Goal: Task Accomplishment & Management: Use online tool/utility

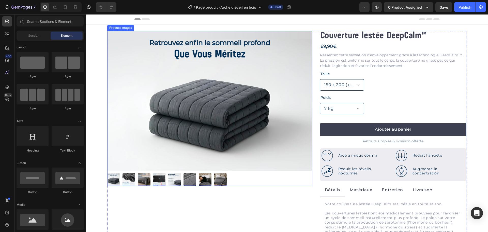
click at [219, 118] on img at bounding box center [209, 101] width 205 height 140
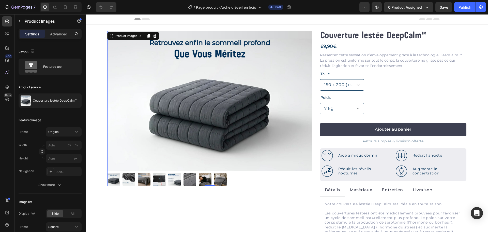
click at [219, 118] on img at bounding box center [209, 101] width 205 height 140
click at [51, 103] on div "Couverture lestée DeepCalm™" at bounding box center [50, 100] width 63 height 14
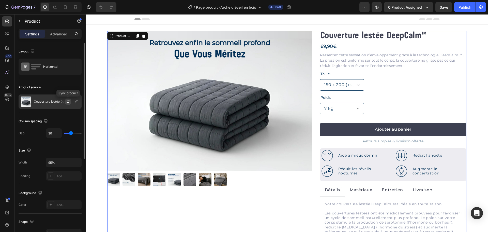
click at [69, 102] on icon "button" at bounding box center [68, 102] width 3 height 2
click at [204, 114] on img at bounding box center [209, 101] width 205 height 140
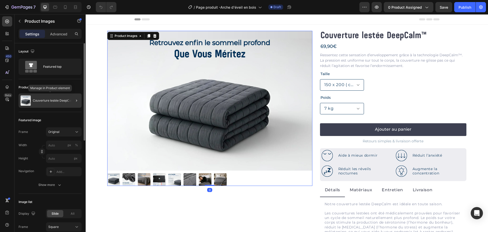
click at [66, 100] on p "Couverture lestée DeepCalm™" at bounding box center [55, 101] width 44 height 4
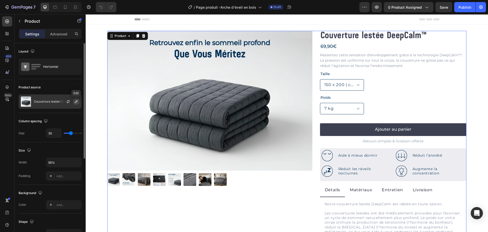
click at [76, 102] on icon "button" at bounding box center [76, 101] width 3 height 3
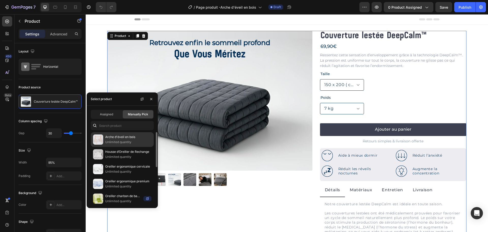
click at [125, 140] on p "Unlimited quantity" at bounding box center [128, 141] width 46 height 5
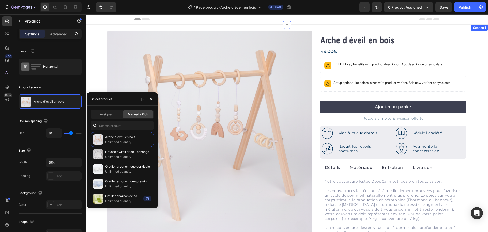
click at [97, 43] on div "Product Images Arche d'éveil en bois Product Title 49,00€ Product Price Product…" at bounding box center [287, 148] width 403 height 247
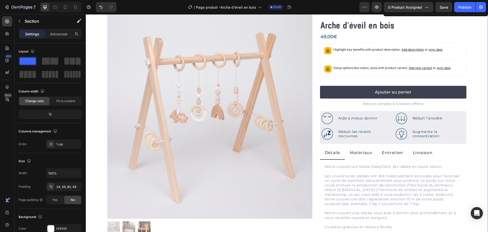
scroll to position [51, 0]
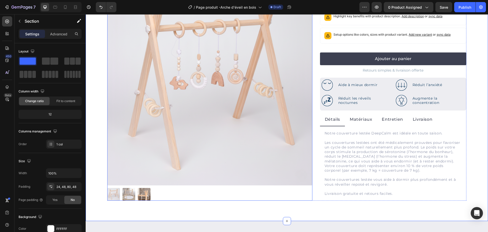
click at [127, 110] on img at bounding box center [209, 82] width 205 height 205
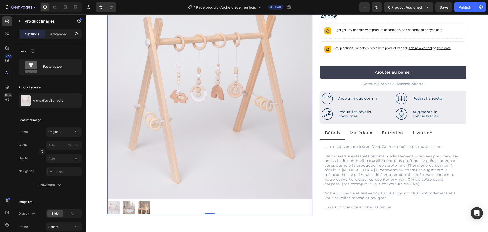
scroll to position [76, 0]
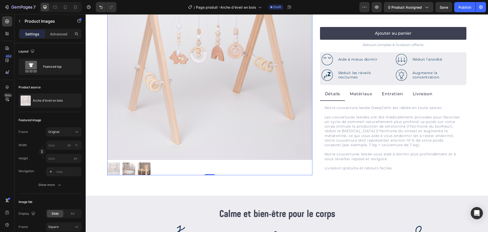
click at [130, 168] on img at bounding box center [129, 168] width 13 height 13
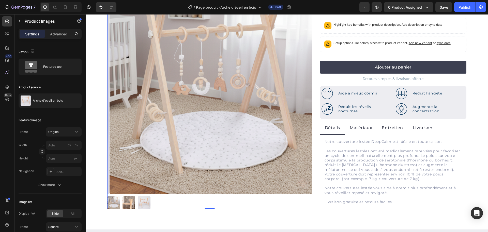
scroll to position [51, 0]
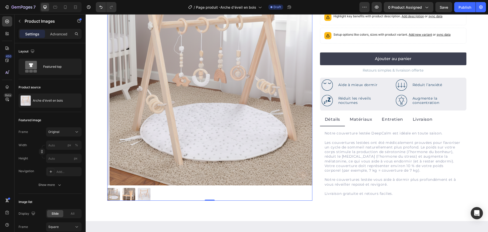
click at [142, 190] on img at bounding box center [144, 194] width 13 height 13
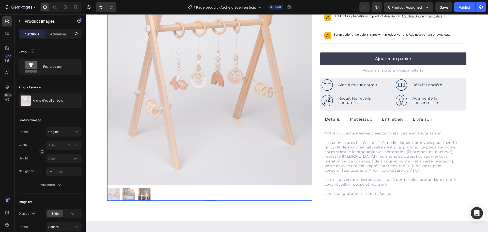
click at [133, 189] on img at bounding box center [129, 194] width 13 height 13
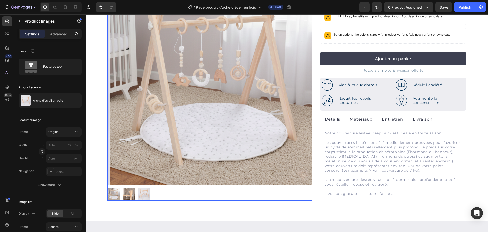
click at [133, 189] on img at bounding box center [129, 194] width 13 height 13
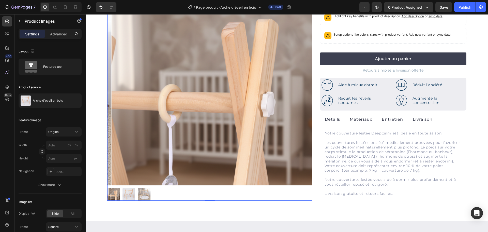
click at [115, 188] on img at bounding box center [113, 194] width 13 height 13
click at [83, 132] on div at bounding box center [83, 91] width 3 height 97
click at [78, 131] on icon at bounding box center [76, 131] width 5 height 5
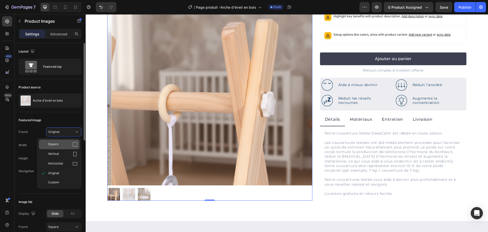
click at [76, 146] on icon at bounding box center [74, 144] width 5 height 5
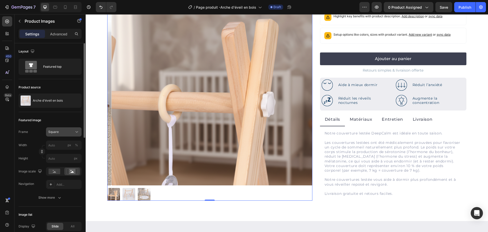
click at [75, 133] on icon at bounding box center [76, 131] width 5 height 5
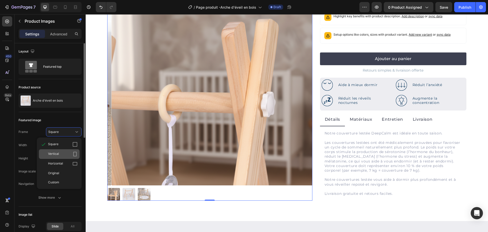
click at [71, 154] on div "Vertical" at bounding box center [62, 153] width 29 height 5
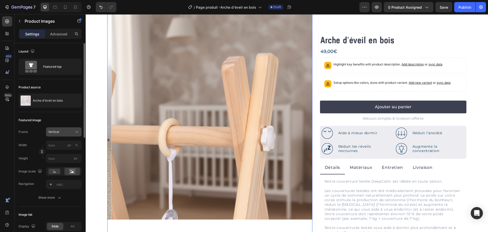
drag, startPoint x: 73, startPoint y: 128, endPoint x: 72, endPoint y: 131, distance: 3.1
click at [73, 129] on button "Vertical" at bounding box center [64, 131] width 36 height 9
click at [71, 162] on div "Horizontal" at bounding box center [62, 163] width 29 height 5
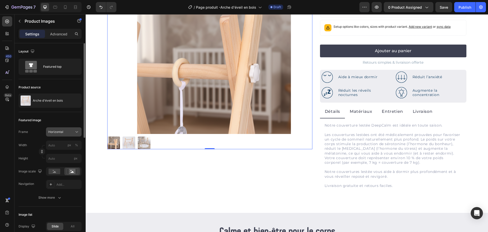
click at [71, 128] on button "Horizontal" at bounding box center [64, 131] width 36 height 9
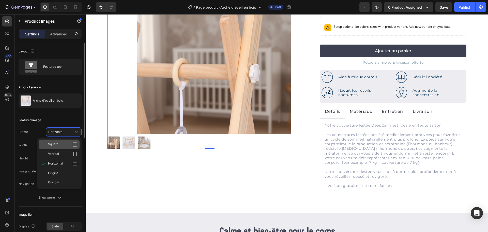
click at [63, 145] on div "Square" at bounding box center [62, 144] width 29 height 5
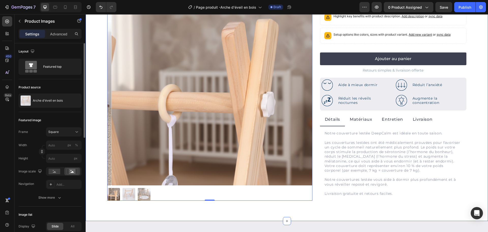
click at [142, 206] on div "Product Images 0 Arche d'éveil en bois Product Title 49,00€ Product Price Produ…" at bounding box center [287, 97] width 403 height 247
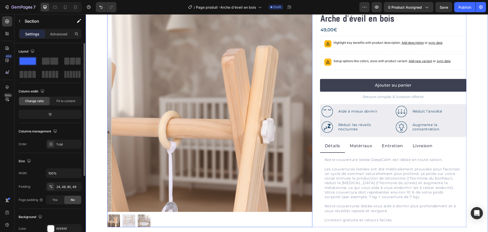
scroll to position [0, 0]
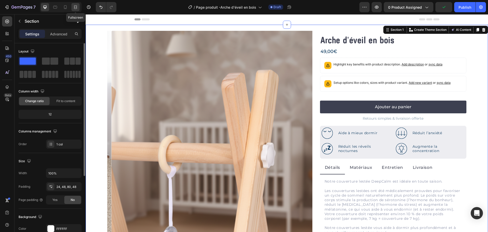
click at [74, 7] on icon at bounding box center [75, 7] width 5 height 5
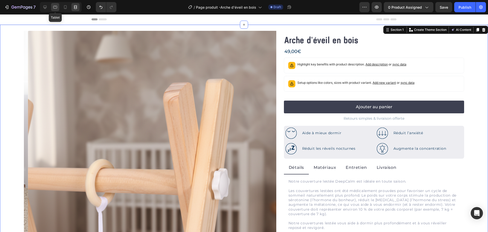
click at [55, 4] on div at bounding box center [55, 7] width 8 height 8
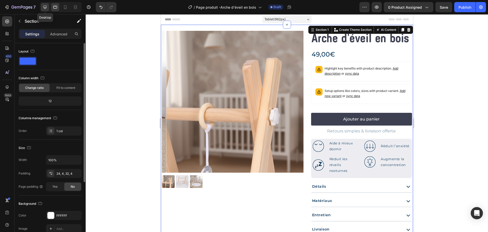
click at [44, 4] on div at bounding box center [45, 7] width 8 height 8
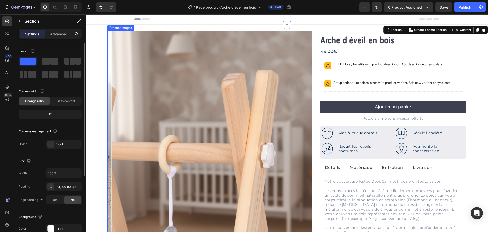
click at [143, 79] on img at bounding box center [214, 133] width 205 height 205
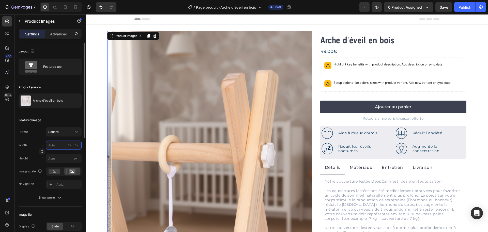
click at [60, 143] on input "px %" at bounding box center [64, 144] width 36 height 9
type input "9"
type input "90"
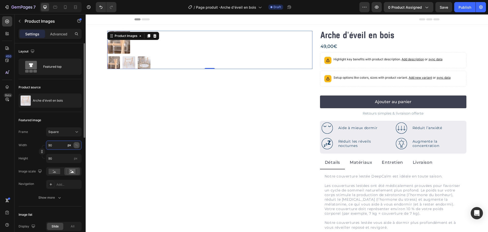
type input "90"
click at [75, 143] on button "%" at bounding box center [76, 145] width 6 height 6
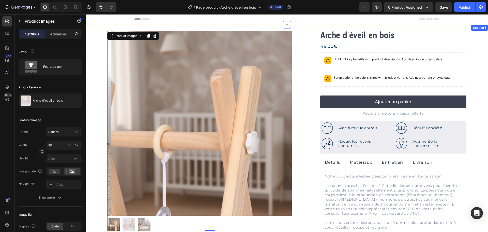
click at [99, 154] on div "Product Images 0 Arche d'éveil en bois Product Title 49,00€ Product Price Produ…" at bounding box center [287, 137] width 378 height 212
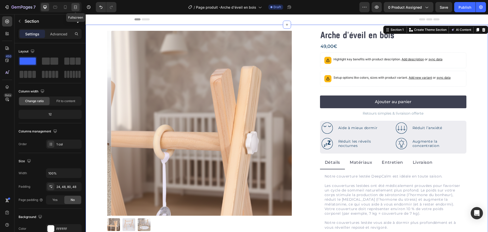
click at [76, 6] on icon at bounding box center [75, 7] width 5 height 5
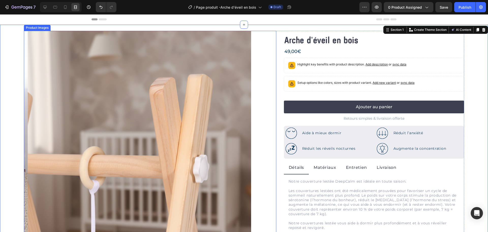
click at [186, 130] on img at bounding box center [141, 144] width 227 height 227
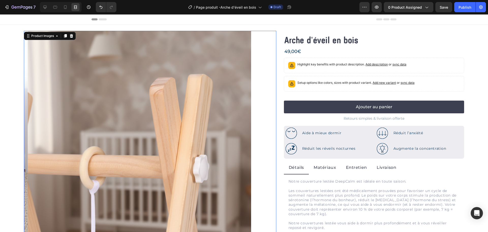
click at [40, 8] on div at bounding box center [61, 7] width 42 height 10
click at [49, 7] on div at bounding box center [61, 7] width 42 height 10
click at [46, 8] on icon at bounding box center [44, 7] width 3 height 3
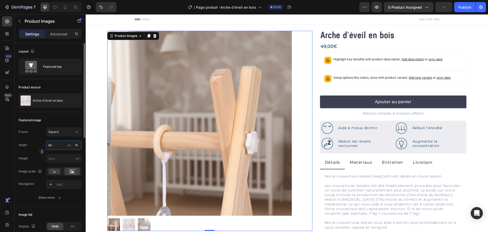
click at [60, 148] on input "90" at bounding box center [64, 144] width 36 height 9
type input "80"
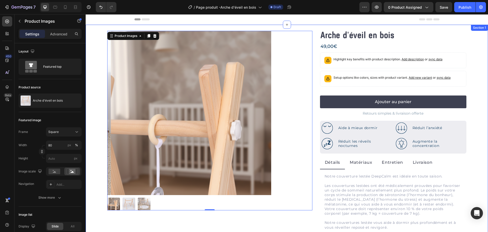
click at [89, 151] on div "Product Images 0 Arche d'éveil en bois Product Title 49,00€ Product Price Produ…" at bounding box center [287, 144] width 403 height 239
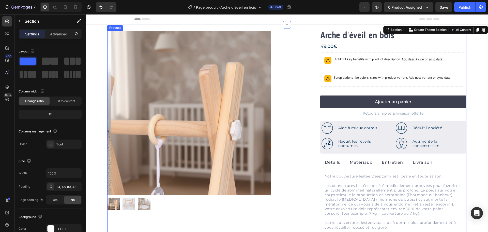
click at [312, 76] on div "Product Images Arche d'éveil en bois Product Title 49,00€ Product Price Product…" at bounding box center [286, 137] width 359 height 212
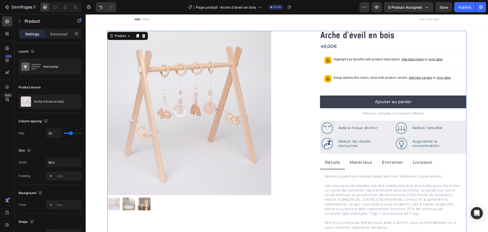
click at [309, 51] on div at bounding box center [209, 113] width 205 height 164
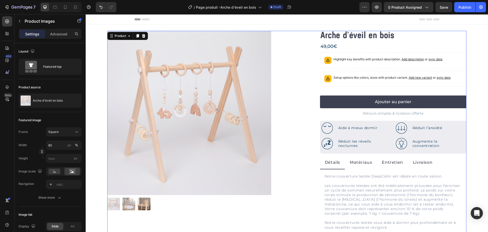
click at [317, 54] on div "Product Images Arche d'éveil en bois Product Title 49,00€ Product Price Product…" at bounding box center [286, 137] width 359 height 212
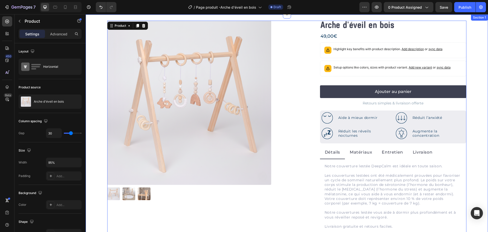
scroll to position [51, 0]
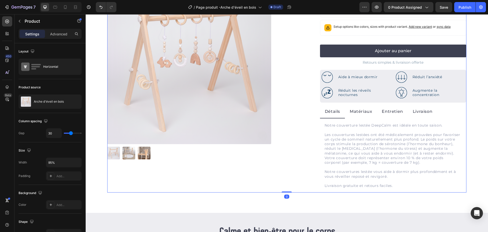
click at [210, 188] on div "Product Images" at bounding box center [209, 86] width 205 height 212
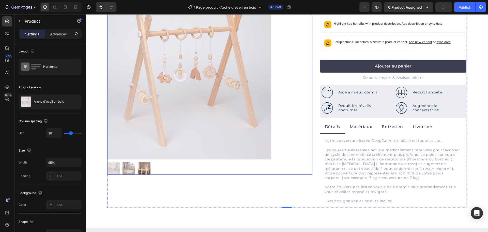
scroll to position [0, 0]
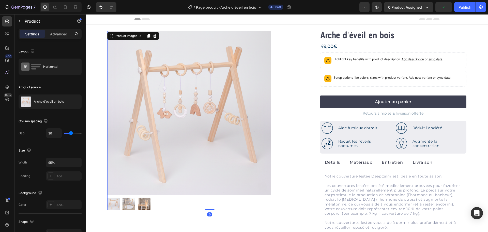
click at [292, 87] on div at bounding box center [209, 113] width 205 height 164
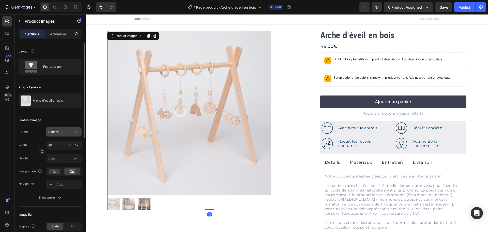
click at [71, 129] on button "Square" at bounding box center [64, 131] width 36 height 9
click at [63, 176] on div "Original" at bounding box center [59, 172] width 41 height 9
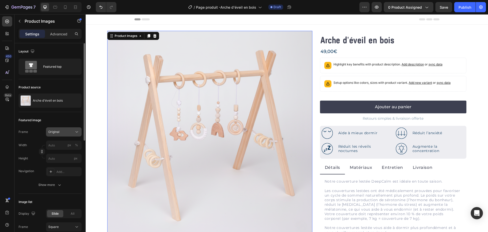
click at [77, 131] on icon at bounding box center [76, 131] width 5 height 5
click at [60, 184] on div "Custom" at bounding box center [62, 182] width 29 height 5
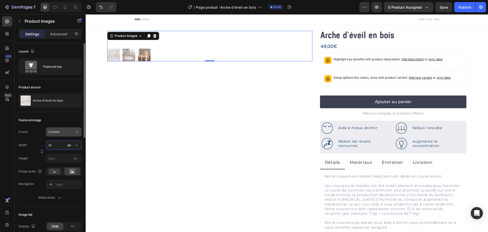
type input "1"
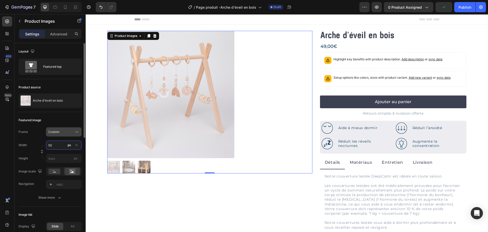
type input "5"
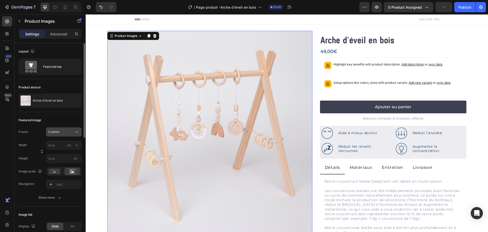
click at [67, 132] on div "Custom" at bounding box center [60, 131] width 25 height 5
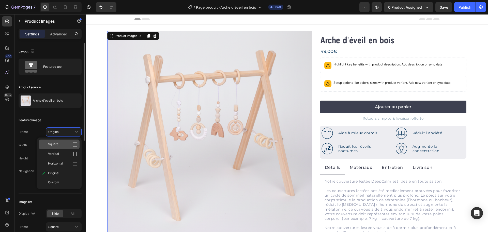
click at [72, 143] on div "Square" at bounding box center [62, 144] width 29 height 5
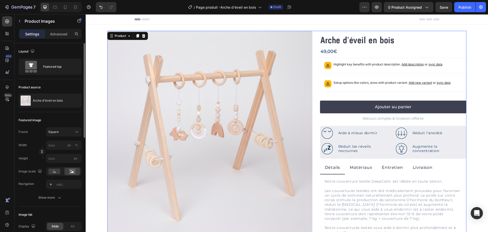
click at [315, 36] on div "Product Images Arche d'éveil en bois Product Title 49,00€ Product Price Product…" at bounding box center [286, 141] width 359 height 220
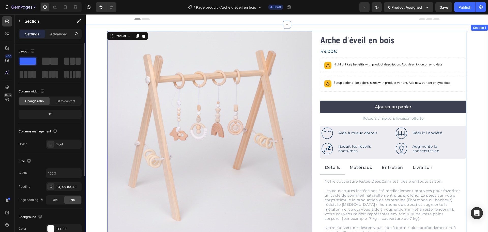
click at [98, 64] on div "Product Images Arche d'éveil en bois Product Title 49,00€ Product Price Product…" at bounding box center [287, 141] width 378 height 220
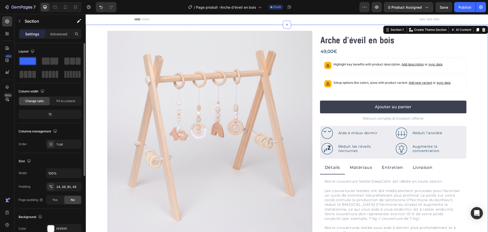
click at [154, 30] on div "Product Images Arche d'éveil en bois Product Title 49,00€ Product Price Product…" at bounding box center [287, 148] width 403 height 247
click at [155, 37] on img at bounding box center [209, 133] width 205 height 205
click at [98, 109] on div "Product Images Arche d'éveil en bois Product Title 49,00€ Product Price Product…" at bounding box center [287, 148] width 403 height 247
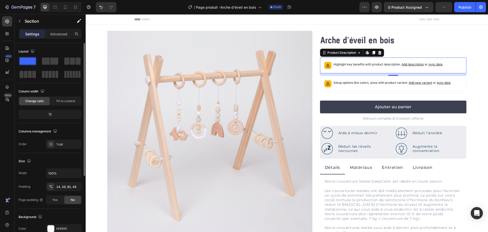
click at [355, 63] on p "Highlight key benefits with product description. Add description or sync data" at bounding box center [388, 64] width 109 height 5
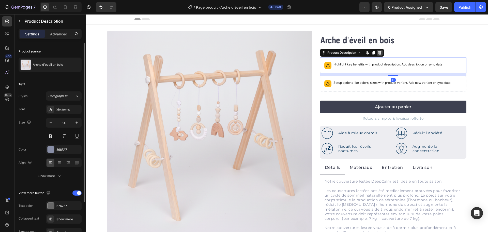
click at [381, 52] on div at bounding box center [380, 53] width 6 height 6
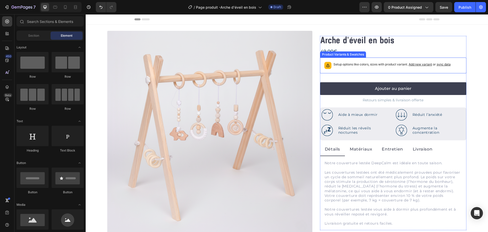
click at [367, 65] on p "Setup options like colors, sizes with product variant. Add new variant or sync …" at bounding box center [392, 64] width 117 height 5
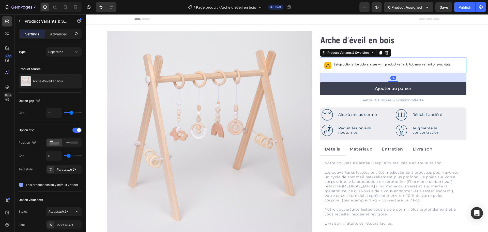
click at [385, 53] on icon at bounding box center [386, 53] width 3 height 4
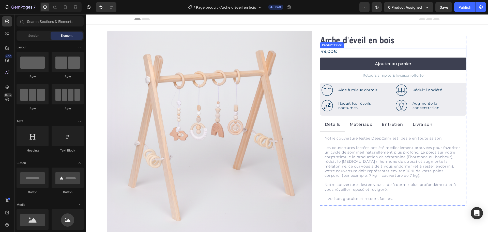
click at [363, 52] on div "49,00€" at bounding box center [393, 51] width 146 height 7
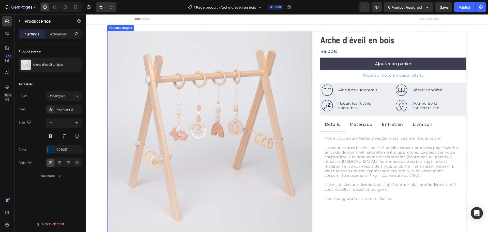
click at [123, 73] on img at bounding box center [209, 133] width 205 height 205
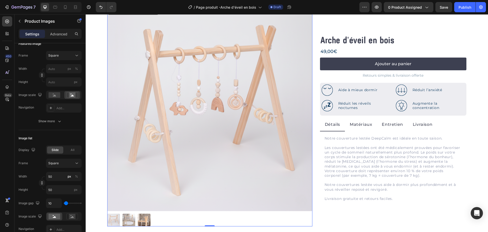
scroll to position [102, 0]
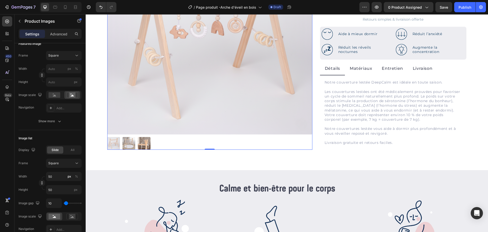
click at [168, 94] on img at bounding box center [209, 31] width 205 height 205
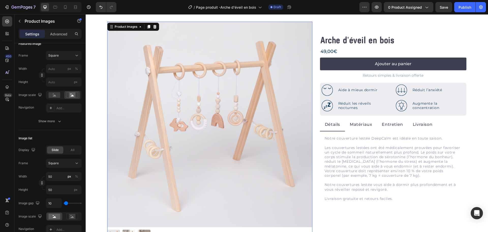
scroll to position [0, 0]
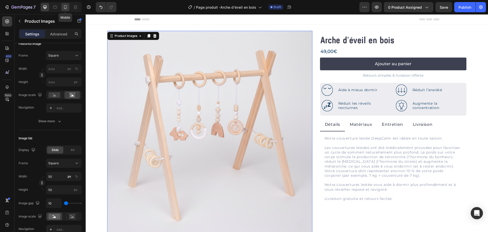
click at [64, 6] on icon at bounding box center [65, 7] width 5 height 5
type input "8"
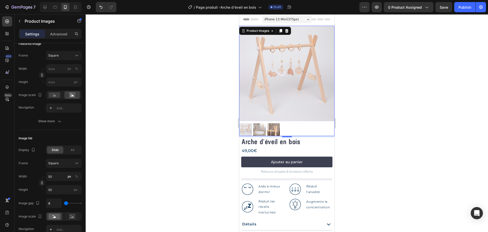
click at [188, 99] on div at bounding box center [287, 122] width 403 height 217
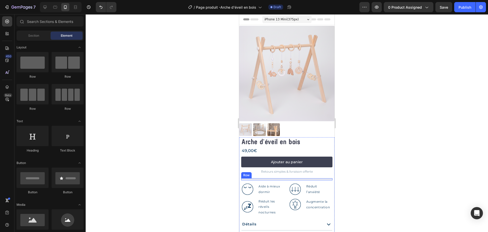
click at [276, 178] on div "Image Aide à mieux dormir Text Block Row Image Réduit l’anxiété Text Block Row …" at bounding box center [286, 179] width 91 height 2
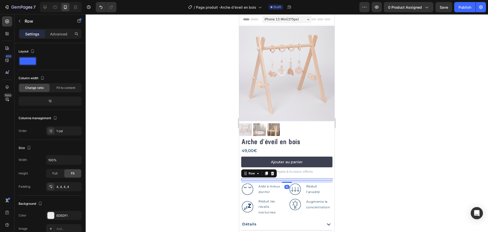
click at [217, 173] on div at bounding box center [287, 122] width 403 height 217
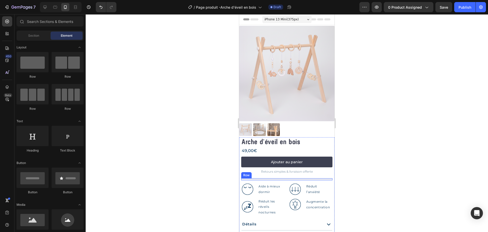
click at [266, 178] on div "Image Aide à mieux dormir Text Block Row Image Réduit l’anxiété Text Block Row …" at bounding box center [286, 179] width 91 height 2
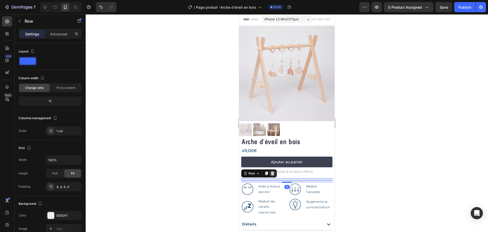
click at [272, 171] on icon at bounding box center [272, 173] width 3 height 4
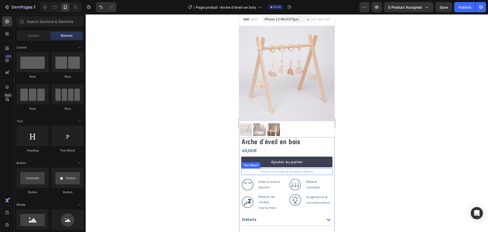
click at [218, 164] on div at bounding box center [287, 122] width 403 height 217
click at [207, 163] on div at bounding box center [287, 122] width 403 height 217
click at [213, 113] on div at bounding box center [287, 122] width 403 height 217
click at [258, 127] on img at bounding box center [259, 129] width 13 height 13
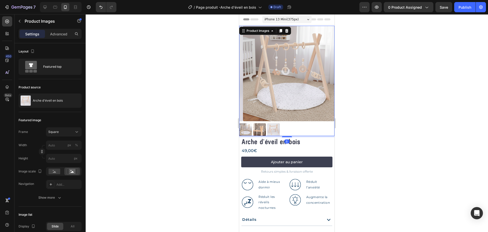
click at [258, 127] on img at bounding box center [259, 129] width 13 height 13
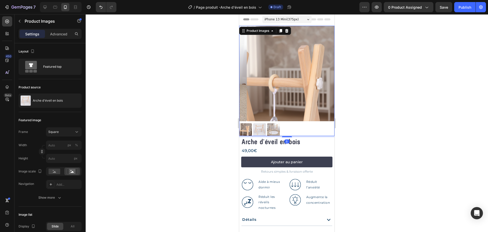
click at [259, 127] on img at bounding box center [259, 129] width 13 height 13
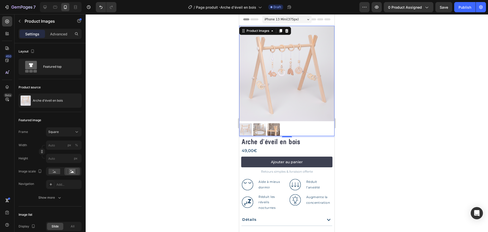
click at [230, 128] on div at bounding box center [287, 122] width 403 height 217
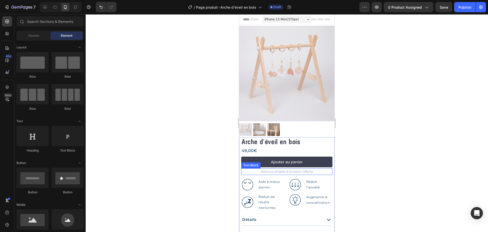
click at [274, 169] on p "Retours simples & livraison offerte" at bounding box center [287, 172] width 90 height 6
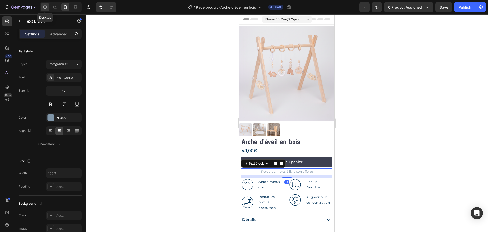
click at [43, 9] on icon at bounding box center [44, 7] width 5 height 5
type input "14"
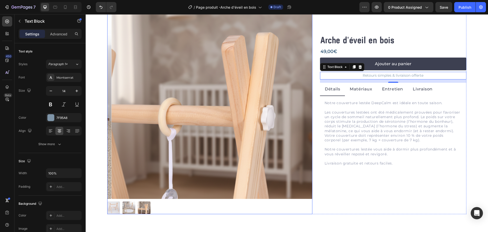
scroll to position [40, 0]
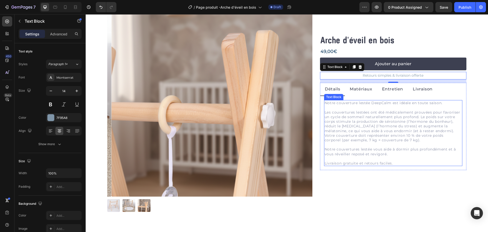
click at [359, 114] on p "Les couvertures lestées ont été médicalement prouvées pour favoriser un cycle d…" at bounding box center [393, 126] width 137 height 32
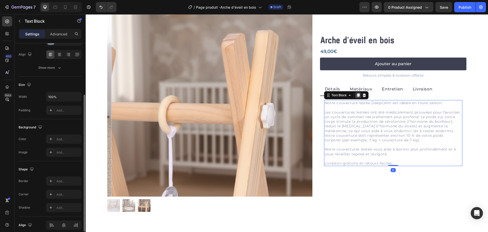
click at [358, 96] on div at bounding box center [358, 95] width 6 height 6
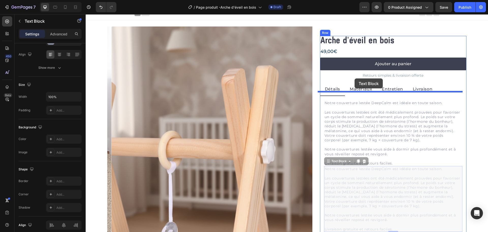
scroll to position [0, 0]
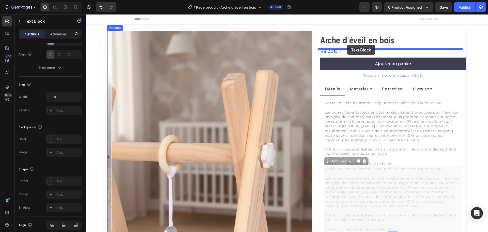
drag, startPoint x: 326, startPoint y: 133, endPoint x: 347, endPoint y: 45, distance: 90.8
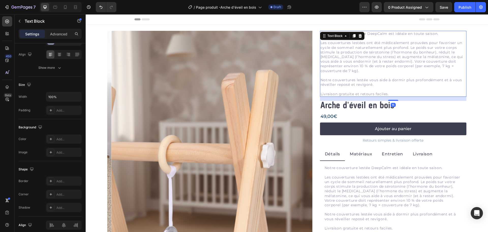
click at [351, 56] on p "Les couvertures lestées ont été médicalement prouvées pour favoriser un cycle d…" at bounding box center [393, 56] width 145 height 32
click at [335, 46] on p "Les couvertures lestées ont été médicalement prouvées pour favoriser un cycle d…" at bounding box center [393, 56] width 145 height 32
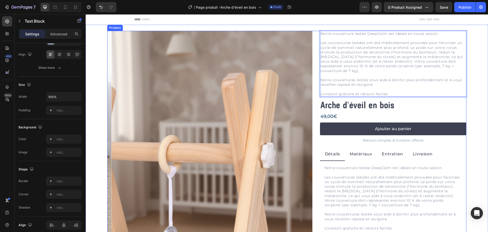
click at [314, 46] on div "Product Images Notre couverture lestée DeepCalm est idéale en toute saison. Les…" at bounding box center [286, 141] width 359 height 220
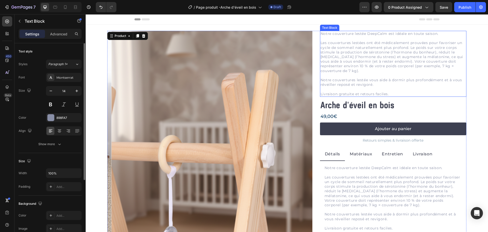
click at [327, 43] on p "Les couvertures lestées ont été médicalement prouvées pour favoriser un cycle d…" at bounding box center [393, 56] width 145 height 32
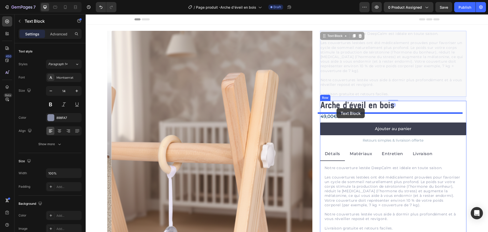
drag, startPoint x: 321, startPoint y: 36, endPoint x: 337, endPoint y: 108, distance: 74.2
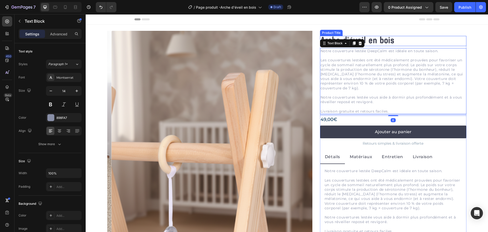
click at [400, 40] on h1 "Arche d'éveil en bois" at bounding box center [393, 41] width 146 height 10
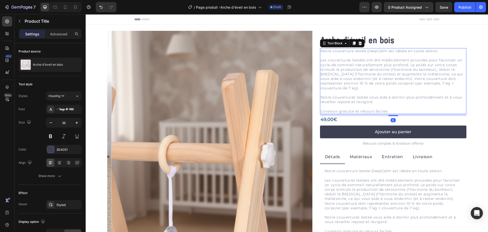
click at [366, 64] on p "Les couvertures lestées ont été médicalement prouvées pour favoriser un cycle d…" at bounding box center [393, 74] width 145 height 32
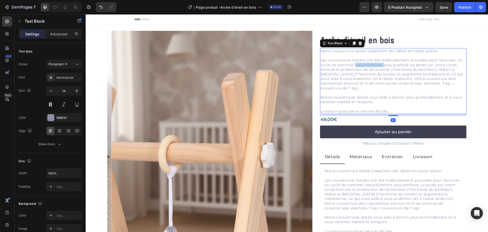
click at [366, 64] on p "Les couvertures lestées ont été médicalement prouvées pour favoriser un cycle d…" at bounding box center [393, 74] width 145 height 32
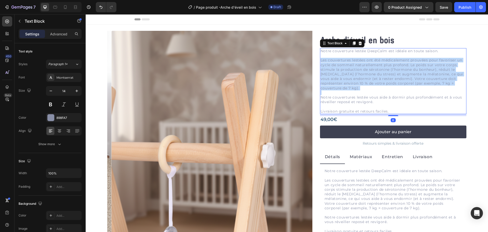
click at [366, 64] on p "Les couvertures lestées ont été médicalement prouvées pour favoriser un cycle d…" at bounding box center [393, 74] width 145 height 32
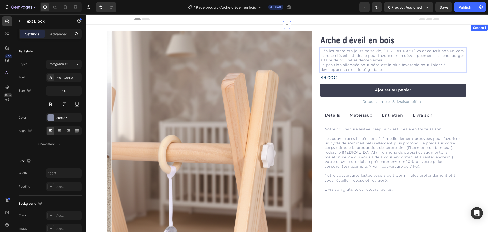
click at [473, 71] on div "Product Images Arche d'éveil en bois Product Title Dès les premiers jours de sa…" at bounding box center [287, 148] width 403 height 247
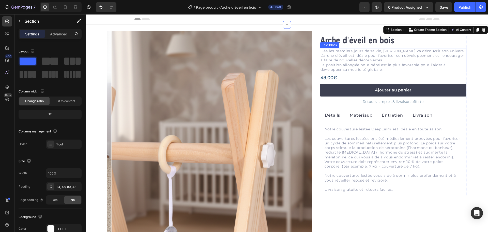
click at [396, 61] on p "Dès les premiers jours de sa vie, bébé va découvrir son univers. L’arche d’évei…" at bounding box center [393, 60] width 145 height 23
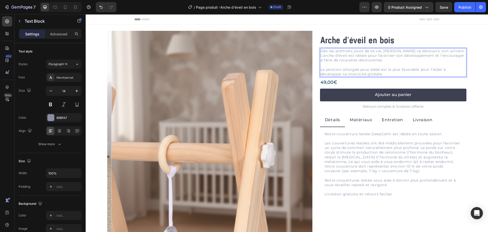
click at [476, 72] on div "Product Images Arche d'éveil en bois Product Title Dès les premiers jours de sa…" at bounding box center [287, 148] width 403 height 247
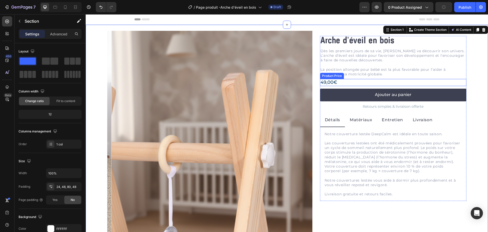
click at [352, 81] on div "49,00€" at bounding box center [393, 82] width 146 height 7
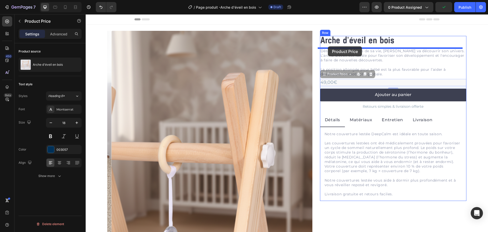
drag, startPoint x: 323, startPoint y: 76, endPoint x: 328, endPoint y: 46, distance: 30.4
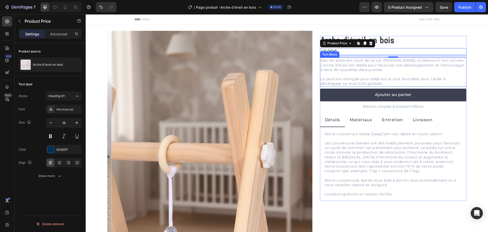
click at [474, 80] on div "Product Images Arche d'éveil en bois Product Title 49,00€ Product Price Edit co…" at bounding box center [287, 148] width 403 height 247
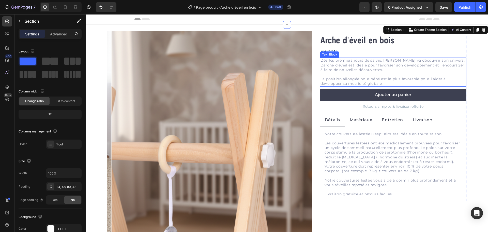
click at [438, 78] on p "⁠⁠⁠⁠⁠⁠⁠ La position allongée pour bébé est la plus favorable pour l’aider à dév…" at bounding box center [393, 79] width 145 height 14
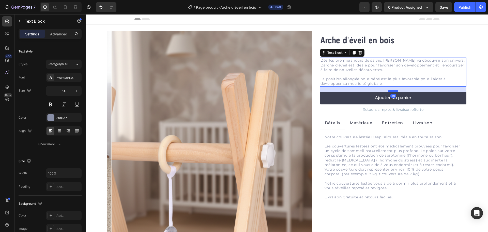
drag, startPoint x: 392, startPoint y: 88, endPoint x: 392, endPoint y: 91, distance: 3.1
click at [392, 91] on div at bounding box center [393, 91] width 10 height 2
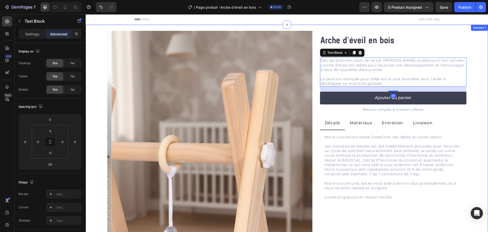
click at [476, 124] on div "Product Images Arche d'éveil en bois Product Title 49,00€ Product Price Product…" at bounding box center [287, 148] width 403 height 247
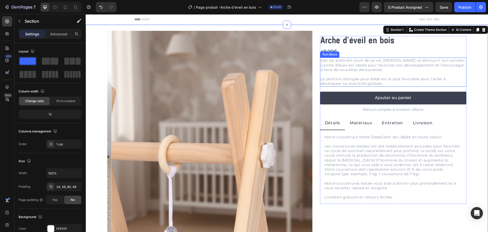
click at [384, 75] on p "⁠⁠⁠⁠⁠⁠⁠ La position allongée pour bébé est la plus favorable pour l’aider à dév…" at bounding box center [393, 79] width 145 height 14
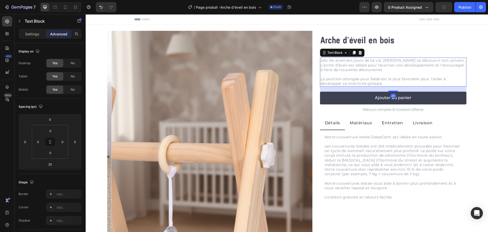
click at [29, 34] on p "Settings" at bounding box center [32, 33] width 14 height 5
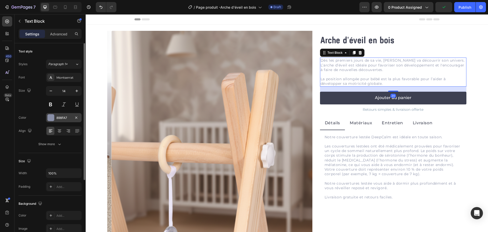
click at [62, 119] on div "898FA7" at bounding box center [63, 117] width 15 height 5
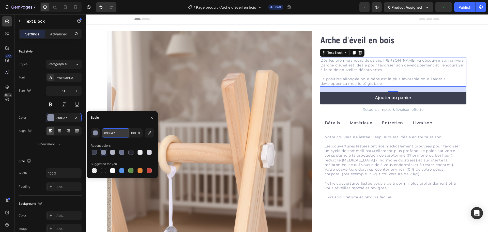
click at [113, 131] on input "898FA7" at bounding box center [115, 132] width 26 height 9
click at [386, 108] on p "Retours simples & livraison offerte" at bounding box center [393, 109] width 145 height 6
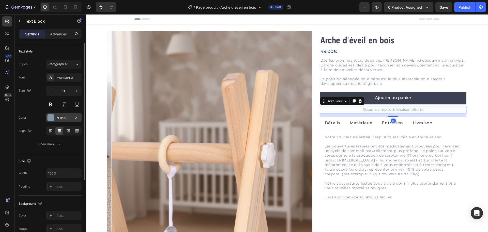
click at [63, 119] on div "7F95A8" at bounding box center [63, 117] width 15 height 5
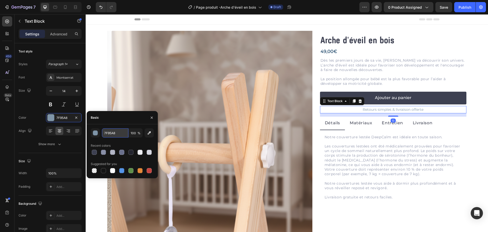
click at [115, 129] on input "7F95A8" at bounding box center [115, 132] width 26 height 9
paste input "898FA7"
type input "898FA7"
click at [111, 119] on div "Basic" at bounding box center [122, 117] width 71 height 13
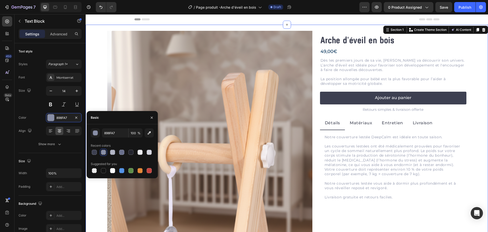
click at [97, 101] on div "Product Images Arche d'éveil en bois Product Title 49,00€ Product Price Product…" at bounding box center [287, 148] width 403 height 247
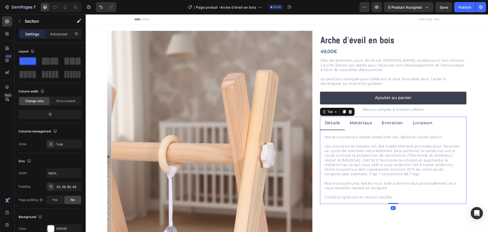
click at [353, 129] on li "Matériaux" at bounding box center [361, 122] width 32 height 13
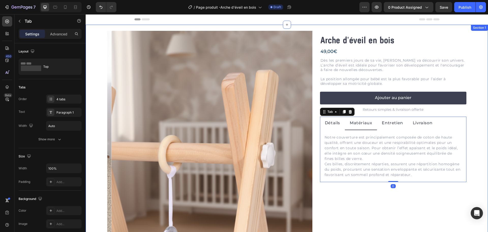
click at [474, 133] on div "Product Images Arche d'éveil en bois Product Title 49,00€ Product Price Product…" at bounding box center [287, 148] width 403 height 247
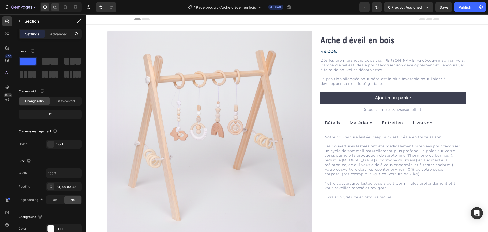
click at [56, 11] on div at bounding box center [61, 7] width 42 height 10
click at [56, 10] on div at bounding box center [55, 7] width 8 height 8
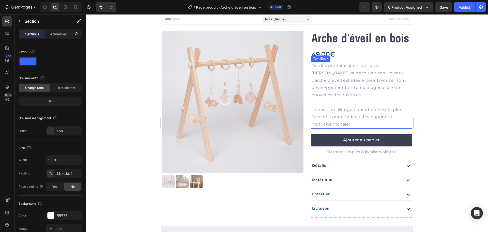
click at [332, 82] on p "Dès les premiers jours de sa vie, [PERSON_NAME] va découvrir son univers. L’arc…" at bounding box center [362, 80] width 100 height 37
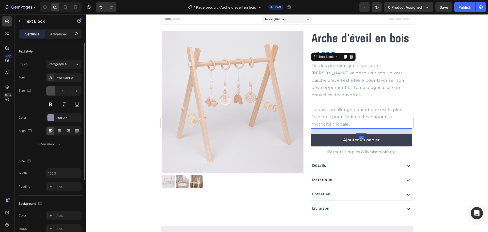
click at [52, 90] on icon "button" at bounding box center [50, 90] width 5 height 5
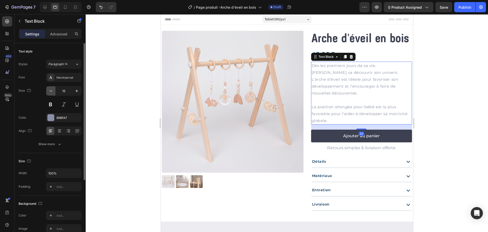
click at [52, 90] on icon "button" at bounding box center [50, 90] width 5 height 5
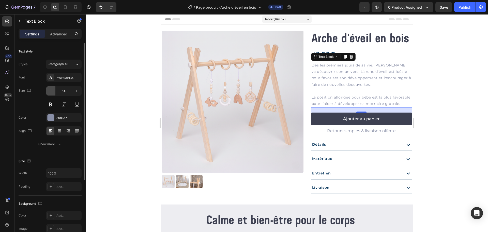
click at [52, 90] on icon "button" at bounding box center [50, 90] width 5 height 5
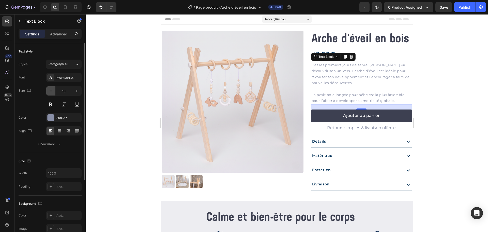
click at [52, 90] on icon "button" at bounding box center [50, 90] width 5 height 5
type input "12"
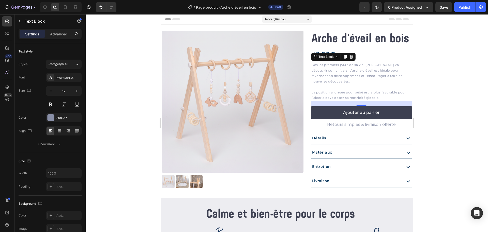
click at [103, 95] on div at bounding box center [287, 122] width 403 height 217
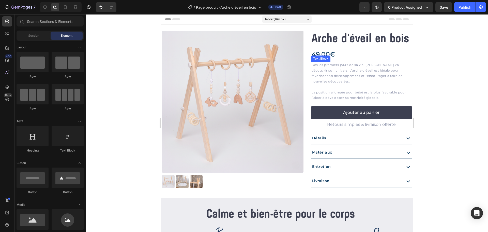
click at [339, 86] on p "La position allongée pour bébé est la plus favorable pour l’aider à développer …" at bounding box center [362, 92] width 100 height 17
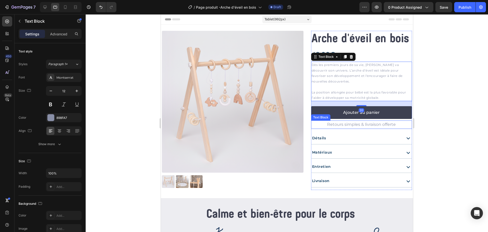
click at [342, 123] on p "Retours simples & livraison offerte" at bounding box center [362, 124] width 100 height 7
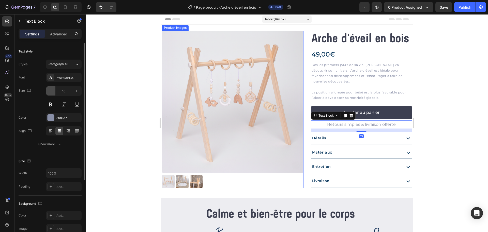
click at [53, 92] on icon "button" at bounding box center [50, 90] width 5 height 5
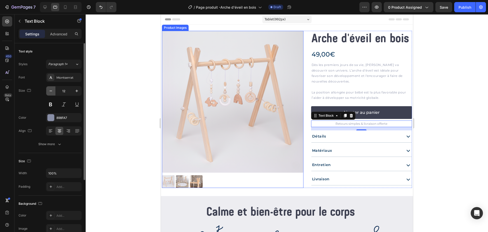
click at [53, 92] on icon "button" at bounding box center [50, 90] width 5 height 5
click at [77, 91] on icon "button" at bounding box center [76, 90] width 5 height 5
type input "12"
click at [128, 100] on div at bounding box center [287, 122] width 403 height 217
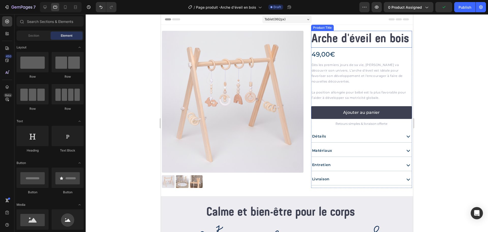
click at [329, 38] on div "Arche d'éveil en bois Product Title" at bounding box center [361, 39] width 101 height 17
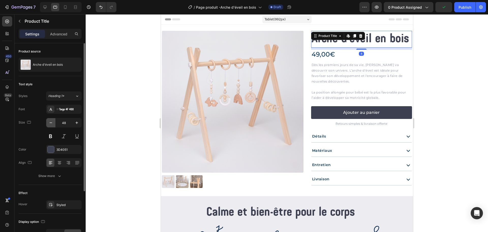
click at [50, 121] on icon "button" at bounding box center [50, 122] width 5 height 5
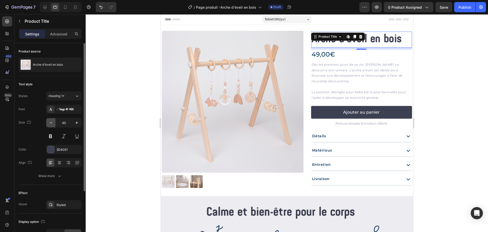
click at [50, 121] on icon "button" at bounding box center [50, 122] width 5 height 5
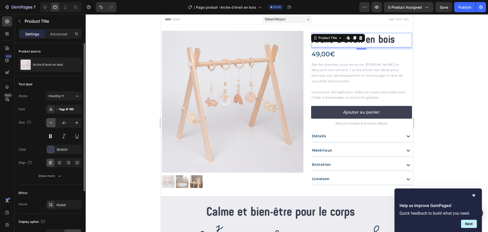
click at [50, 122] on icon "button" at bounding box center [50, 122] width 5 height 5
type input "40"
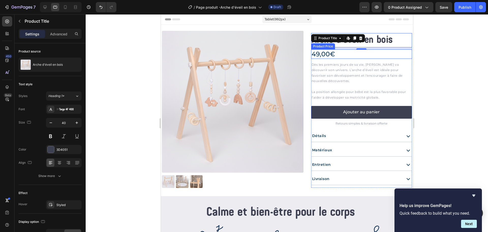
click at [318, 54] on div "49,00€" at bounding box center [361, 53] width 101 height 9
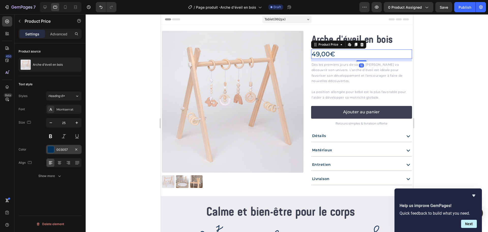
click at [54, 147] on div "003057" at bounding box center [64, 149] width 36 height 9
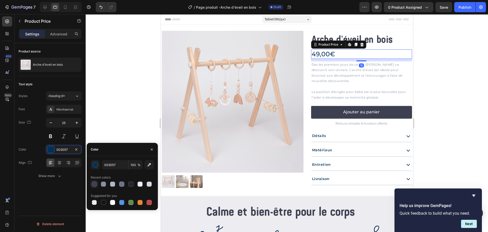
click at [95, 181] on div at bounding box center [94, 183] width 5 height 5
type input "3D4051"
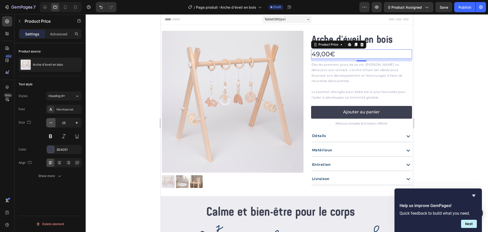
click at [50, 122] on icon "button" at bounding box center [50, 122] width 5 height 5
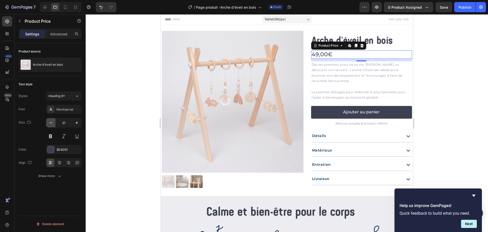
click at [50, 122] on icon "button" at bounding box center [50, 122] width 5 height 5
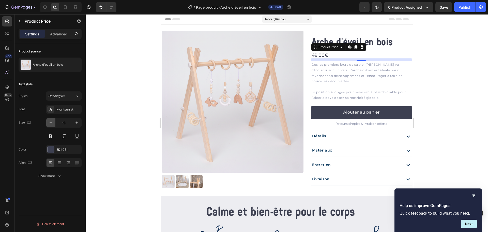
type input "17"
click at [115, 103] on div at bounding box center [287, 122] width 403 height 217
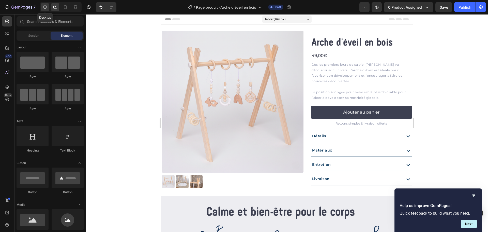
click at [47, 6] on icon at bounding box center [44, 7] width 3 height 3
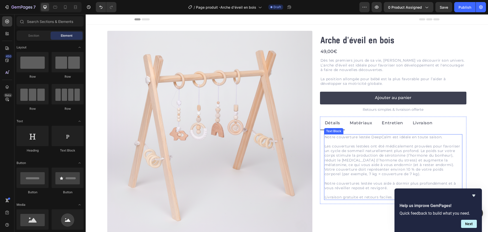
click at [381, 146] on p "Les couvertures lestées ont été médicalement prouvées pour favoriser un cycle d…" at bounding box center [393, 160] width 137 height 32
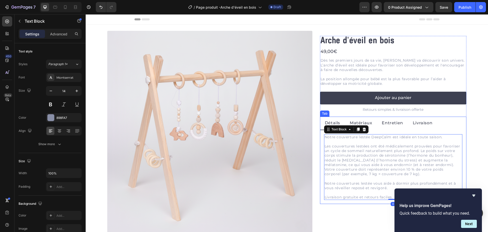
click at [470, 119] on div "Product Images Arche d'éveil en bois Product Title 49,00€ Product Price Product…" at bounding box center [287, 141] width 378 height 220
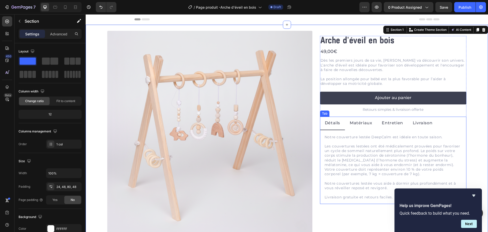
click at [355, 127] on div "Matériaux" at bounding box center [361, 123] width 24 height 9
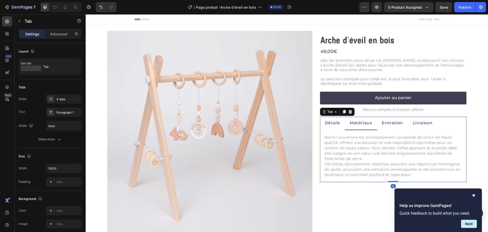
click at [388, 122] on p "Entretien" at bounding box center [392, 122] width 21 height 7
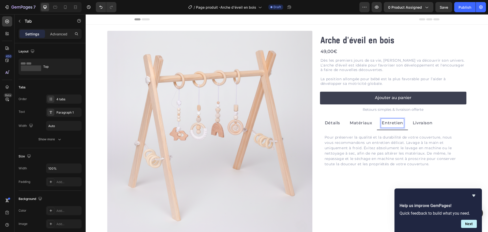
click at [445, 127] on ul "Détails Matériaux Entretien Livraison" at bounding box center [393, 122] width 146 height 13
click at [423, 124] on p "Livraison" at bounding box center [423, 122] width 20 height 7
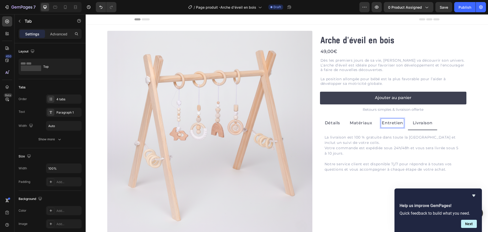
click at [387, 122] on p "Entretien" at bounding box center [392, 122] width 21 height 7
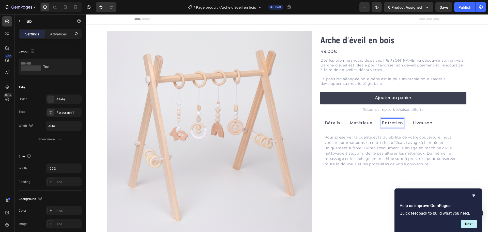
click at [323, 131] on div "Notre couverture lestée DeepCalm est idéale en toute saison. Les couvertures le…" at bounding box center [393, 150] width 146 height 41
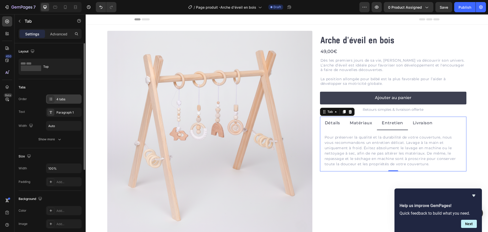
click at [66, 99] on div "4 tabs" at bounding box center [68, 99] width 24 height 5
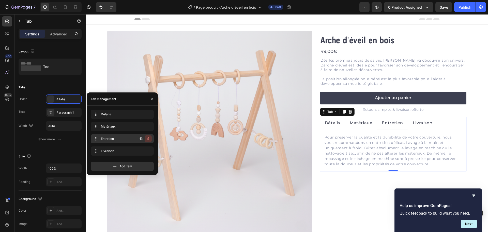
click at [149, 140] on icon "button" at bounding box center [148, 139] width 4 height 4
click at [148, 140] on div "Delete" at bounding box center [144, 138] width 9 height 5
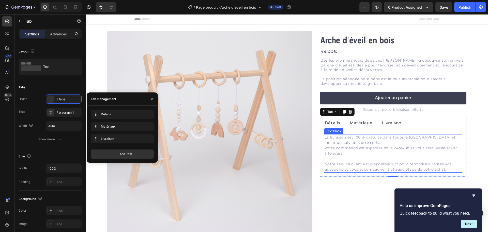
click at [345, 139] on p "La livraison est 100 % gratuite dans toute la [GEOGRAPHIC_DATA] et inclut un su…" at bounding box center [393, 140] width 137 height 11
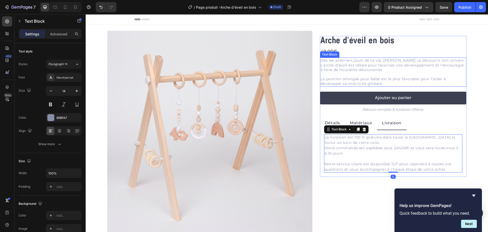
click at [339, 63] on p "Dès les premiers jours de sa vie, [PERSON_NAME] va découvrir son univers. L’arc…" at bounding box center [393, 65] width 145 height 14
click at [349, 143] on p "La livraison est 100 % gratuite dans toute la [GEOGRAPHIC_DATA] et inclut un su…" at bounding box center [393, 140] width 137 height 11
click at [347, 143] on p "La livraison est 100 % gratuite dans toute la [GEOGRAPHIC_DATA] et inclut un su…" at bounding box center [393, 140] width 137 height 11
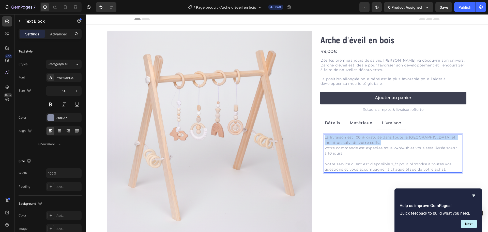
click at [347, 143] on p "La livraison est 100 % gratuite dans toute la [GEOGRAPHIC_DATA] et inclut un su…" at bounding box center [393, 140] width 137 height 11
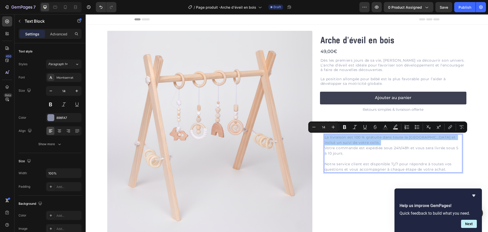
click at [345, 72] on p "Dès les premiers jours de sa vie, [PERSON_NAME] va découvrir son univers. L’arc…" at bounding box center [393, 65] width 145 height 14
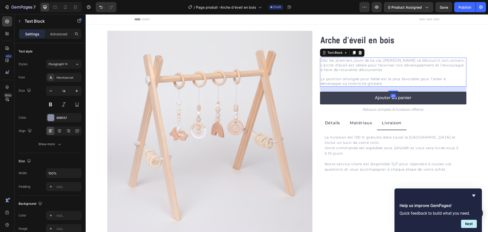
click at [345, 72] on p "Dès les premiers jours de sa vie, [PERSON_NAME] va découvrir son univers. L’arc…" at bounding box center [393, 65] width 145 height 14
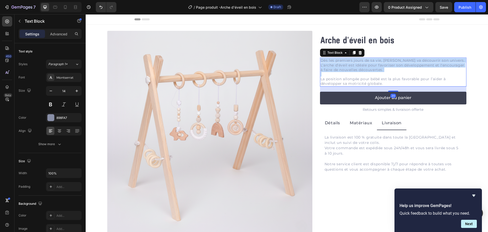
click at [345, 72] on p "Dès les premiers jours de sa vie, [PERSON_NAME] va découvrir son univers. L’arc…" at bounding box center [393, 65] width 145 height 14
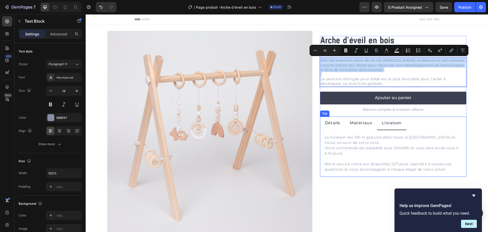
click at [355, 150] on p "Votre commande est expédiée sous 24h/48h et vous sera livrée sous 5 à 10 jours.…" at bounding box center [393, 158] width 137 height 27
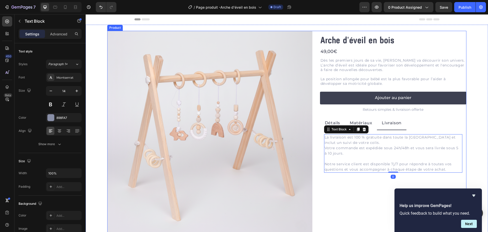
click at [345, 189] on div "Arche d'éveil en bois Product Title 49,00€ Product Price Product Price Dès les …" at bounding box center [393, 141] width 146 height 220
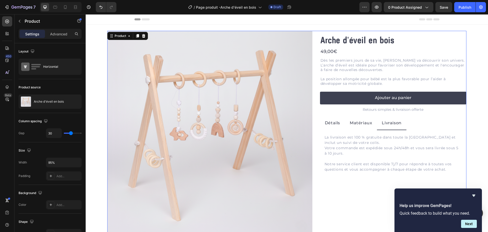
click at [341, 166] on p "Votre commande est expédiée sous 24h/48h et vous sera livrée sous 5 à 10 jours.…" at bounding box center [393, 158] width 137 height 27
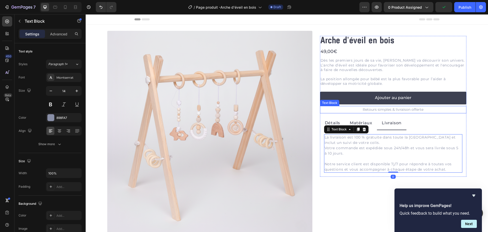
click at [370, 112] on p "Retours simples & livraison offerte" at bounding box center [393, 109] width 145 height 6
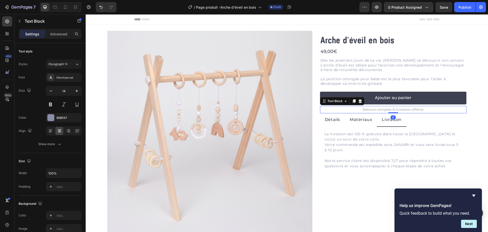
drag, startPoint x: 387, startPoint y: 115, endPoint x: 390, endPoint y: 111, distance: 5.3
click at [390, 111] on div "Retours simples & livraison offerte Text Block 0" at bounding box center [393, 109] width 146 height 7
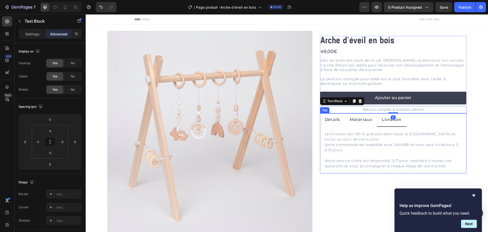
click at [462, 119] on ul "Détails Matériaux Livraison" at bounding box center [393, 119] width 146 height 13
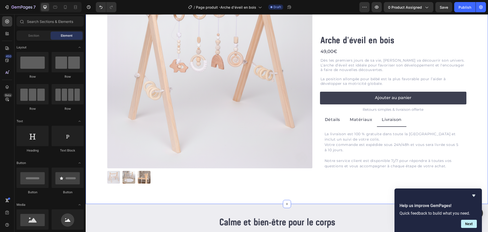
scroll to position [38, 0]
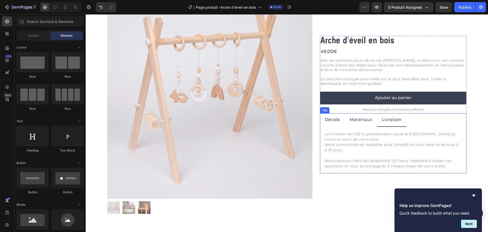
click at [398, 112] on p "Retours simples & livraison offerte" at bounding box center [393, 109] width 145 height 6
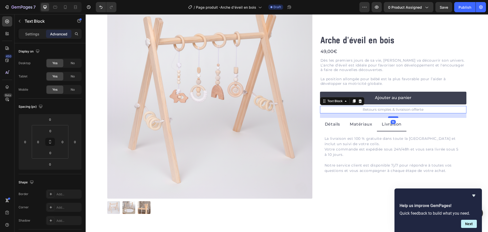
drag, startPoint x: 392, startPoint y: 112, endPoint x: 391, endPoint y: 117, distance: 4.8
click at [391, 117] on div at bounding box center [393, 117] width 10 height 2
type input "18"
click at [471, 125] on div "Product Images Arche d'éveil en bois Product Title 49,00€ Product Price Product…" at bounding box center [287, 103] width 378 height 220
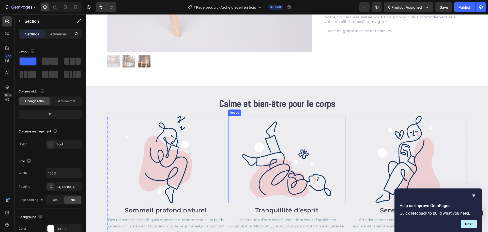
scroll to position [182, 0]
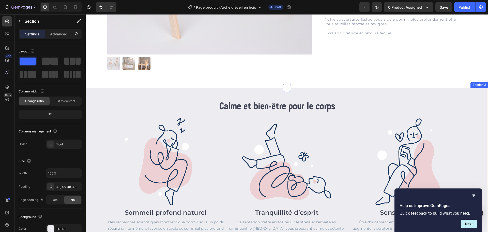
click at [105, 90] on div "Calme et bien-être pour le corps Heading Image Tranquillité d’esprit Heading La…" at bounding box center [287, 171] width 403 height 167
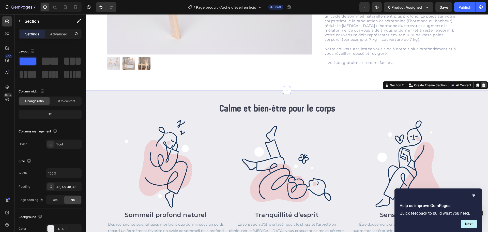
click at [481, 83] on div at bounding box center [484, 85] width 6 height 6
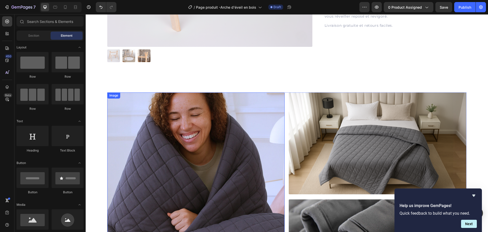
scroll to position [127, 0]
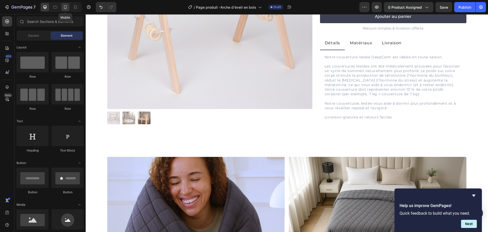
click at [66, 5] on icon at bounding box center [65, 7] width 5 height 5
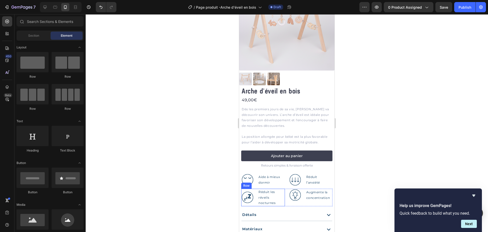
scroll to position [51, 0]
click at [287, 173] on div "Image Aide à mieux dormir Text Block Row Image Réduit l’anxiété Text Block Row …" at bounding box center [286, 179] width 91 height 13
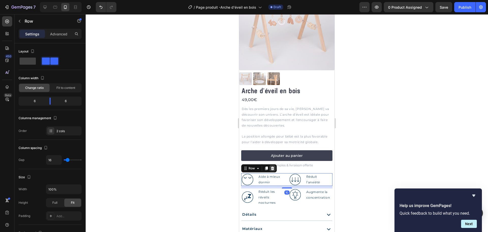
click at [275, 165] on div at bounding box center [273, 168] width 6 height 6
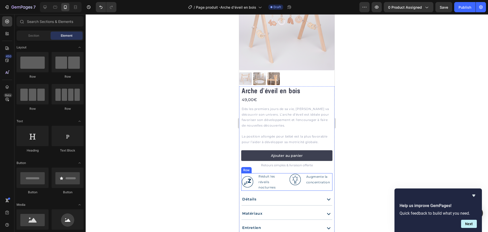
click at [285, 173] on div "Image Réduit les réveils nocturnes Text Block Row Image Augmente la concentrati…" at bounding box center [286, 182] width 91 height 18
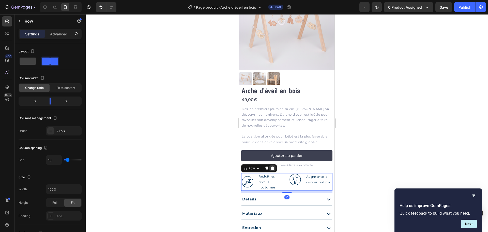
click at [274, 166] on icon at bounding box center [272, 168] width 3 height 4
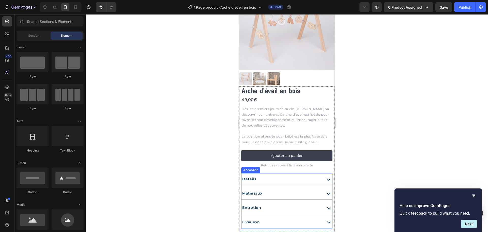
click at [277, 175] on div "Détails" at bounding box center [282, 179] width 80 height 8
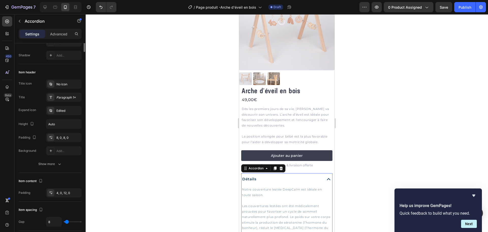
scroll to position [0, 0]
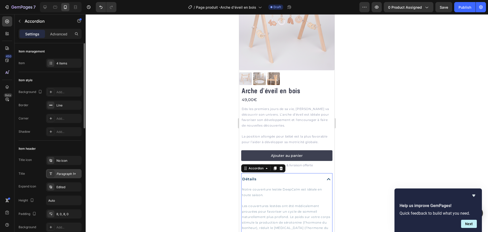
click at [64, 176] on div "Paragraph 1*" at bounding box center [68, 173] width 24 height 5
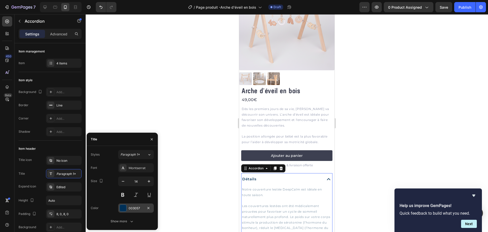
click at [136, 209] on div "003057" at bounding box center [136, 208] width 15 height 5
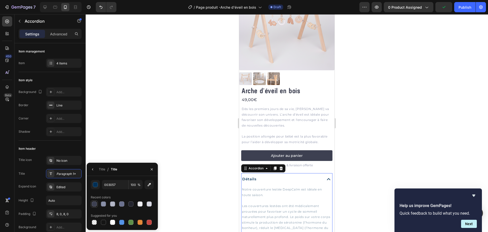
click at [93, 202] on div at bounding box center [94, 203] width 5 height 5
type input "3D4051"
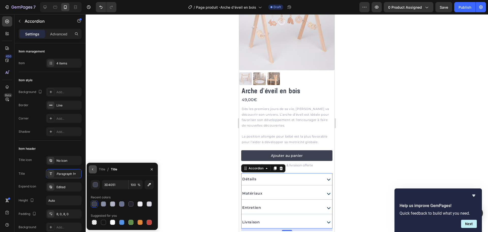
click at [94, 168] on icon "button" at bounding box center [93, 169] width 4 height 4
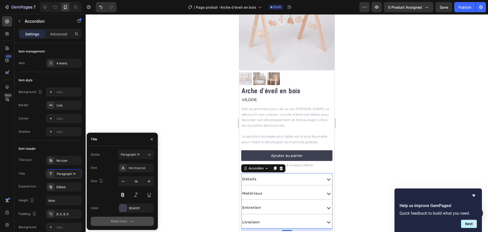
click at [128, 220] on div "Show more" at bounding box center [123, 220] width 24 height 5
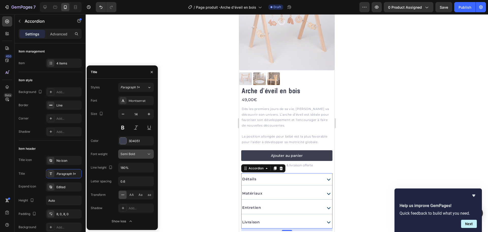
click at [146, 155] on div "Semi Bold" at bounding box center [134, 154] width 26 height 5
click at [131, 188] on span "Medium" at bounding box center [127, 186] width 12 height 5
click at [197, 183] on div at bounding box center [287, 122] width 403 height 217
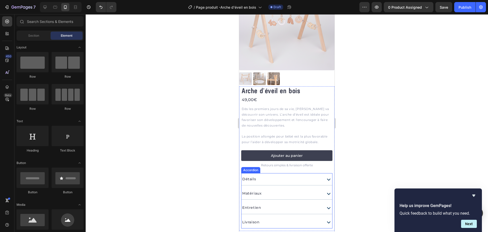
click at [287, 177] on div "Détails" at bounding box center [282, 179] width 80 height 8
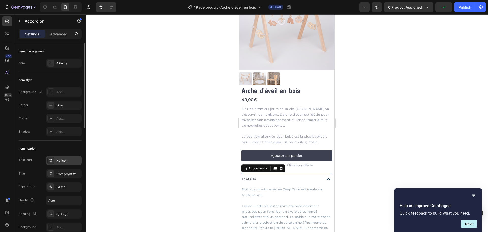
click at [69, 161] on div "No icon" at bounding box center [68, 160] width 24 height 5
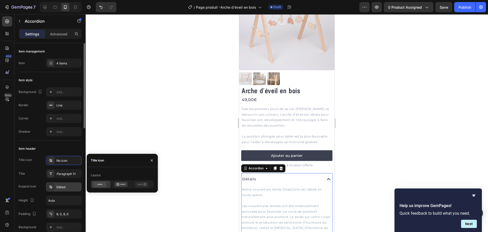
click at [66, 186] on div "Edited" at bounding box center [68, 187] width 24 height 5
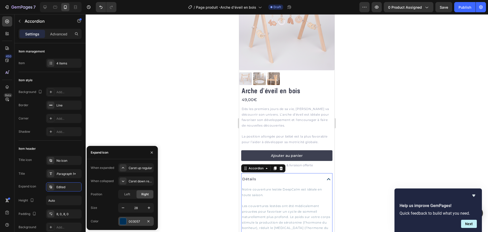
click at [126, 220] on div at bounding box center [123, 221] width 7 height 7
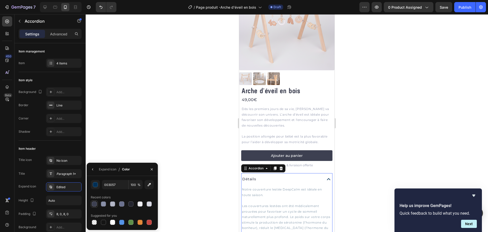
click at [94, 202] on div at bounding box center [94, 203] width 5 height 5
type input "3D4051"
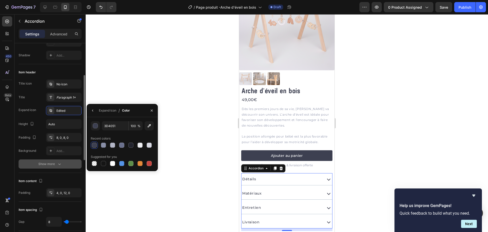
scroll to position [0, 0]
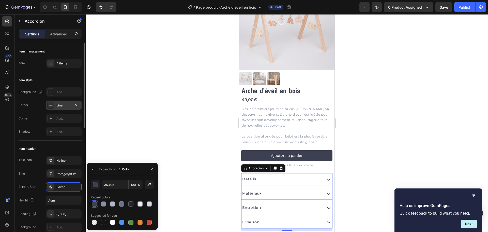
click at [62, 103] on div "Line" at bounding box center [63, 105] width 15 height 5
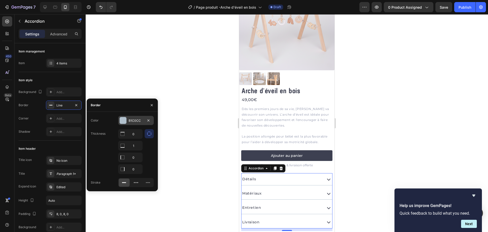
click at [124, 120] on div at bounding box center [123, 120] width 7 height 7
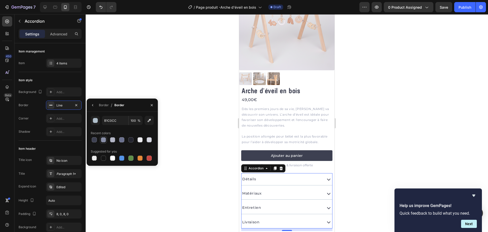
click at [103, 140] on div at bounding box center [103, 139] width 5 height 5
click at [118, 140] on div at bounding box center [122, 139] width 63 height 7
click at [113, 140] on div at bounding box center [112, 139] width 5 height 5
type input "B3B6C6"
click at [95, 105] on icon "button" at bounding box center [93, 105] width 4 height 4
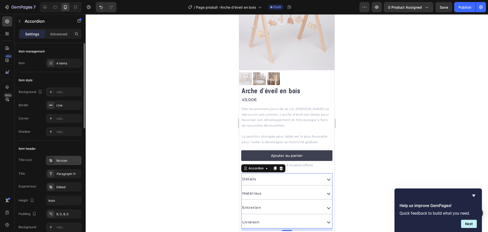
click at [68, 160] on div "No icon" at bounding box center [68, 160] width 24 height 5
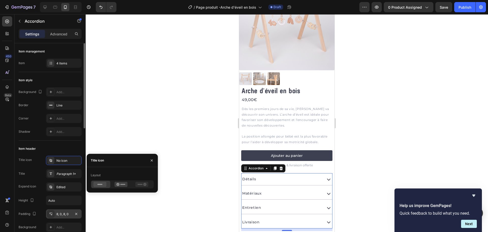
scroll to position [25, 0]
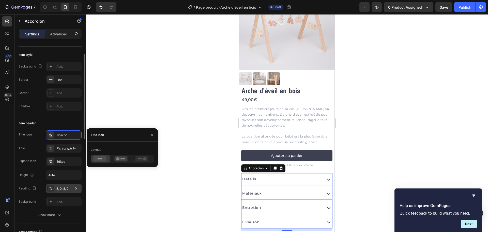
click at [61, 185] on div "8, 0, 8, 0" at bounding box center [64, 188] width 36 height 9
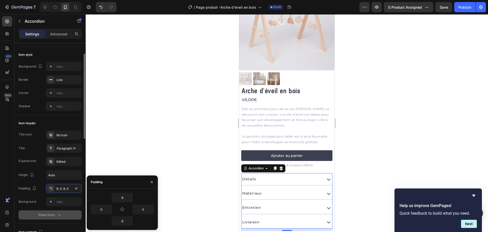
click at [32, 212] on button "Show more" at bounding box center [50, 214] width 63 height 9
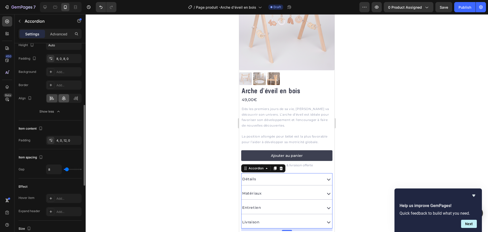
scroll to position [79, 0]
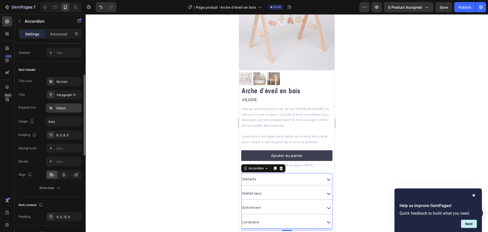
click at [62, 106] on div "Edited" at bounding box center [68, 108] width 24 height 5
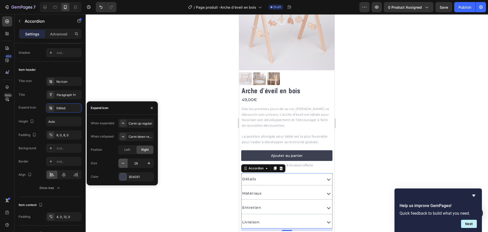
click at [123, 163] on icon "button" at bounding box center [123, 162] width 5 height 5
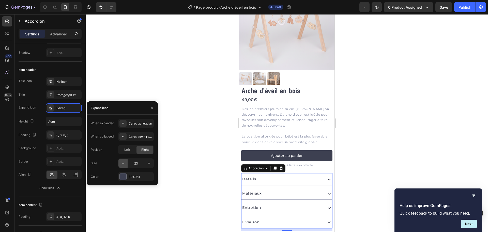
click at [123, 163] on icon "button" at bounding box center [123, 162] width 5 height 5
click at [124, 163] on icon "button" at bounding box center [123, 163] width 3 height 1
type input "20"
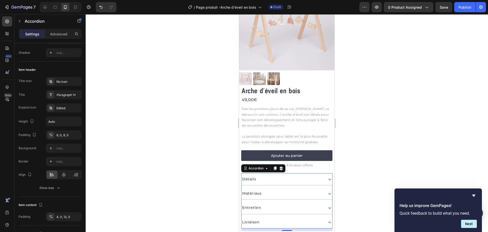
click at [176, 163] on div at bounding box center [287, 122] width 403 height 217
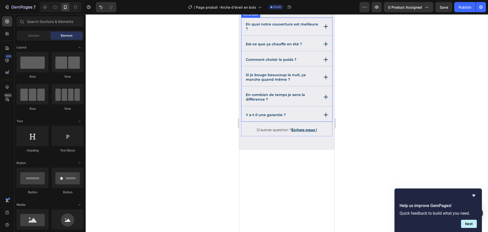
scroll to position [407, 0]
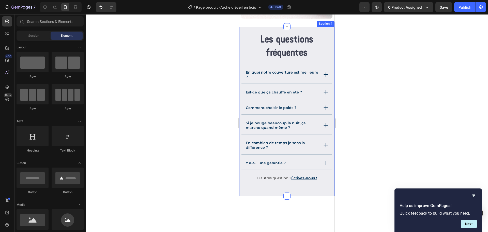
click at [267, 111] on div "Les questions fréquentes Heading En quoi notre couverture est meilleure ? Est-c…" at bounding box center [286, 111] width 95 height 169
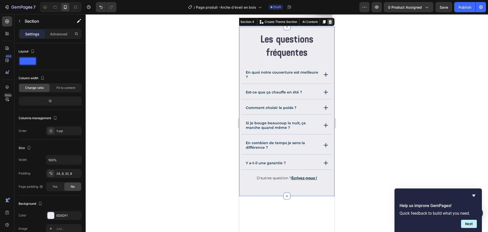
click at [329, 24] on icon at bounding box center [330, 22] width 3 height 4
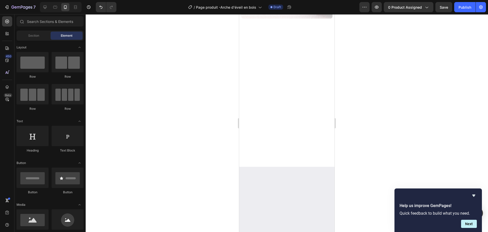
click at [310, 151] on div at bounding box center [286, 97] width 95 height 140
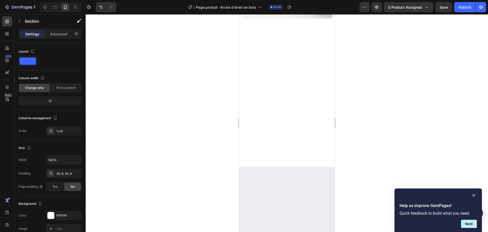
click at [474, 195] on icon "Hide survey" at bounding box center [473, 195] width 3 height 2
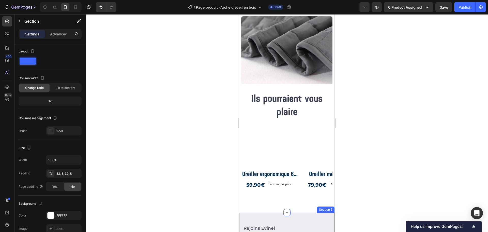
scroll to position [430, 0]
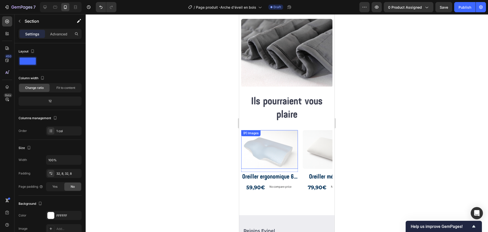
click at [294, 147] on img at bounding box center [269, 149] width 57 height 39
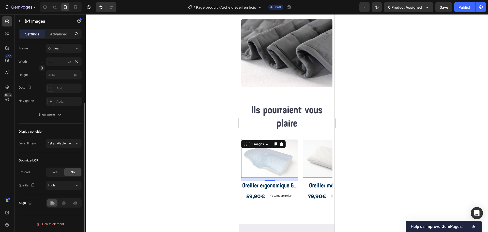
scroll to position [0, 0]
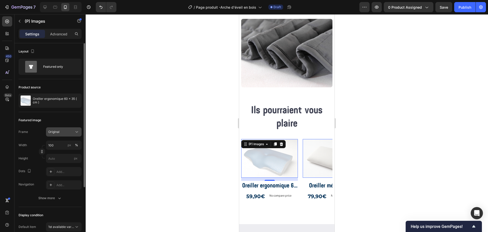
click at [74, 129] on div "Original" at bounding box center [63, 131] width 31 height 5
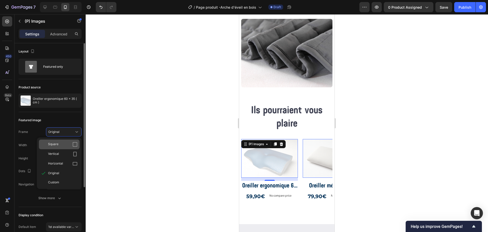
click at [75, 145] on icon at bounding box center [74, 144] width 5 height 5
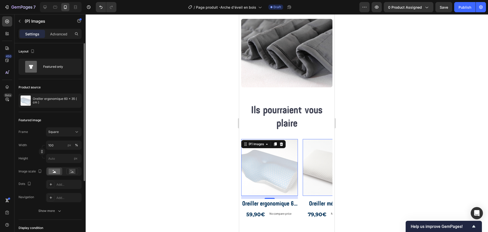
click at [190, 151] on div at bounding box center [287, 122] width 403 height 217
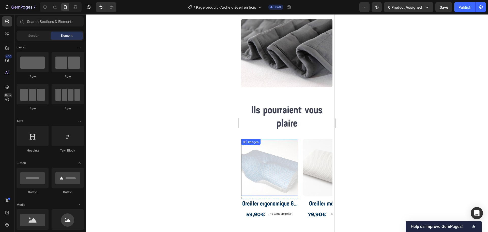
click at [291, 139] on img at bounding box center [269, 167] width 57 height 57
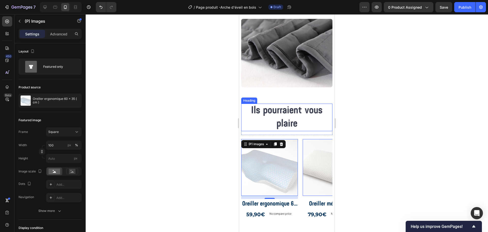
click at [291, 111] on h2 "Ils pourraient vous plaire" at bounding box center [286, 116] width 91 height 27
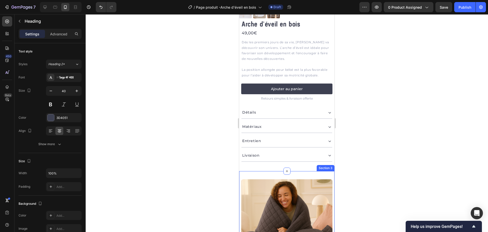
scroll to position [99, 0]
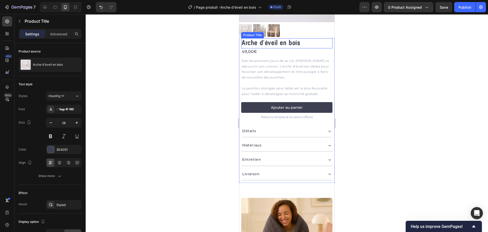
click at [274, 38] on h1 "Arche d'éveil en bois" at bounding box center [286, 43] width 91 height 10
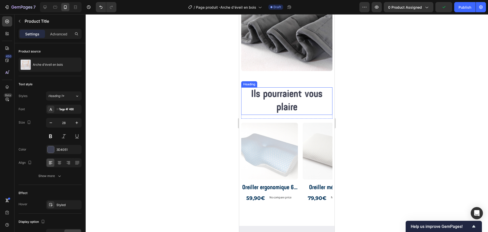
scroll to position [404, 0]
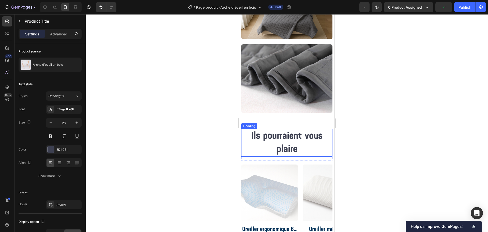
click at [280, 129] on h2 "Ils pourraient vous plaire" at bounding box center [286, 142] width 91 height 27
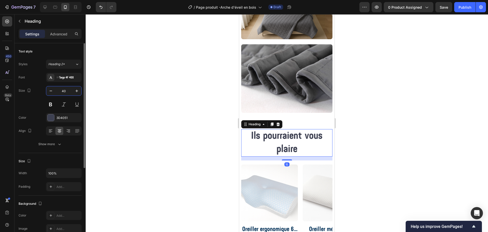
click at [62, 93] on input "40" at bounding box center [63, 90] width 17 height 9
type input "28"
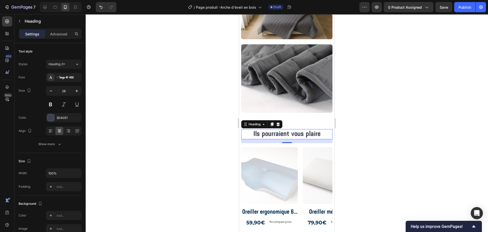
click at [213, 102] on div at bounding box center [287, 122] width 403 height 217
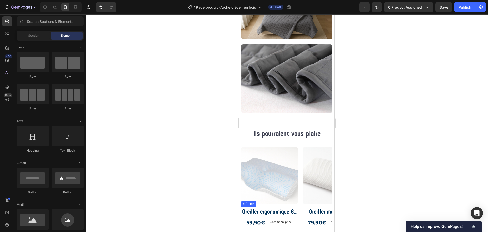
click at [276, 207] on h2 "Oreiller ergonomique 60 x 35 ( cm )" at bounding box center [269, 212] width 57 height 10
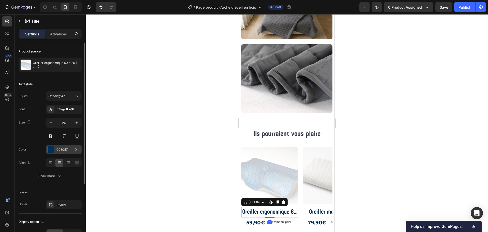
click at [62, 148] on div "003057" at bounding box center [63, 149] width 15 height 5
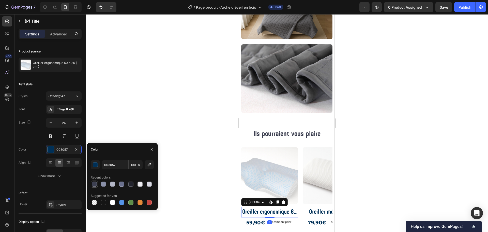
click at [95, 182] on div at bounding box center [94, 183] width 5 height 5
type input "3D4051"
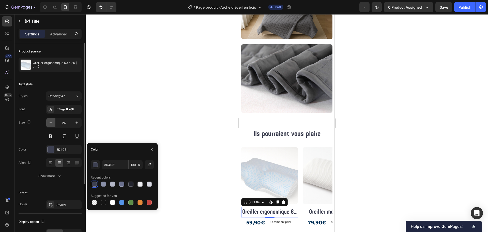
click at [50, 127] on button "button" at bounding box center [50, 122] width 9 height 9
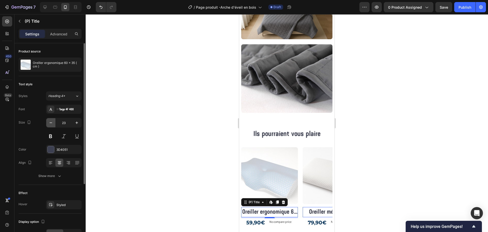
click at [50, 127] on button "button" at bounding box center [50, 122] width 9 height 9
type input "18"
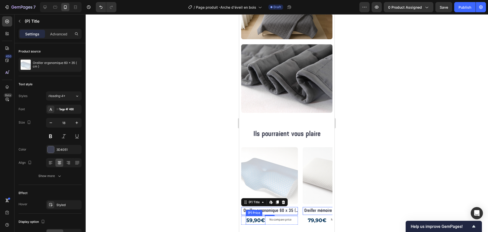
click at [253, 216] on div "59,90€" at bounding box center [256, 220] width 20 height 9
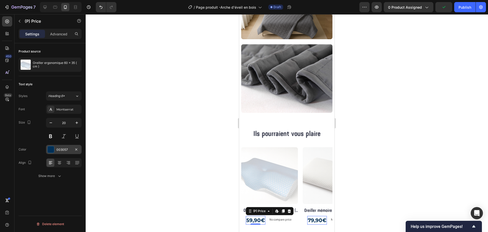
click at [53, 153] on div "003057" at bounding box center [64, 149] width 36 height 9
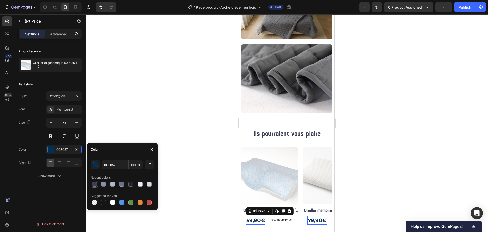
click at [95, 183] on div at bounding box center [94, 183] width 5 height 5
type input "3D4051"
click at [53, 174] on div "Show more" at bounding box center [50, 175] width 24 height 5
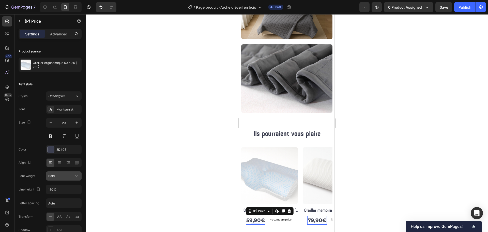
click at [74, 176] on div "Bold" at bounding box center [61, 175] width 26 height 5
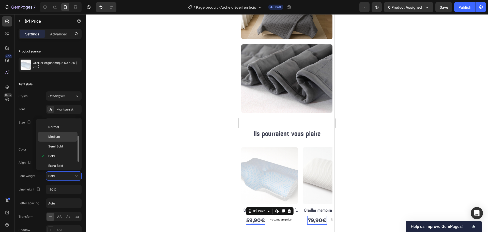
click at [60, 137] on span "Medium" at bounding box center [54, 136] width 12 height 5
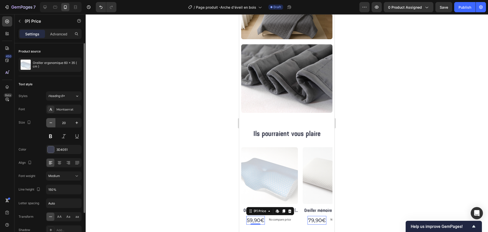
click at [52, 123] on icon "button" at bounding box center [51, 122] width 3 height 1
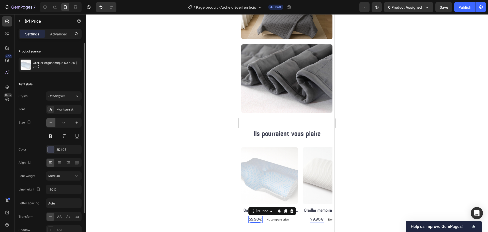
click at [52, 123] on icon "button" at bounding box center [51, 122] width 3 height 1
type input "14"
click at [141, 153] on div at bounding box center [287, 122] width 403 height 217
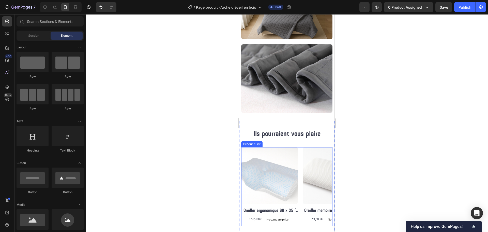
click at [301, 170] on div "(P) Images Row Oreiller ergonomique 60 x 35 ( cm ) (P) Title 59,90€ (P) Price (…" at bounding box center [286, 186] width 91 height 79
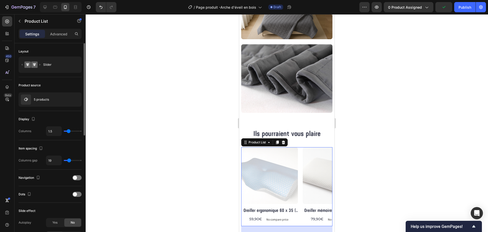
type input "3"
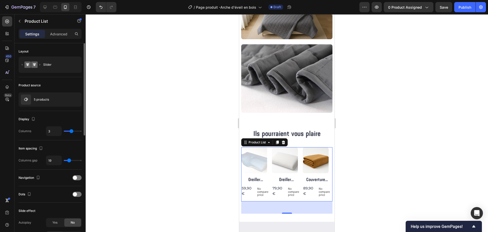
type input "2"
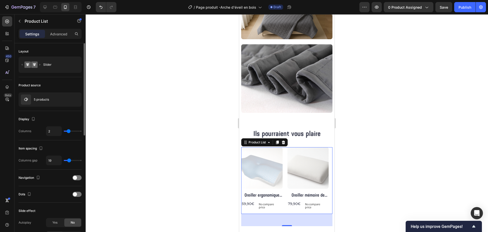
click at [69, 131] on input "range" at bounding box center [73, 130] width 18 height 1
drag, startPoint x: 124, startPoint y: 138, endPoint x: 130, endPoint y: 140, distance: 6.5
click at [124, 138] on div at bounding box center [287, 122] width 403 height 217
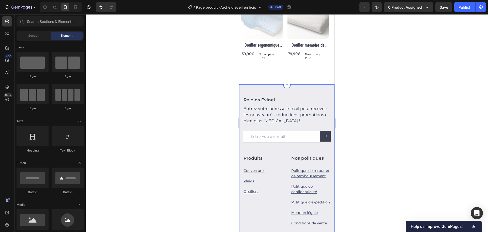
scroll to position [557, 0]
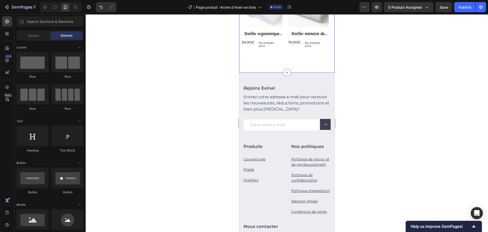
click at [278, 63] on div "Ils pourraient vous plaire Heading Row (P) Images Row Oreiller ergonomique 60 x…" at bounding box center [286, 15] width 91 height 97
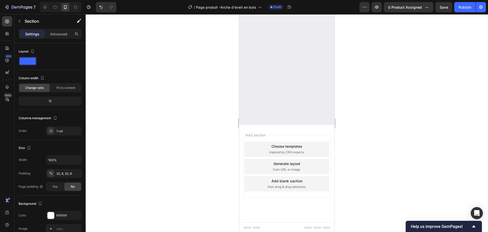
scroll to position [0, 0]
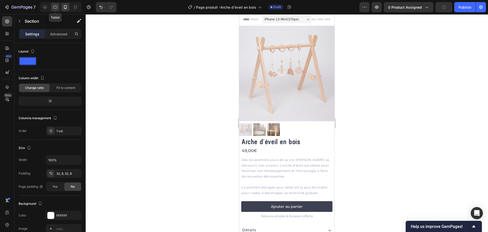
click at [57, 5] on icon at bounding box center [55, 7] width 5 height 5
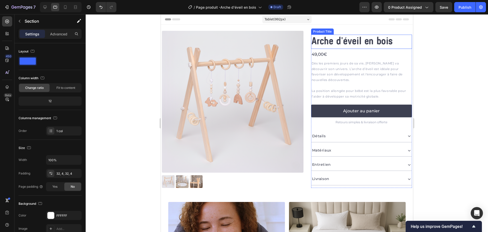
click at [331, 39] on h1 "Arche d'éveil en bois" at bounding box center [361, 42] width 101 height 14
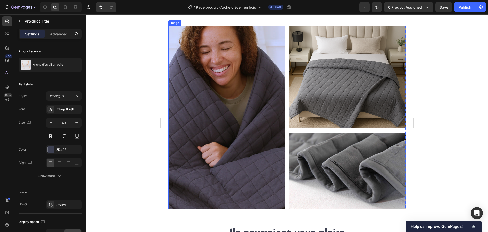
scroll to position [203, 0]
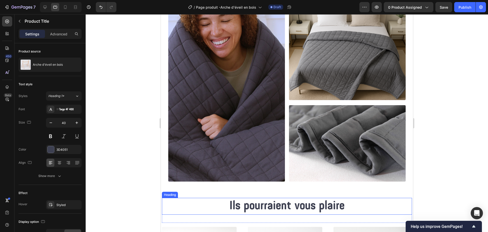
click at [275, 201] on h2 "Ils pourraient vous plaire" at bounding box center [287, 206] width 250 height 17
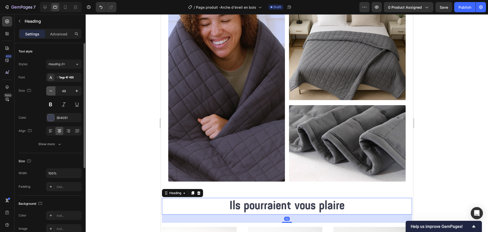
click at [51, 91] on icon "button" at bounding box center [50, 90] width 5 height 5
click at [51, 90] on icon "button" at bounding box center [50, 90] width 5 height 5
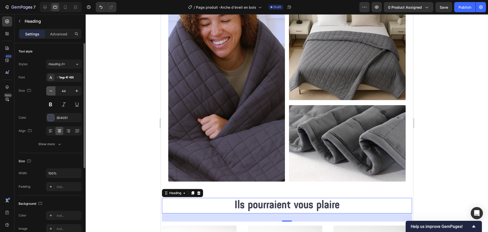
click at [51, 90] on icon "button" at bounding box center [50, 90] width 5 height 5
type input "40"
click at [134, 134] on div at bounding box center [287, 122] width 403 height 217
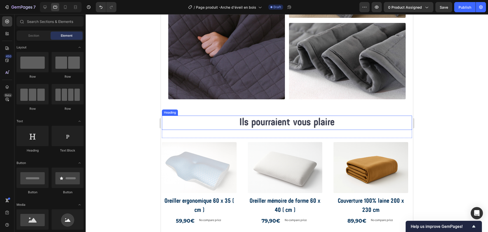
scroll to position [331, 0]
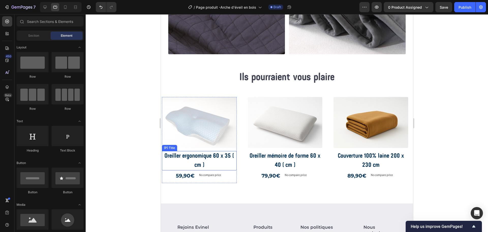
click at [227, 159] on h2 "Oreiller ergonomique 60 x 35 ( cm )" at bounding box center [199, 160] width 75 height 19
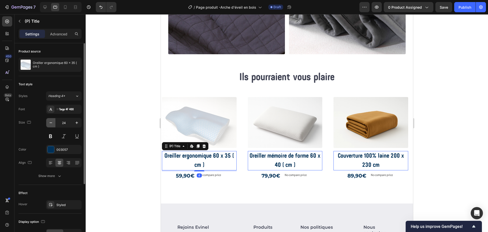
click at [53, 121] on icon "button" at bounding box center [50, 122] width 5 height 5
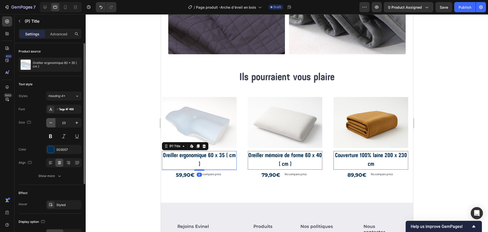
click at [53, 121] on icon "button" at bounding box center [50, 122] width 5 height 5
type input "20"
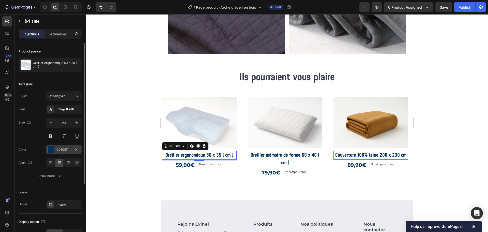
click at [61, 152] on div "003057" at bounding box center [64, 149] width 36 height 9
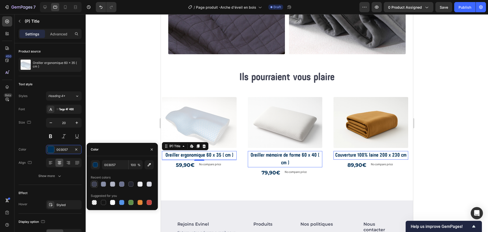
click at [93, 181] on div at bounding box center [94, 183] width 5 height 5
type input "3D4051"
click at [186, 166] on div "59,90€" at bounding box center [185, 164] width 20 height 9
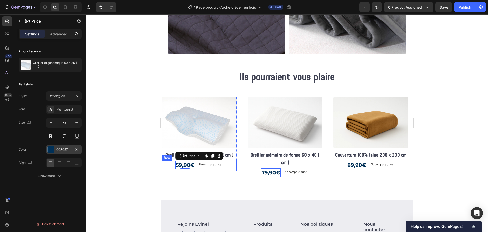
click at [53, 150] on div at bounding box center [51, 149] width 7 height 7
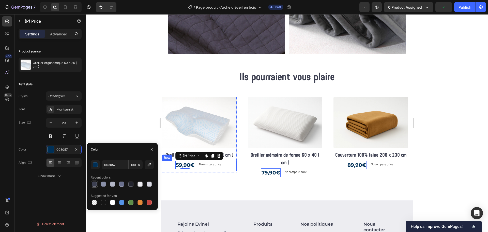
click at [95, 183] on div at bounding box center [94, 183] width 5 height 5
type input "3D4051"
click at [276, 158] on h2 "Oreiller mémoire de forme 60 x 40 ( cm )" at bounding box center [285, 159] width 75 height 16
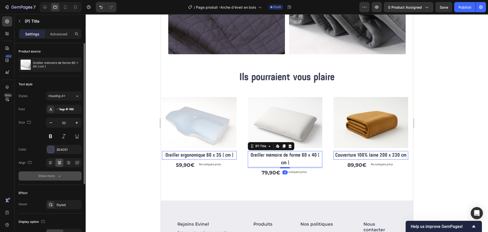
click at [57, 178] on button "Show more" at bounding box center [50, 175] width 63 height 9
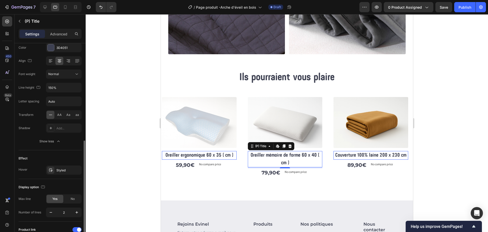
scroll to position [153, 0]
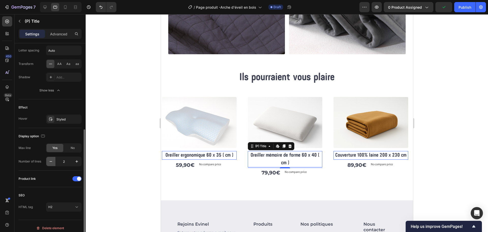
click at [50, 161] on icon "button" at bounding box center [50, 161] width 5 height 5
type input "1"
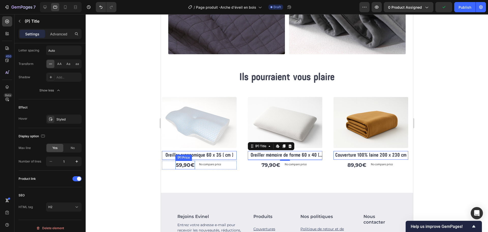
click at [189, 163] on div "59,90€" at bounding box center [185, 164] width 20 height 9
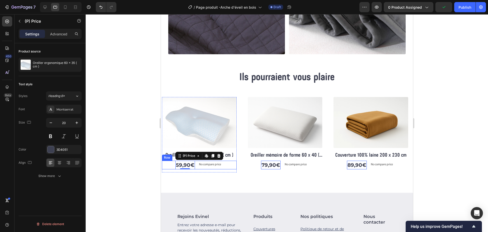
scroll to position [0, 0]
click at [51, 117] on div "Font Montserrat Size 20 Color 3D4051 Align Show more" at bounding box center [50, 143] width 63 height 76
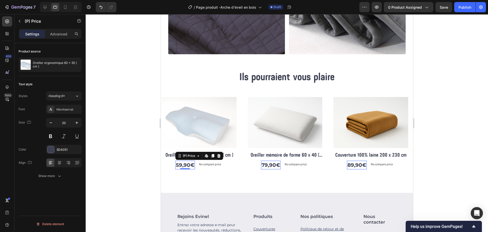
click at [51, 117] on div "Font Montserrat Size 20 Color 3D4051 Align Show more" at bounding box center [50, 143] width 63 height 76
click at [49, 122] on icon "button" at bounding box center [50, 122] width 5 height 5
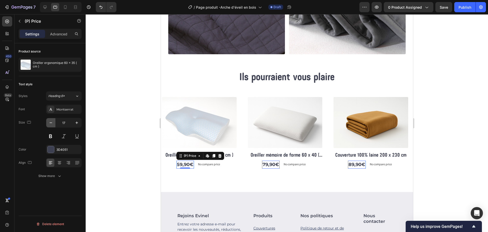
type input "16"
click at [47, 176] on div "Show more" at bounding box center [50, 175] width 24 height 5
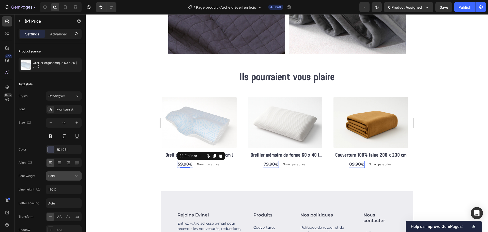
click at [70, 174] on div "Bold" at bounding box center [61, 175] width 26 height 5
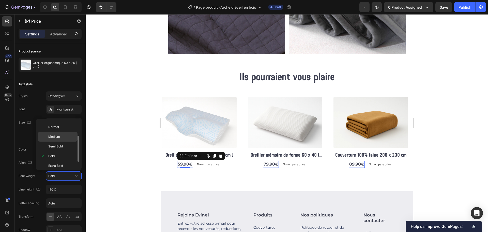
click at [66, 137] on p "Medium" at bounding box center [61, 136] width 27 height 5
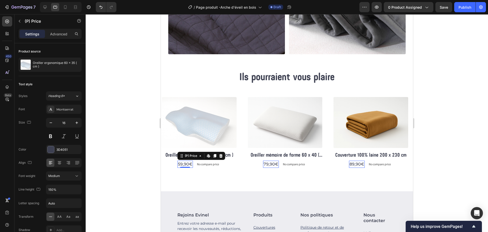
click at [124, 161] on div at bounding box center [287, 122] width 403 height 217
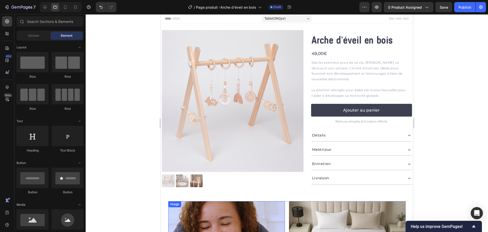
scroll to position [0, 0]
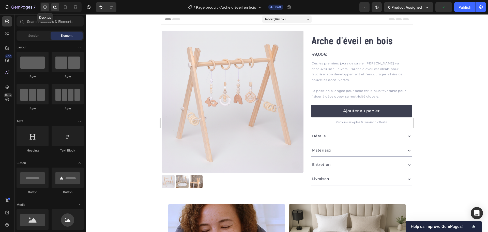
click at [48, 8] on div at bounding box center [45, 7] width 8 height 8
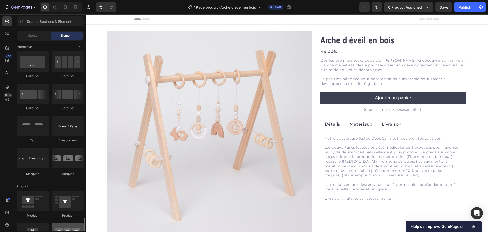
scroll to position [636, 0]
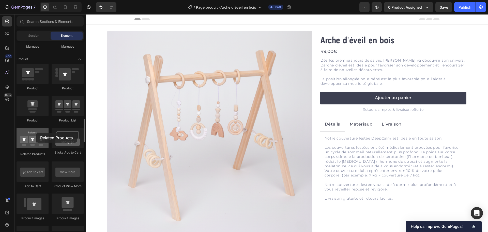
drag, startPoint x: 31, startPoint y: 139, endPoint x: 30, endPoint y: 133, distance: 6.2
click at [30, 133] on div at bounding box center [33, 138] width 32 height 20
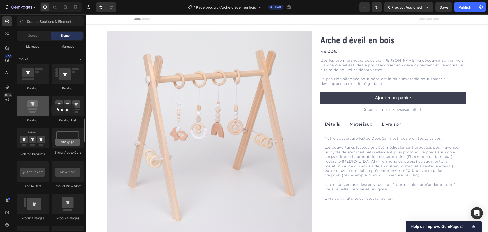
drag, startPoint x: 34, startPoint y: 111, endPoint x: 32, endPoint y: 102, distance: 9.6
click at [32, 102] on div at bounding box center [33, 106] width 32 height 20
drag, startPoint x: 80, startPoint y: 108, endPoint x: 63, endPoint y: 106, distance: 17.9
click at [63, 106] on div at bounding box center [68, 106] width 32 height 20
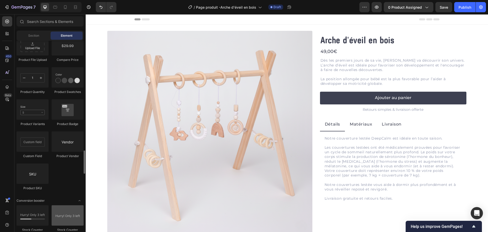
scroll to position [941, 0]
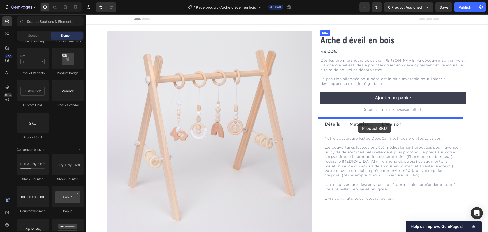
drag, startPoint x: 127, startPoint y: 143, endPoint x: 358, endPoint y: 123, distance: 232.6
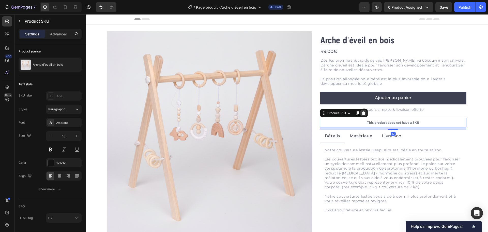
click at [363, 113] on icon at bounding box center [363, 113] width 3 height 4
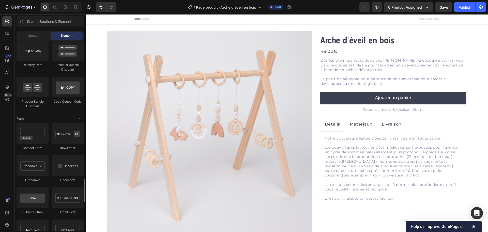
scroll to position [1093, 0]
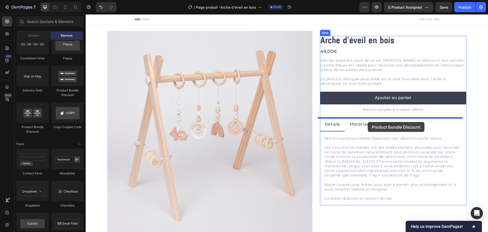
drag, startPoint x: 112, startPoint y: 127, endPoint x: 368, endPoint y: 122, distance: 255.6
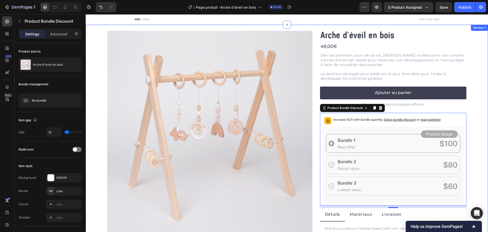
drag, startPoint x: 480, startPoint y: 89, endPoint x: 473, endPoint y: 90, distance: 6.9
click at [480, 89] on div "Product Images Arche d'éveil en bois Product Title 49,00€ Product Price Product…" at bounding box center [287, 170] width 403 height 291
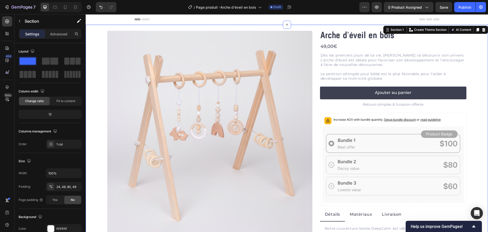
click at [474, 102] on div "Product Images Arche d'éveil en bois Product Title 49,00€ Product Price Product…" at bounding box center [287, 170] width 403 height 291
click at [400, 120] on span "Setup bundle discount" at bounding box center [400, 119] width 32 height 4
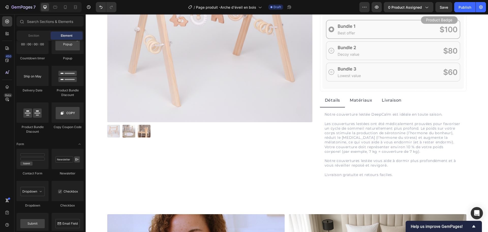
scroll to position [0, 0]
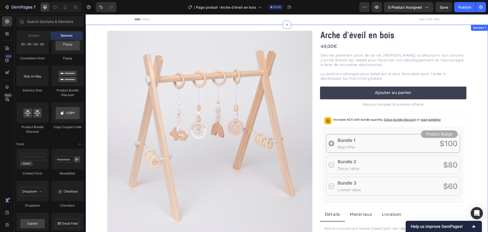
click at [473, 171] on div "Product Images Arche d'éveil en bois Product Title 49,00€ Product Price Product…" at bounding box center [287, 170] width 403 height 291
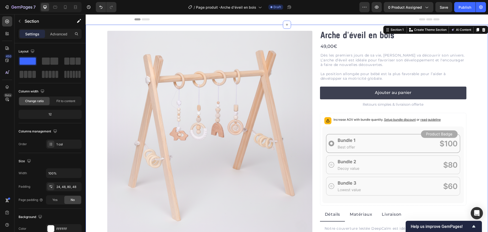
click at [432, 159] on icon at bounding box center [393, 164] width 142 height 77
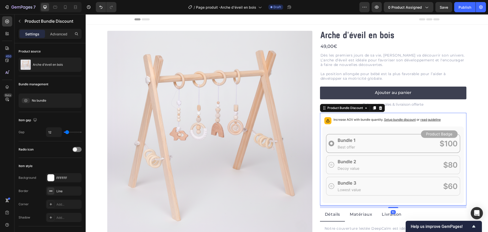
click at [379, 108] on icon at bounding box center [381, 108] width 4 height 4
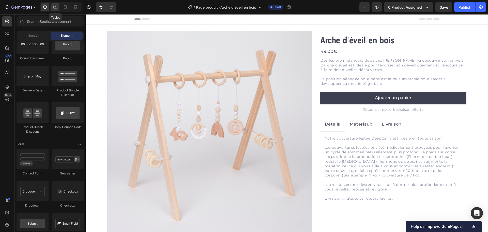
click at [53, 7] on icon at bounding box center [55, 7] width 5 height 5
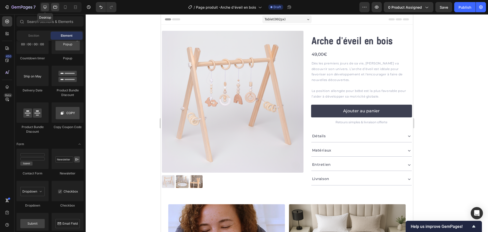
click at [41, 7] on div at bounding box center [45, 7] width 8 height 8
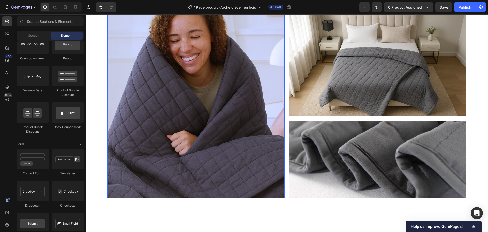
scroll to position [229, 0]
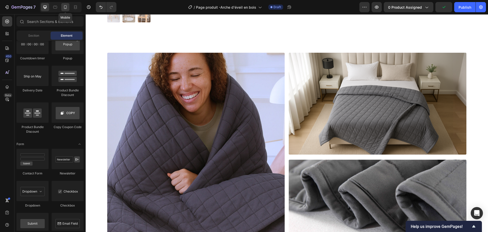
click at [66, 7] on icon at bounding box center [65, 7] width 5 height 5
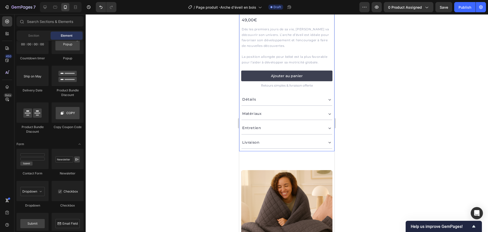
scroll to position [153, 0]
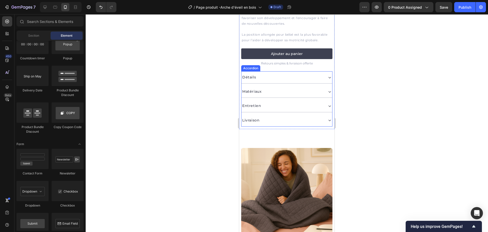
click at [272, 77] on div "Détails" at bounding box center [283, 77] width 82 height 8
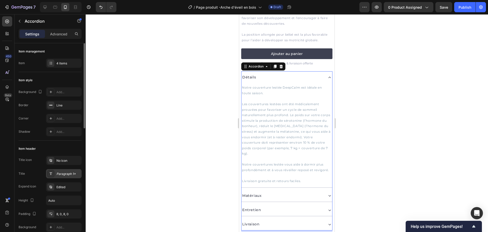
click at [58, 174] on div "Paragraph 1*" at bounding box center [68, 173] width 24 height 5
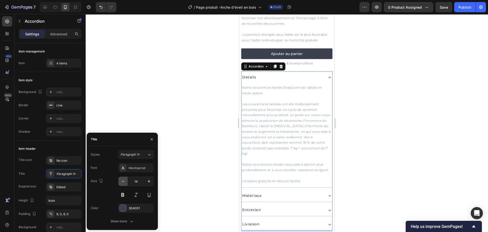
click at [127, 182] on button "button" at bounding box center [123, 180] width 9 height 9
click at [126, 182] on button "button" at bounding box center [123, 180] width 9 height 9
type input "12"
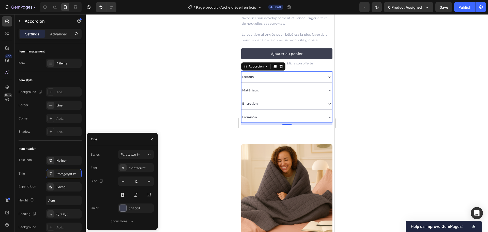
click at [185, 119] on div at bounding box center [287, 122] width 403 height 217
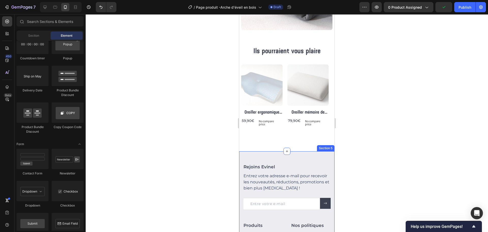
scroll to position [509, 0]
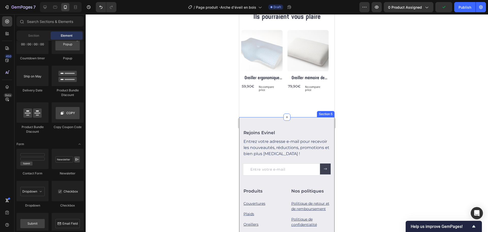
click at [275, 126] on div "Rejoins Evinel Heading Entrez votre adresse e-mail pour recevoir les nouveautés…" at bounding box center [286, 233] width 95 height 232
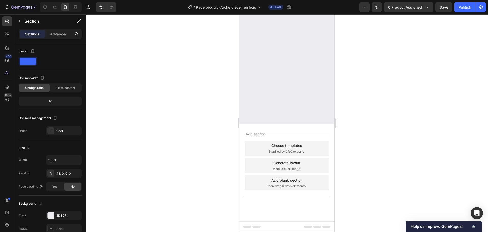
scroll to position [0, 0]
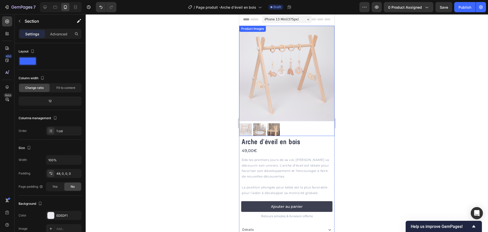
click at [259, 123] on img at bounding box center [259, 129] width 13 height 13
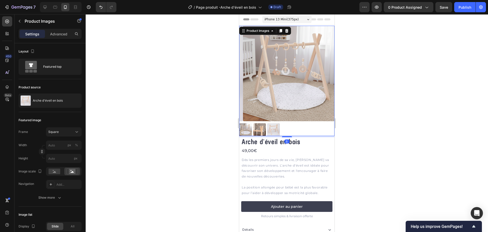
click at [251, 123] on img at bounding box center [245, 129] width 13 height 13
click at [273, 123] on img at bounding box center [273, 129] width 13 height 13
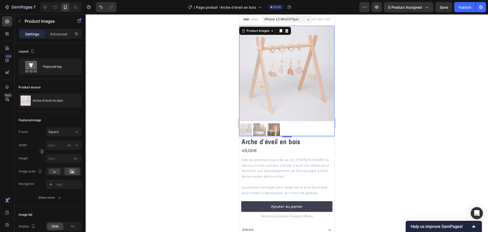
click at [350, 120] on div at bounding box center [287, 122] width 403 height 217
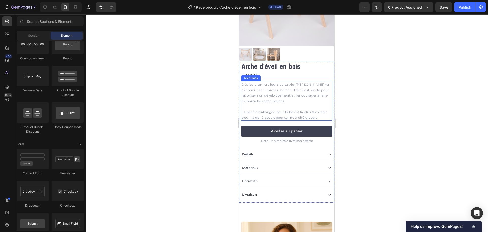
scroll to position [76, 0]
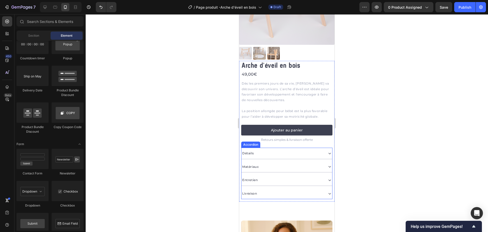
click at [318, 152] on div "Détails" at bounding box center [283, 153] width 82 height 7
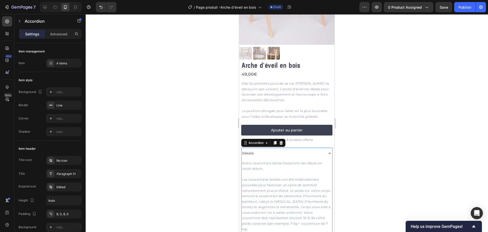
click at [318, 151] on div "Détails" at bounding box center [283, 153] width 82 height 7
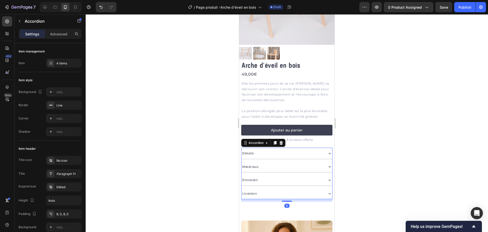
click at [318, 151] on div "Détails" at bounding box center [283, 153] width 82 height 7
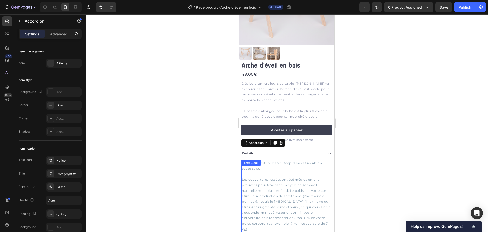
click at [309, 164] on p "Notre couverture lestée DeepCalm est idéale en toute saison." at bounding box center [287, 165] width 90 height 11
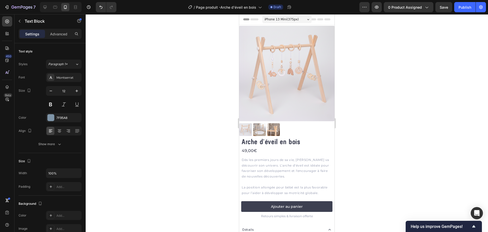
scroll to position [76, 0]
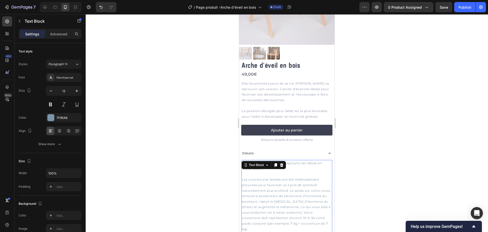
click at [259, 196] on p "Les couvertures lestées ont été médicalement prouvées pour favoriser un cycle d…" at bounding box center [287, 203] width 90 height 55
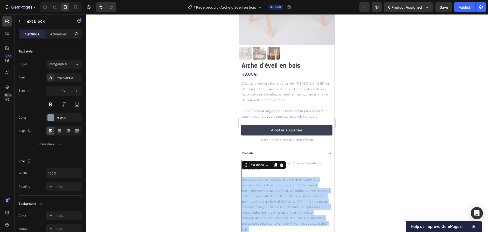
click at [259, 196] on p "Les couvertures lestées ont été médicalement prouvées pour favoriser un cycle d…" at bounding box center [287, 203] width 90 height 55
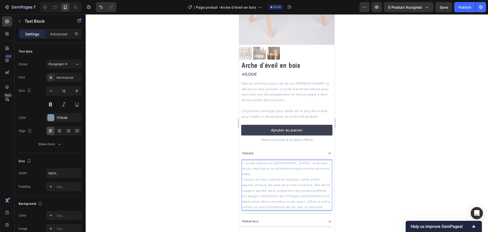
click at [352, 163] on div at bounding box center [287, 122] width 403 height 217
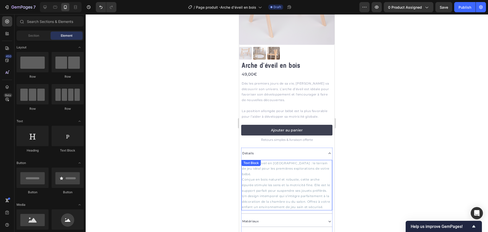
click at [310, 176] on p "Conçue en bois naturel et robuste, cette arche épurée stimule les sens et la mo…" at bounding box center [287, 192] width 90 height 33
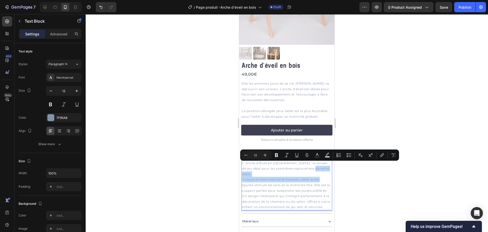
click at [313, 165] on p "L' Arche d'Éveil en [GEOGRAPHIC_DATA] : le terrain de jeu idéal pour les premiè…" at bounding box center [287, 168] width 90 height 17
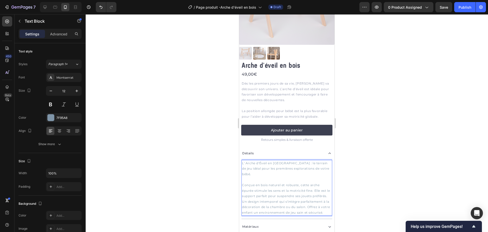
click at [253, 203] on p "Conçue en bois naturel et robuste, cette arche épurée stimule les sens et la mo…" at bounding box center [287, 198] width 90 height 33
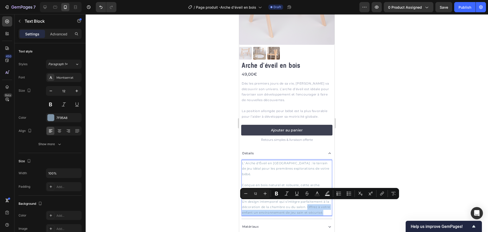
drag, startPoint x: 252, startPoint y: 203, endPoint x: 280, endPoint y: 210, distance: 29.0
click at [280, 210] on p "Conçue en bois naturel et robuste, cette arche épurée stimule les sens et la mo…" at bounding box center [287, 198] width 90 height 33
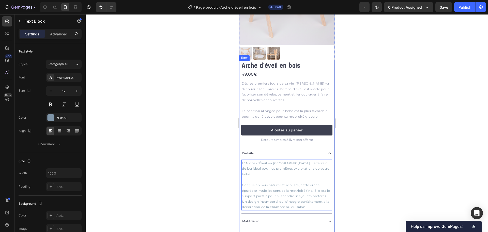
drag, startPoint x: 364, startPoint y: 177, endPoint x: 360, endPoint y: 175, distance: 4.6
click at [363, 177] on div at bounding box center [287, 122] width 403 height 217
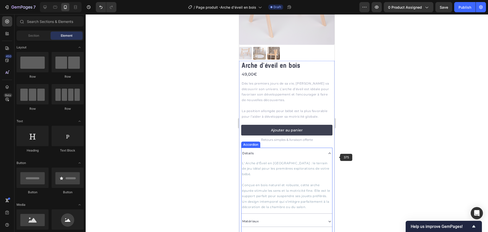
click at [306, 176] on p "Rich Text Editor. Editing area: main" at bounding box center [287, 179] width 90 height 6
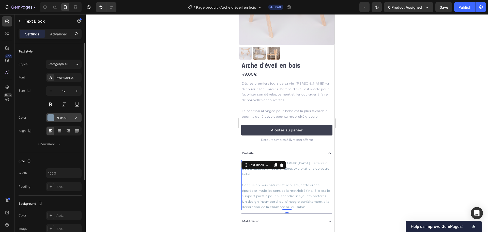
click at [63, 116] on div "7F95A8" at bounding box center [63, 117] width 15 height 5
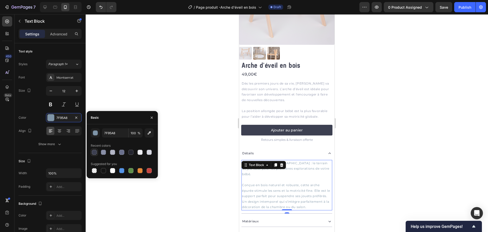
click at [95, 152] on div at bounding box center [94, 152] width 5 height 5
type input "3D4051"
click at [274, 103] on p "La position allongée pour bébé est la plus favorable pour l’aider à développer …" at bounding box center [287, 111] width 90 height 17
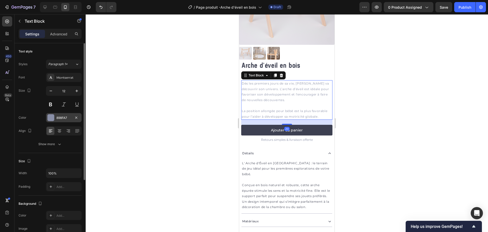
click at [62, 118] on div "898FA7" at bounding box center [63, 117] width 15 height 5
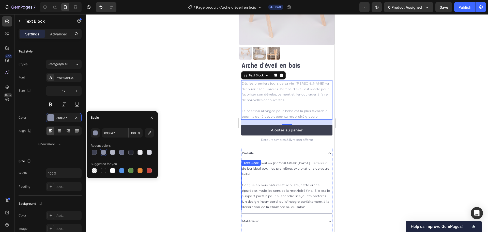
click at [280, 184] on p "Conçue en bois naturel et robuste, cette arche épurée stimule les sens et la mo…" at bounding box center [287, 195] width 90 height 27
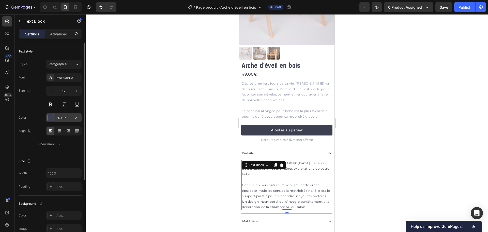
click at [56, 117] on div "3D4051" at bounding box center [63, 117] width 15 height 5
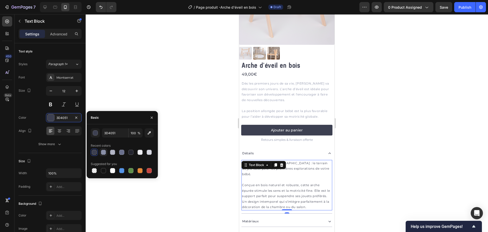
click at [104, 153] on div at bounding box center [103, 152] width 5 height 5
type input "898FA7"
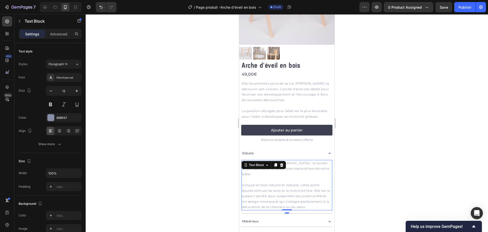
click at [182, 143] on div at bounding box center [287, 122] width 403 height 217
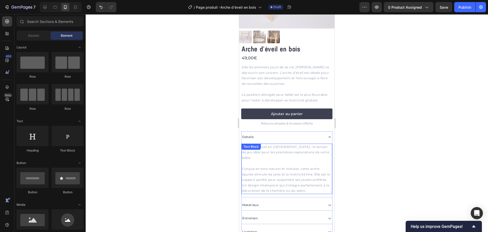
scroll to position [102, 0]
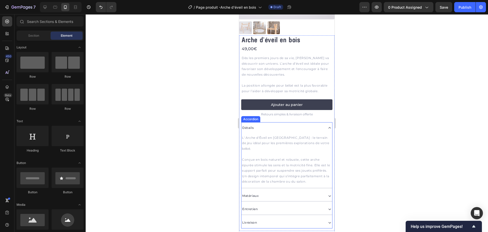
click at [297, 192] on div "Matériaux" at bounding box center [283, 195] width 82 height 7
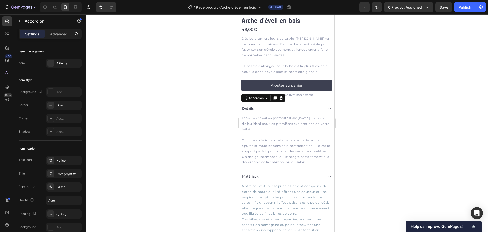
scroll to position [127, 0]
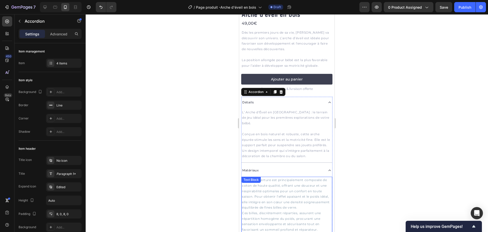
click at [295, 188] on p "Notre couverture est principalement composée de coton de haute qualité, offrant…" at bounding box center [287, 193] width 90 height 33
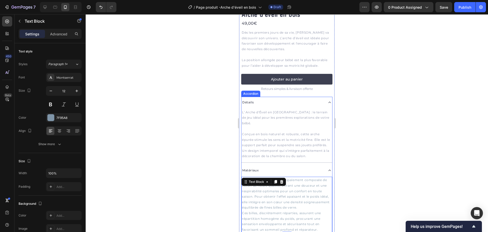
click at [287, 99] on div "Détails" at bounding box center [283, 102] width 82 height 7
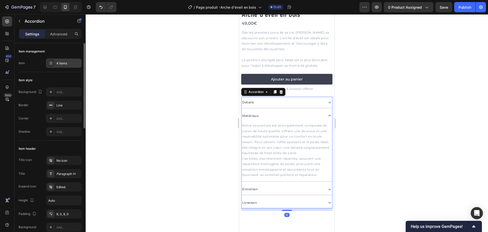
click at [66, 60] on div "4 items" at bounding box center [64, 62] width 36 height 9
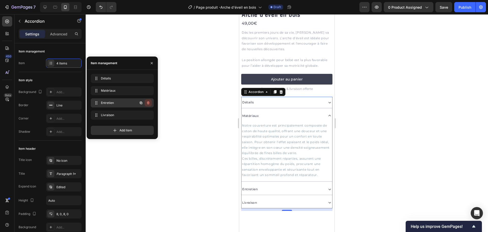
click at [147, 103] on icon "button" at bounding box center [148, 103] width 4 height 4
click at [147, 103] on div "Delete" at bounding box center [144, 102] width 9 height 5
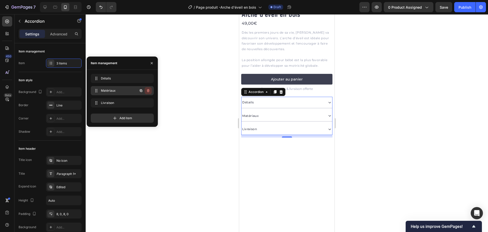
click at [149, 90] on icon "button" at bounding box center [148, 90] width 3 height 3
click at [149, 90] on div "Delete" at bounding box center [144, 90] width 9 height 5
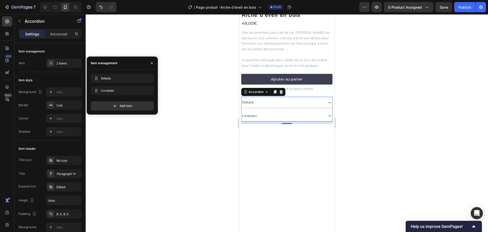
click at [194, 100] on div at bounding box center [287, 122] width 403 height 217
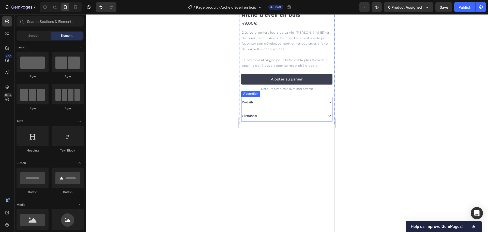
click at [274, 112] on div "Livraison" at bounding box center [283, 115] width 82 height 7
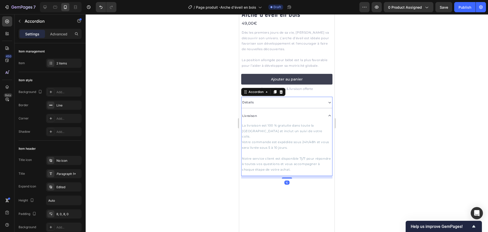
click at [274, 112] on div "Livraison" at bounding box center [283, 115] width 82 height 7
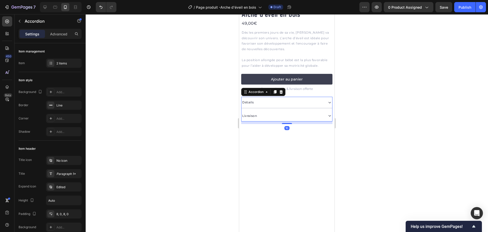
click at [274, 112] on div "Livraison" at bounding box center [283, 115] width 82 height 7
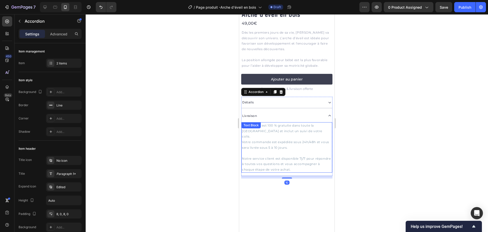
click at [274, 128] on p "La livraison est 100 % gratuite dans toute la [GEOGRAPHIC_DATA] et inclut un su…" at bounding box center [287, 131] width 90 height 17
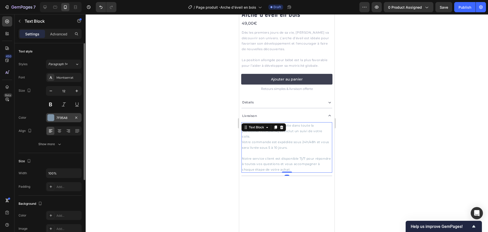
click at [61, 116] on div "7F95A8" at bounding box center [63, 117] width 15 height 5
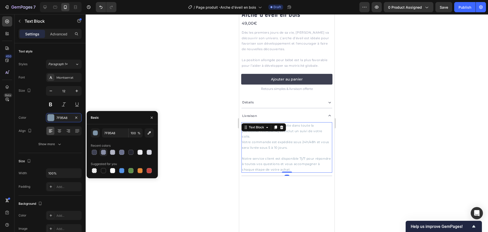
click at [107, 151] on div at bounding box center [103, 152] width 7 height 7
type input "898FA7"
click at [200, 138] on div at bounding box center [287, 122] width 403 height 217
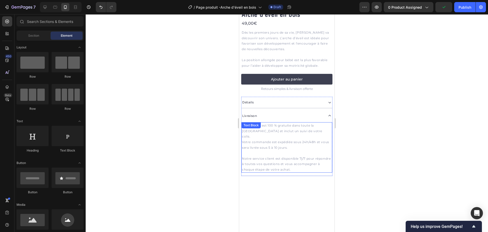
click at [298, 117] on div "Livraison" at bounding box center [287, 115] width 91 height 11
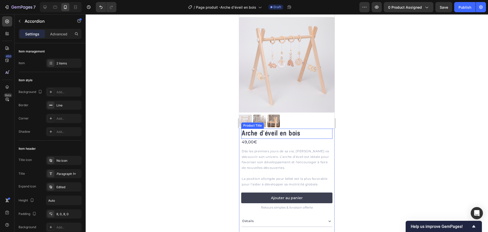
scroll to position [0, 0]
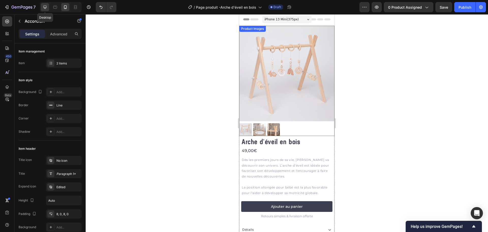
click at [43, 8] on icon at bounding box center [44, 7] width 5 height 5
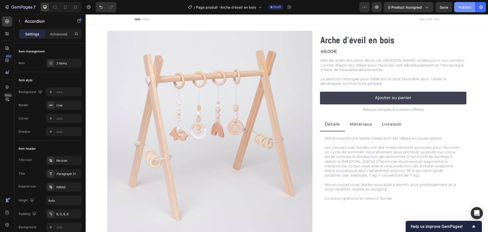
click at [461, 8] on div "Publish" at bounding box center [465, 7] width 13 height 5
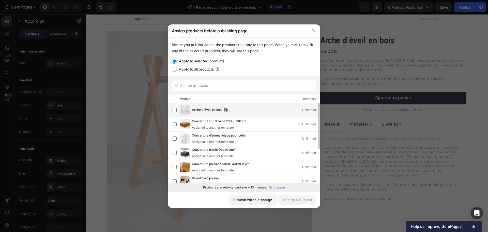
click at [206, 109] on span "Arche d'éveil en bois" at bounding box center [207, 110] width 30 height 6
click at [297, 200] on div "Assign & Publish" at bounding box center [297, 199] width 29 height 5
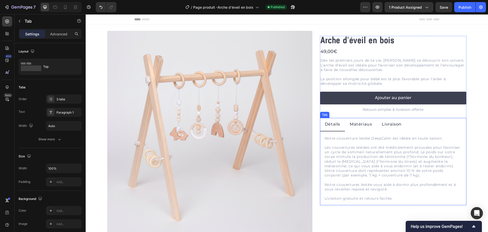
click at [345, 127] on li "Matériaux" at bounding box center [361, 124] width 32 height 13
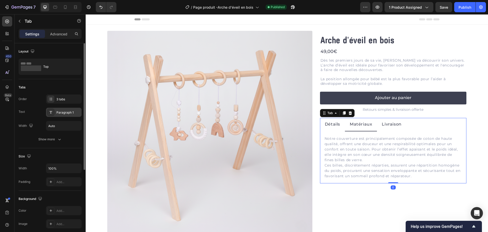
click at [58, 114] on div "Paragraph 1" at bounding box center [68, 112] width 24 height 5
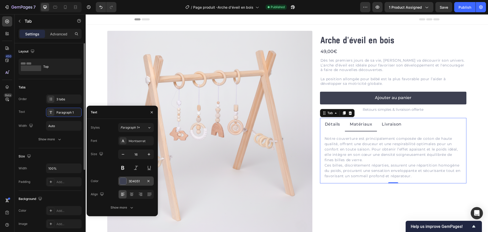
click at [136, 181] on div "3D4051" at bounding box center [136, 181] width 15 height 5
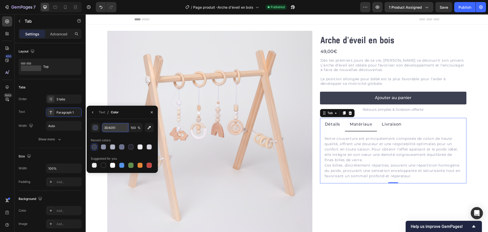
click at [113, 127] on input "3D4051" at bounding box center [115, 127] width 26 height 9
click at [345, 153] on p "Notre couverture est principalement composée de coton de haute qualité, offrant…" at bounding box center [393, 149] width 137 height 27
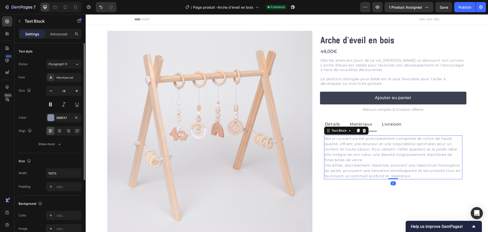
drag, startPoint x: 61, startPoint y: 119, endPoint x: 81, endPoint y: 122, distance: 20.3
click at [62, 118] on div "898FA7" at bounding box center [63, 117] width 15 height 5
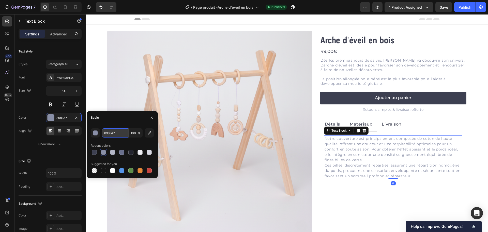
click at [124, 130] on input "898FA7" at bounding box center [115, 132] width 26 height 9
click at [66, 5] on icon at bounding box center [65, 7] width 5 height 5
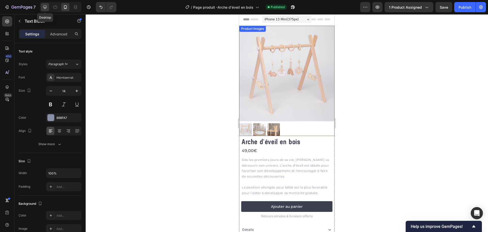
click at [45, 7] on icon at bounding box center [44, 7] width 3 height 3
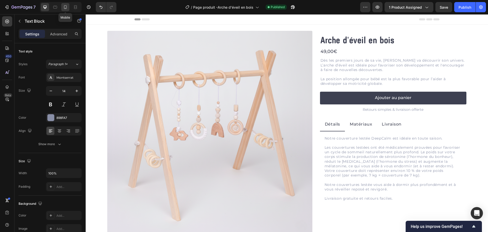
click at [62, 5] on div at bounding box center [65, 7] width 8 height 8
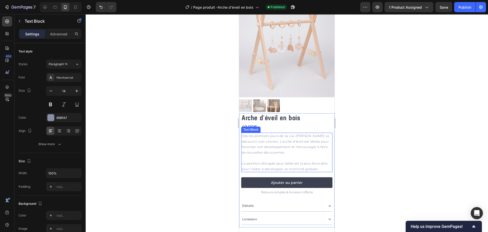
scroll to position [51, 0]
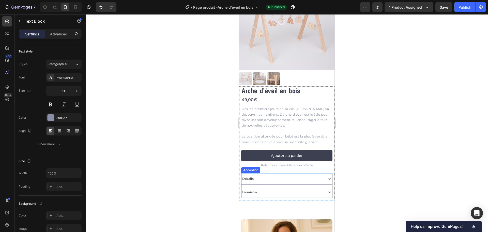
click at [267, 175] on div "Détails" at bounding box center [283, 178] width 82 height 7
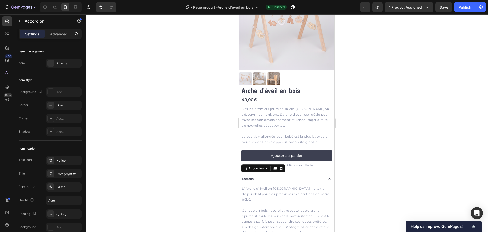
drag, startPoint x: 221, startPoint y: 137, endPoint x: 198, endPoint y: 134, distance: 22.9
click at [220, 137] on div at bounding box center [287, 122] width 403 height 217
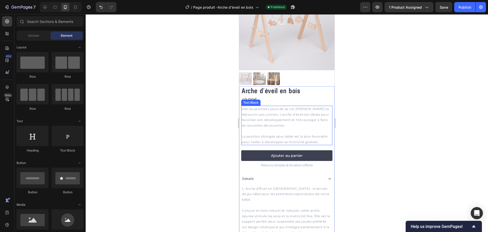
click at [253, 134] on p "La position allongée pour bébé est la plus favorable pour l’aider à développer …" at bounding box center [287, 136] width 90 height 17
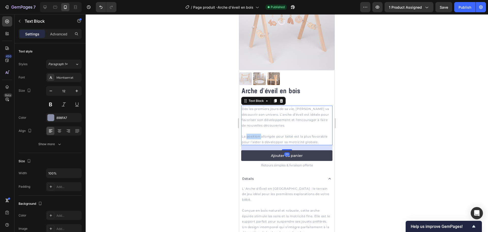
click at [253, 134] on p "La position allongée pour bébé est la plus favorable pour l’aider à développer …" at bounding box center [287, 136] width 90 height 17
click at [246, 132] on p "La position allongée pour bébé est la plus favorable pour l’aider à développer …" at bounding box center [287, 136] width 90 height 17
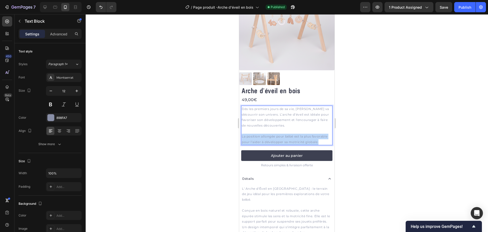
drag, startPoint x: 243, startPoint y: 132, endPoint x: 332, endPoint y: 142, distance: 89.6
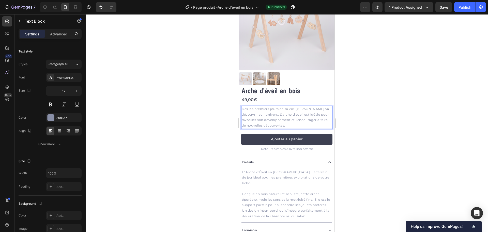
click at [381, 128] on div at bounding box center [287, 122] width 403 height 217
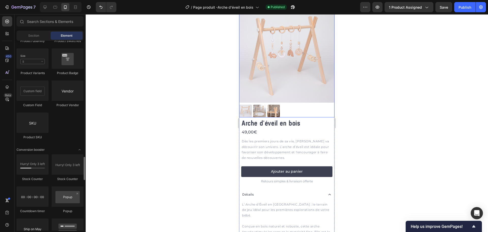
scroll to position [0, 0]
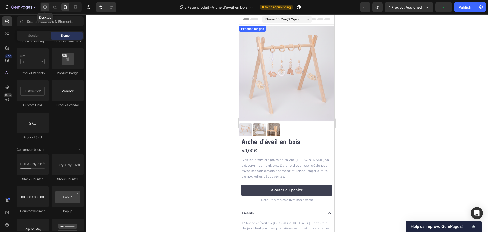
click at [45, 9] on icon at bounding box center [44, 7] width 3 height 3
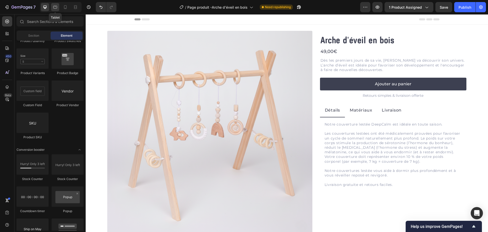
click at [52, 10] on div at bounding box center [55, 7] width 8 height 8
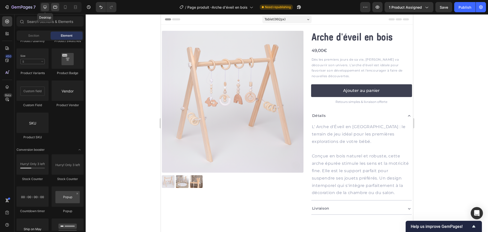
click at [46, 9] on icon at bounding box center [44, 7] width 5 height 5
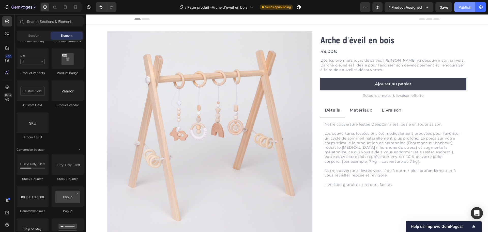
click at [468, 3] on button "Publish" at bounding box center [464, 7] width 21 height 10
click at [66, 8] on icon at bounding box center [65, 7] width 5 height 5
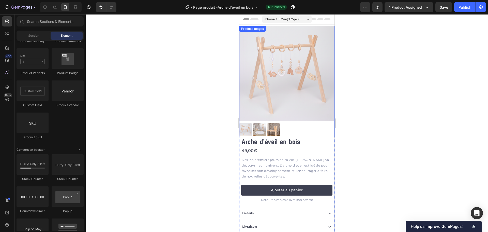
click at [295, 123] on div at bounding box center [286, 129] width 95 height 13
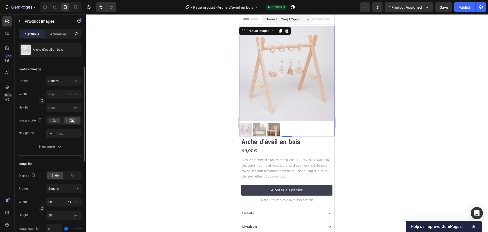
scroll to position [102, 0]
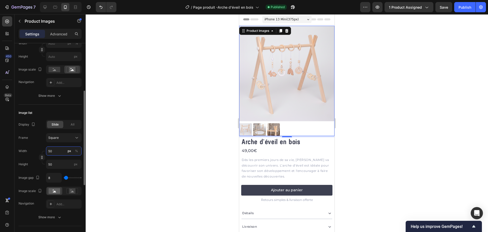
click at [55, 150] on input "50" at bounding box center [64, 150] width 36 height 9
type input "6"
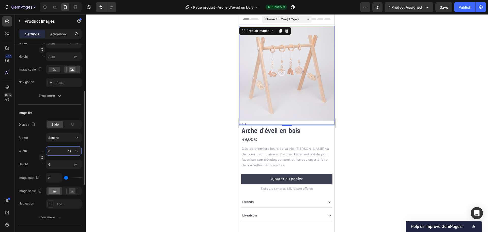
type input "60"
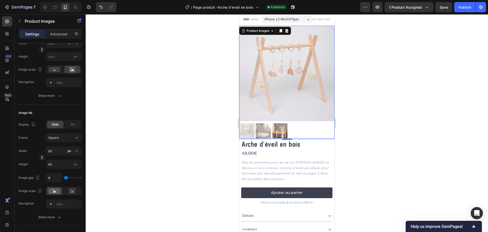
click at [111, 158] on div at bounding box center [287, 122] width 403 height 217
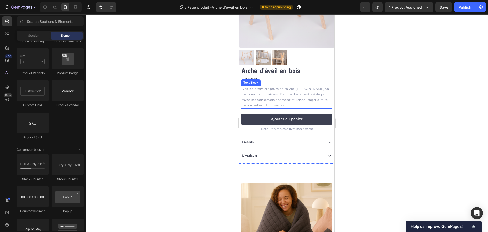
scroll to position [76, 0]
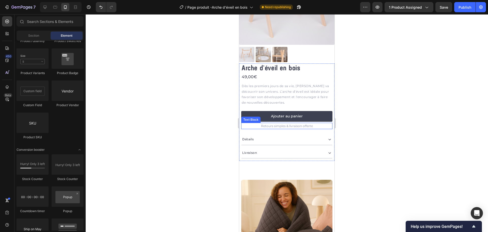
click at [279, 123] on p "Retours simples & livraison offerte" at bounding box center [287, 126] width 90 height 6
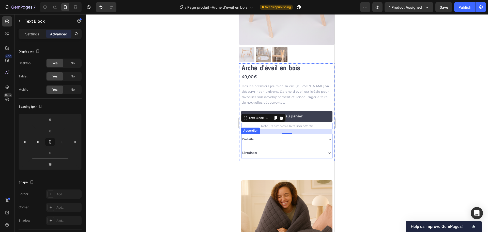
click at [261, 136] on div "Détails" at bounding box center [283, 139] width 82 height 7
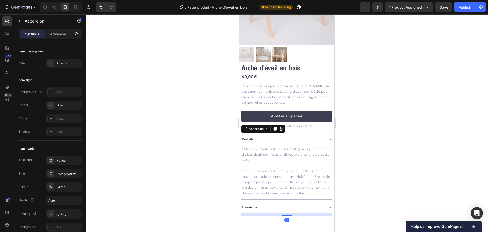
click at [222, 181] on div at bounding box center [287, 122] width 403 height 217
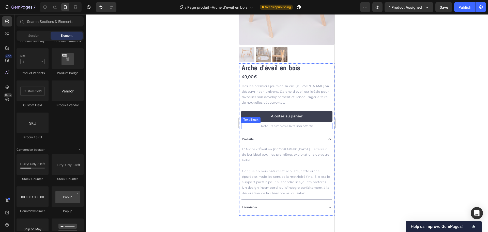
click at [267, 123] on p "Retours simples & livraison offerte" at bounding box center [287, 126] width 90 height 6
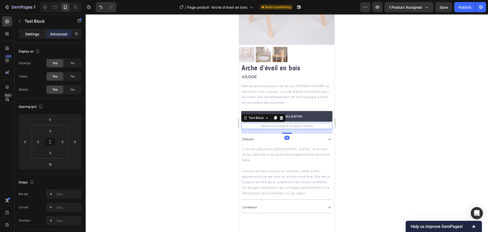
click at [31, 33] on p "Settings" at bounding box center [32, 33] width 14 height 5
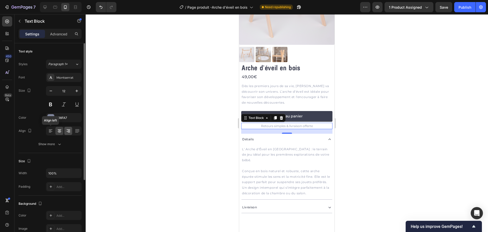
drag, startPoint x: 51, startPoint y: 131, endPoint x: 68, endPoint y: 131, distance: 17.1
click at [51, 131] on icon at bounding box center [50, 130] width 5 height 5
drag, startPoint x: 183, startPoint y: 142, endPoint x: 191, endPoint y: 143, distance: 7.5
click at [189, 143] on div at bounding box center [287, 122] width 403 height 217
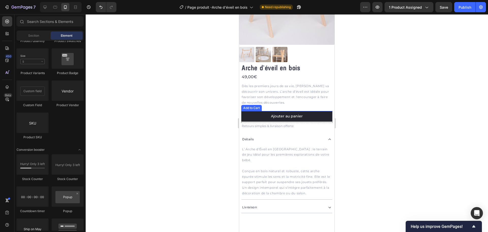
click at [304, 116] on button "Ajouter au panier" at bounding box center [286, 116] width 91 height 11
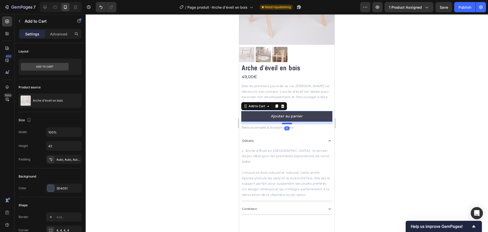
click at [285, 123] on div at bounding box center [287, 124] width 10 height 2
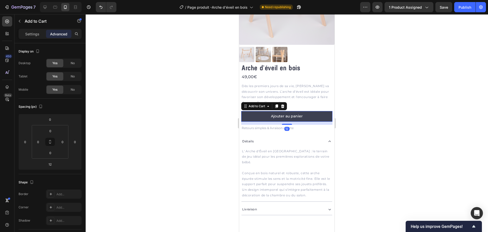
click at [216, 124] on div at bounding box center [287, 122] width 403 height 217
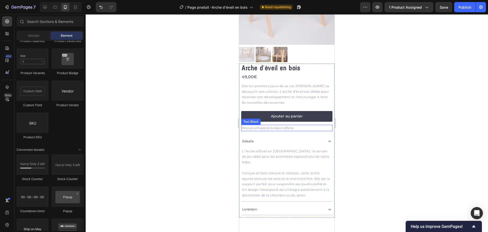
click at [301, 125] on p "Retours simples & livraison offerte" at bounding box center [287, 128] width 90 height 6
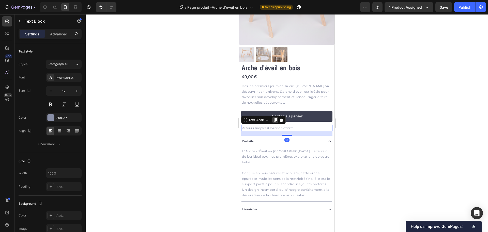
click at [275, 118] on icon at bounding box center [275, 120] width 3 height 4
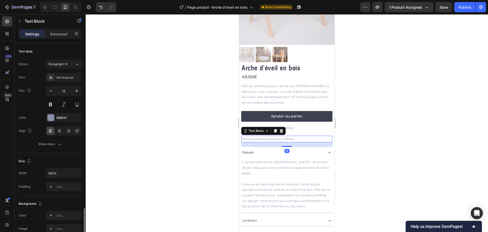
scroll to position [98, 0]
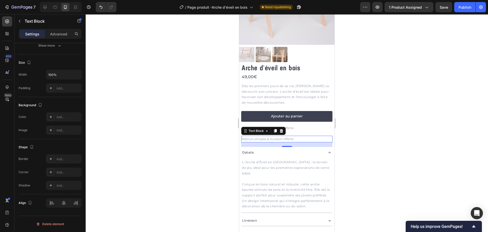
click at [298, 136] on p "Retours simples & livraison offerte" at bounding box center [287, 139] width 90 height 6
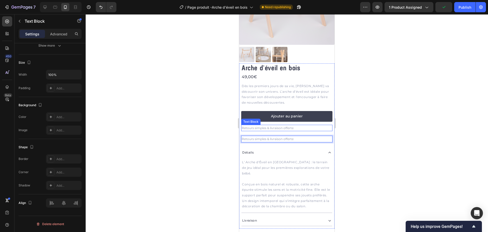
click at [301, 125] on p "Retours simples & livraison offerte" at bounding box center [287, 128] width 90 height 6
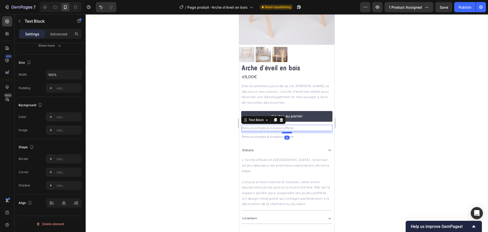
drag, startPoint x: 285, startPoint y: 131, endPoint x: 287, endPoint y: 129, distance: 2.8
click at [287, 132] on div at bounding box center [287, 133] width 10 height 2
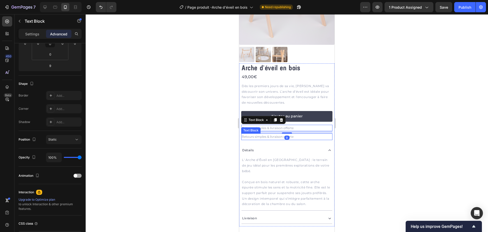
click at [301, 134] on p "Retours simples & livraison offerte" at bounding box center [287, 137] width 90 height 6
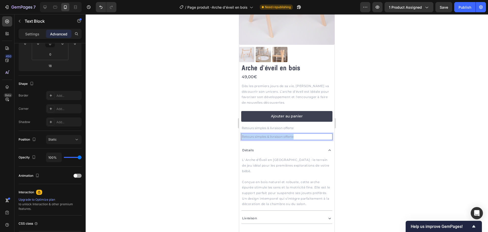
click at [301, 134] on p "Retours simples & livraison offerte" at bounding box center [287, 137] width 90 height 6
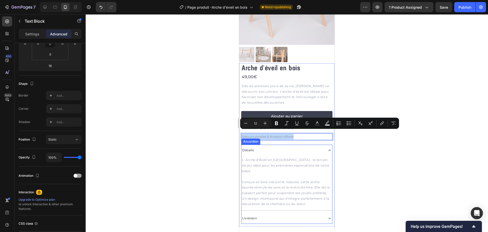
click at [268, 148] on div "Détails" at bounding box center [283, 149] width 82 height 7
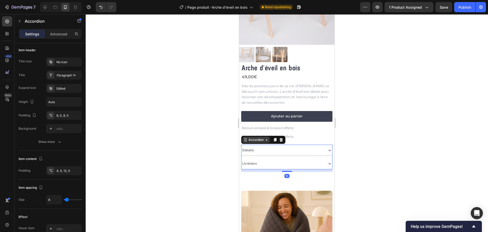
scroll to position [0, 0]
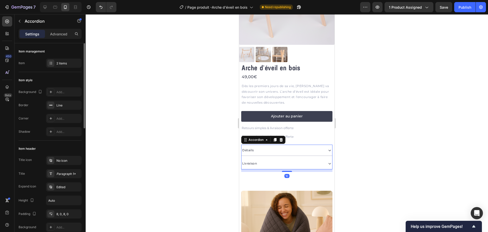
click at [278, 126] on p "Retours simples & livraison offerte" at bounding box center [287, 128] width 90 height 6
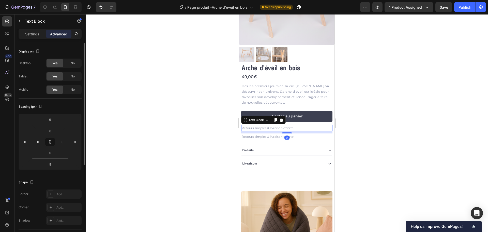
click at [280, 125] on p "Retours simples & livraison offerte" at bounding box center [287, 128] width 90 height 6
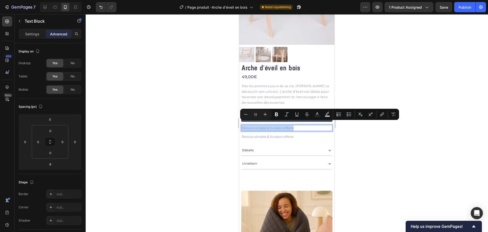
click at [280, 125] on p "Retours simples & livraison offerte" at bounding box center [287, 128] width 90 height 6
click at [290, 125] on p "Retours simples & livraison offerte" at bounding box center [287, 128] width 90 height 6
drag, startPoint x: 300, startPoint y: 122, endPoint x: 255, endPoint y: 126, distance: 45.7
click at [255, 126] on p "Retours simples & livraison offerte" at bounding box center [287, 128] width 90 height 6
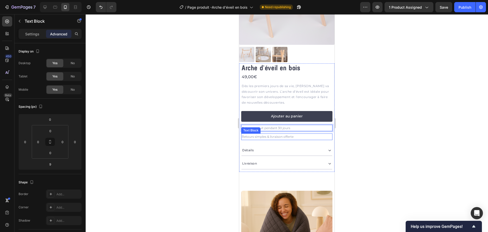
click at [302, 134] on p "Retours simples & livraison offerte" at bounding box center [287, 137] width 90 height 6
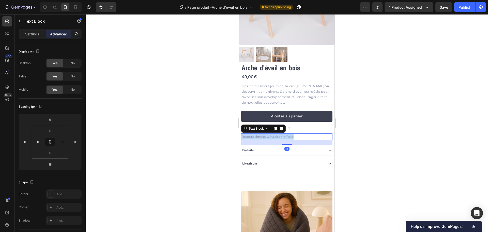
click at [302, 134] on p "Retours simples & livraison offerte" at bounding box center [287, 137] width 90 height 6
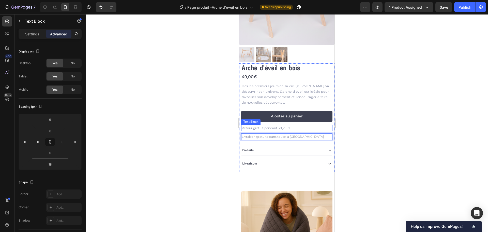
click at [200, 119] on div at bounding box center [287, 122] width 403 height 217
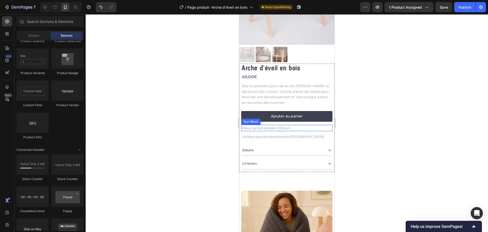
click at [190, 144] on div at bounding box center [287, 122] width 403 height 217
click at [214, 147] on div at bounding box center [287, 122] width 403 height 217
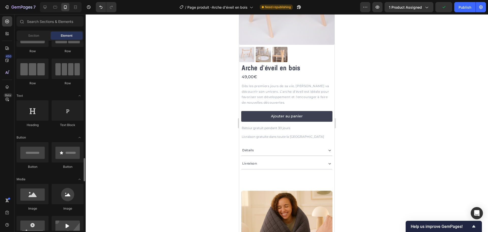
scroll to position [203, 0]
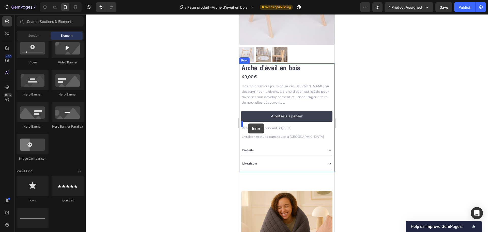
drag, startPoint x: 279, startPoint y: 198, endPoint x: 248, endPoint y: 123, distance: 81.4
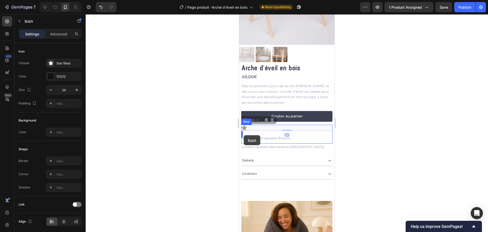
drag, startPoint x: 245, startPoint y: 116, endPoint x: 244, endPoint y: 135, distance: 18.8
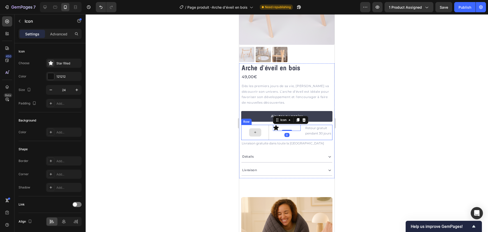
click at [274, 134] on div "Icon 0" at bounding box center [287, 132] width 28 height 15
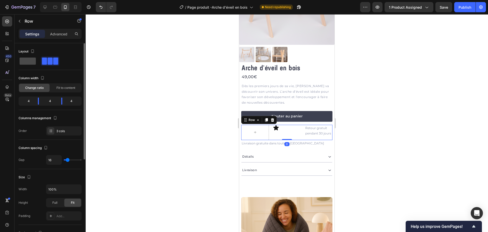
click at [30, 63] on span at bounding box center [28, 60] width 16 height 7
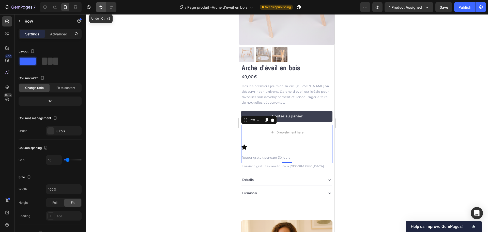
click at [100, 6] on icon "Undo/Redo" at bounding box center [100, 7] width 3 height 3
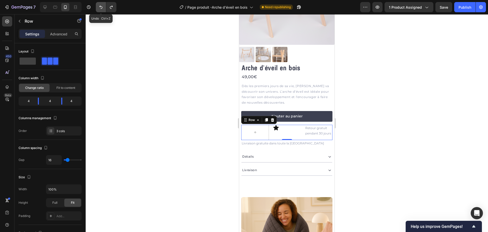
click at [100, 6] on icon "Undo/Redo" at bounding box center [100, 7] width 3 height 3
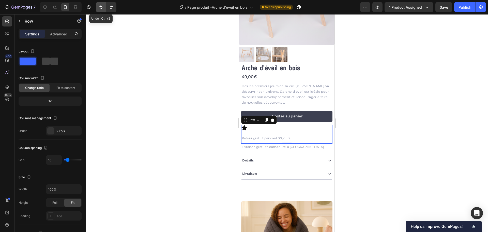
click at [100, 6] on icon "Undo/Redo" at bounding box center [100, 7] width 3 height 3
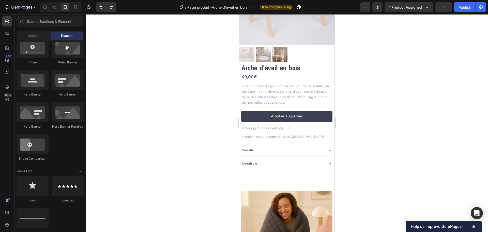
scroll to position [178, 0]
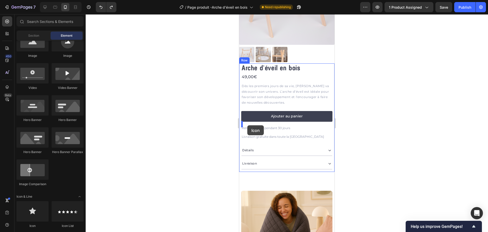
drag, startPoint x: 282, startPoint y: 223, endPoint x: 247, endPoint y: 125, distance: 104.2
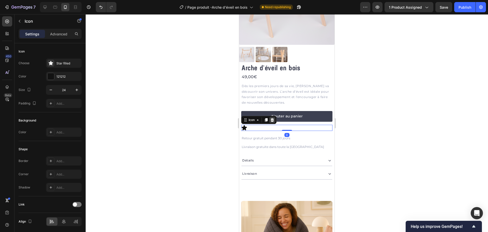
click at [273, 118] on icon at bounding box center [272, 120] width 3 height 4
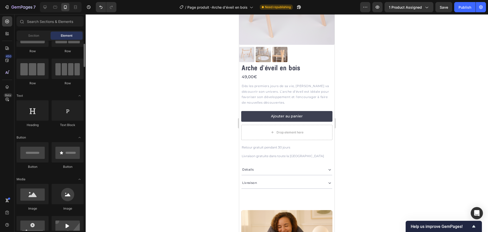
scroll to position [0, 0]
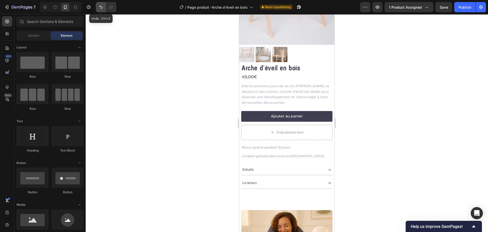
click at [96, 5] on button "Undo/Redo" at bounding box center [101, 7] width 10 height 10
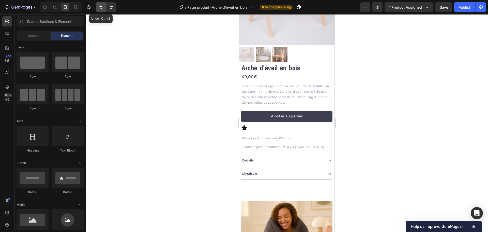
click at [98, 6] on button "Undo/Redo" at bounding box center [101, 7] width 10 height 10
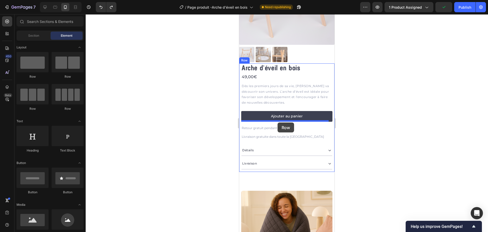
drag, startPoint x: 304, startPoint y: 79, endPoint x: 258, endPoint y: 137, distance: 74.0
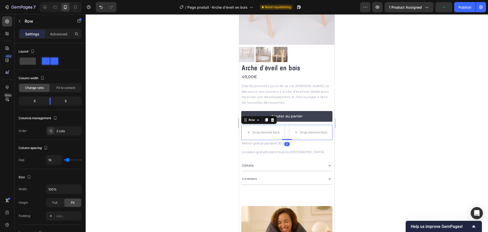
click at [206, 139] on div at bounding box center [287, 122] width 403 height 217
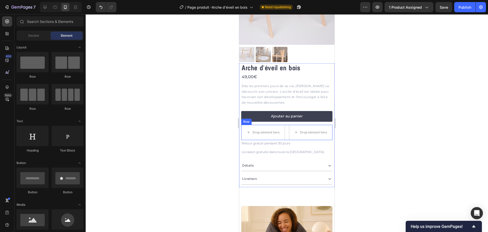
click at [285, 126] on div "Drop element here Drop element here Row" at bounding box center [286, 132] width 91 height 15
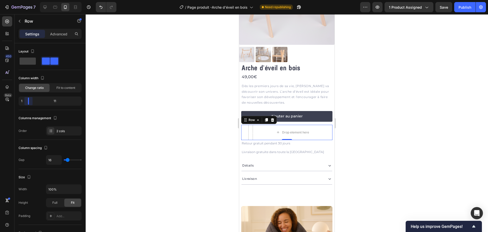
drag, startPoint x: 51, startPoint y: 100, endPoint x: 26, endPoint y: 101, distance: 24.5
click at [26, 0] on body "7 Version history / Page produit -Arche d'éveil en bois Need republishing Previ…" at bounding box center [244, 0] width 488 height 0
click at [21, 20] on icon "button" at bounding box center [20, 21] width 4 height 4
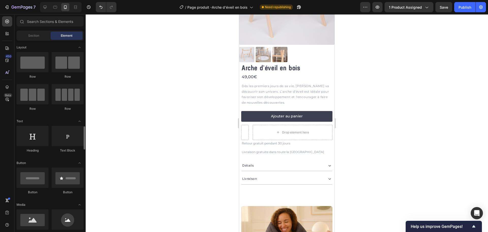
scroll to position [203, 0]
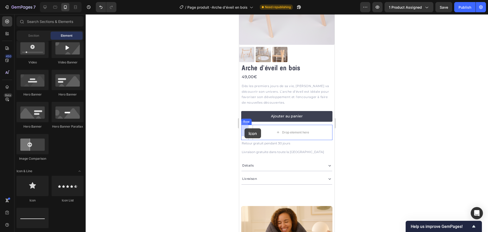
drag, startPoint x: 272, startPoint y: 199, endPoint x: 449, endPoint y: 147, distance: 183.7
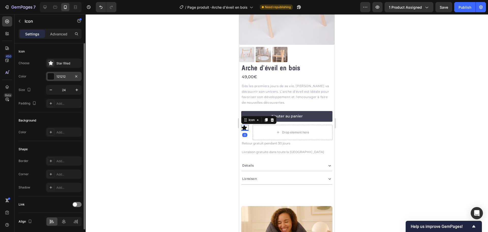
click at [64, 78] on div "121212" at bounding box center [63, 76] width 15 height 5
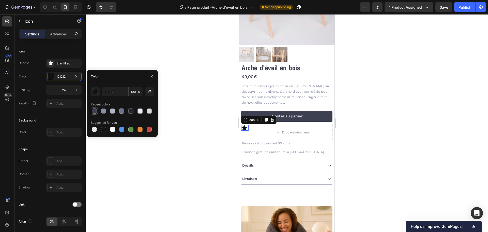
click at [95, 112] on div at bounding box center [94, 110] width 5 height 5
type input "3D4051"
click at [50, 88] on icon "button" at bounding box center [50, 89] width 5 height 5
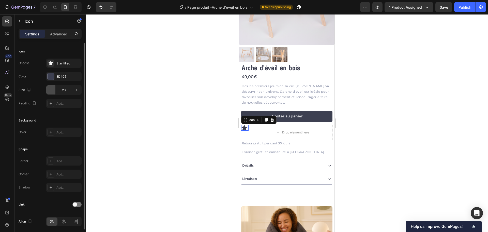
click at [50, 88] on icon "button" at bounding box center [50, 89] width 5 height 5
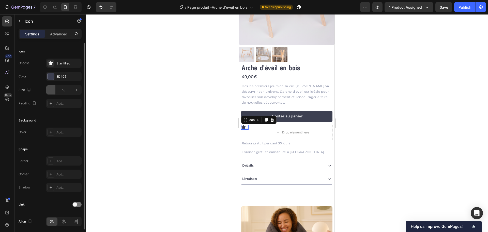
click at [50, 88] on icon "button" at bounding box center [50, 89] width 5 height 5
type input "14"
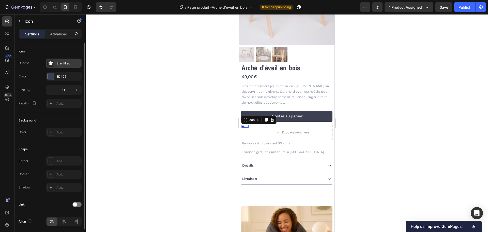
click at [59, 62] on div "Star filled" at bounding box center [68, 63] width 24 height 5
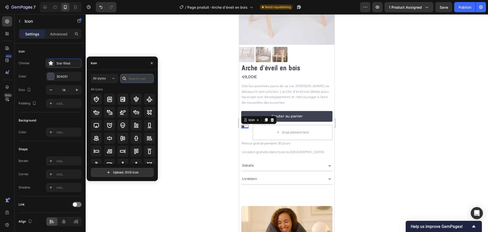
click at [136, 80] on input "text" at bounding box center [137, 78] width 34 height 9
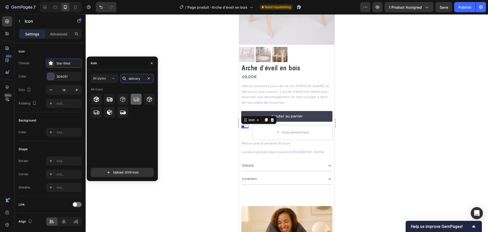
type input "delivery"
click at [136, 99] on icon at bounding box center [136, 99] width 6 height 6
click at [221, 136] on div at bounding box center [287, 122] width 403 height 217
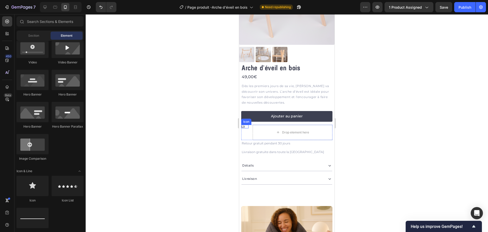
click at [242, 125] on icon at bounding box center [243, 127] width 4 height 4
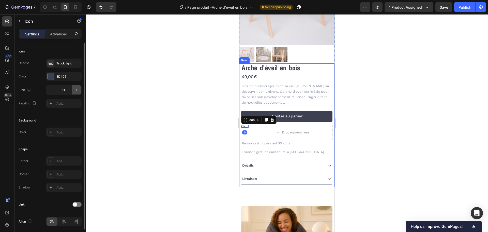
click at [79, 90] on icon "button" at bounding box center [76, 89] width 5 height 5
type input "16"
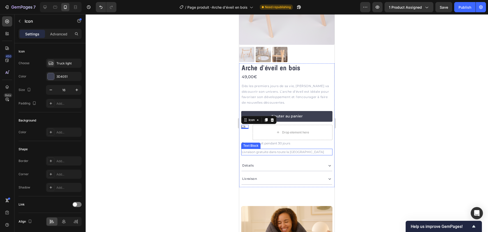
click at [265, 149] on p "Livraison gratuite dans toute la [GEOGRAPHIC_DATA]" at bounding box center [287, 152] width 90 height 6
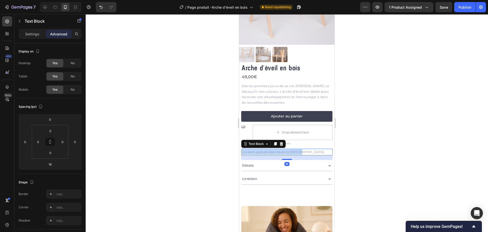
click at [265, 149] on p "Livraison gratuite dans toute la [GEOGRAPHIC_DATA]" at bounding box center [287, 152] width 90 height 6
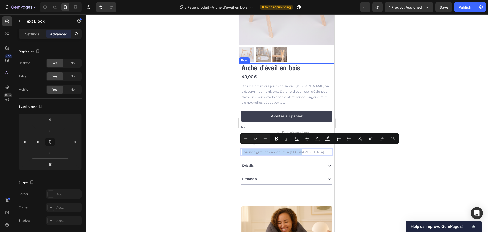
drag, startPoint x: 252, startPoint y: 158, endPoint x: 254, endPoint y: 155, distance: 3.4
click at [252, 162] on div "Détails" at bounding box center [248, 165] width 13 height 7
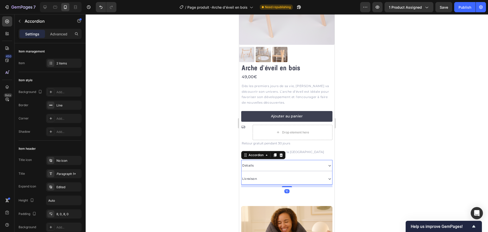
click at [300, 151] on p "Livraison gratuite dans toute la [GEOGRAPHIC_DATA]" at bounding box center [287, 152] width 90 height 6
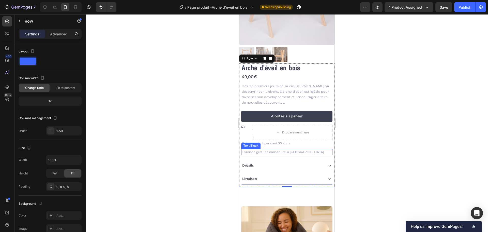
click at [248, 149] on p "Livraison gratuite dans toute la [GEOGRAPHIC_DATA]" at bounding box center [287, 152] width 90 height 6
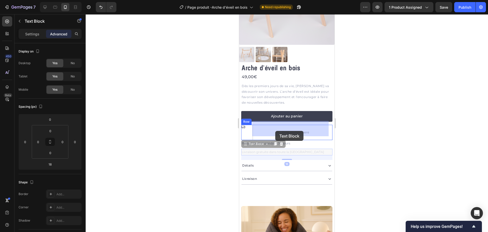
drag, startPoint x: 245, startPoint y: 142, endPoint x: 274, endPoint y: 132, distance: 30.4
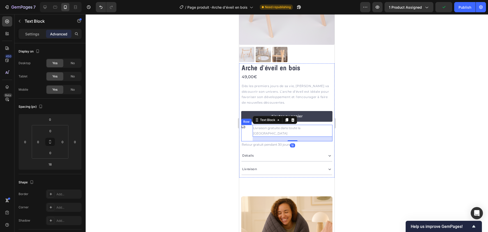
click at [251, 125] on div "Icon Livraison gratuite dans toute la France Text Block 18 Row" at bounding box center [286, 133] width 91 height 17
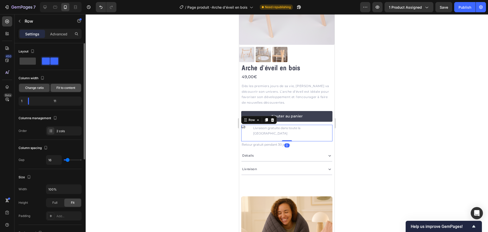
click at [63, 88] on span "Fit to content" at bounding box center [65, 87] width 19 height 5
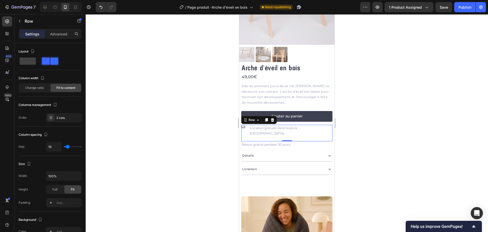
drag, startPoint x: 154, startPoint y: 102, endPoint x: 160, endPoint y: 106, distance: 6.6
click at [155, 102] on div at bounding box center [287, 122] width 403 height 217
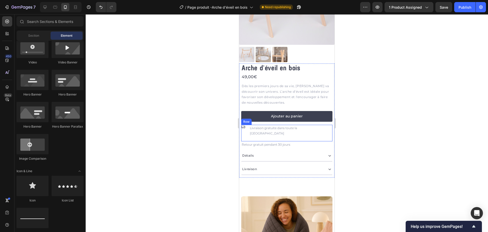
click at [248, 126] on div "Icon Livraison gratuite dans toute la France Text Block Row" at bounding box center [286, 133] width 91 height 17
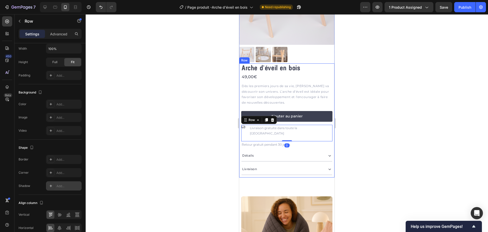
scroll to position [152, 0]
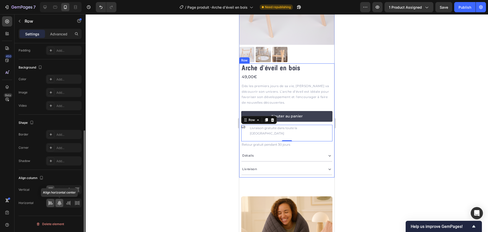
click at [60, 202] on icon at bounding box center [60, 202] width 4 height 5
click at [54, 201] on div at bounding box center [51, 203] width 8 height 8
click at [60, 189] on icon at bounding box center [59, 189] width 5 height 5
click at [52, 189] on icon at bounding box center [51, 189] width 1 height 3
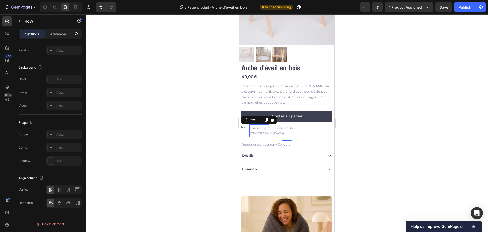
click at [262, 125] on p "Livraison gratuite dans toute la [GEOGRAPHIC_DATA]" at bounding box center [291, 130] width 82 height 11
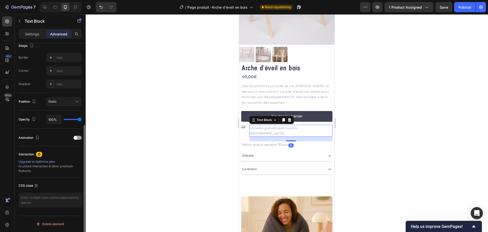
scroll to position [0, 0]
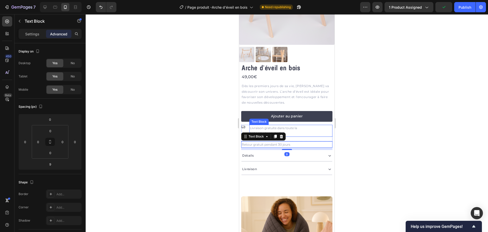
click at [299, 125] on p "Livraison gratuite dans toute la [GEOGRAPHIC_DATA]" at bounding box center [291, 130] width 82 height 11
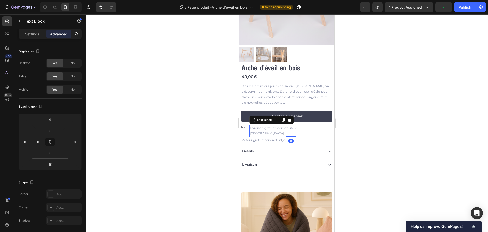
drag, startPoint x: 278, startPoint y: 131, endPoint x: 244, endPoint y: 129, distance: 34.7
click at [282, 125] on div "Livraison gratuite dans toute la France Text Block 0" at bounding box center [290, 131] width 83 height 12
type input "0"
click at [223, 127] on div at bounding box center [287, 122] width 403 height 217
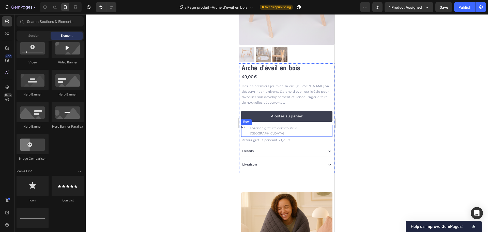
click at [247, 126] on div "Icon Livraison gratuite dans toute la France Text Block Row" at bounding box center [286, 131] width 91 height 12
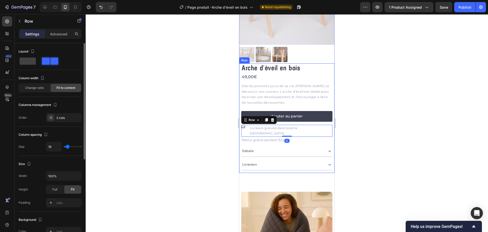
scroll to position [152, 0]
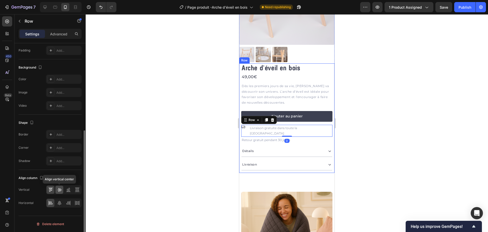
click at [62, 191] on div at bounding box center [59, 189] width 8 height 8
click at [167, 165] on div at bounding box center [287, 122] width 403 height 217
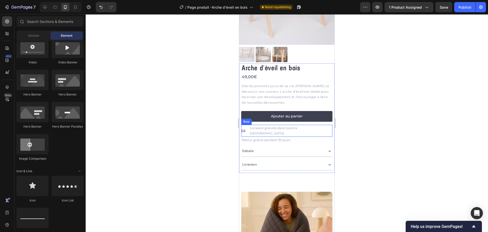
click at [314, 125] on div "Icon Livraison gratuite dans toute la France Text Block Row" at bounding box center [286, 131] width 91 height 12
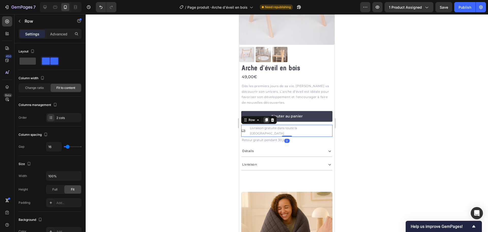
click at [267, 118] on icon at bounding box center [266, 120] width 3 height 4
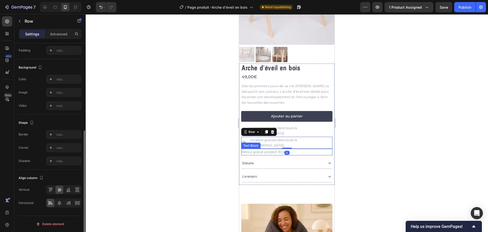
click at [258, 149] on p "Retour gratuit pendant 30 jours" at bounding box center [287, 152] width 90 height 6
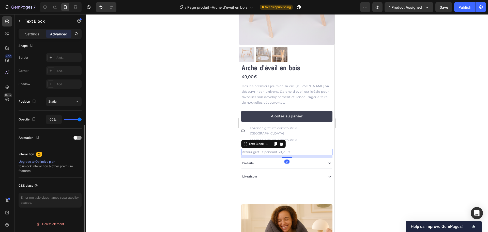
click at [261, 149] on p "Retour gratuit pendant 30 jours" at bounding box center [287, 152] width 90 height 6
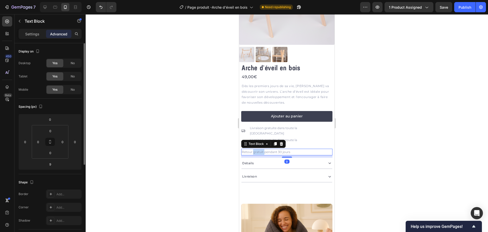
click at [261, 149] on p "Retour gratuit pendant 30 jours" at bounding box center [287, 152] width 90 height 6
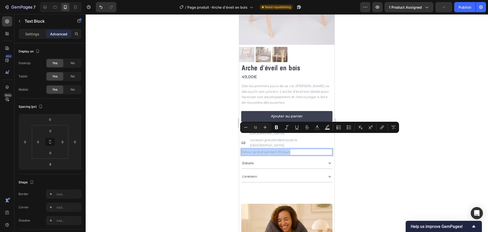
copy p "Retour gratuit pendant 30 jours"
click at [313, 159] on div "Détails" at bounding box center [283, 162] width 82 height 7
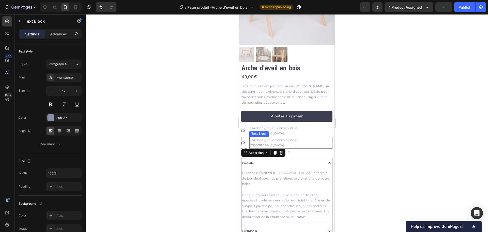
click at [297, 137] on p "Livraison gratuite dans toute la [GEOGRAPHIC_DATA]" at bounding box center [291, 142] width 82 height 11
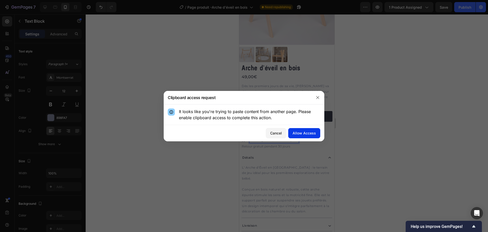
drag, startPoint x: 300, startPoint y: 133, endPoint x: 298, endPoint y: 134, distance: 2.7
click at [300, 133] on div "Allow Access" at bounding box center [304, 132] width 23 height 5
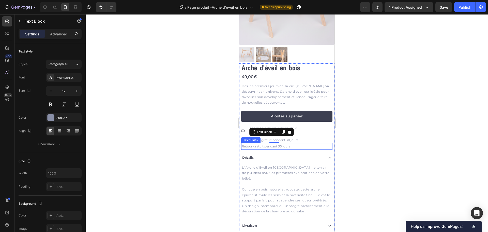
click at [213, 138] on div at bounding box center [287, 122] width 403 height 217
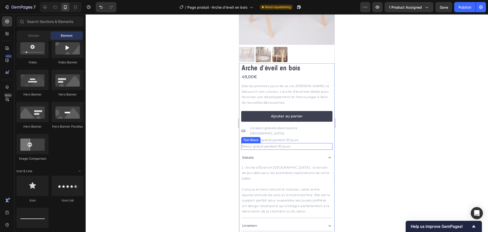
click at [251, 143] on p "Retour gratuit pendant 30 jours" at bounding box center [287, 146] width 90 height 6
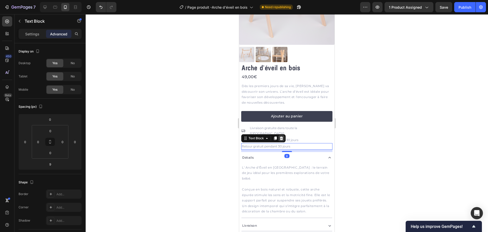
click at [281, 136] on icon at bounding box center [281, 138] width 3 height 4
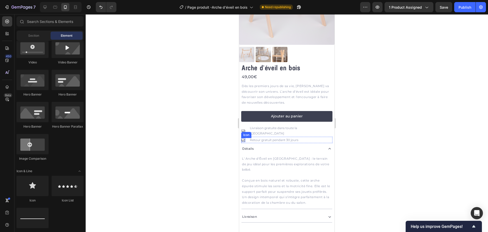
click at [242, 138] on icon at bounding box center [243, 140] width 4 height 4
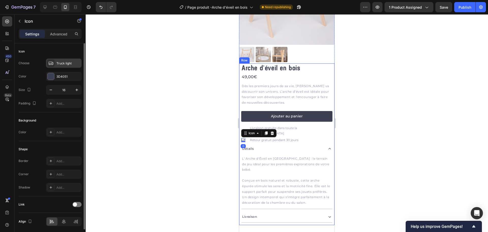
click at [64, 63] on div "Truck light" at bounding box center [68, 63] width 24 height 5
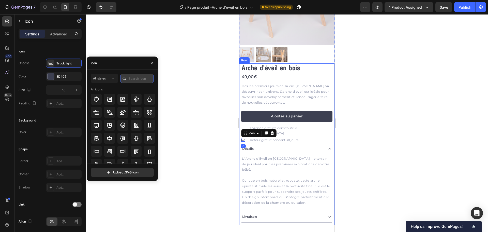
click at [133, 78] on input "text" at bounding box center [137, 78] width 34 height 9
type input "back"
click at [125, 100] on icon at bounding box center [123, 99] width 6 height 6
click at [109, 150] on icon at bounding box center [110, 151] width 6 height 6
click at [226, 142] on div at bounding box center [287, 122] width 403 height 217
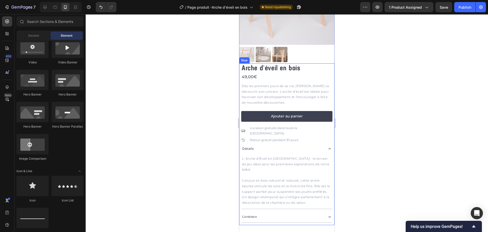
click at [227, 142] on div at bounding box center [287, 122] width 403 height 217
click at [199, 182] on div at bounding box center [287, 122] width 403 height 217
click at [196, 187] on div at bounding box center [287, 122] width 403 height 217
click at [387, 133] on div at bounding box center [287, 122] width 403 height 217
click at [45, 8] on icon at bounding box center [44, 7] width 3 height 3
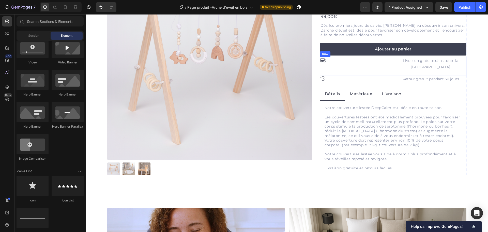
click at [372, 71] on div "Icon" at bounding box center [355, 66] width 71 height 18
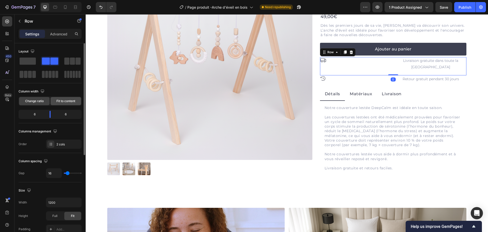
click at [63, 103] on span "Fit to content" at bounding box center [65, 101] width 19 height 5
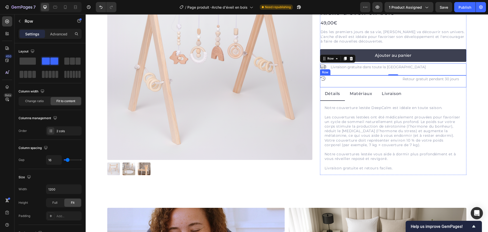
click at [388, 80] on div "Icon" at bounding box center [355, 82] width 71 height 12
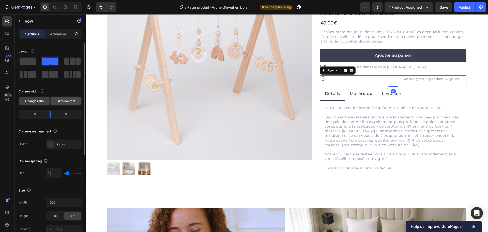
click at [61, 101] on span "Fit to content" at bounding box center [65, 101] width 19 height 5
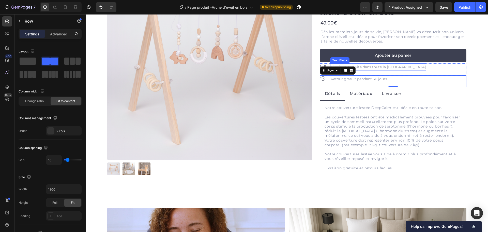
click at [371, 65] on p "Livraison gratuite dans toute la [GEOGRAPHIC_DATA]" at bounding box center [378, 67] width 95 height 6
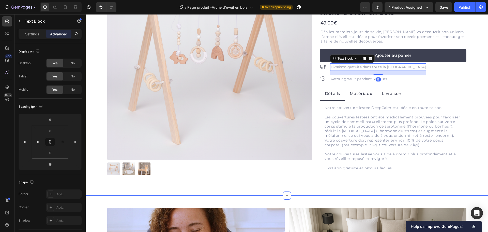
click at [473, 85] on div "Product Images Arche d'éveil en bois Product Title 49,00€ Product Price Product…" at bounding box center [287, 71] width 403 height 247
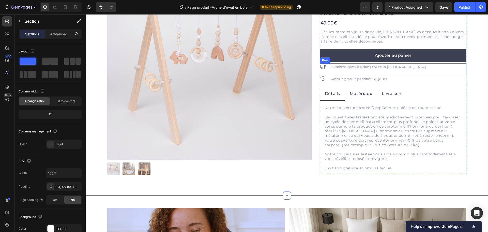
click at [410, 68] on div "Icon Livraison gratuite dans toute la France Text Block Row" at bounding box center [393, 69] width 146 height 12
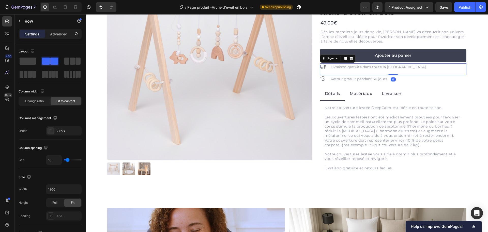
click at [400, 65] on div "Icon Livraison gratuite dans toute la France Text Block Row 0" at bounding box center [393, 69] width 146 height 12
click at [389, 66] on p "Livraison gratuite dans toute la [GEOGRAPHIC_DATA]" at bounding box center [378, 67] width 95 height 6
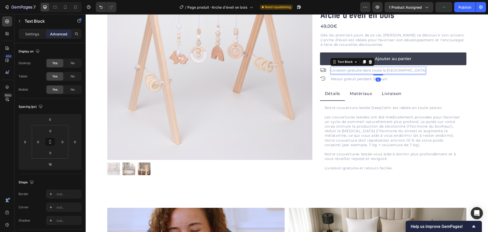
drag, startPoint x: 362, startPoint y: 72, endPoint x: 361, endPoint y: 69, distance: 3.5
click at [361, 69] on div "Livraison gratuite dans toute la France Text Block 5" at bounding box center [378, 70] width 96 height 7
type input "5"
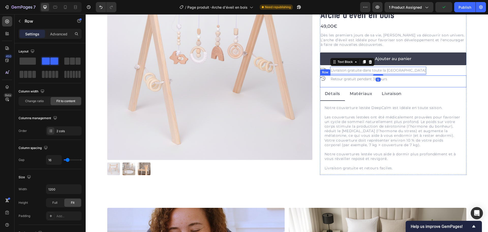
click at [433, 78] on div "Icon Retour gratuit pendant 30 jours Text Block Row" at bounding box center [393, 82] width 146 height 12
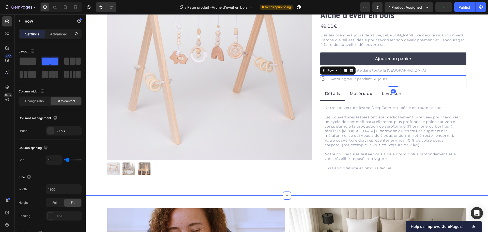
click at [475, 84] on div "Product Images Arche d'éveil en bois Product Title 49,00€ Product Price Product…" at bounding box center [287, 71] width 403 height 247
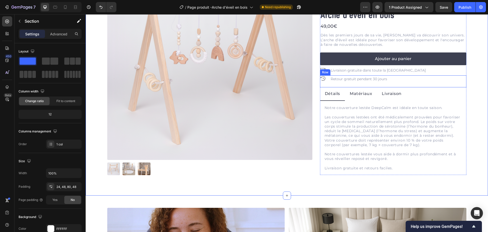
click at [416, 80] on div "Icon Retour gratuit pendant 30 jours Text Block Row" at bounding box center [393, 82] width 146 height 12
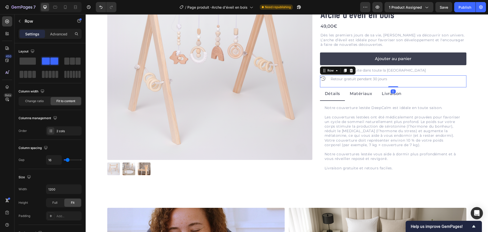
click at [383, 77] on p "Retour gratuit pendant 30 jours" at bounding box center [359, 79] width 56 height 6
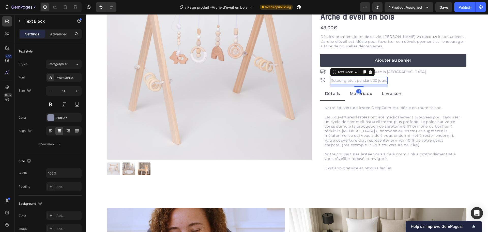
drag, startPoint x: 358, startPoint y: 84, endPoint x: 471, endPoint y: 89, distance: 113.8
click at [358, 84] on div "12" at bounding box center [358, 84] width 57 height 0
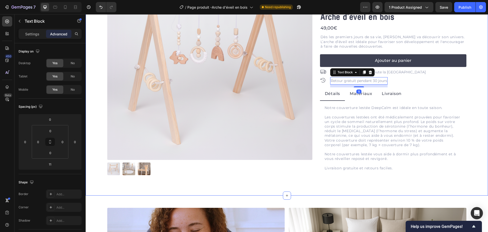
click at [473, 89] on div "Product Images Arche d'éveil en bois Product Title 49,00€ Product Price Product…" at bounding box center [287, 71] width 403 height 247
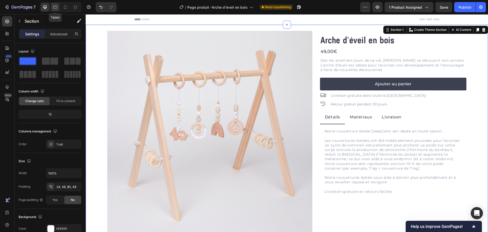
click at [54, 8] on icon at bounding box center [55, 7] width 4 height 3
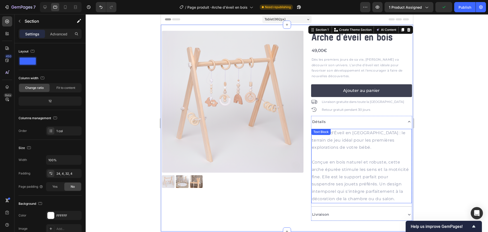
click at [331, 138] on p "L' Arche d'Éveil en Bois : le terrain de jeu idéal pour les premières explorati…" at bounding box center [362, 140] width 100 height 22
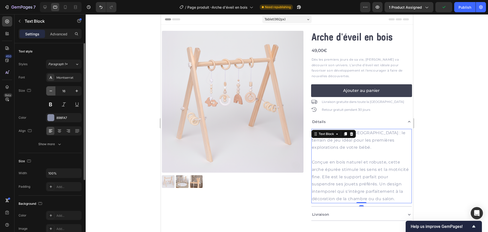
click at [49, 90] on icon "button" at bounding box center [50, 90] width 5 height 5
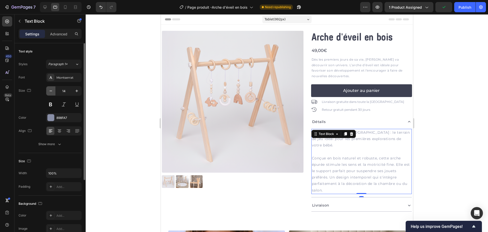
click at [49, 90] on icon "button" at bounding box center [50, 90] width 5 height 5
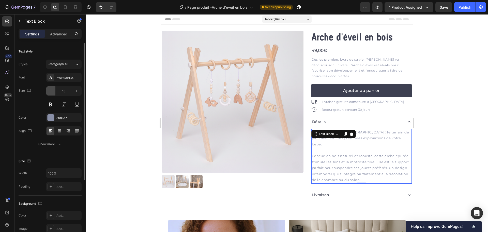
click at [49, 90] on icon "button" at bounding box center [50, 90] width 5 height 5
type input "12"
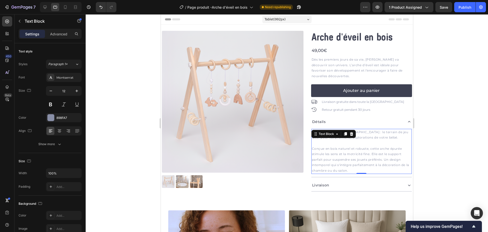
click at [104, 97] on div at bounding box center [287, 122] width 403 height 217
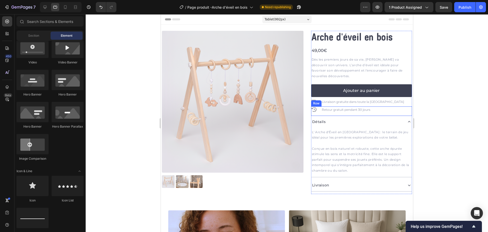
click at [344, 123] on div "Détails" at bounding box center [357, 122] width 92 height 8
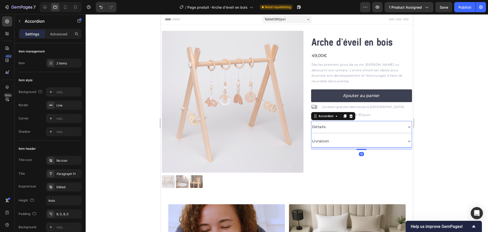
click at [458, 123] on div at bounding box center [287, 122] width 403 height 217
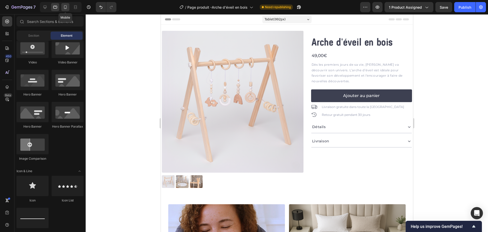
click at [63, 5] on icon at bounding box center [65, 7] width 5 height 5
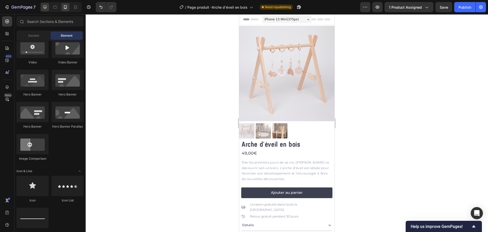
click at [44, 10] on div at bounding box center [45, 7] width 8 height 8
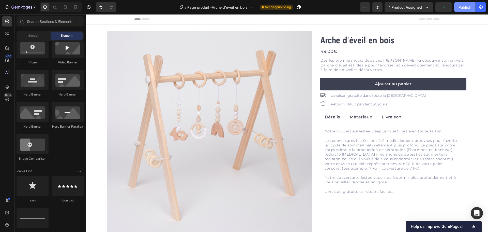
click at [462, 4] on button "Publish" at bounding box center [464, 7] width 21 height 10
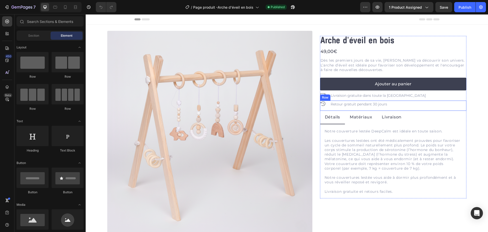
click at [392, 109] on div "Icon Retour gratuit pendant 30 jours Text Block Row" at bounding box center [393, 105] width 146 height 10
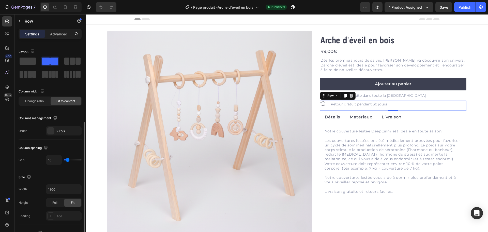
scroll to position [165, 0]
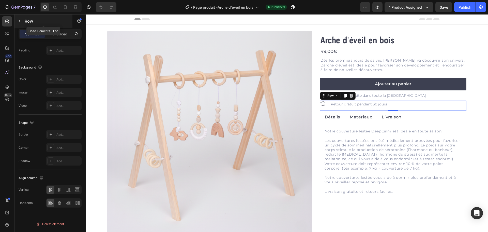
click at [22, 19] on button "button" at bounding box center [20, 21] width 8 height 8
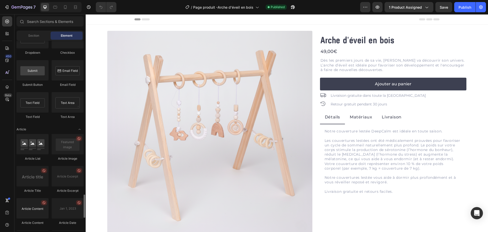
scroll to position [1351, 0]
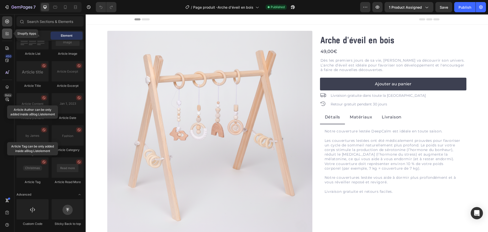
click at [6, 33] on icon at bounding box center [7, 33] width 5 height 5
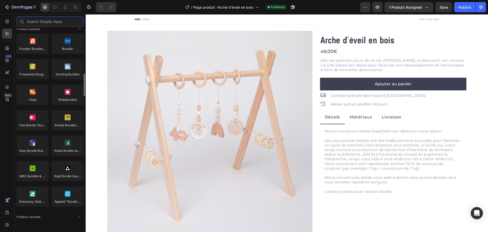
scroll to position [432, 0]
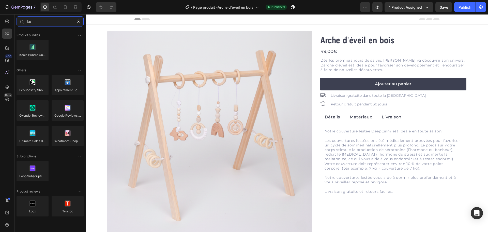
type input "k"
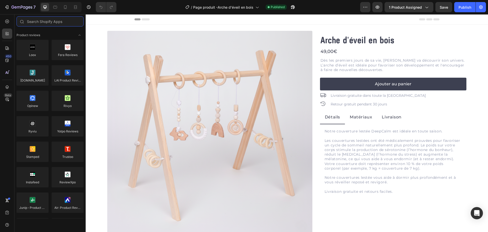
scroll to position [1418, 0]
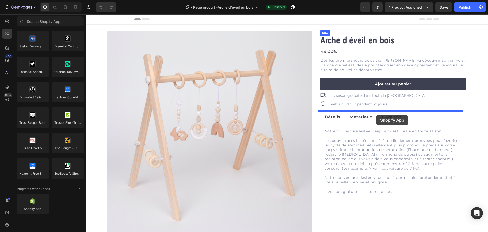
drag, startPoint x: 118, startPoint y: 219, endPoint x: 376, endPoint y: 115, distance: 278.8
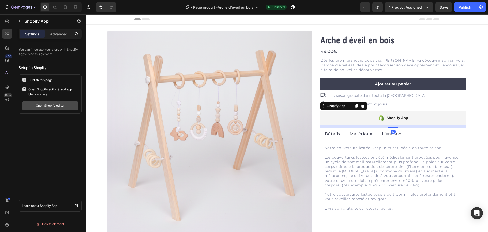
click at [43, 103] on div "Open Shopify editor" at bounding box center [50, 105] width 29 height 5
click at [464, 8] on div "Publish" at bounding box center [465, 7] width 13 height 5
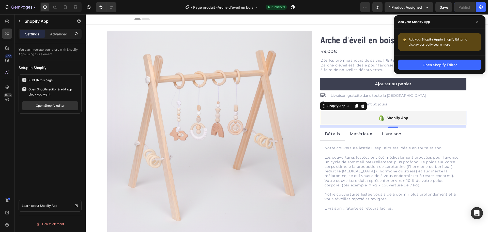
click at [363, 106] on div at bounding box center [363, 106] width 6 height 6
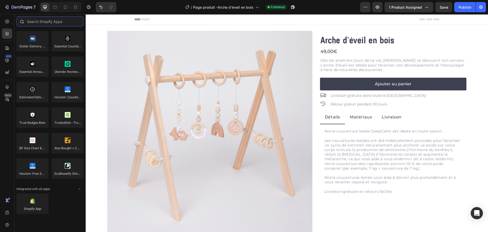
click at [37, 19] on input "text" at bounding box center [50, 21] width 67 height 10
click at [4, 42] on div "450 Beta" at bounding box center [7, 105] width 10 height 179
click at [8, 46] on icon at bounding box center [7, 48] width 5 height 5
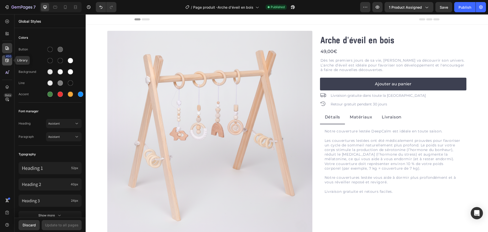
click at [5, 63] on div "450" at bounding box center [7, 60] width 10 height 10
click at [7, 19] on div at bounding box center [7, 21] width 10 height 10
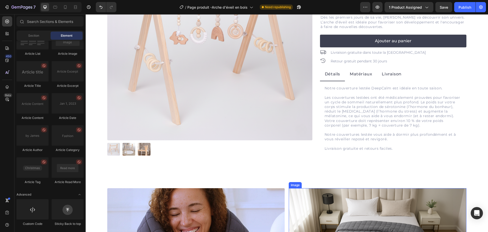
scroll to position [127, 0]
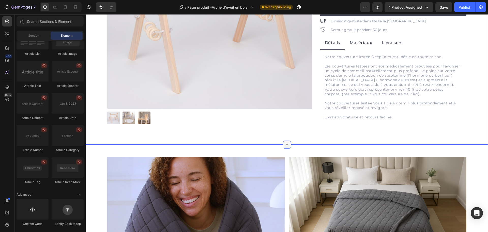
click at [285, 142] on icon at bounding box center [287, 144] width 4 height 4
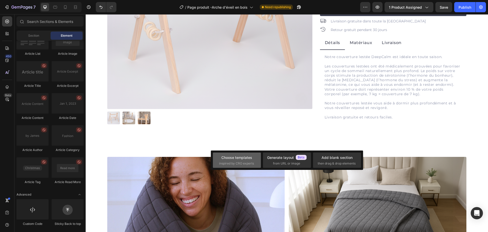
click at [243, 158] on div "Choose templates" at bounding box center [236, 157] width 31 height 5
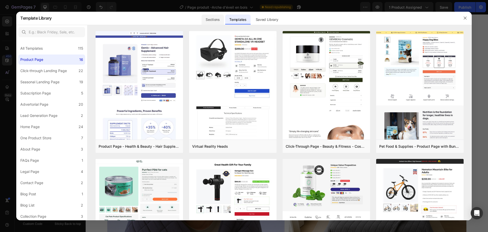
click at [221, 19] on div "Sections" at bounding box center [213, 19] width 22 height 10
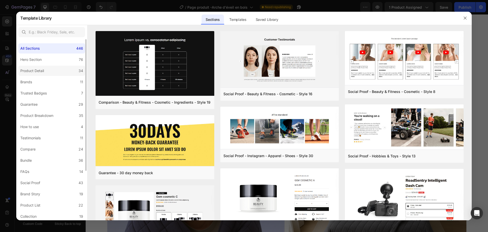
click at [37, 68] on div "Product Detail" at bounding box center [32, 71] width 24 height 6
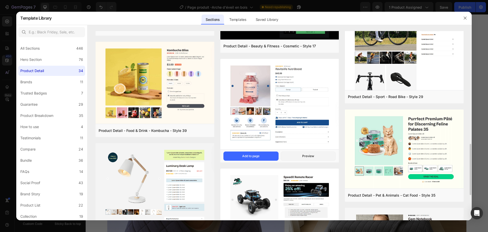
scroll to position [229, 0]
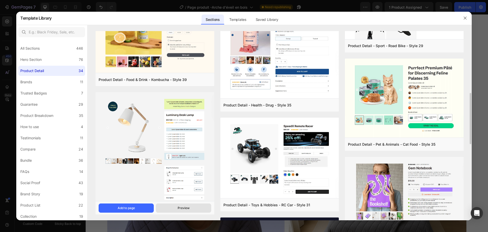
click at [180, 210] on div "Preview" at bounding box center [184, 207] width 12 height 5
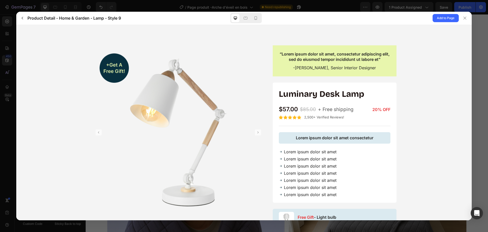
scroll to position [0, 0]
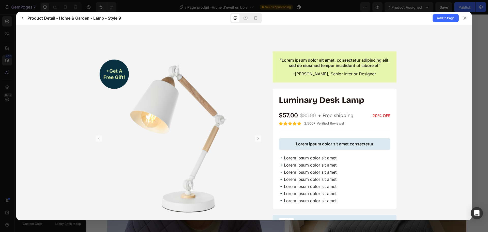
click at [438, 13] on div "Add to Page" at bounding box center [375, 18] width 194 height 13
click at [437, 19] on span "Add to Page" at bounding box center [446, 18] width 18 height 6
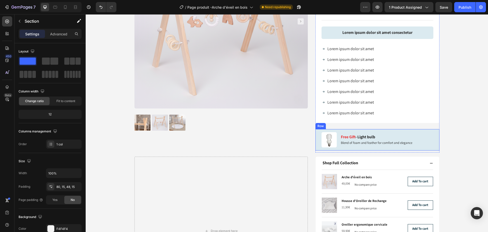
scroll to position [357, 0]
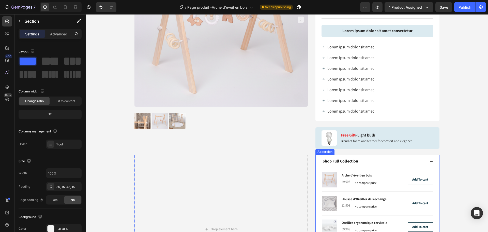
click at [369, 158] on div "Shop Full Collection" at bounding box center [374, 161] width 104 height 7
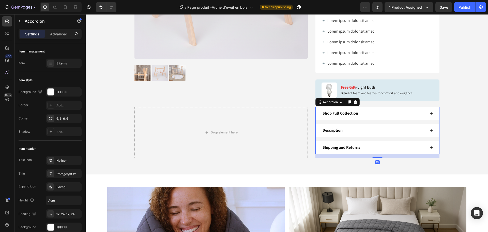
scroll to position [408, 0]
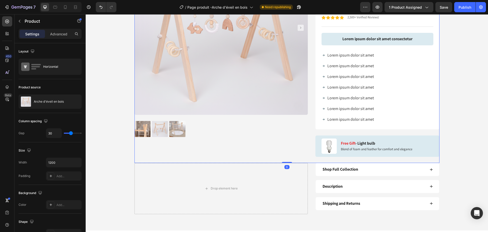
scroll to position [357, 0]
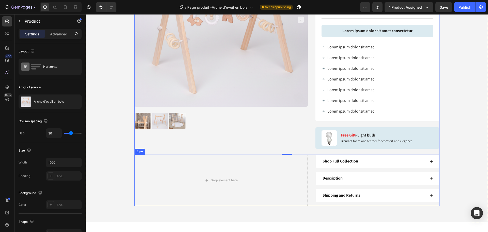
click at [310, 163] on div "Drop element here Shop Full Collection Description Shipping and Returns Accordi…" at bounding box center [287, 180] width 305 height 51
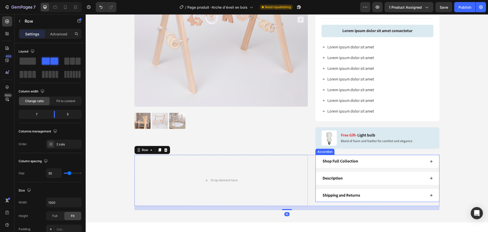
click at [391, 166] on div "Shop Full Collection" at bounding box center [378, 161] width 124 height 13
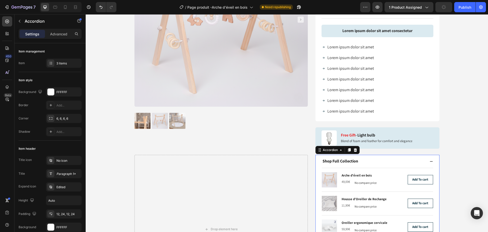
click at [391, 166] on div "Shop Full Collection" at bounding box center [378, 161] width 124 height 13
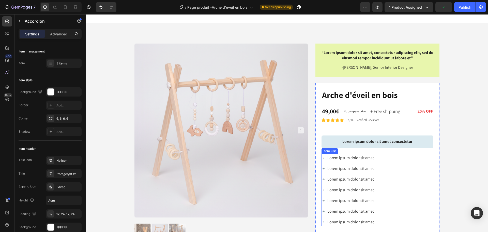
scroll to position [179, 0]
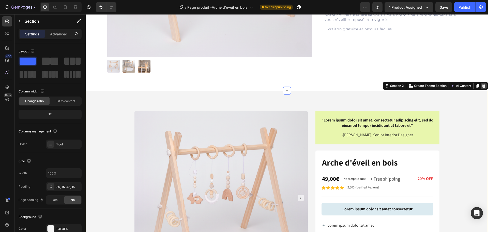
click at [482, 86] on icon at bounding box center [483, 86] width 3 height 4
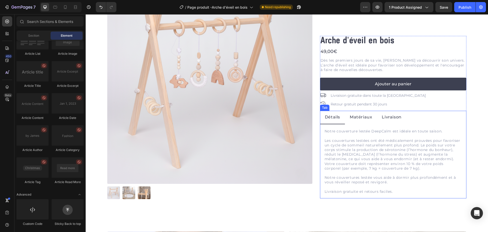
scroll to position [52, 0]
click at [65, 8] on icon at bounding box center [65, 8] width 1 height 1
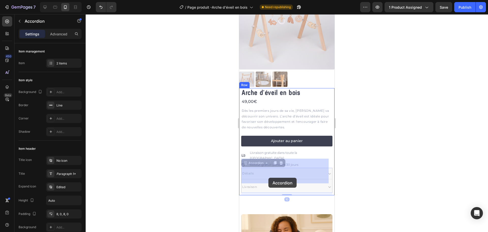
drag, startPoint x: 246, startPoint y: 157, endPoint x: 272, endPoint y: 176, distance: 32.1
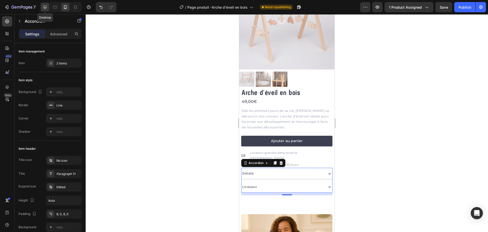
click at [44, 7] on icon at bounding box center [44, 7] width 3 height 3
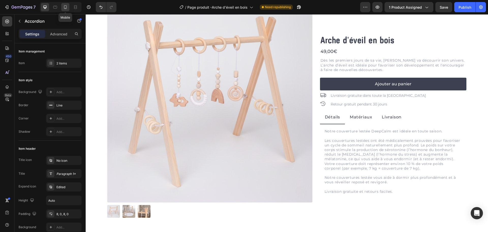
click at [67, 8] on icon at bounding box center [65, 7] width 5 height 5
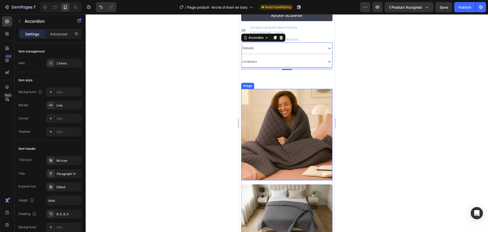
scroll to position [178, 0]
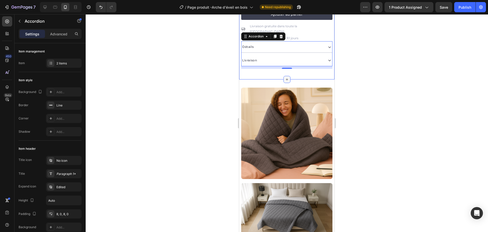
click at [286, 77] on icon at bounding box center [287, 79] width 4 height 4
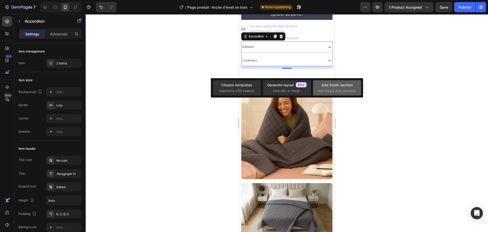
click at [334, 90] on span "then drag & drop elements" at bounding box center [337, 90] width 38 height 5
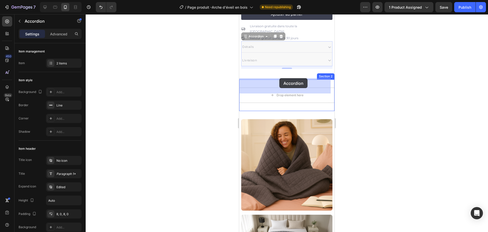
drag, startPoint x: 246, startPoint y: 29, endPoint x: 279, endPoint y: 78, distance: 59.1
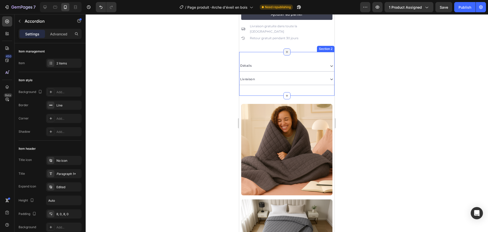
click at [286, 51] on icon at bounding box center [287, 52] width 2 height 2
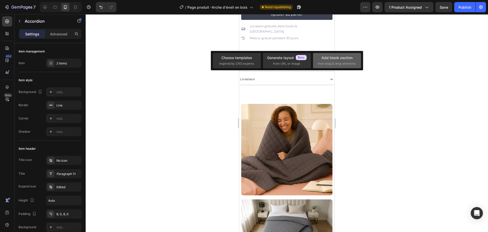
click at [335, 59] on div "Add blank section" at bounding box center [337, 57] width 31 height 5
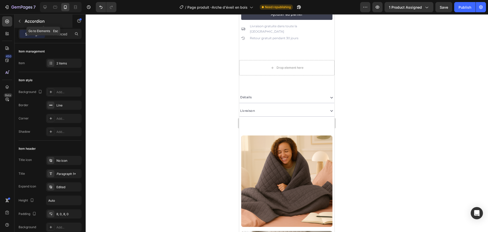
click at [20, 21] on icon "button" at bounding box center [20, 21] width 4 height 4
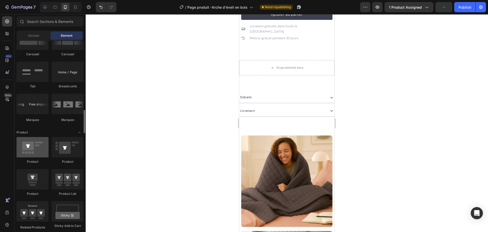
scroll to position [639, 0]
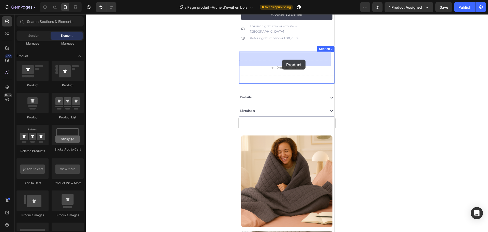
drag, startPoint x: 279, startPoint y: 83, endPoint x: 281, endPoint y: 58, distance: 25.2
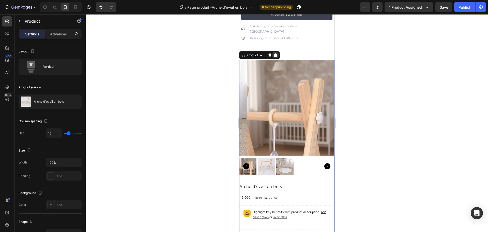
click at [274, 53] on icon at bounding box center [276, 55] width 4 height 4
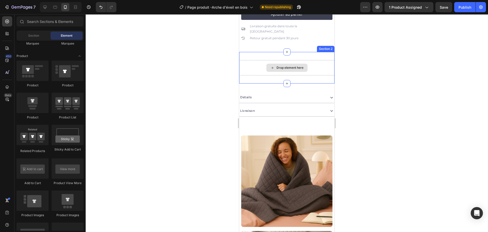
click at [267, 64] on div "Drop element here" at bounding box center [287, 68] width 41 height 8
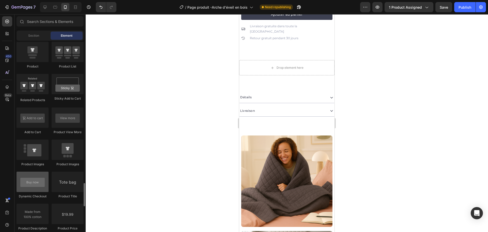
scroll to position [766, 0]
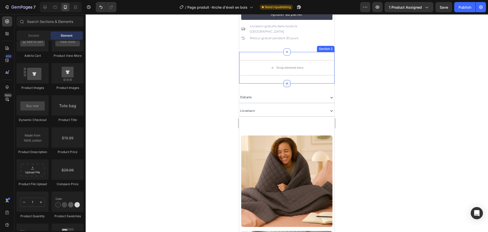
click at [287, 81] on icon at bounding box center [287, 83] width 4 height 4
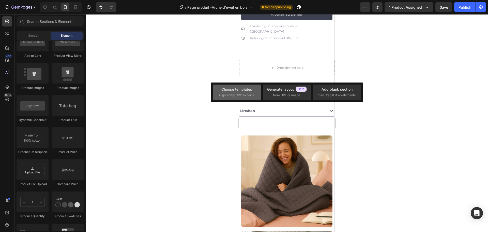
click at [247, 91] on div "Choose templates" at bounding box center [236, 88] width 31 height 5
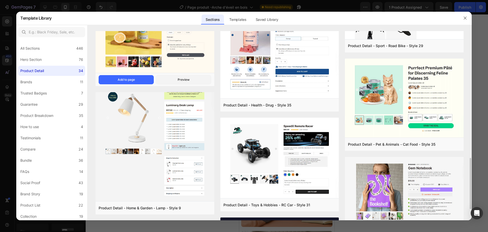
scroll to position [305, 0]
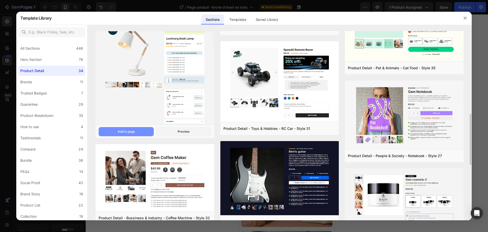
click at [136, 134] on button "Add to page" at bounding box center [126, 131] width 55 height 9
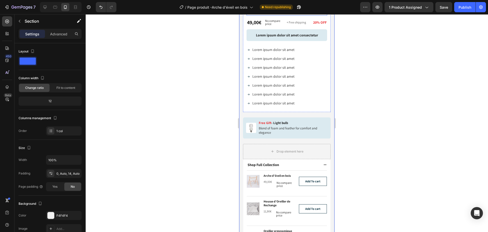
scroll to position [416, 0]
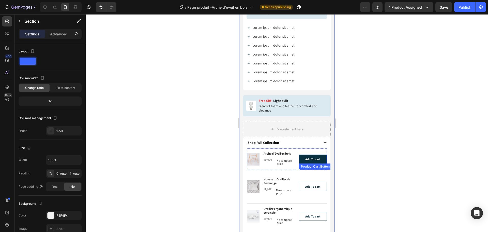
click at [305, 158] on div "Add To cart" at bounding box center [312, 159] width 15 height 4
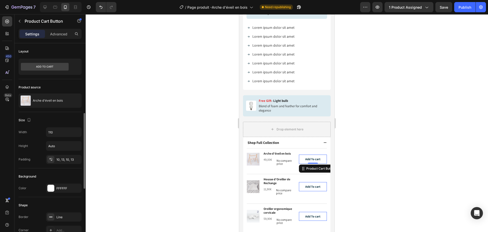
scroll to position [51, 0]
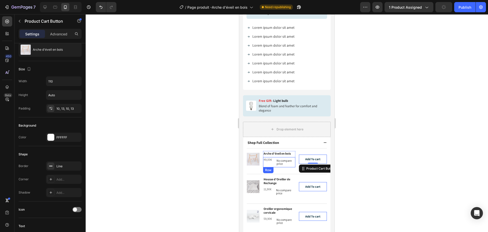
click at [271, 166] on div "49,00€ Product Price Product Price No compare price Product Price Row" at bounding box center [279, 162] width 32 height 10
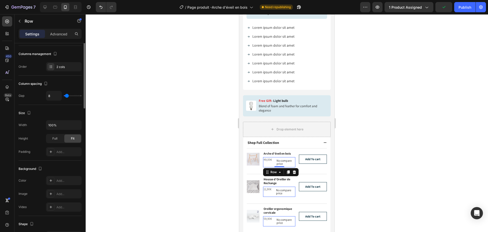
scroll to position [0, 0]
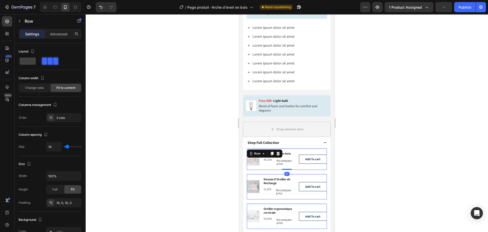
click at [257, 165] on div "Product Images" at bounding box center [253, 159] width 13 height 16
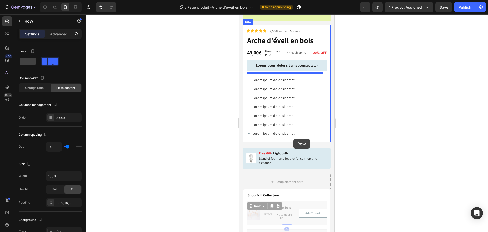
scroll to position [365, 0]
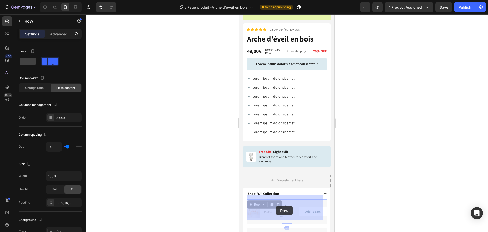
drag, startPoint x: 254, startPoint y: 151, endPoint x: 276, endPoint y: 205, distance: 59.1
drag, startPoint x: 253, startPoint y: 201, endPoint x: 264, endPoint y: 203, distance: 11.4
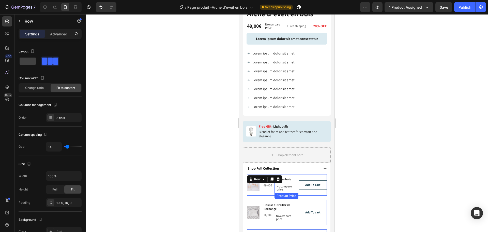
scroll to position [391, 0]
click at [259, 176] on div "Row" at bounding box center [257, 178] width 8 height 5
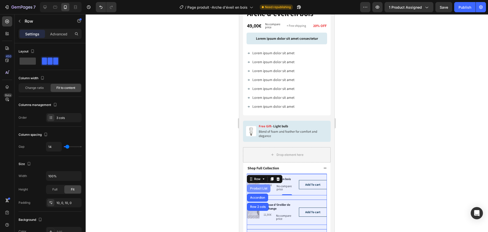
click at [260, 187] on div "Product List" at bounding box center [258, 188] width 19 height 3
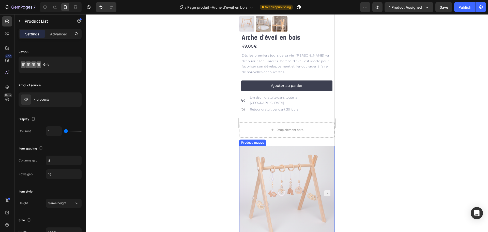
scroll to position [60, 0]
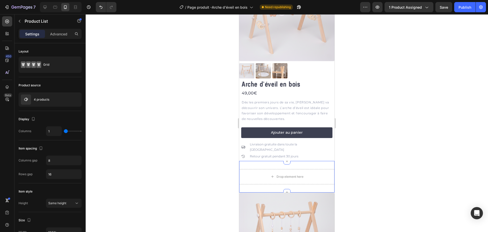
click at [289, 171] on div "Drop element here" at bounding box center [286, 176] width 95 height 15
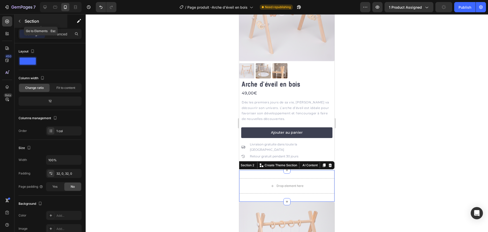
click at [18, 20] on icon "button" at bounding box center [20, 21] width 4 height 4
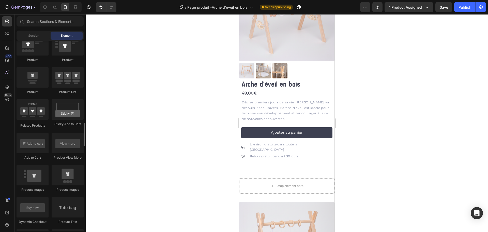
scroll to position [639, 0]
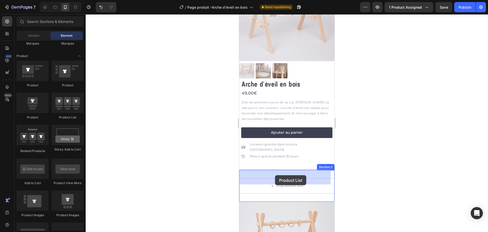
drag, startPoint x: 309, startPoint y: 123, endPoint x: 334, endPoint y: 121, distance: 24.7
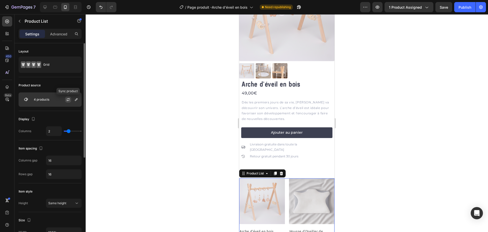
click at [67, 98] on icon "button" at bounding box center [68, 99] width 4 height 4
click at [77, 100] on icon "button" at bounding box center [76, 99] width 3 height 3
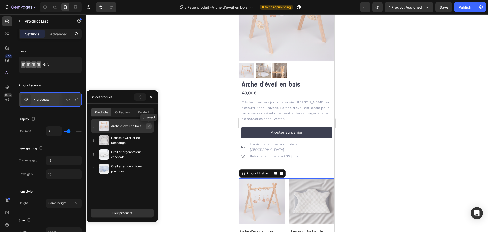
click at [148, 126] on icon "button" at bounding box center [149, 126] width 4 height 4
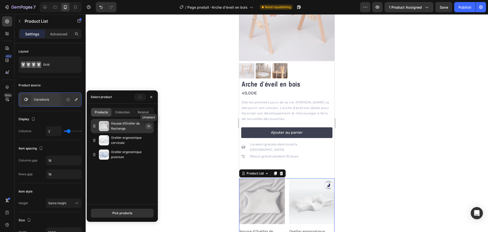
click at [147, 126] on icon "button" at bounding box center [149, 126] width 4 height 4
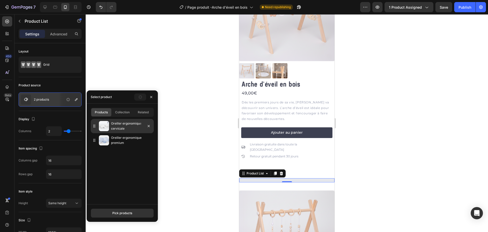
click at [126, 122] on p "Oreiller ergonomique cervicale" at bounding box center [131, 126] width 41 height 10
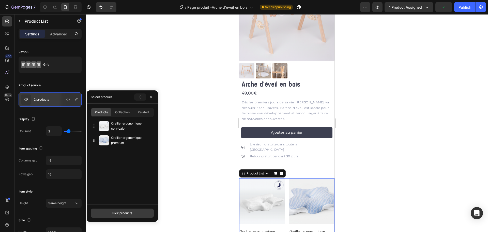
click at [120, 212] on div "Pick products" at bounding box center [122, 213] width 20 height 5
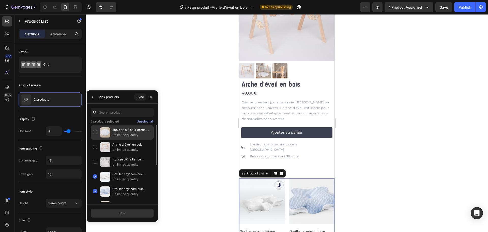
click at [120, 134] on p "Unlimited quantity" at bounding box center [131, 134] width 39 height 5
click at [127, 214] on button "Save" at bounding box center [122, 212] width 63 height 9
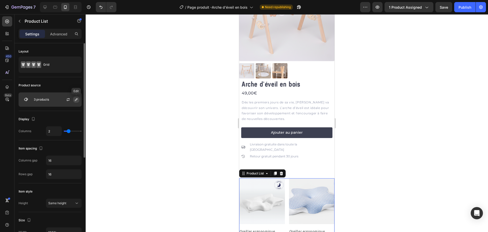
click at [76, 99] on icon "button" at bounding box center [76, 99] width 4 height 4
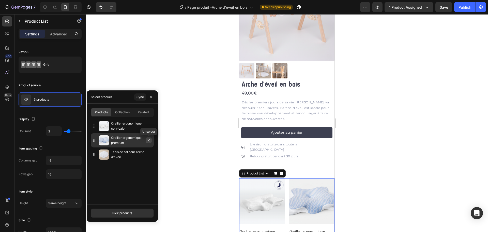
click at [149, 141] on icon "button" at bounding box center [149, 140] width 4 height 4
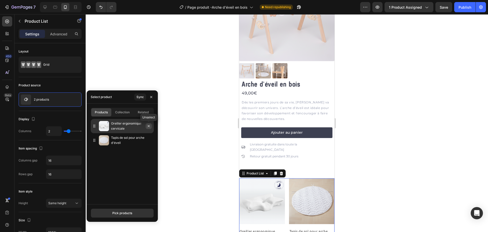
click at [149, 127] on icon "button" at bounding box center [149, 126] width 4 height 4
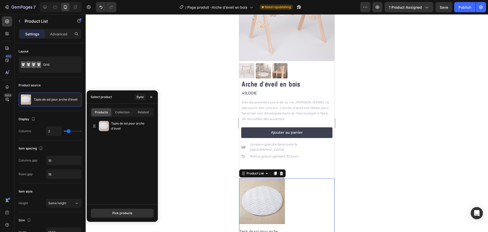
click at [193, 135] on div at bounding box center [287, 122] width 403 height 217
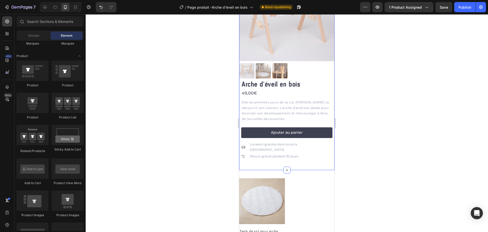
scroll to position [136, 0]
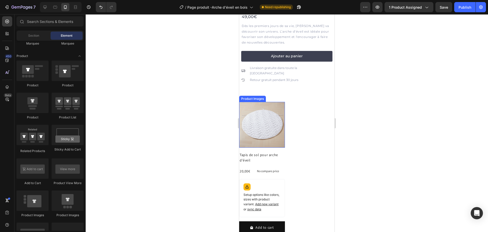
click at [268, 117] on img at bounding box center [262, 125] width 46 height 46
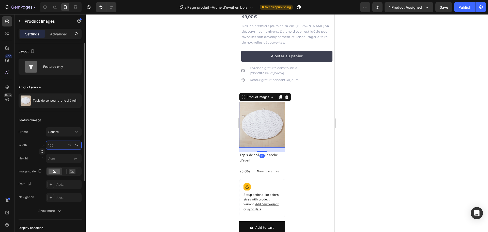
click at [60, 142] on input "100" at bounding box center [64, 144] width 36 height 9
click at [70, 145] on div "px" at bounding box center [70, 145] width 4 height 5
type input "100"
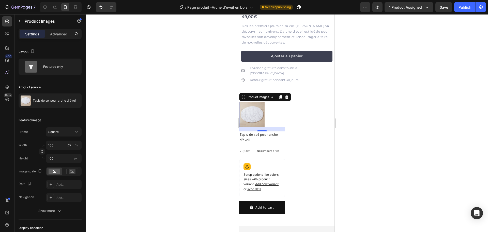
click at [208, 120] on div at bounding box center [287, 122] width 403 height 217
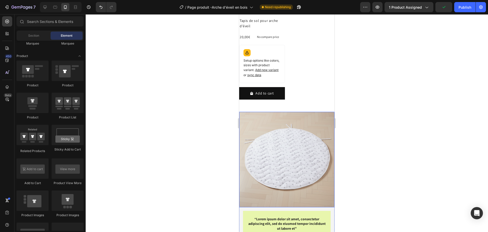
scroll to position [187, 0]
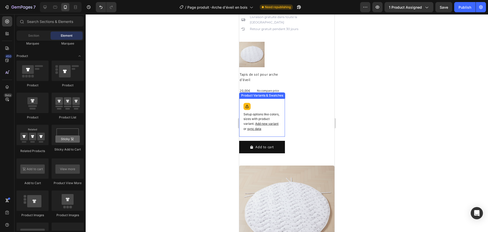
click at [263, 123] on p "Setup options like colors, sizes with product variant. Add new variant or sync …" at bounding box center [262, 121] width 37 height 19
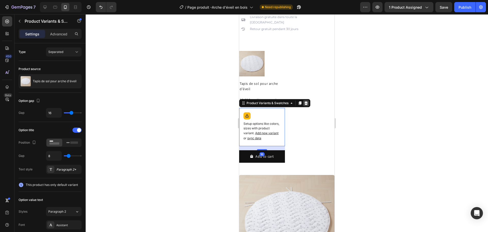
click at [305, 101] on icon at bounding box center [306, 103] width 4 height 4
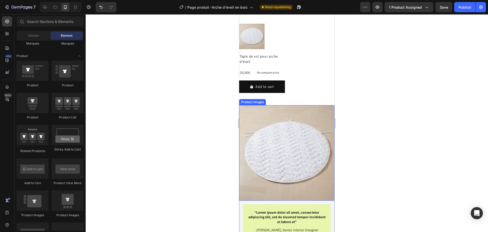
scroll to position [136, 0]
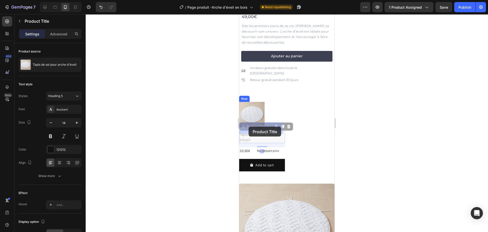
drag, startPoint x: 257, startPoint y: 127, endPoint x: 249, endPoint y: 126, distance: 8.7
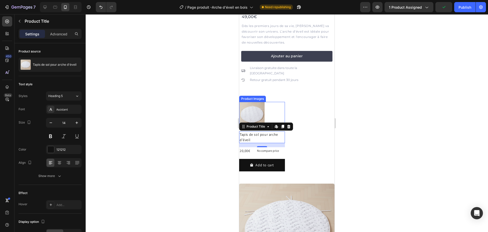
click at [280, 104] on div at bounding box center [262, 114] width 46 height 25
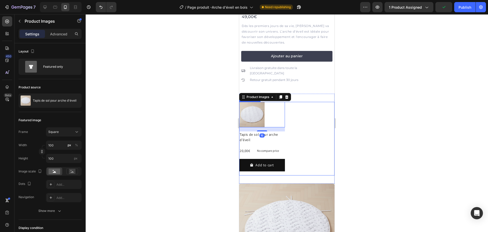
click at [303, 106] on div "Product Images 16 Tapis de sol pour arche d'éveil Product Title 20,00€ Product …" at bounding box center [286, 138] width 95 height 73
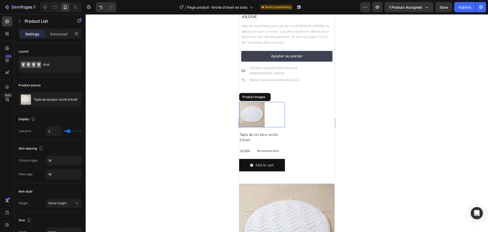
click at [268, 106] on div at bounding box center [262, 114] width 46 height 25
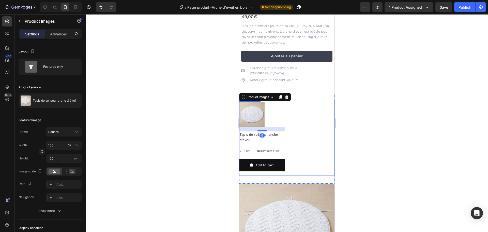
click at [316, 108] on div "Product Images 16 Tapis de sol pour arche d'éveil Product Title 20,00€ Product …" at bounding box center [286, 138] width 95 height 73
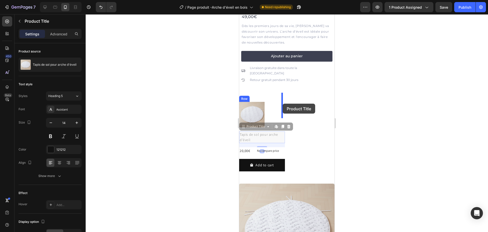
drag, startPoint x: 264, startPoint y: 126, endPoint x: 283, endPoint y: 103, distance: 28.9
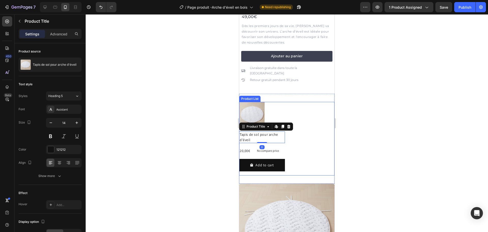
drag, startPoint x: 307, startPoint y: 105, endPoint x: 304, endPoint y: 106, distance: 3.3
click at [307, 105] on div "Product Images Tapis de sol pour arche d'éveil Product Title Edit content in Sh…" at bounding box center [286, 138] width 95 height 73
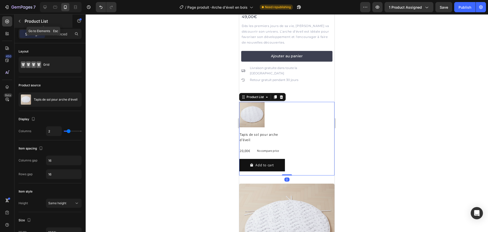
click at [18, 21] on icon "button" at bounding box center [20, 21] width 4 height 4
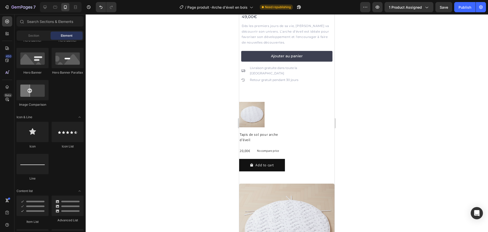
scroll to position [0, 0]
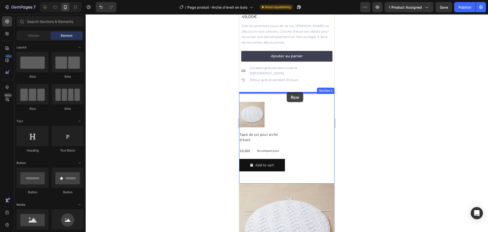
drag, startPoint x: 273, startPoint y: 112, endPoint x: 287, endPoint y: 92, distance: 24.3
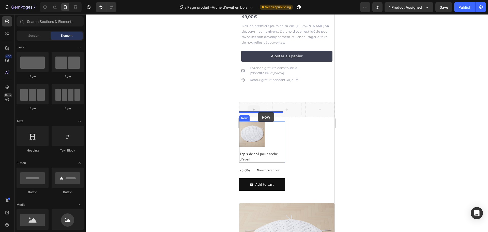
drag, startPoint x: 255, startPoint y: 97, endPoint x: 258, endPoint y: 112, distance: 14.9
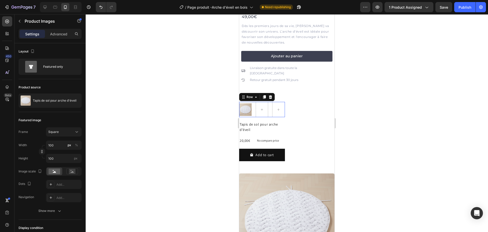
click at [253, 102] on div "Product Images Row 0" at bounding box center [262, 109] width 46 height 15
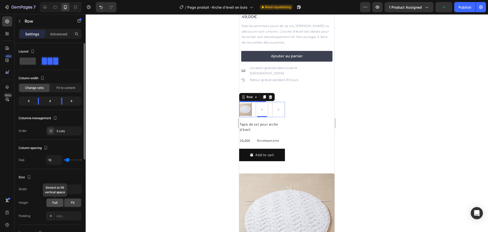
click at [57, 200] on div "Full" at bounding box center [55, 202] width 17 height 8
click at [293, 102] on div "Product Images Row 0 Tapis de sol pour arche d'éveil Product Title Row 20,00€ P…" at bounding box center [286, 133] width 95 height 63
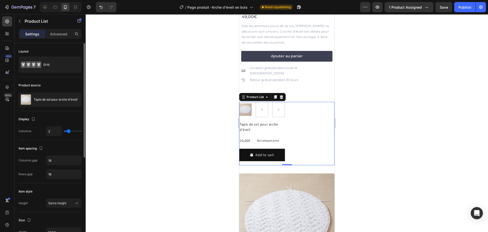
type input "1"
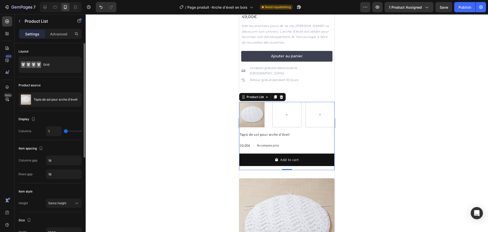
type input "1"
click at [65, 130] on input "range" at bounding box center [73, 130] width 18 height 1
click at [212, 124] on div at bounding box center [287, 122] width 403 height 217
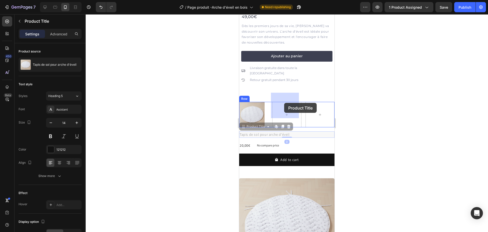
drag, startPoint x: 273, startPoint y: 125, endPoint x: 282, endPoint y: 106, distance: 21.6
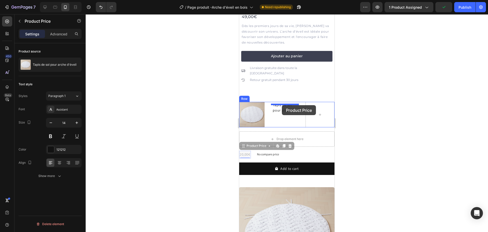
drag, startPoint x: 247, startPoint y: 143, endPoint x: 277, endPoint y: 113, distance: 43.0
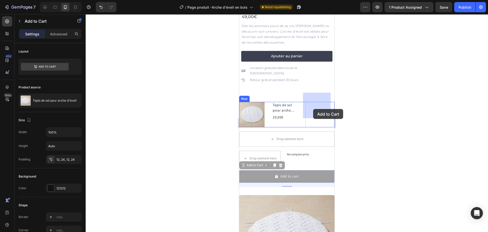
drag, startPoint x: 261, startPoint y: 166, endPoint x: 312, endPoint y: 116, distance: 70.7
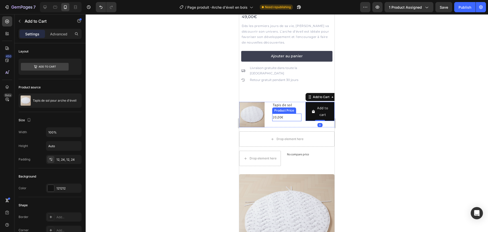
click at [292, 113] on div "20,00€" at bounding box center [286, 116] width 29 height 7
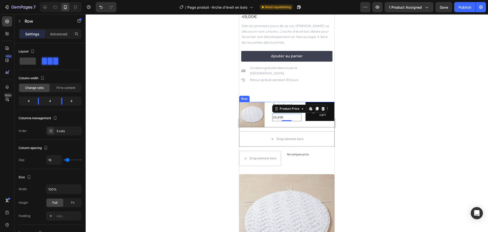
click at [292, 115] on div "Tapis de sol pour arche d'éveil Product Title 20,00€ Product Price Edit content…" at bounding box center [286, 114] width 29 height 25
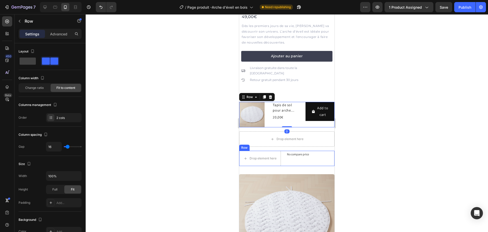
click at [300, 151] on div "No compare price Product Price" at bounding box center [298, 158] width 26 height 15
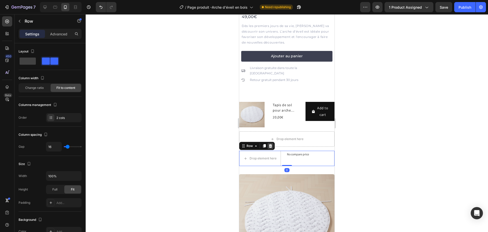
click at [273, 143] on div at bounding box center [271, 146] width 6 height 6
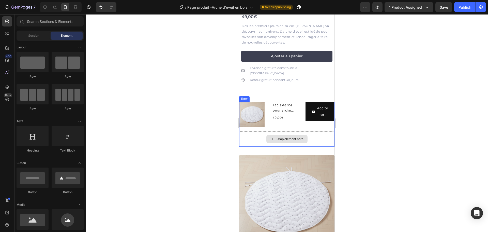
click at [277, 137] on div "Drop element here" at bounding box center [290, 139] width 27 height 4
click at [271, 137] on icon at bounding box center [273, 139] width 4 height 4
click at [269, 120] on div "Product Images Tapis de sol pour arche d'éveil Product Title 20,00€ Product Pri…" at bounding box center [286, 124] width 95 height 45
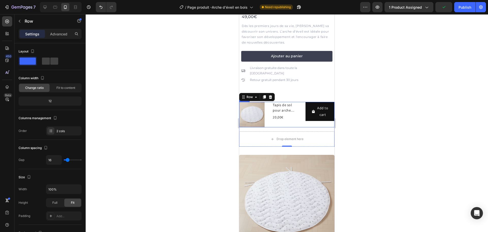
click at [272, 114] on div "Tapis de sol pour arche d'éveil Product Title 20,00€ Product Price Product Price" at bounding box center [286, 114] width 29 height 25
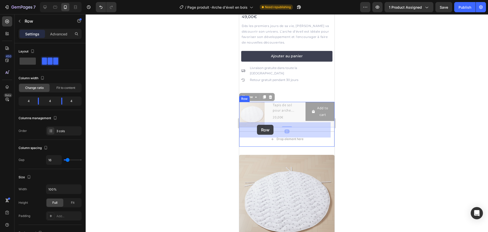
drag, startPoint x: 245, startPoint y: 88, endPoint x: 257, endPoint y: 125, distance: 38.5
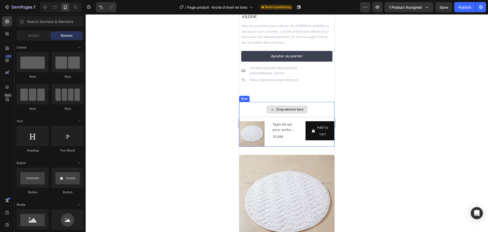
click at [302, 105] on div "Drop element here" at bounding box center [287, 109] width 41 height 8
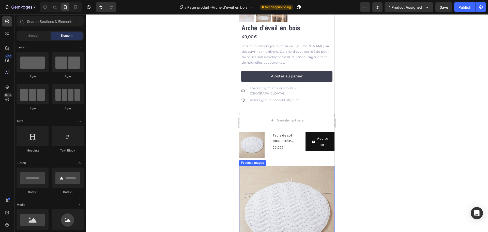
scroll to position [111, 0]
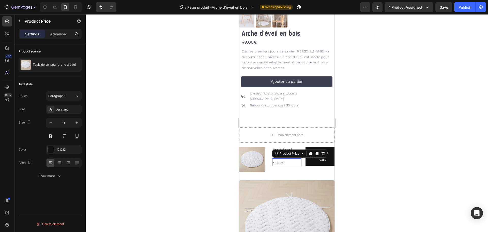
click at [294, 158] on div "20,00€" at bounding box center [286, 161] width 29 height 7
click at [279, 149] on div "Product Price Edit content in Shopify" at bounding box center [299, 153] width 55 height 8
click at [266, 146] on div at bounding box center [253, 158] width 29 height 25
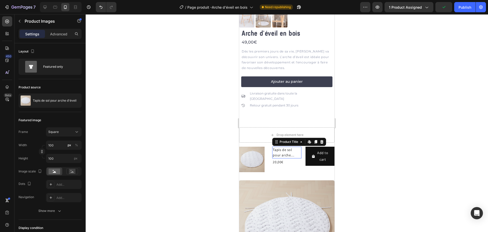
click at [279, 146] on h2 "Tapis de sol pour arche d'éveil" at bounding box center [286, 152] width 29 height 12
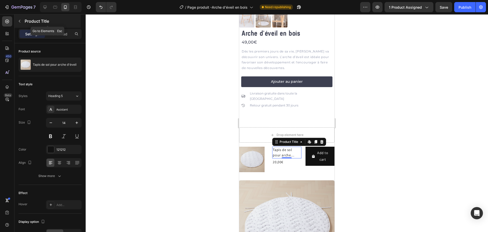
click at [18, 21] on icon "button" at bounding box center [20, 21] width 4 height 4
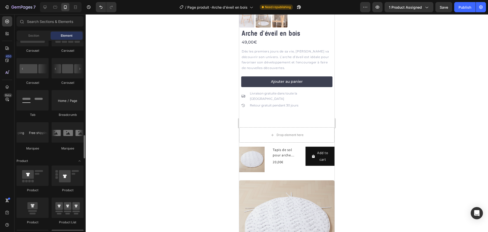
scroll to position [559, 0]
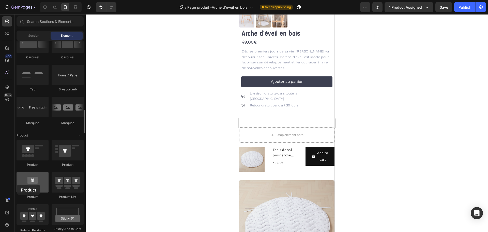
drag, startPoint x: 43, startPoint y: 180, endPoint x: 29, endPoint y: 185, distance: 14.4
click at [24, 185] on div at bounding box center [33, 182] width 32 height 20
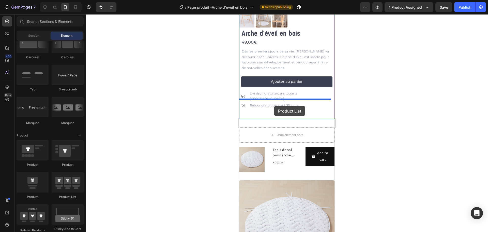
drag, startPoint x: 314, startPoint y: 200, endPoint x: 274, endPoint y: 106, distance: 102.2
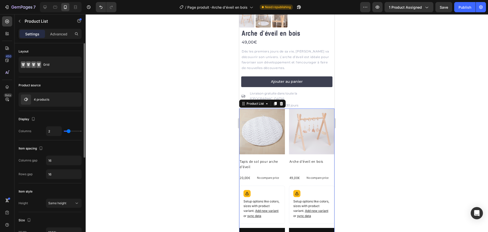
drag, startPoint x: 64, startPoint y: 134, endPoint x: 54, endPoint y: 136, distance: 10.4
click at [54, 136] on div "Display Columns 2" at bounding box center [50, 125] width 63 height 29
type input "1"
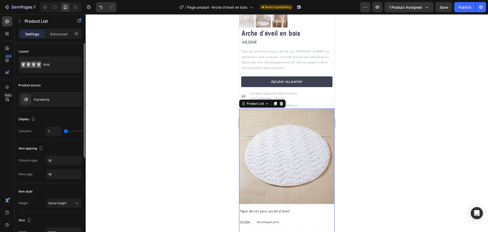
drag, startPoint x: 67, startPoint y: 132, endPoint x: 64, endPoint y: 131, distance: 3.5
type input "1"
click at [64, 131] on input "range" at bounding box center [73, 130] width 18 height 1
click at [76, 99] on icon "button" at bounding box center [76, 99] width 4 height 4
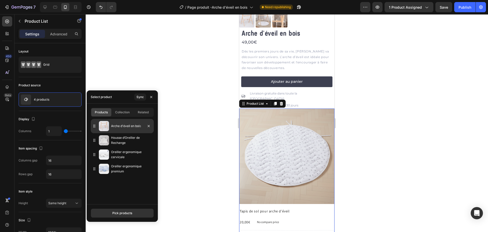
click at [129, 127] on p "Arche d'éveil en bois" at bounding box center [131, 125] width 41 height 5
click at [0, 0] on icon "button" at bounding box center [0, 0] width 0 height 0
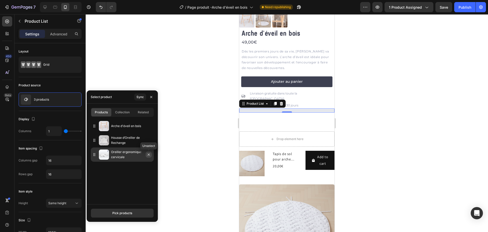
click at [148, 154] on icon "button" at bounding box center [149, 154] width 4 height 4
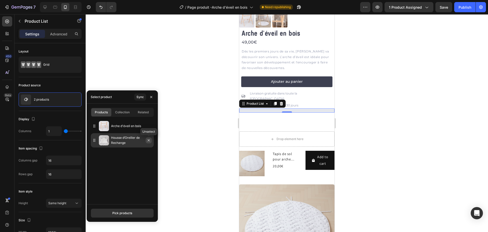
click at [147, 139] on icon "button" at bounding box center [149, 140] width 4 height 4
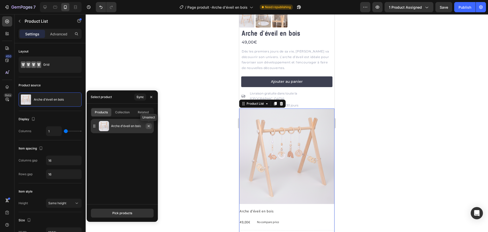
click at [147, 125] on icon "button" at bounding box center [149, 126] width 4 height 4
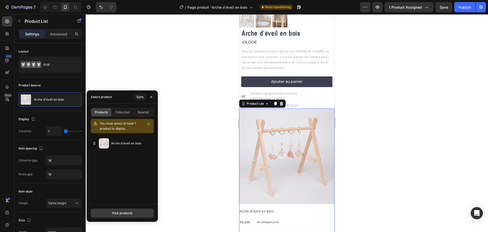
click at [122, 210] on button "Pick products" at bounding box center [122, 212] width 63 height 9
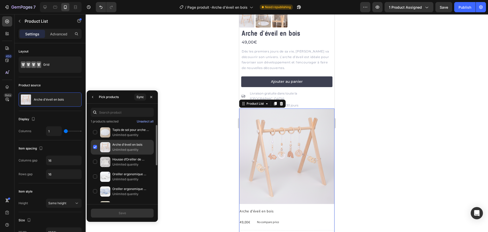
drag, startPoint x: 121, startPoint y: 131, endPoint x: 120, endPoint y: 149, distance: 17.6
click at [121, 131] on p "Tapis de sol pour arche d'éveil" at bounding box center [131, 129] width 39 height 5
click at [128, 151] on p "Unlimited quantity" at bounding box center [131, 149] width 39 height 5
click at [127, 217] on button "Save" at bounding box center [122, 212] width 63 height 9
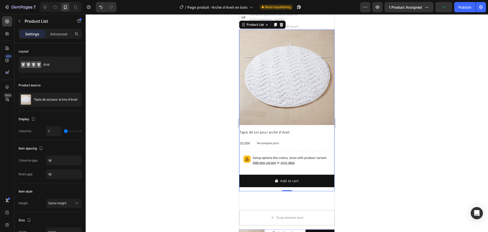
scroll to position [263, 0]
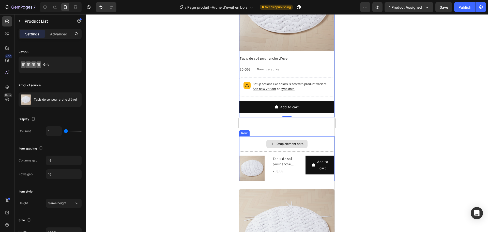
click at [267, 136] on div "Drop element here" at bounding box center [286, 143] width 95 height 15
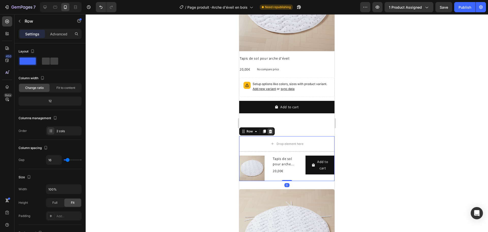
click at [271, 129] on icon at bounding box center [270, 131] width 3 height 4
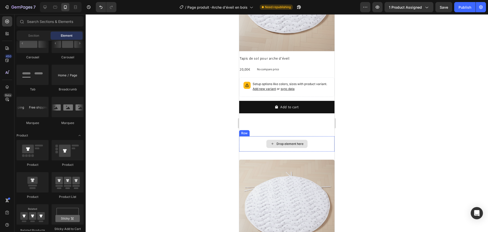
click at [262, 136] on div "Drop element here" at bounding box center [286, 143] width 95 height 15
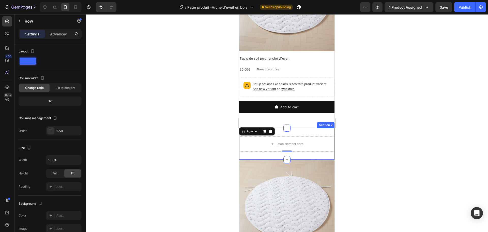
click at [295, 128] on div "Drop element here Row 0 Product List Product List Section 2" at bounding box center [286, 144] width 95 height 32
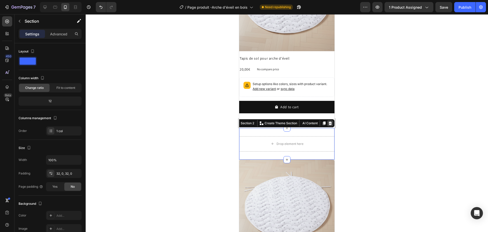
click at [329, 121] on icon at bounding box center [330, 123] width 3 height 4
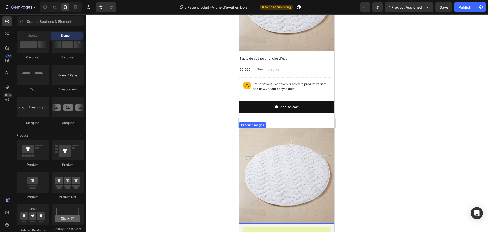
click at [310, 128] on img at bounding box center [286, 175] width 95 height 95
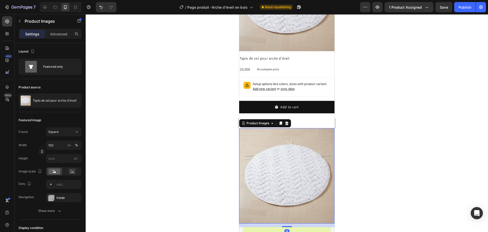
drag, startPoint x: 287, startPoint y: 110, endPoint x: 285, endPoint y: 110, distance: 2.8
click at [287, 121] on icon at bounding box center [287, 123] width 4 height 4
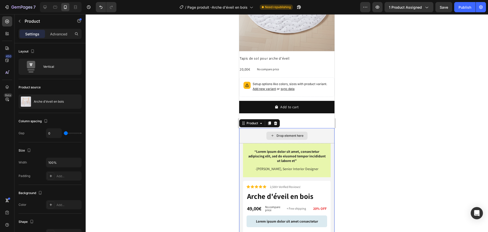
click at [256, 128] on div "Drop element here" at bounding box center [286, 135] width 95 height 15
click at [275, 121] on icon at bounding box center [276, 123] width 4 height 4
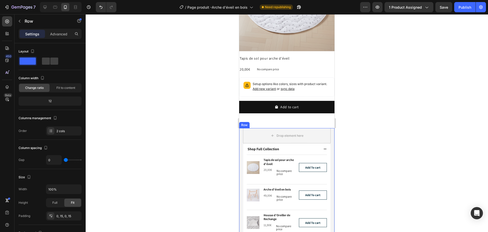
click at [242, 128] on div "Drop element here Shop Full Collection Product Images Tapis de sol pour arche d…" at bounding box center [286, 214] width 95 height 172
click at [270, 121] on icon at bounding box center [270, 123] width 3 height 4
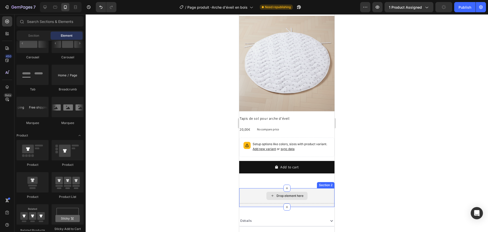
scroll to position [213, 0]
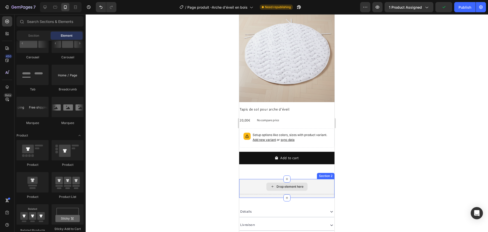
click at [248, 179] on div "Drop element here" at bounding box center [286, 186] width 95 height 15
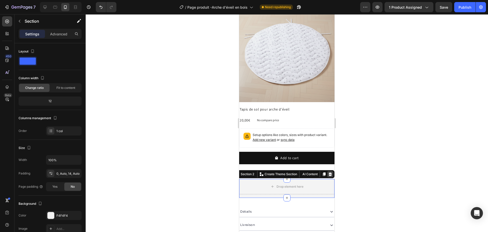
click at [329, 172] on icon at bounding box center [330, 174] width 3 height 4
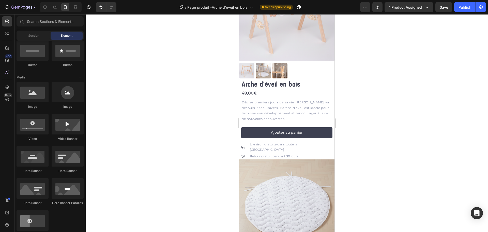
scroll to position [0, 0]
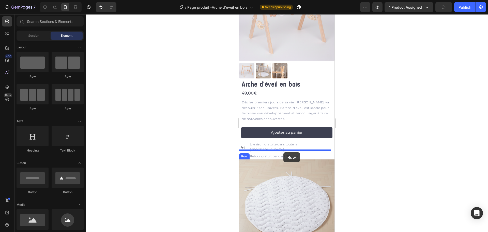
drag, startPoint x: 280, startPoint y: 86, endPoint x: 284, endPoint y: 152, distance: 65.7
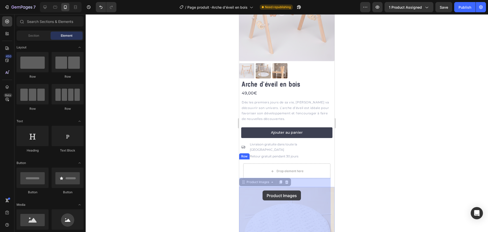
drag, startPoint x: 271, startPoint y: 160, endPoint x: 263, endPoint y: 191, distance: 32.0
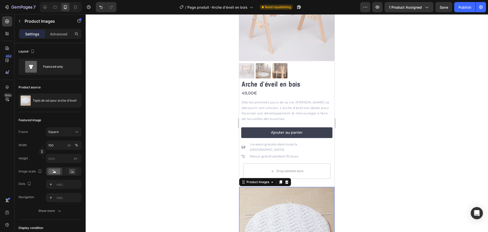
click at [263, 191] on img at bounding box center [286, 234] width 95 height 95
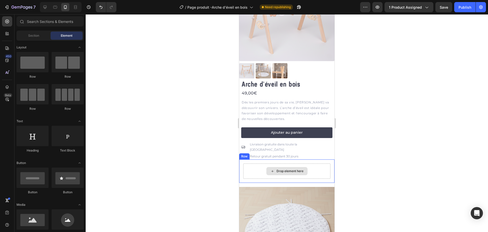
click at [268, 167] on div "Drop element here" at bounding box center [287, 171] width 41 height 8
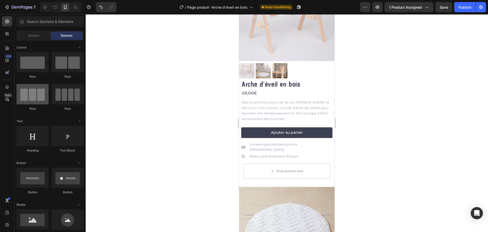
click at [37, 97] on div at bounding box center [33, 94] width 32 height 20
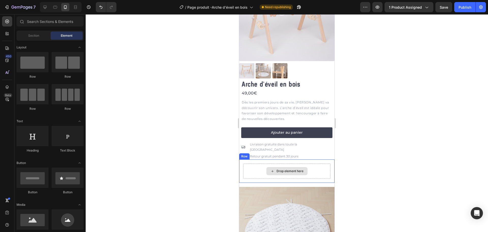
click at [261, 163] on div "Drop element here" at bounding box center [286, 170] width 87 height 15
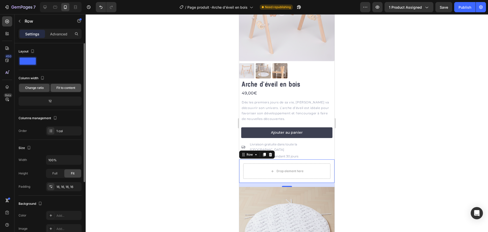
click at [66, 90] on div "Fit to content" at bounding box center [66, 88] width 31 height 8
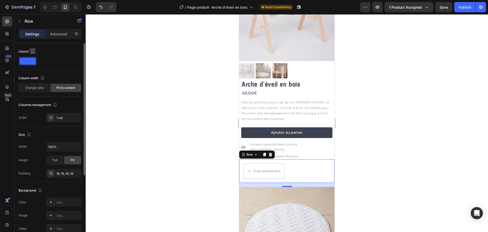
drag, startPoint x: 35, startPoint y: 85, endPoint x: 35, endPoint y: 52, distance: 33.8
click at [35, 85] on div "Change ratio" at bounding box center [34, 88] width 31 height 8
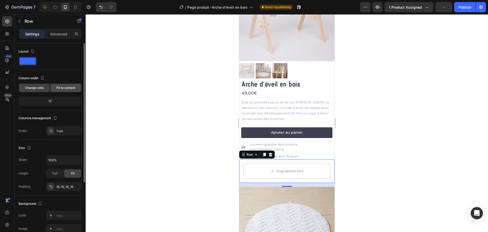
click at [64, 88] on span "Fit to content" at bounding box center [65, 87] width 19 height 5
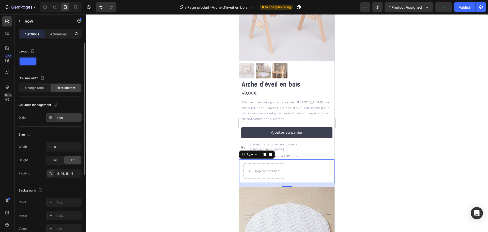
click at [59, 117] on div "1 col" at bounding box center [68, 117] width 24 height 5
click at [39, 87] on span "Change ratio" at bounding box center [34, 87] width 19 height 5
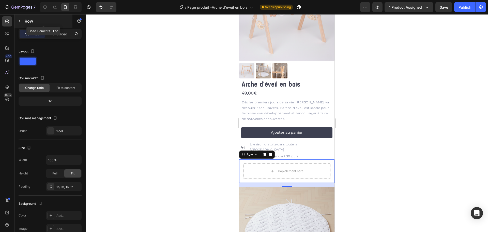
click at [22, 19] on button "button" at bounding box center [20, 21] width 8 height 8
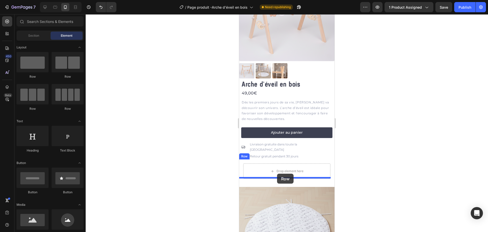
drag, startPoint x: 278, startPoint y: 113, endPoint x: 277, endPoint y: 173, distance: 60.5
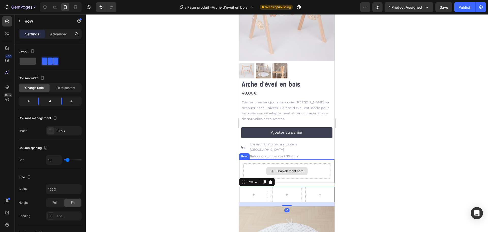
drag, startPoint x: 295, startPoint y: 162, endPoint x: 288, endPoint y: 157, distance: 8.9
click at [295, 169] on div "Drop element here" at bounding box center [290, 171] width 27 height 4
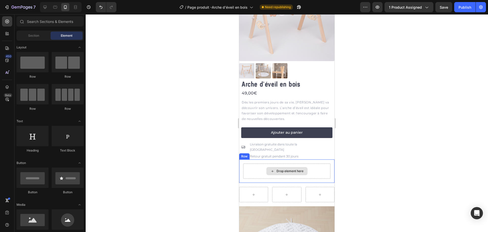
click at [270, 167] on div "Drop element here" at bounding box center [287, 171] width 41 height 8
click at [247, 153] on div "Row" at bounding box center [244, 156] width 10 height 6
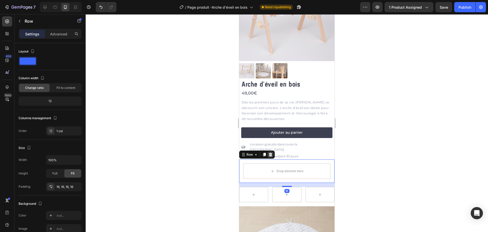
click at [271, 153] on icon at bounding box center [270, 155] width 3 height 4
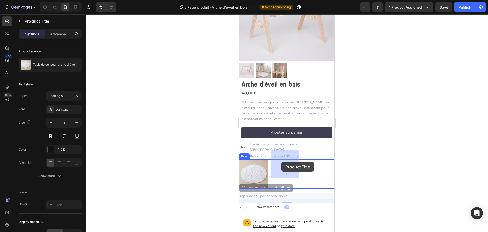
drag, startPoint x: 241, startPoint y: 180, endPoint x: 282, endPoint y: 161, distance: 44.0
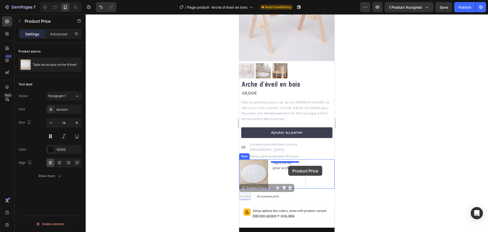
drag, startPoint x: 245, startPoint y: 185, endPoint x: 288, endPoint y: 165, distance: 47.7
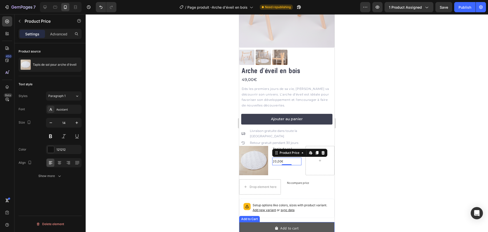
scroll to position [85, 0]
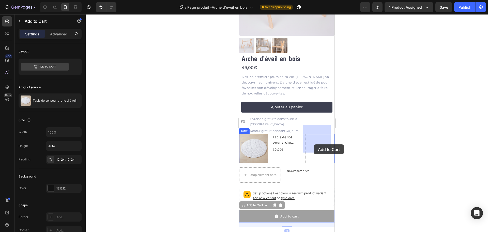
drag, startPoint x: 306, startPoint y: 169, endPoint x: 314, endPoint y: 145, distance: 24.9
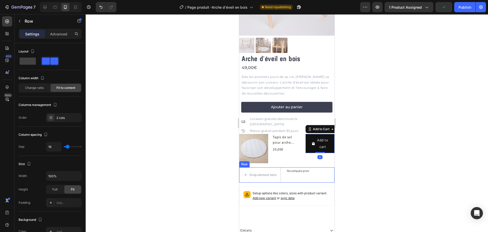
click at [295, 167] on div "No compare price Product Price" at bounding box center [298, 174] width 26 height 15
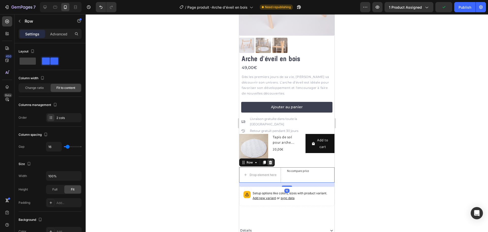
click at [271, 160] on icon at bounding box center [270, 162] width 3 height 4
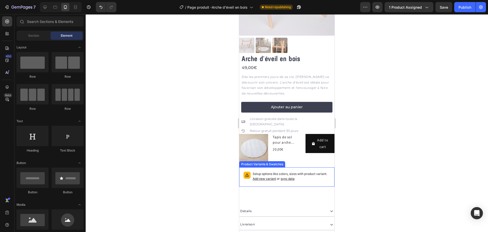
click at [254, 171] on div "Setup options like colors, sizes with product variant. Add new variant or sync …" at bounding box center [292, 176] width 78 height 11
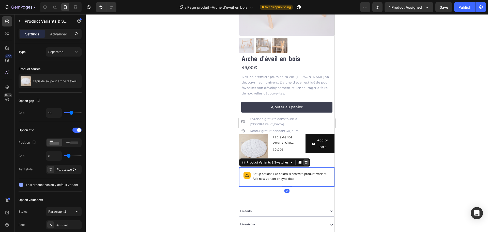
click at [305, 159] on div at bounding box center [306, 162] width 6 height 6
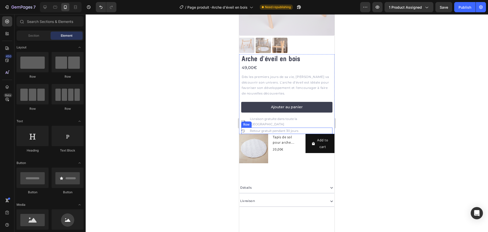
click at [301, 127] on div "Icon Retour gratuit pendant 30 jours Text Block Row" at bounding box center [286, 130] width 91 height 7
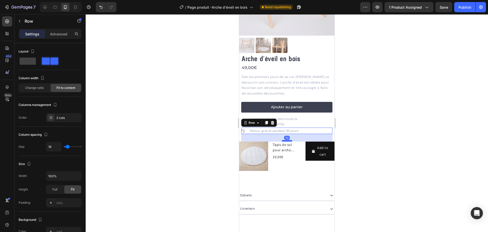
drag, startPoint x: 287, startPoint y: 123, endPoint x: 286, endPoint y: 131, distance: 7.7
click at [286, 140] on div at bounding box center [287, 141] width 10 height 2
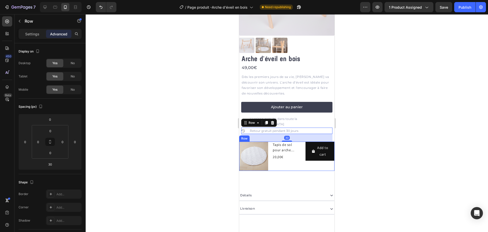
click at [284, 155] on div "Tapis de sol pour arche d'éveil Product Title 20,00€ Product Price Product Price" at bounding box center [286, 155] width 29 height 29
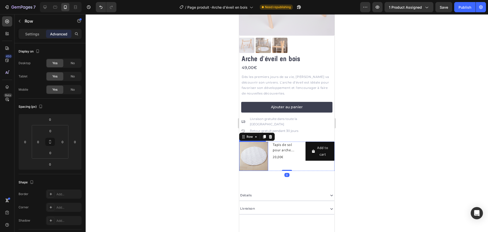
click at [261, 148] on img at bounding box center [253, 155] width 29 height 29
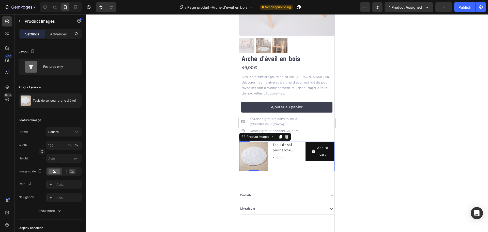
click at [283, 156] on div "Tapis de sol pour arche d'éveil Product Title 20,00€ Product Price Product Price" at bounding box center [286, 155] width 29 height 29
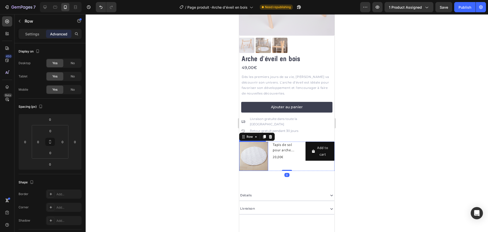
click at [259, 145] on img at bounding box center [253, 155] width 29 height 29
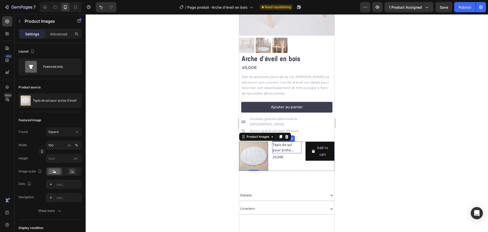
click at [288, 141] on h2 "Tapis de sol pour arche d'éveil" at bounding box center [286, 147] width 29 height 12
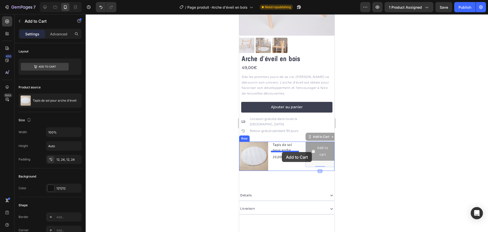
drag, startPoint x: 308, startPoint y: 141, endPoint x: 282, endPoint y: 152, distance: 28.7
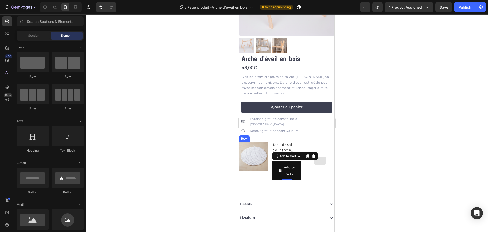
click at [314, 157] on div at bounding box center [320, 160] width 12 height 8
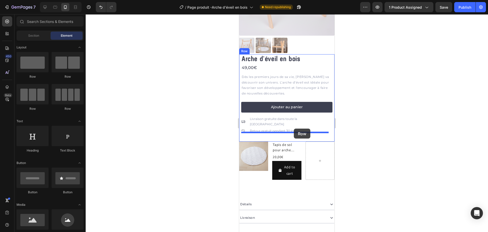
drag, startPoint x: 312, startPoint y: 82, endPoint x: 294, endPoint y: 128, distance: 50.0
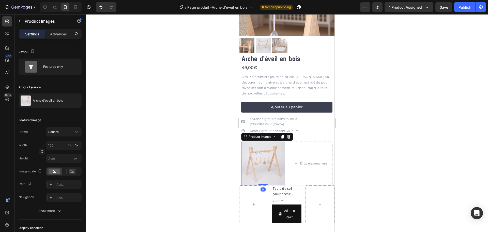
click at [273, 152] on img at bounding box center [263, 163] width 44 height 44
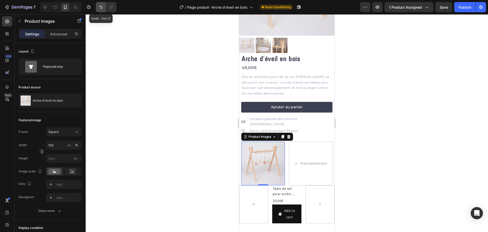
click at [105, 10] on button "Undo/Redo" at bounding box center [101, 7] width 10 height 10
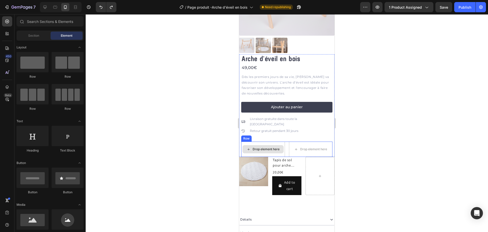
click at [263, 145] on div "Drop element here" at bounding box center [263, 149] width 41 height 8
click at [250, 145] on div "Drop element here" at bounding box center [263, 149] width 41 height 8
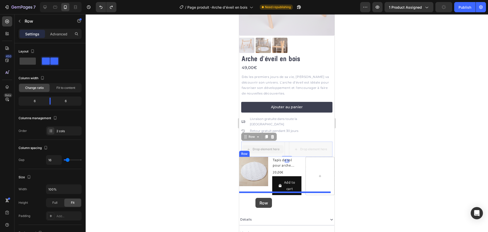
drag, startPoint x: 245, startPoint y: 130, endPoint x: 256, endPoint y: 198, distance: 68.2
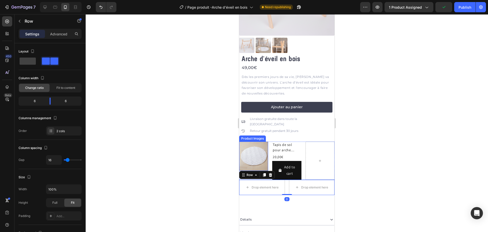
click at [261, 147] on img at bounding box center [253, 155] width 29 height 29
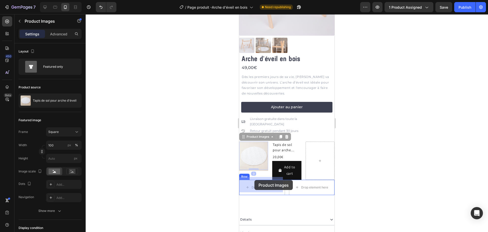
drag, startPoint x: 247, startPoint y: 136, endPoint x: 255, endPoint y: 180, distance: 44.6
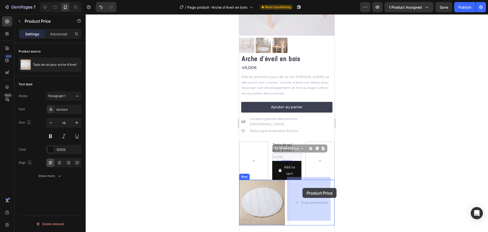
drag, startPoint x: 279, startPoint y: 139, endPoint x: 301, endPoint y: 182, distance: 48.1
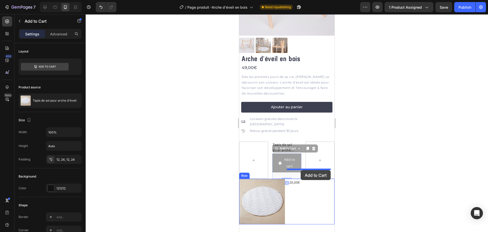
drag, startPoint x: 298, startPoint y: 161, endPoint x: 301, endPoint y: 170, distance: 8.9
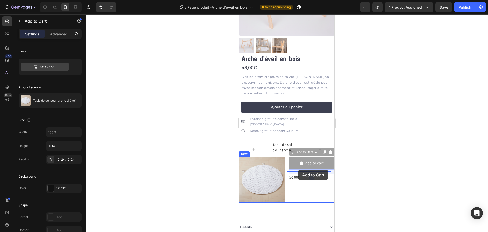
drag, startPoint x: 292, startPoint y: 147, endPoint x: 298, endPoint y: 170, distance: 23.4
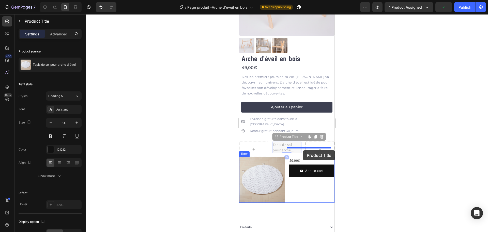
drag, startPoint x: 287, startPoint y: 141, endPoint x: 303, endPoint y: 150, distance: 18.8
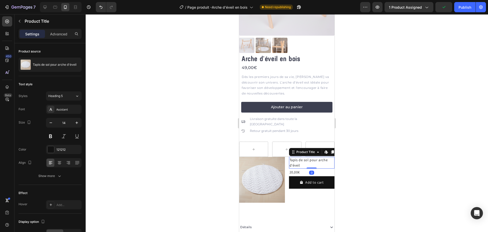
click at [341, 159] on div at bounding box center [287, 122] width 403 height 217
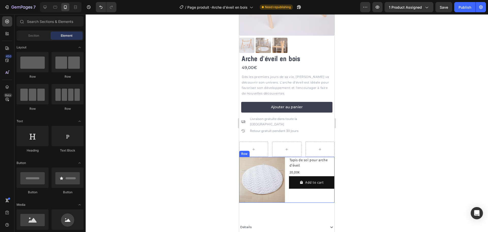
click at [291, 184] on div "Tapis de sol pour arche d'éveil Product Title 20,00€ Product Price Product Pric…" at bounding box center [312, 180] width 46 height 46
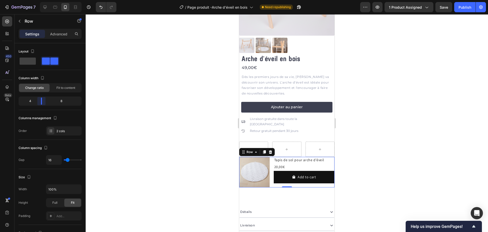
drag, startPoint x: 50, startPoint y: 103, endPoint x: 39, endPoint y: 104, distance: 11.8
click at [39, 0] on body "7 Version history / Page produit -Arche d'éveil en bois Need republishing Previ…" at bounding box center [244, 0] width 488 height 0
click at [196, 122] on div at bounding box center [287, 122] width 403 height 217
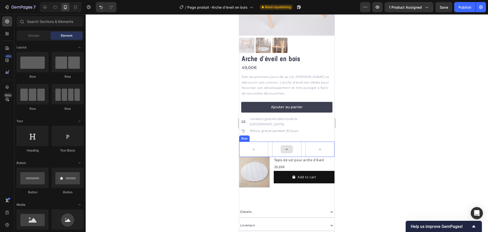
click at [272, 141] on div at bounding box center [286, 148] width 29 height 15
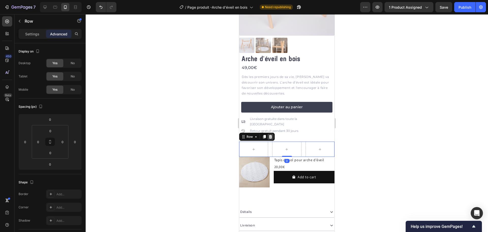
click at [270, 135] on icon at bounding box center [270, 137] width 3 height 4
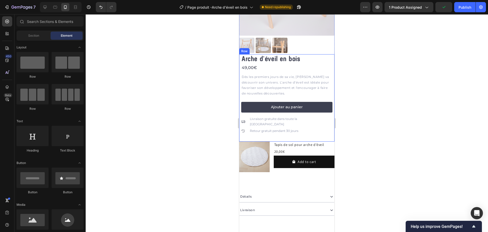
click at [269, 131] on div "Arche d'éveil en bois Product Title 49,00€ Product Price Product Price Dès les …" at bounding box center [286, 97] width 91 height 87
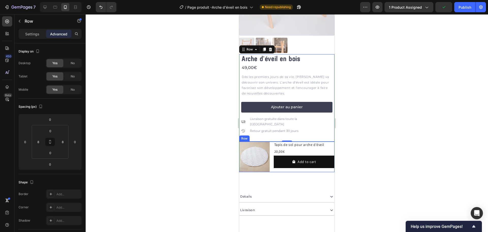
click at [270, 141] on div "Product Images Tapis de sol pour arche d'éveil Product Title 20,00€ Product Pri…" at bounding box center [286, 156] width 95 height 31
click at [294, 126] on div "Arche d'éveil en bois Product Title 49,00€ Product Price Product Price Dès les …" at bounding box center [286, 97] width 91 height 87
click at [310, 127] on div "Icon Retour gratuit pendant 30 jours Text Block Row" at bounding box center [286, 130] width 91 height 7
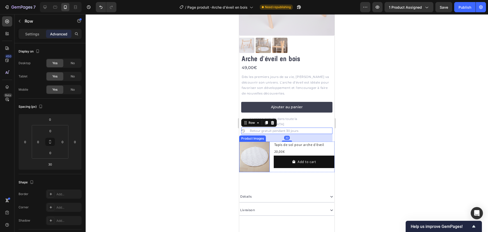
click at [227, 151] on div at bounding box center [287, 122] width 403 height 217
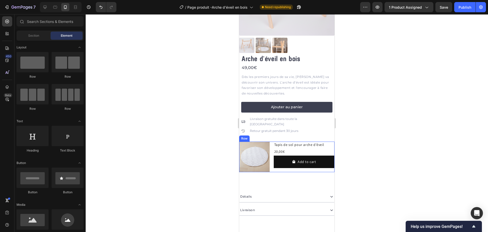
click at [270, 151] on div "Product Images Tapis de sol pour arche d'éveil Product Title 20,00€ Product Pri…" at bounding box center [286, 156] width 95 height 31
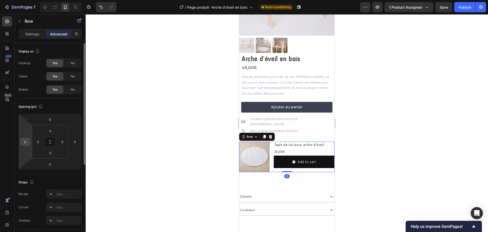
click at [26, 141] on input "0" at bounding box center [25, 142] width 8 height 8
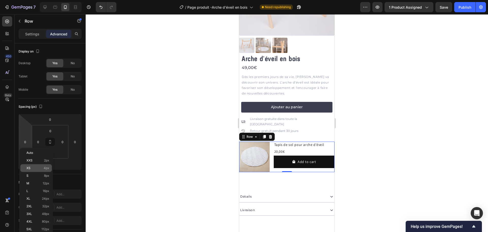
click at [40, 167] on p "XS 4px" at bounding box center [37, 168] width 23 height 4
type input "4"
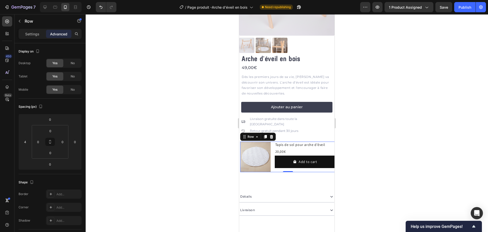
click at [140, 169] on div at bounding box center [287, 122] width 403 height 217
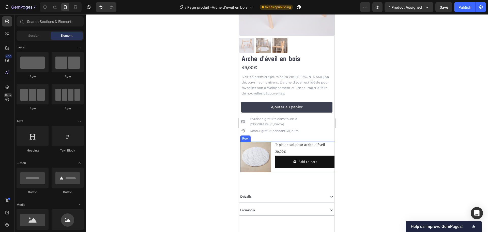
click at [272, 141] on div "Product Images Tapis de sol pour arche d'éveil Product Title 20,00€ Product Pri…" at bounding box center [287, 156] width 95 height 31
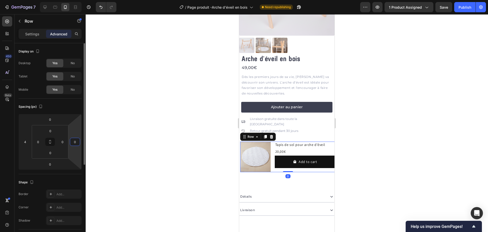
click at [76, 141] on input "0" at bounding box center [75, 142] width 8 height 8
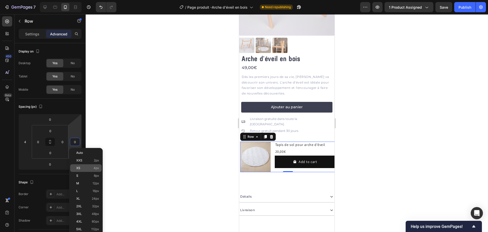
click at [90, 166] on p "XS 4px" at bounding box center [87, 168] width 23 height 4
type input "4"
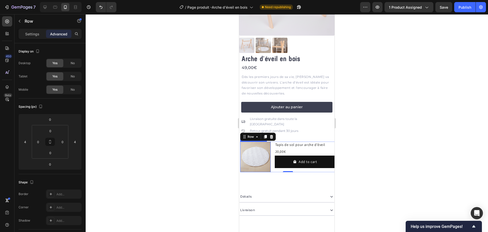
click at [156, 152] on div at bounding box center [287, 122] width 403 height 217
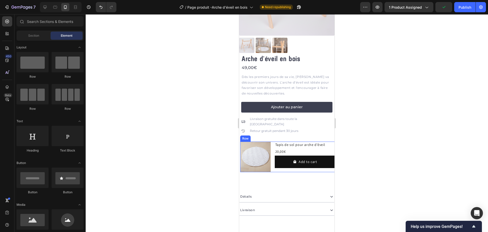
click at [271, 141] on div "Product Images Tapis de sol pour arche d'éveil Product Title 20,00€ Product Pri…" at bounding box center [287, 156] width 95 height 31
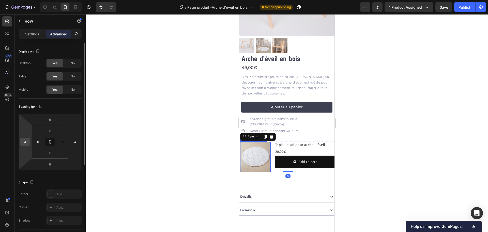
click at [25, 142] on input "4" at bounding box center [25, 142] width 8 height 8
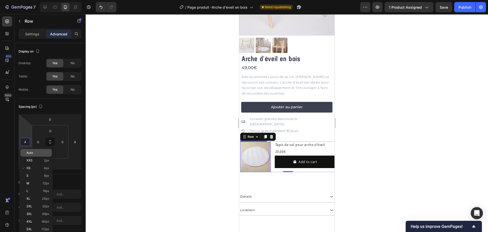
click at [31, 152] on span "Auto" at bounding box center [29, 153] width 7 height 4
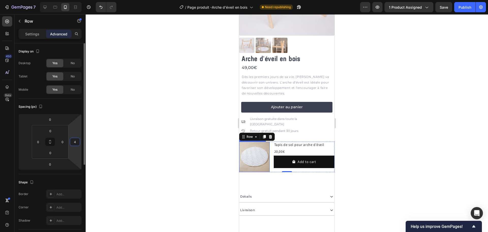
click at [75, 141] on input "4" at bounding box center [75, 142] width 8 height 8
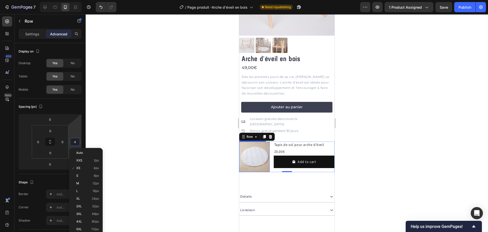
drag, startPoint x: 80, startPoint y: 150, endPoint x: 71, endPoint y: 149, distance: 9.5
click at [80, 150] on div "Auto" at bounding box center [86, 153] width 32 height 8
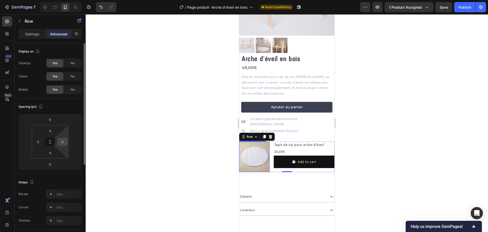
click at [62, 141] on input "0" at bounding box center [63, 142] width 8 height 8
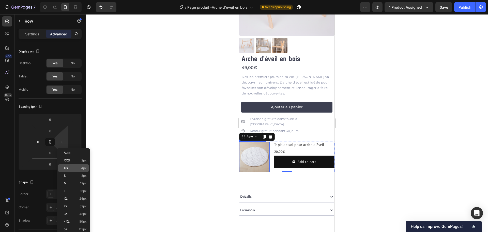
click at [80, 168] on p "XS 4px" at bounding box center [75, 168] width 23 height 4
type input "4"
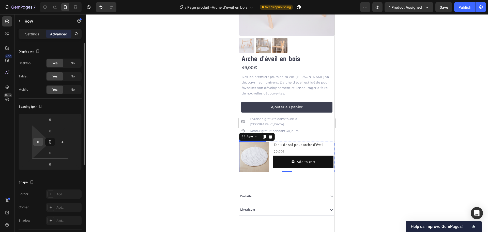
click at [37, 143] on input "0" at bounding box center [38, 142] width 8 height 8
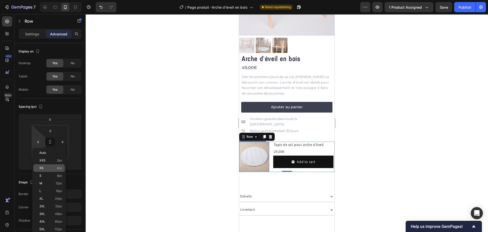
click at [52, 166] on p "XS 4px" at bounding box center [50, 168] width 23 height 4
type input "4"
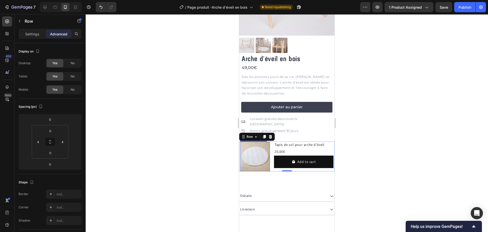
drag, startPoint x: 185, startPoint y: 165, endPoint x: 194, endPoint y: 166, distance: 9.5
click at [186, 165] on div at bounding box center [287, 122] width 403 height 217
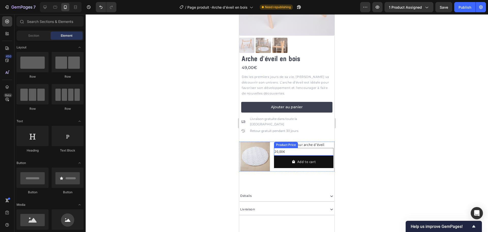
click at [311, 141] on h2 "Tapis de sol pour arche d'éveil" at bounding box center [304, 144] width 60 height 6
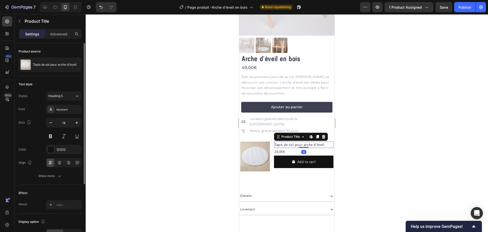
click at [57, 115] on div "Font Assistant Size 14 Color 121212 Align Show more" at bounding box center [50, 143] width 63 height 76
click at [58, 109] on div "Assistant" at bounding box center [68, 109] width 24 height 5
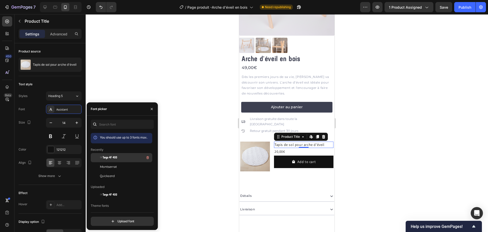
click at [119, 160] on div "☞Targo 4F 400" at bounding box center [125, 157] width 51 height 6
click at [116, 166] on span "Montserrat" at bounding box center [108, 166] width 17 height 5
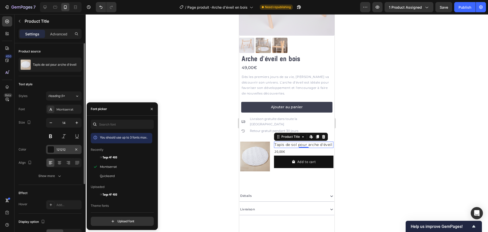
click at [58, 148] on div "121212" at bounding box center [63, 149] width 15 height 5
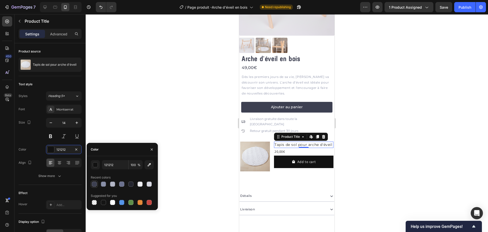
click at [94, 182] on div at bounding box center [94, 183] width 5 height 5
type input "3D4051"
click at [57, 174] on icon "button" at bounding box center [59, 175] width 5 height 5
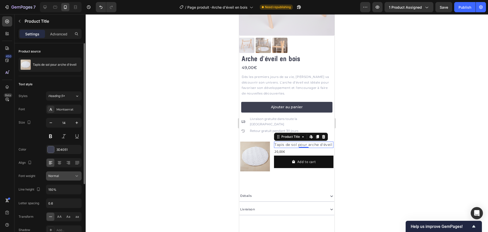
click at [66, 173] on div "Normal" at bounding box center [63, 175] width 31 height 5
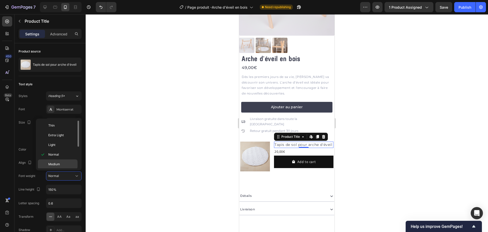
click at [64, 161] on div "Medium" at bounding box center [58, 164] width 40 height 10
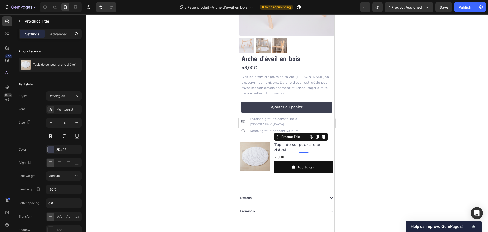
click at [149, 163] on div at bounding box center [287, 122] width 403 height 217
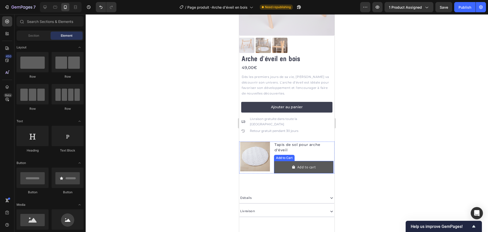
click at [277, 161] on button "Add to cart" at bounding box center [304, 167] width 60 height 12
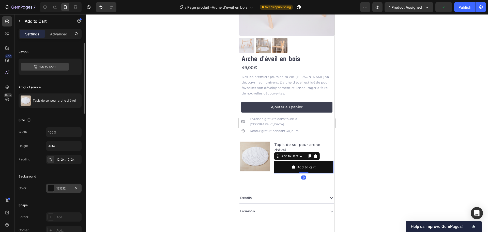
click at [56, 186] on div "121212" at bounding box center [64, 187] width 36 height 9
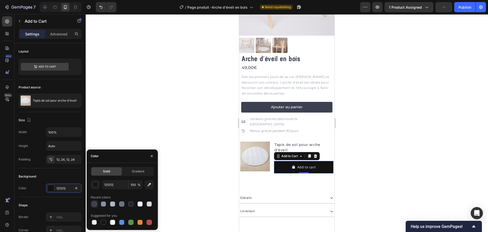
click at [96, 201] on div at bounding box center [94, 204] width 6 height 6
type input "3D4051"
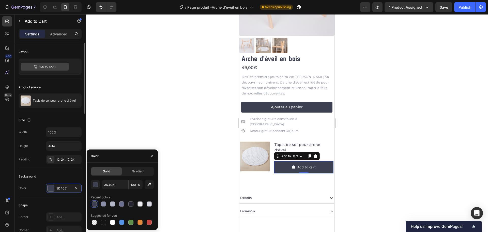
scroll to position [76, 0]
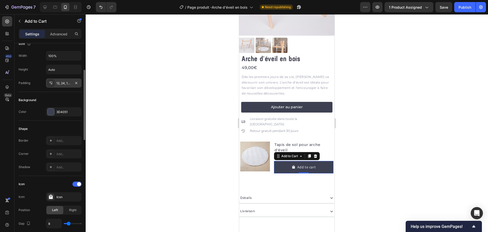
click at [64, 85] on div "12, 24, 12, 24" at bounding box center [64, 82] width 36 height 9
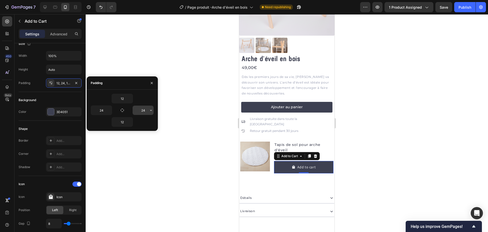
click at [145, 108] on input "24" at bounding box center [143, 110] width 21 height 9
type input "15"
click at [106, 106] on input "24" at bounding box center [101, 110] width 21 height 9
type input "15"
click at [121, 98] on input "12" at bounding box center [122, 98] width 21 height 9
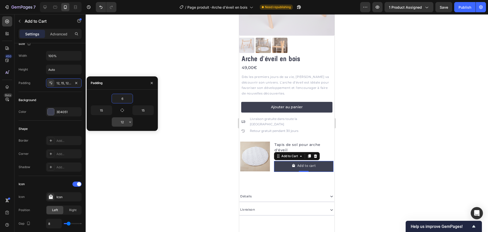
type input "6"
click at [121, 119] on input "12" at bounding box center [122, 121] width 21 height 9
type input "6"
click at [202, 108] on div at bounding box center [287, 122] width 403 height 217
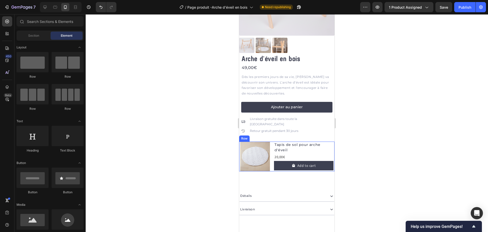
click at [271, 141] on div "Product Images Tapis de sol pour arche d'éveil Product Title 20,00€ Product Pri…" at bounding box center [286, 156] width 95 height 30
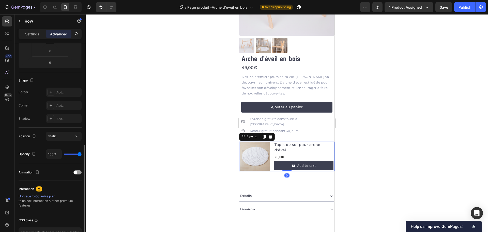
scroll to position [136, 0]
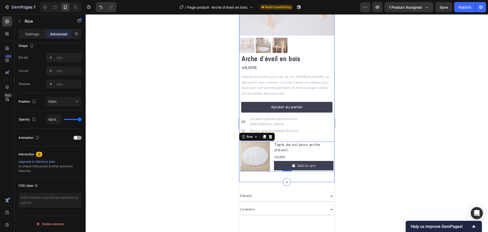
click at [396, 183] on div at bounding box center [287, 122] width 403 height 217
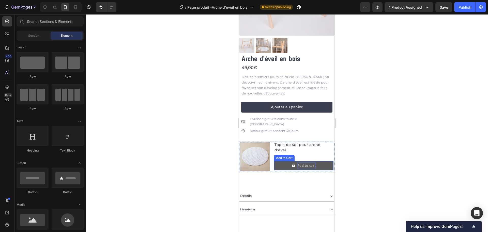
click at [302, 162] on div "Add to cart" at bounding box center [307, 165] width 19 height 6
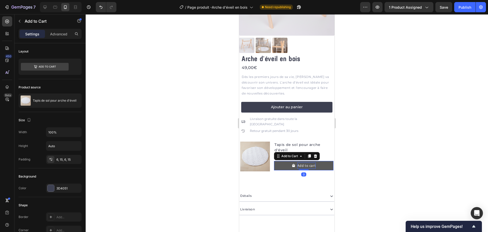
click at [301, 162] on div "Add to cart" at bounding box center [307, 165] width 19 height 6
click at [301, 162] on p "Add to cart" at bounding box center [307, 165] width 19 height 6
click at [295, 164] on icon "Ajouter" at bounding box center [297, 166] width 4 height 4
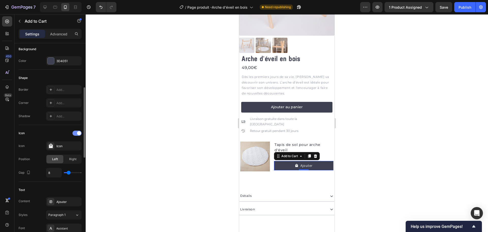
click at [76, 131] on div at bounding box center [76, 132] width 9 height 5
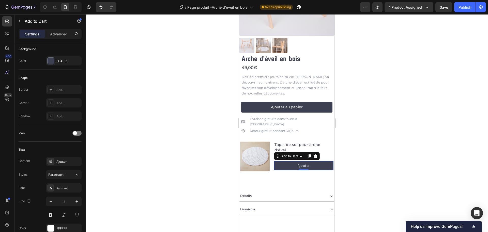
click at [138, 130] on div at bounding box center [287, 122] width 403 height 217
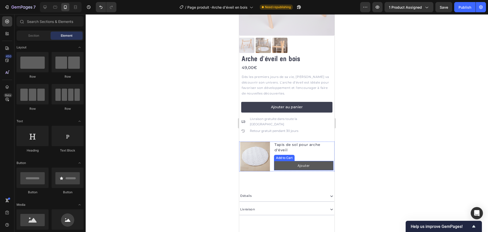
click at [275, 161] on button "Ajouter" at bounding box center [304, 165] width 60 height 9
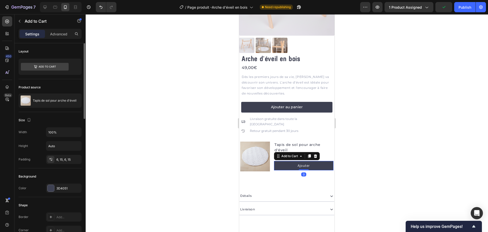
scroll to position [102, 0]
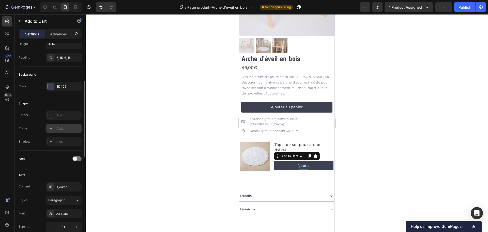
click at [60, 127] on div "Add..." at bounding box center [68, 128] width 24 height 5
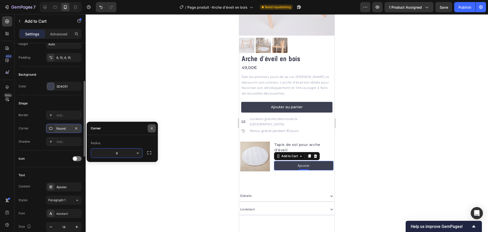
type input "4"
click at [176, 113] on div at bounding box center [287, 122] width 403 height 217
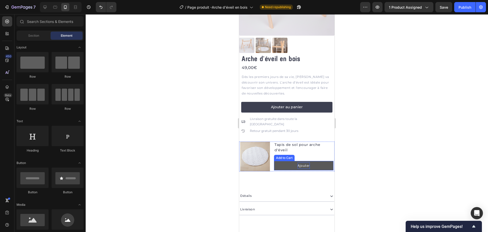
click at [306, 162] on p "Ajouter" at bounding box center [304, 165] width 12 height 6
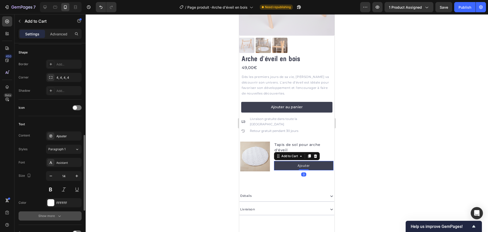
scroll to position [178, 0]
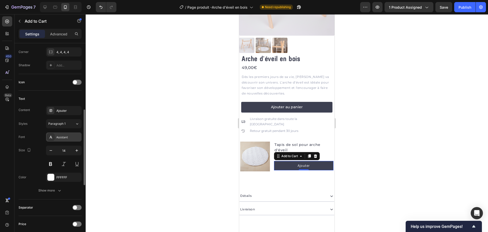
click at [71, 140] on div "Assistant" at bounding box center [64, 136] width 36 height 9
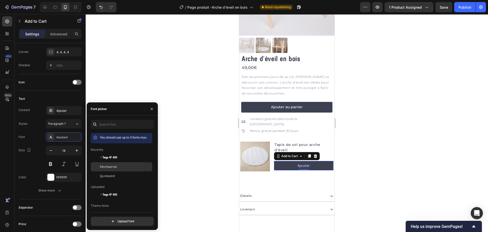
click at [109, 168] on span "Montserrat" at bounding box center [108, 166] width 17 height 5
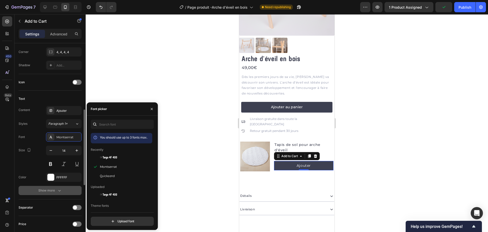
click at [57, 189] on icon "button" at bounding box center [59, 190] width 5 height 5
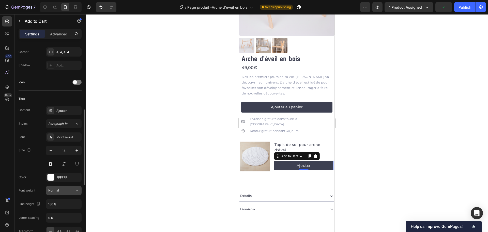
click at [76, 191] on icon at bounding box center [76, 190] width 5 height 5
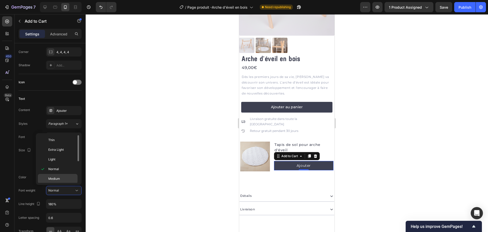
click at [63, 178] on p "Medium" at bounding box center [61, 178] width 27 height 5
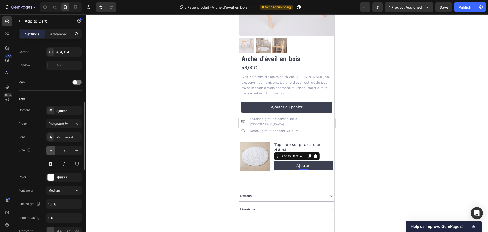
click at [52, 150] on icon "button" at bounding box center [50, 150] width 5 height 5
type input "12"
click at [138, 147] on div at bounding box center [287, 122] width 403 height 217
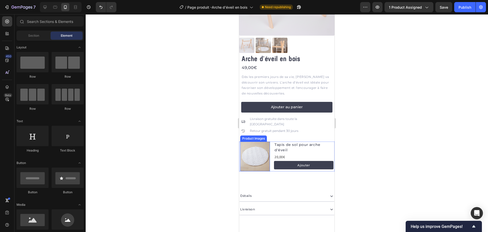
click at [254, 146] on img at bounding box center [255, 156] width 30 height 30
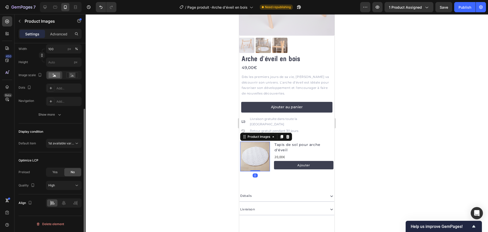
scroll to position [20, 0]
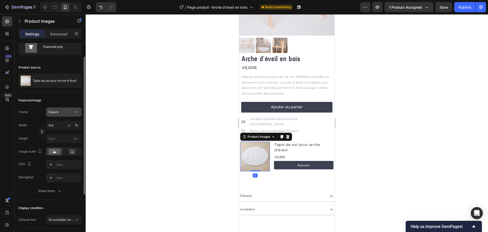
click at [75, 110] on icon at bounding box center [76, 111] width 5 height 5
click at [70, 141] on div "Horizontal" at bounding box center [62, 143] width 29 height 5
click at [177, 143] on div at bounding box center [287, 122] width 403 height 217
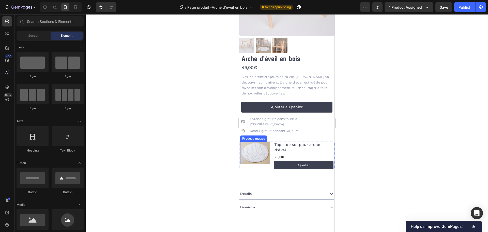
click at [249, 147] on img at bounding box center [255, 152] width 30 height 22
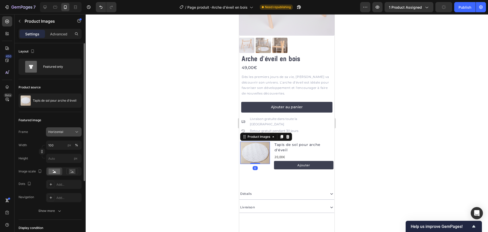
click at [70, 134] on button "Horizontal" at bounding box center [64, 131] width 36 height 9
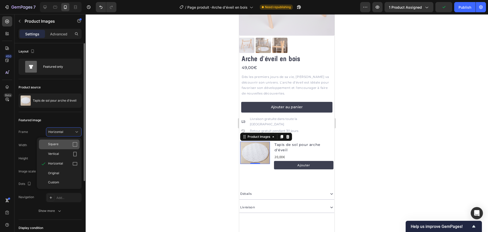
click at [70, 145] on div "Square" at bounding box center [62, 144] width 29 height 5
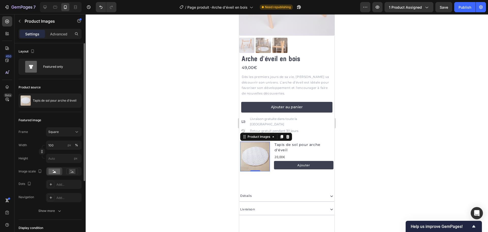
click at [162, 147] on div at bounding box center [287, 122] width 403 height 217
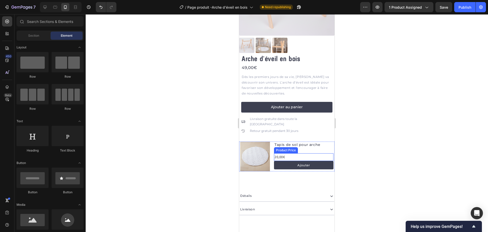
click at [286, 153] on div "20,00€" at bounding box center [304, 156] width 60 height 7
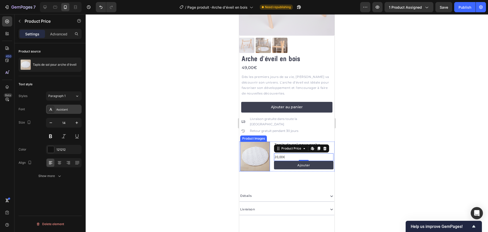
click at [62, 112] on div "Assistant" at bounding box center [64, 109] width 36 height 9
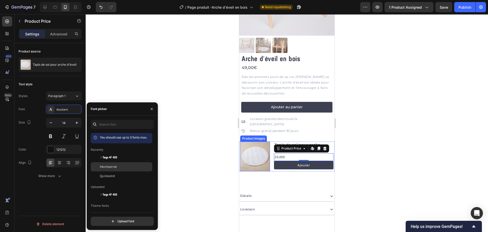
click at [111, 169] on div "Montserrat" at bounding box center [122, 166] width 62 height 9
click at [51, 149] on div at bounding box center [51, 149] width 7 height 7
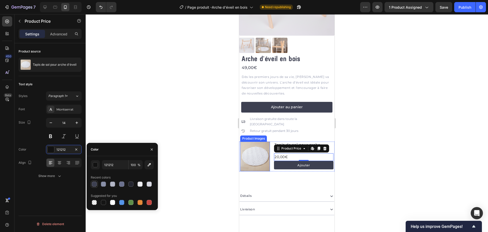
click at [95, 183] on div at bounding box center [94, 183] width 5 height 5
type input "3D4051"
click at [129, 112] on div at bounding box center [287, 122] width 403 height 217
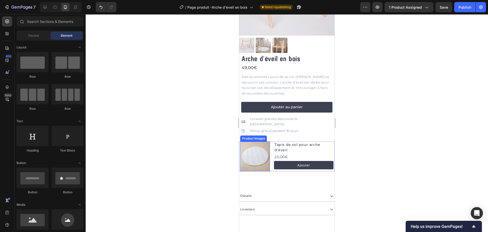
click at [129, 112] on div at bounding box center [287, 122] width 403 height 217
click at [182, 148] on div at bounding box center [287, 122] width 403 height 217
click at [272, 141] on div "Product Images Tapis de sol pour arche d'éveil Product Title 20,00€ Product Pri…" at bounding box center [286, 156] width 95 height 30
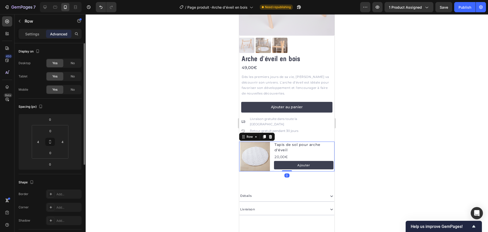
drag, startPoint x: 32, startPoint y: 34, endPoint x: 32, endPoint y: 47, distance: 12.5
click at [31, 34] on p "Settings" at bounding box center [32, 33] width 14 height 5
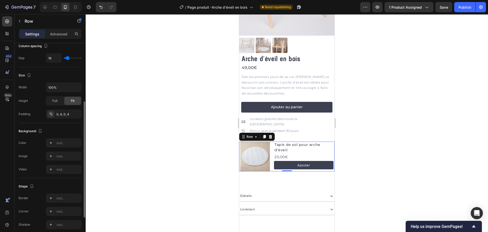
scroll to position [152, 0]
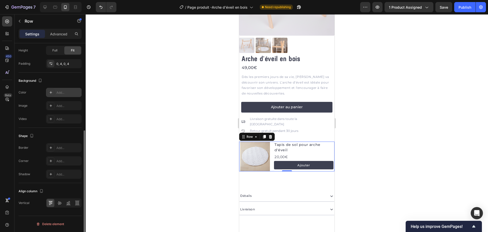
click at [64, 92] on div "Add..." at bounding box center [68, 92] width 24 height 5
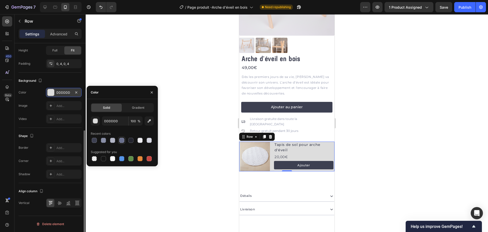
click at [120, 139] on div at bounding box center [121, 140] width 5 height 5
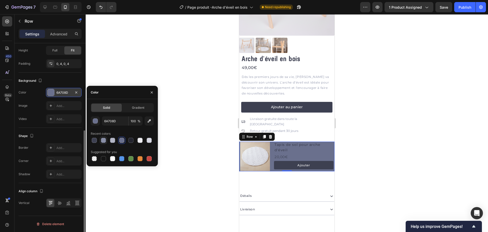
click at [103, 139] on div at bounding box center [103, 140] width 5 height 5
click at [150, 140] on div at bounding box center [149, 140] width 5 height 5
type input "D6D7E1"
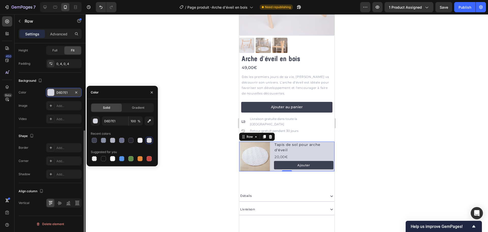
click at [219, 151] on div at bounding box center [287, 122] width 403 height 217
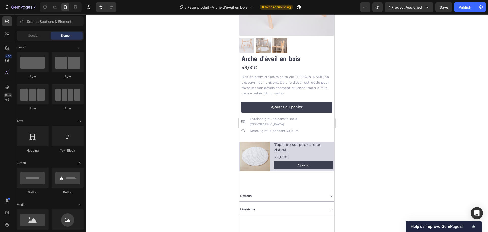
click at [219, 151] on div at bounding box center [287, 122] width 403 height 217
click at [270, 148] on div "Product Images Tapis de sol pour arche d'éveil Product Title 20,00€ Product Pri…" at bounding box center [286, 156] width 95 height 30
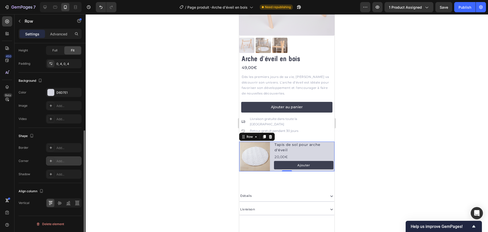
click at [64, 158] on div "Add..." at bounding box center [64, 160] width 36 height 9
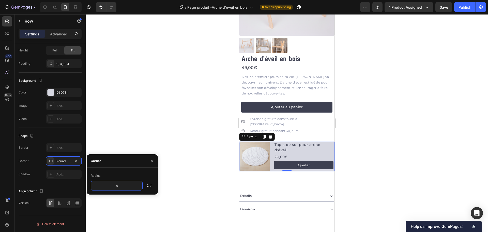
type input "4"
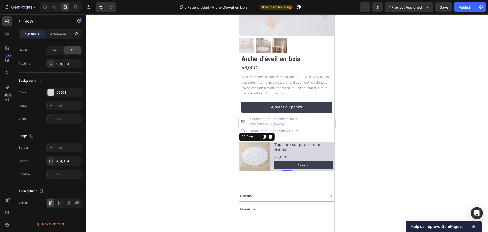
click at [143, 138] on div at bounding box center [287, 122] width 403 height 217
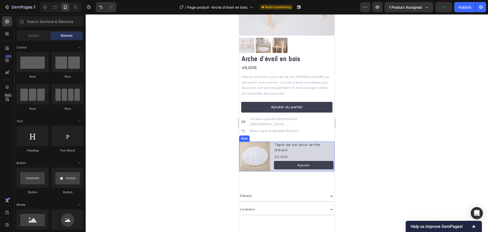
click at [330, 145] on div "Product Images Tapis de sol pour arche d'éveil Product Title 20,00€ Product Pri…" at bounding box center [286, 156] width 95 height 30
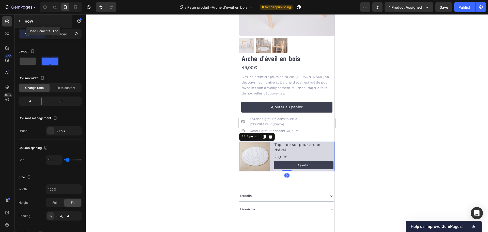
click at [63, 27] on div "Row" at bounding box center [43, 20] width 58 height 13
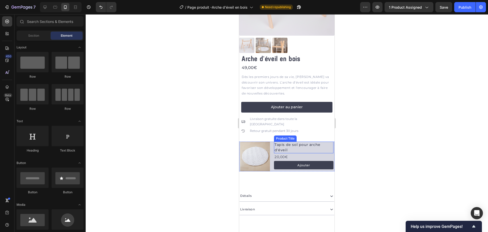
click at [329, 141] on h2 "Tapis de sol pour arche d'éveil" at bounding box center [304, 147] width 60 height 12
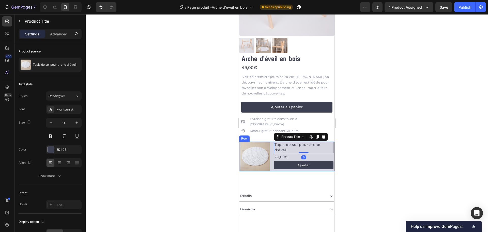
click at [330, 141] on div "Product Images Tapis de sol pour arche d'éveil Product Title Edit content in Sh…" at bounding box center [286, 156] width 95 height 30
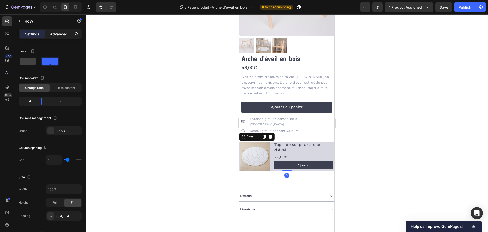
click at [61, 32] on p "Advanced" at bounding box center [58, 33] width 17 height 5
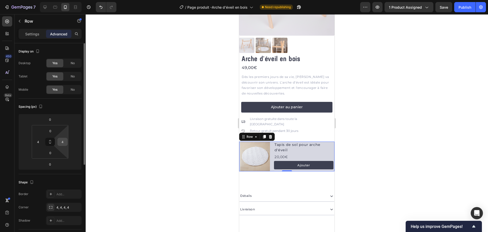
click at [62, 144] on input "4" at bounding box center [63, 142] width 8 height 8
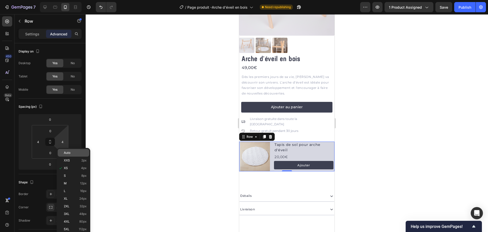
click at [70, 151] on div "Auto" at bounding box center [74, 153] width 32 height 8
type input "Auto"
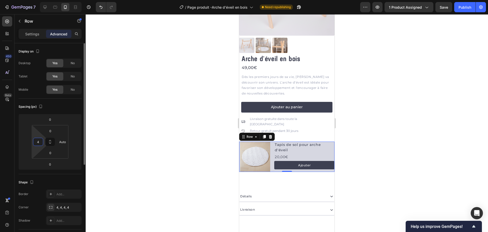
click at [38, 142] on input "4" at bounding box center [38, 142] width 8 height 8
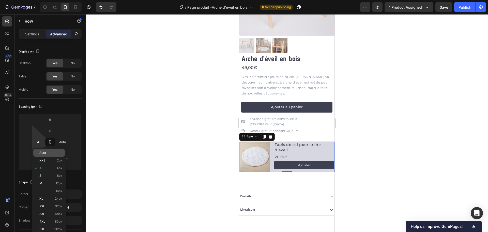
click at [47, 151] on p "Auto" at bounding box center [50, 153] width 23 height 4
type input "Auto"
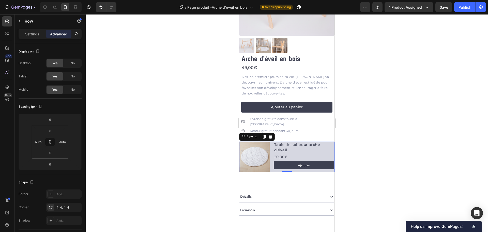
click at [125, 140] on div at bounding box center [287, 122] width 403 height 217
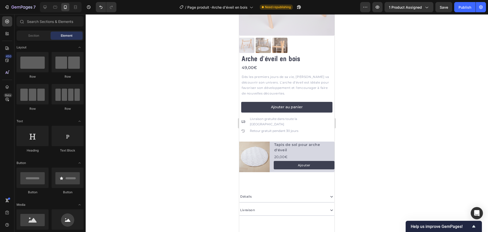
click at [127, 140] on div at bounding box center [287, 122] width 403 height 217
click at [270, 141] on div "Product Images Tapis de sol pour arche d'éveil Product Title 20,00€ Product Pri…" at bounding box center [286, 156] width 95 height 31
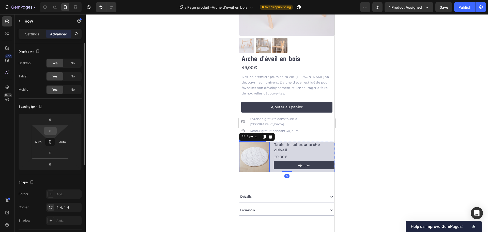
click at [53, 129] on input "0" at bounding box center [50, 131] width 10 height 8
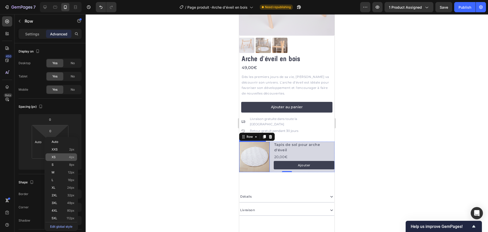
click at [65, 159] on div "XS 4px" at bounding box center [62, 157] width 32 height 8
type input "4"
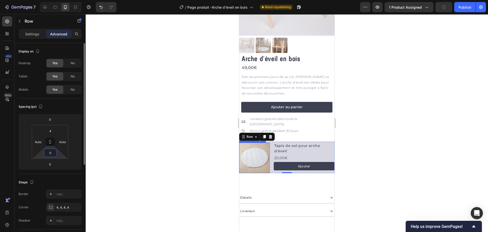
click at [49, 154] on input "0" at bounding box center [50, 153] width 10 height 8
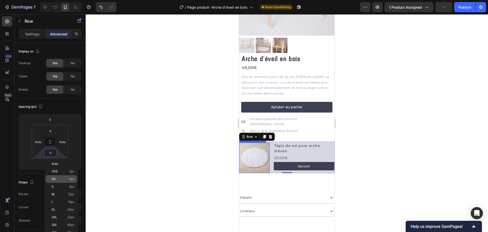
click at [61, 179] on p "XS 4px" at bounding box center [63, 179] width 23 height 4
type input "4"
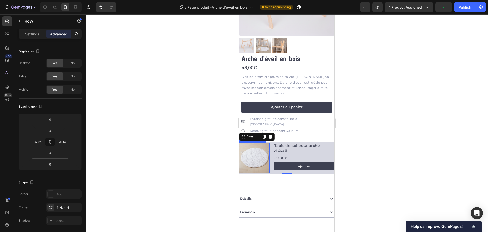
click at [149, 169] on div at bounding box center [287, 122] width 403 height 217
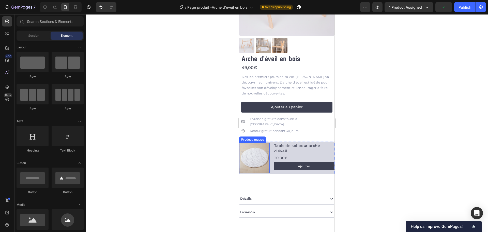
click at [147, 169] on div at bounding box center [287, 122] width 403 height 217
click at [211, 175] on div at bounding box center [287, 122] width 403 height 217
click at [373, 166] on div at bounding box center [287, 122] width 403 height 217
click at [323, 162] on button "Ajouter" at bounding box center [304, 166] width 61 height 9
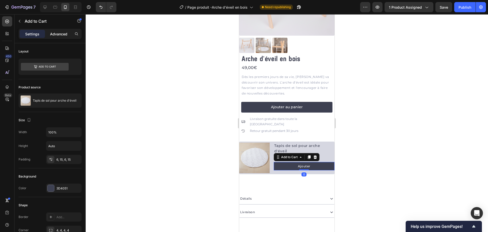
click at [66, 32] on p "Advanced" at bounding box center [58, 33] width 17 height 5
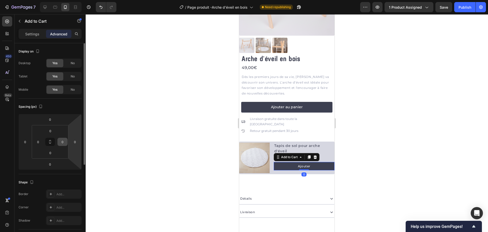
click at [64, 142] on input "0" at bounding box center [63, 142] width 8 height 8
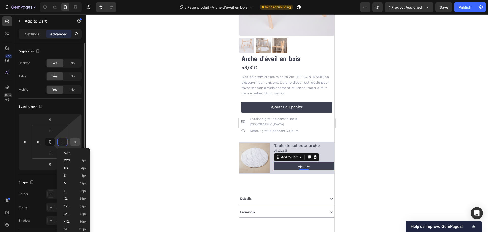
click at [80, 142] on div "0" at bounding box center [75, 142] width 10 height 8
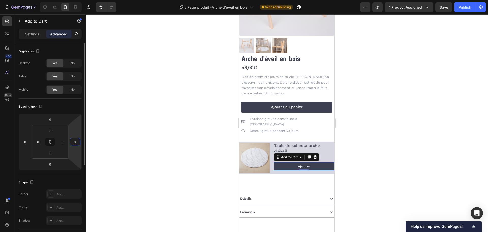
click at [78, 141] on input "0" at bounding box center [75, 142] width 8 height 8
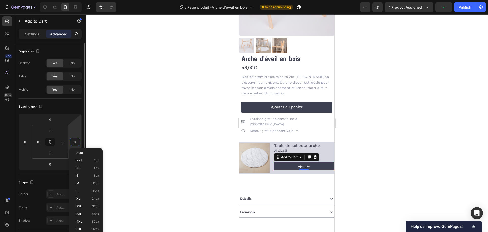
type input "4"
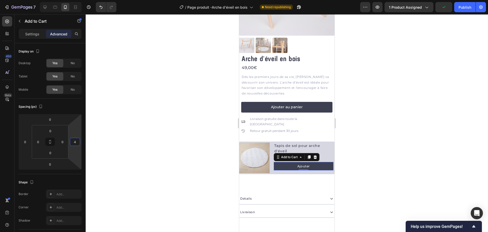
click at [143, 132] on div at bounding box center [287, 122] width 403 height 217
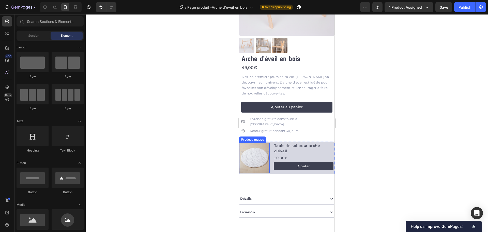
click at [204, 143] on div at bounding box center [287, 122] width 403 height 217
click at [173, 142] on div at bounding box center [287, 122] width 403 height 217
drag, startPoint x: 174, startPoint y: 167, endPoint x: 176, endPoint y: 169, distance: 2.7
click at [175, 169] on div at bounding box center [287, 122] width 403 height 217
drag, startPoint x: 211, startPoint y: 189, endPoint x: 214, endPoint y: 188, distance: 2.6
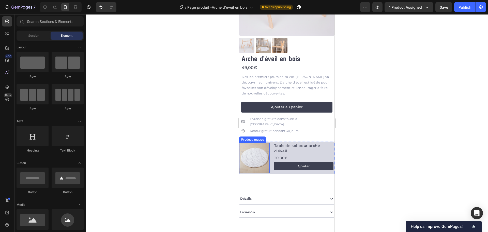
click at [213, 189] on div at bounding box center [287, 122] width 403 height 217
click at [386, 143] on div at bounding box center [287, 122] width 403 height 217
click at [257, 145] on img at bounding box center [254, 157] width 31 height 31
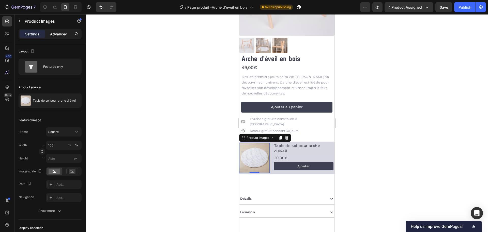
click at [61, 34] on p "Advanced" at bounding box center [58, 33] width 17 height 5
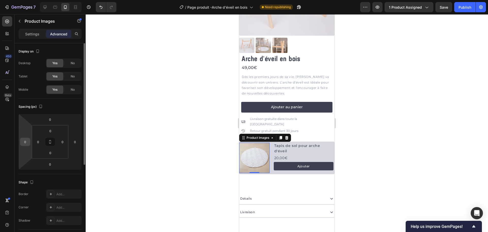
click at [26, 143] on input "0" at bounding box center [25, 142] width 8 height 8
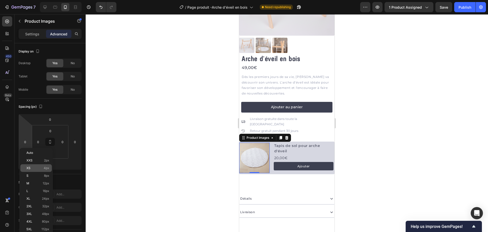
click at [41, 170] on div "XS 4px" at bounding box center [36, 168] width 32 height 8
type input "4"
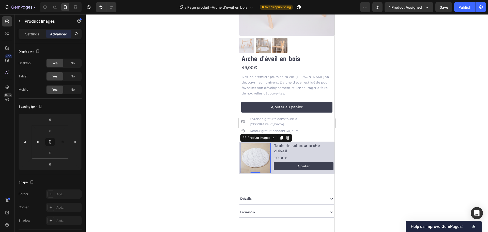
click at [138, 161] on div at bounding box center [287, 122] width 403 height 217
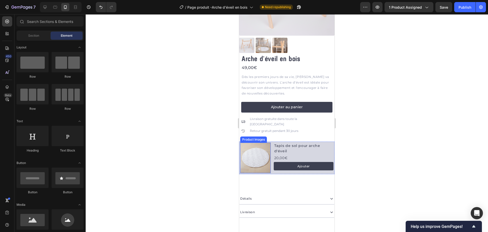
click at [255, 146] on img at bounding box center [255, 157] width 31 height 31
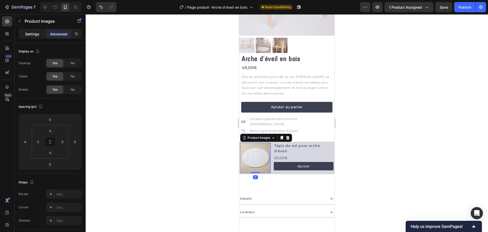
click at [31, 35] on p "Settings" at bounding box center [32, 33] width 14 height 5
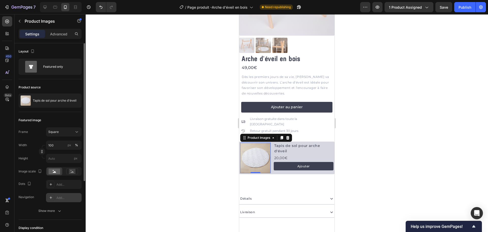
scroll to position [96, 0]
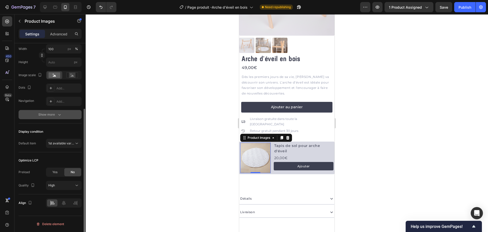
click at [57, 113] on icon "button" at bounding box center [59, 114] width 5 height 5
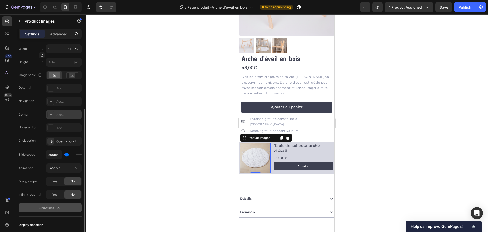
click at [67, 116] on div "Add..." at bounding box center [68, 114] width 24 height 5
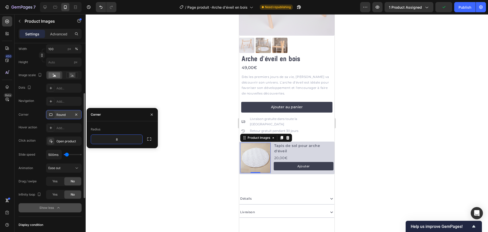
type input "4"
click at [19, 114] on div "Corner" at bounding box center [24, 114] width 10 height 5
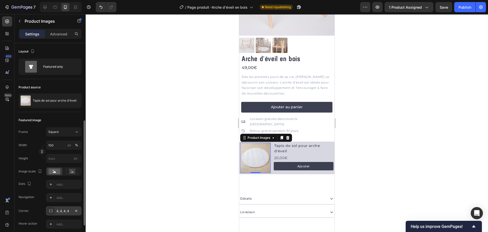
scroll to position [76, 0]
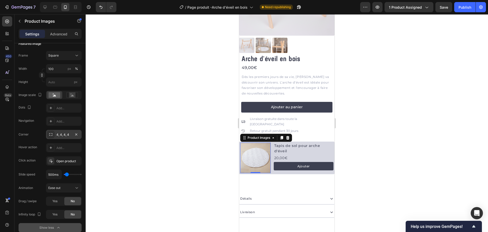
click at [414, 99] on div at bounding box center [287, 122] width 403 height 217
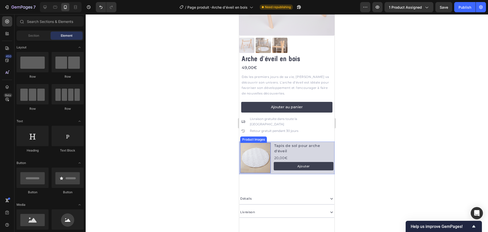
click at [261, 145] on img at bounding box center [255, 157] width 31 height 31
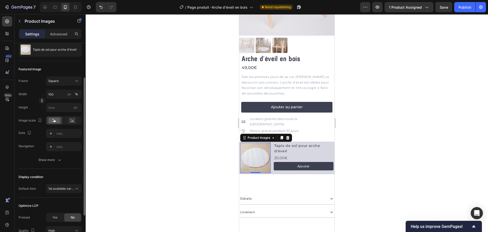
scroll to position [96, 0]
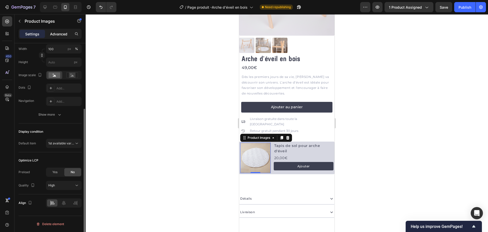
click at [60, 31] on p "Advanced" at bounding box center [58, 33] width 17 height 5
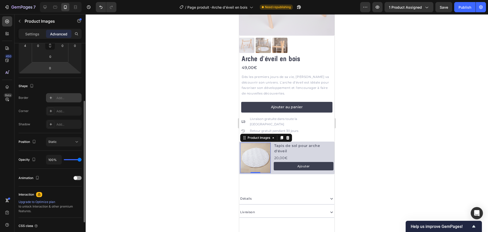
click at [62, 99] on div "Add..." at bounding box center [68, 98] width 24 height 5
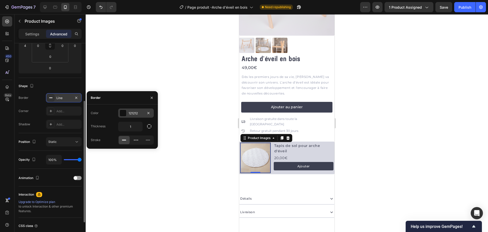
click at [125, 111] on div at bounding box center [123, 113] width 7 height 7
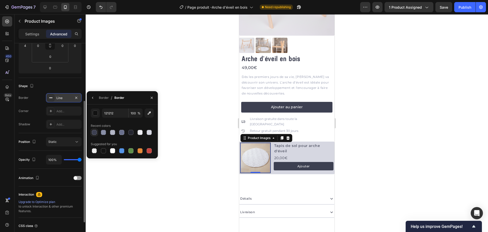
click at [95, 131] on div at bounding box center [94, 132] width 5 height 5
type input "3D4051"
click at [64, 110] on div "Add..." at bounding box center [68, 111] width 24 height 5
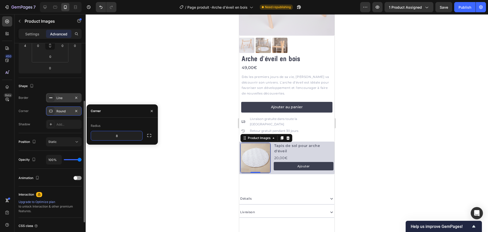
type input "4"
click at [167, 71] on div at bounding box center [287, 122] width 403 height 217
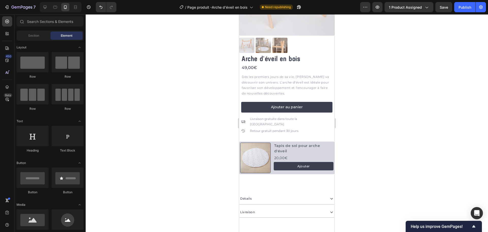
click at [167, 71] on div at bounding box center [287, 122] width 403 height 217
drag, startPoint x: 450, startPoint y: 156, endPoint x: 240, endPoint y: 148, distance: 209.5
click at [256, 149] on img at bounding box center [256, 158] width 30 height 30
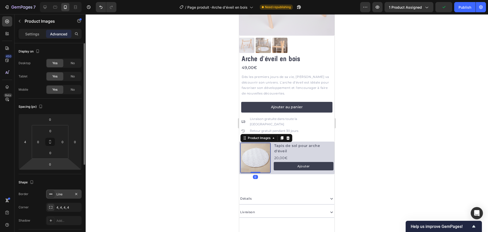
click at [60, 195] on div "Line" at bounding box center [63, 194] width 15 height 5
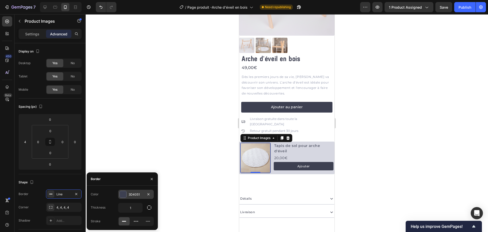
click at [123, 194] on div at bounding box center [123, 194] width 7 height 7
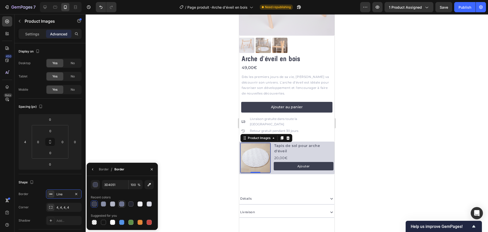
click at [121, 204] on div at bounding box center [121, 203] width 5 height 5
type input "6A708D"
click at [135, 141] on div at bounding box center [287, 122] width 403 height 217
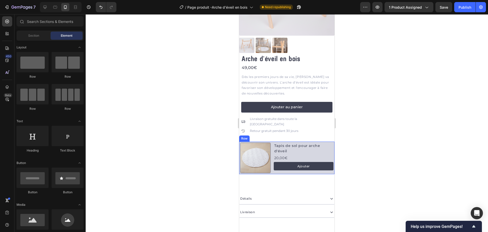
click at [259, 146] on img at bounding box center [256, 158] width 30 height 30
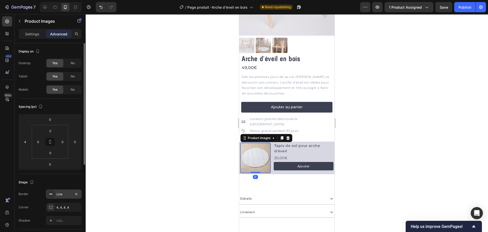
click at [55, 196] on div "Line" at bounding box center [64, 193] width 36 height 9
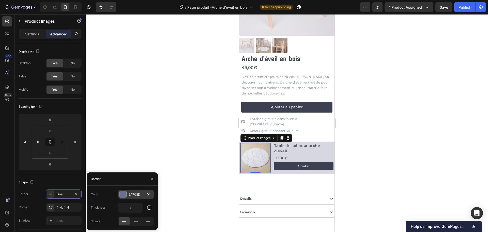
click at [123, 192] on div at bounding box center [123, 194] width 7 height 7
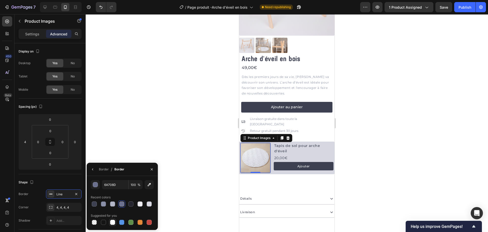
click at [112, 220] on div at bounding box center [112, 221] width 5 height 5
type input "FFFFFF"
click at [167, 148] on div at bounding box center [287, 122] width 403 height 217
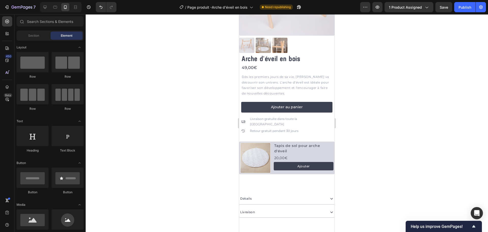
click at [167, 148] on div at bounding box center [287, 122] width 403 height 217
click at [290, 142] on h2 "Tapis de sol pour arche d'éveil" at bounding box center [304, 148] width 61 height 12
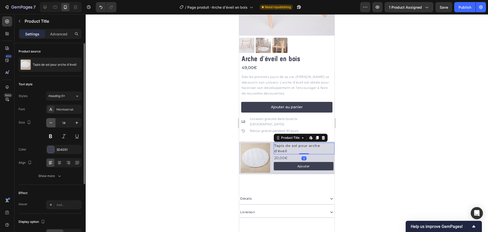
click at [52, 121] on icon "button" at bounding box center [50, 122] width 5 height 5
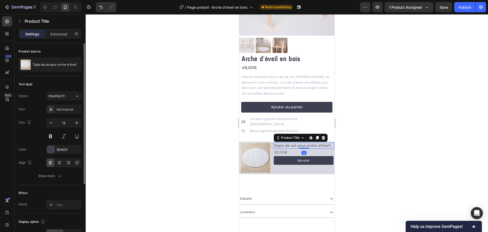
type input "12"
click at [126, 122] on div at bounding box center [287, 122] width 403 height 217
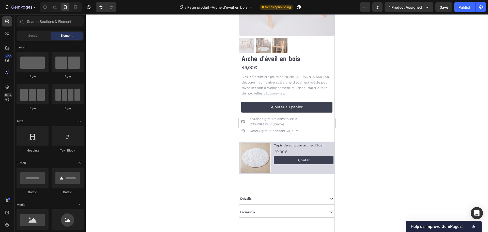
click at [191, 159] on div at bounding box center [287, 122] width 403 height 217
click at [305, 148] on div "20,00€" at bounding box center [304, 151] width 61 height 7
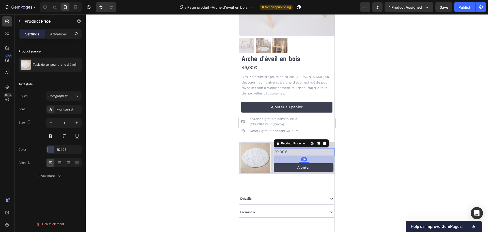
drag, startPoint x: 304, startPoint y: 146, endPoint x: 303, endPoint y: 153, distance: 7.2
click at [303, 161] on div at bounding box center [304, 162] width 10 height 2
click at [397, 157] on div at bounding box center [287, 122] width 403 height 217
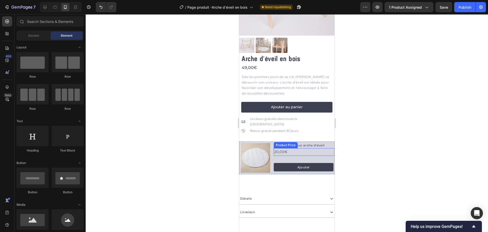
click at [296, 148] on div "20,00€" at bounding box center [304, 151] width 61 height 7
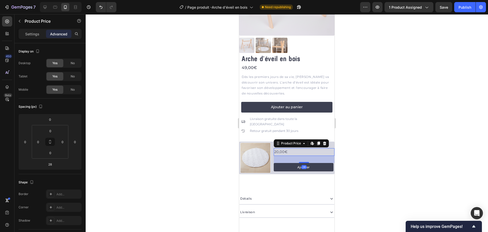
click at [340, 144] on div at bounding box center [287, 122] width 403 height 217
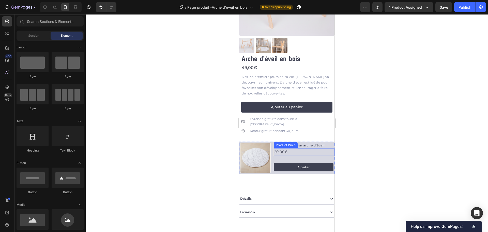
click at [297, 148] on div "20,00€" at bounding box center [304, 151] width 61 height 7
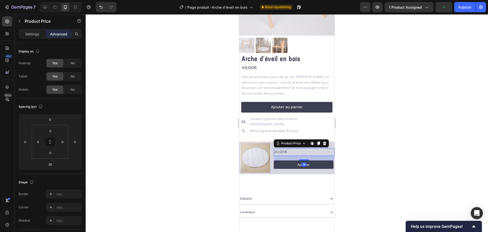
drag, startPoint x: 301, startPoint y: 153, endPoint x: 312, endPoint y: 150, distance: 10.7
click at [303, 159] on div at bounding box center [304, 159] width 10 height 1
type input "17"
click at [350, 152] on div at bounding box center [287, 122] width 403 height 217
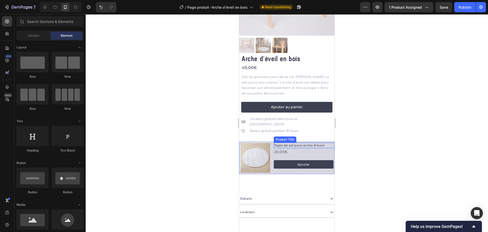
click at [303, 142] on h2 "Tapis de sol pour arche d'éveil" at bounding box center [304, 145] width 61 height 6
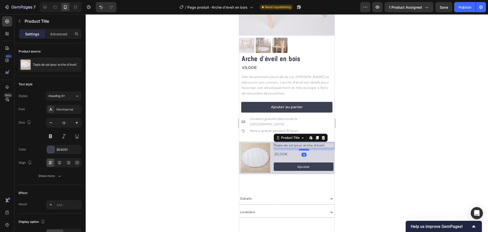
click at [302, 149] on div at bounding box center [304, 150] width 10 height 2
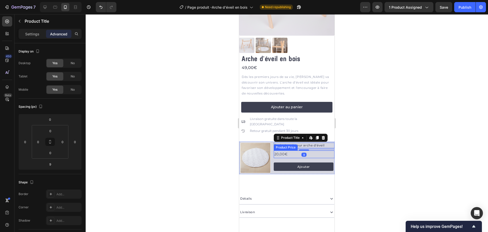
click at [313, 150] on div "20,00€" at bounding box center [304, 153] width 61 height 7
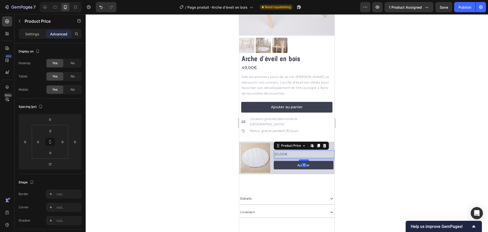
click at [302, 159] on div at bounding box center [304, 160] width 10 height 2
type input "10"
click at [346, 151] on div at bounding box center [287, 122] width 403 height 217
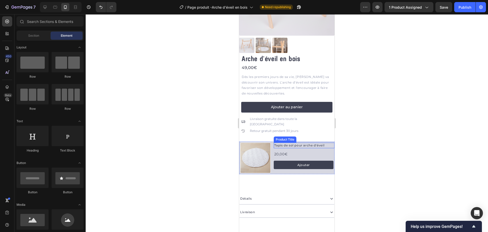
click at [316, 142] on h2 "Tapis de sol pour arche d'éveil" at bounding box center [304, 145] width 61 height 6
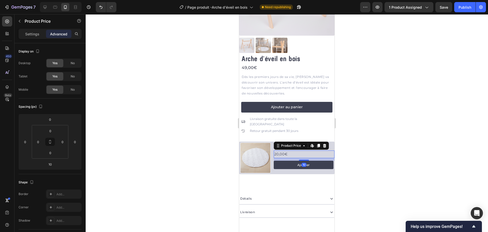
click at [345, 143] on div at bounding box center [287, 122] width 403 height 217
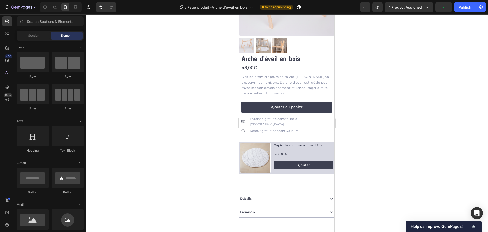
click at [356, 139] on div at bounding box center [287, 122] width 403 height 217
click at [298, 128] on p "Retour gratuit pendant 30 jours" at bounding box center [274, 131] width 49 height 6
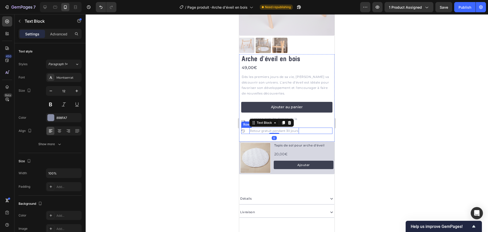
click at [314, 127] on div "Icon Retour gratuit pendant 30 jours Text Block 0 Row" at bounding box center [286, 130] width 91 height 7
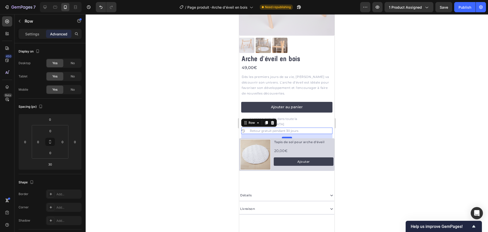
drag, startPoint x: 288, startPoint y: 131, endPoint x: 586, endPoint y: 146, distance: 298.4
click at [288, 137] on div at bounding box center [287, 138] width 10 height 2
type input "17"
click at [351, 133] on div at bounding box center [287, 122] width 403 height 217
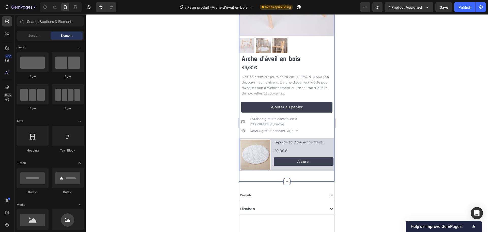
click at [295, 168] on div "Product Images Arche d'éveil en bois Product Title 49,00€ Product Price Product…" at bounding box center [286, 60] width 95 height 242
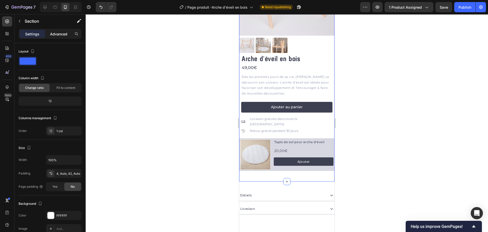
click at [60, 31] on p "Advanced" at bounding box center [58, 33] width 17 height 5
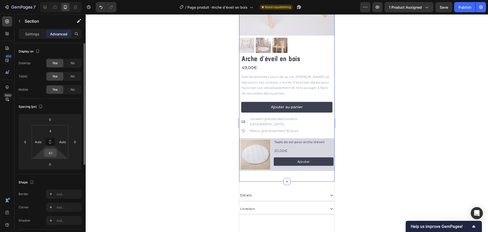
click at [52, 154] on input "42" at bounding box center [50, 153] width 10 height 8
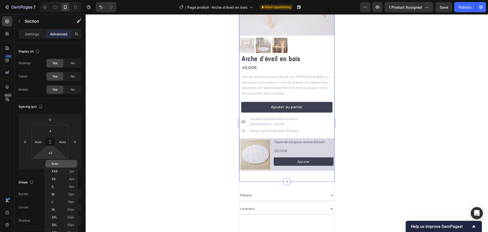
click at [57, 162] on span "Auto" at bounding box center [55, 164] width 7 height 4
type input "Auto"
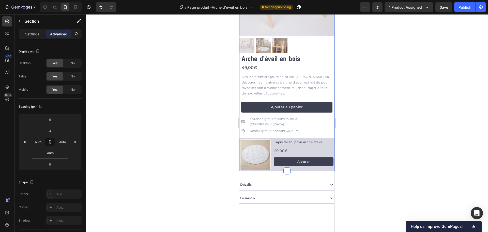
click at [151, 144] on div at bounding box center [287, 122] width 403 height 217
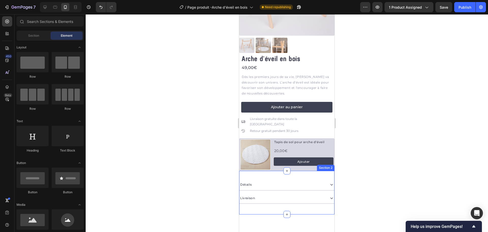
click at [279, 171] on div "Détails Livraison Accordion Section 2" at bounding box center [286, 192] width 95 height 43
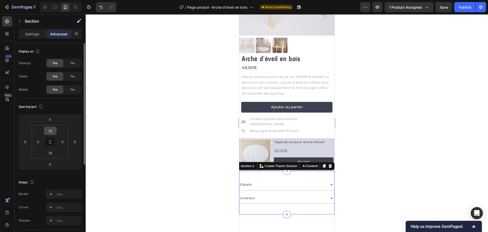
click at [50, 131] on input "32" at bounding box center [50, 131] width 10 height 8
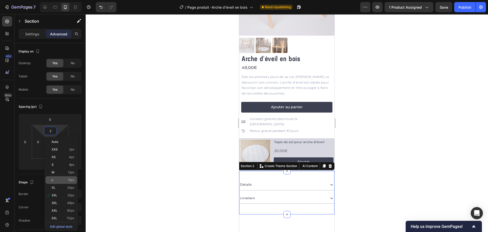
click at [68, 179] on p "L 16px" at bounding box center [63, 180] width 23 height 4
type input "16"
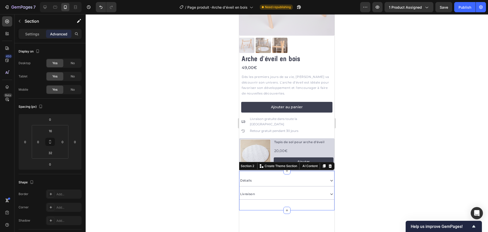
click at [157, 154] on div at bounding box center [287, 122] width 403 height 217
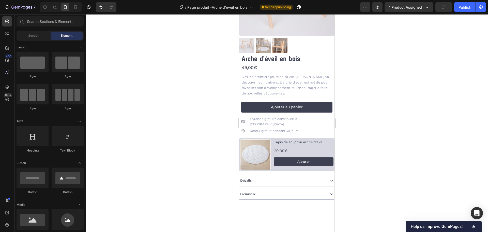
click at [157, 154] on div at bounding box center [287, 122] width 403 height 217
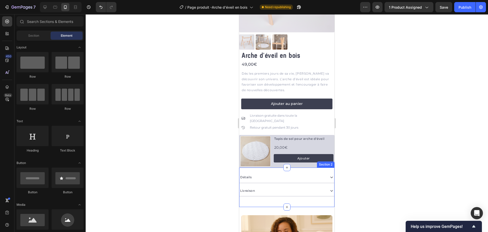
scroll to position [111, 0]
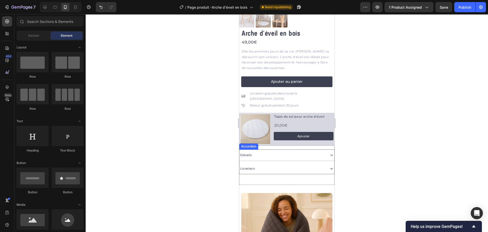
click at [329, 152] on icon at bounding box center [331, 154] width 5 height 5
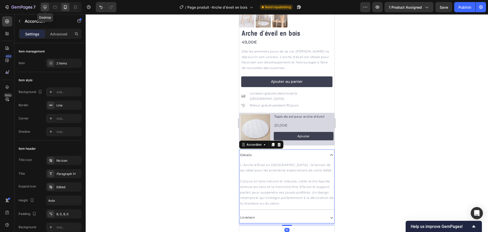
click at [45, 6] on icon at bounding box center [44, 7] width 5 height 5
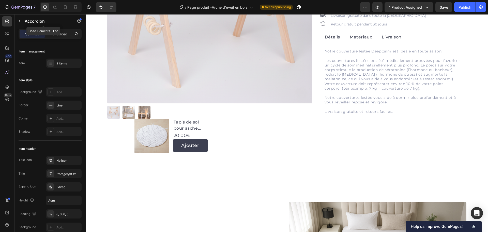
scroll to position [115, 0]
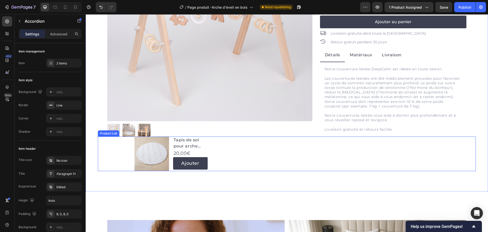
click at [245, 160] on div "Product Images Tapis de sol pour arche d'éveil Product Title 20,00€ Product Pri…" at bounding box center [287, 153] width 305 height 35
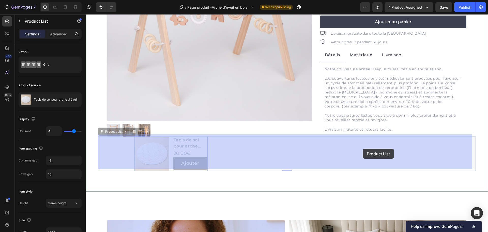
drag, startPoint x: 101, startPoint y: 130, endPoint x: 363, endPoint y: 149, distance: 262.3
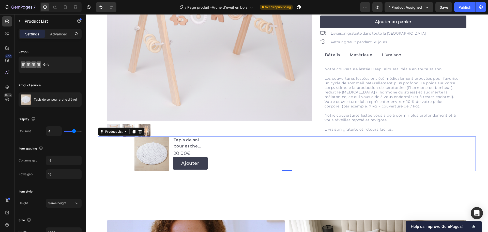
drag, startPoint x: 134, startPoint y: 128, endPoint x: 107, endPoint y: 106, distance: 34.7
click at [134, 130] on icon at bounding box center [134, 132] width 3 height 4
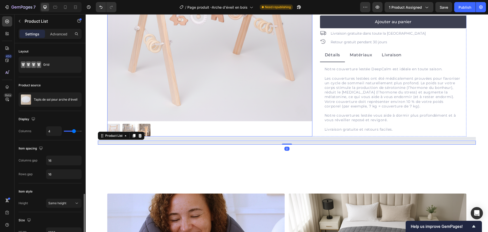
scroll to position [96, 0]
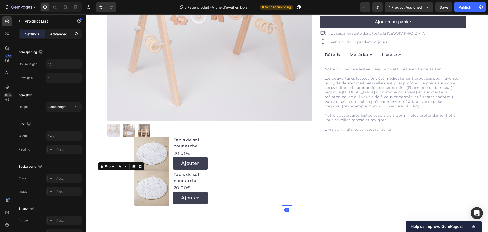
drag, startPoint x: 58, startPoint y: 32, endPoint x: 60, endPoint y: 34, distance: 2.7
click at [58, 32] on p "Advanced" at bounding box center [58, 33] width 17 height 5
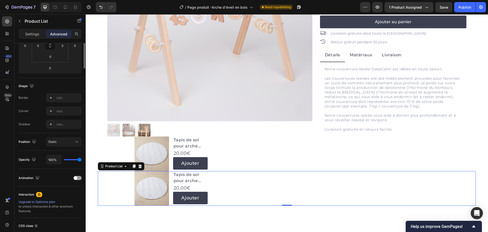
scroll to position [0, 0]
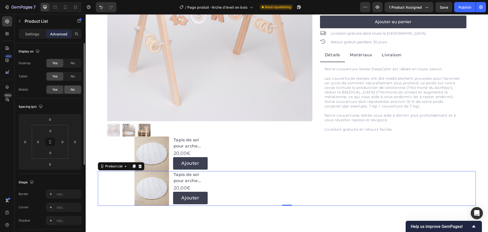
click at [71, 88] on span "No" at bounding box center [73, 89] width 4 height 5
click at [250, 144] on div "Product Images Tapis de sol pour arche d'éveil Product Title 20,00€ Product Pri…" at bounding box center [287, 153] width 305 height 35
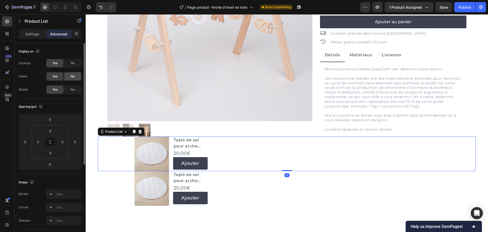
click at [74, 77] on span "No" at bounding box center [73, 76] width 4 height 5
click at [73, 64] on span "No" at bounding box center [73, 63] width 4 height 5
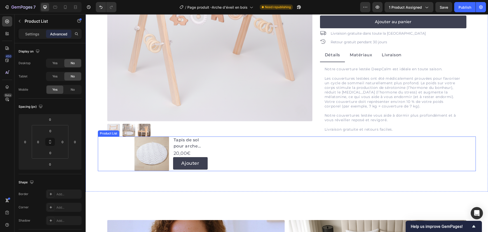
click at [243, 151] on div "Product Images Tapis de sol pour arche d'éveil Product Title 20,00€ Product Pri…" at bounding box center [287, 153] width 305 height 35
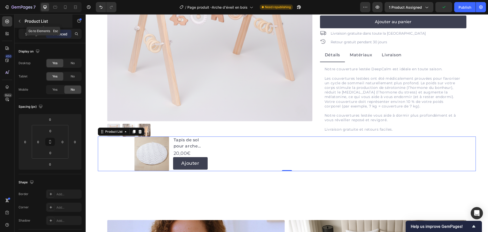
click at [23, 21] on button "button" at bounding box center [20, 21] width 8 height 8
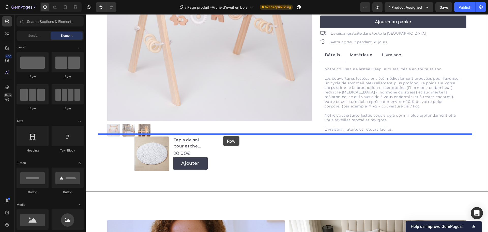
drag, startPoint x: 154, startPoint y: 83, endPoint x: 223, endPoint y: 136, distance: 86.4
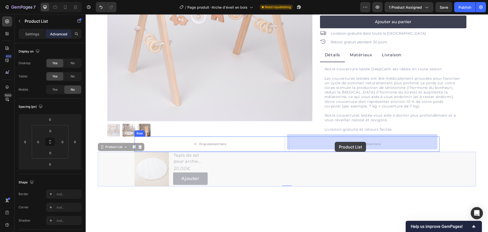
drag, startPoint x: 268, startPoint y: 165, endPoint x: 335, endPoint y: 142, distance: 71.2
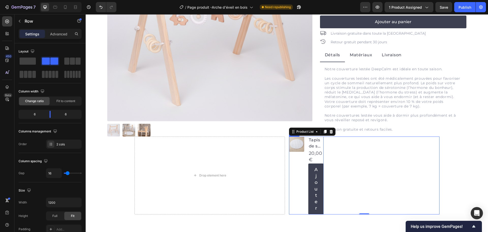
click at [299, 158] on div "Product Images" at bounding box center [296, 175] width 15 height 78
click at [319, 132] on div at bounding box center [320, 131] width 6 height 6
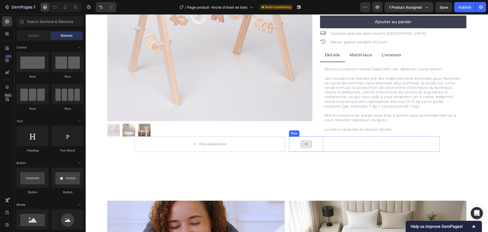
click at [286, 140] on div "Drop element here Row Product List Product List Row" at bounding box center [287, 143] width 305 height 15
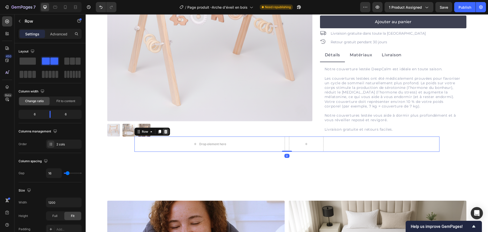
click at [164, 130] on icon at bounding box center [166, 131] width 4 height 4
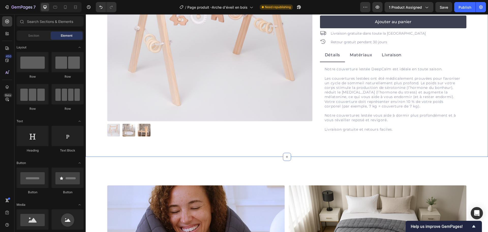
click at [200, 147] on div "Product Images Arche d'éveil en bois Product Title 49,00€ Product Price Product…" at bounding box center [287, 33] width 403 height 247
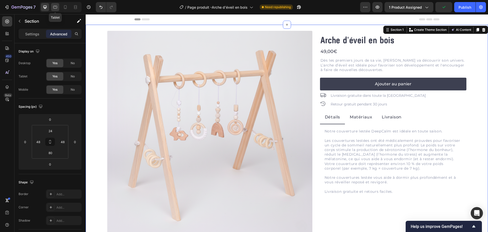
click at [57, 9] on icon at bounding box center [55, 7] width 5 height 5
type input "4"
type input "32"
type input "4"
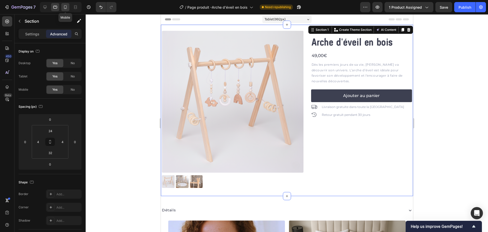
click at [65, 8] on icon at bounding box center [65, 7] width 5 height 5
type input "4"
type input "Auto"
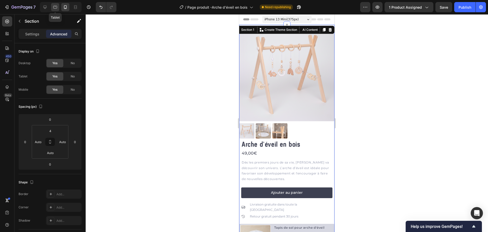
click at [55, 8] on icon at bounding box center [55, 7] width 5 height 5
type input "24"
type input "4"
type input "32"
type input "4"
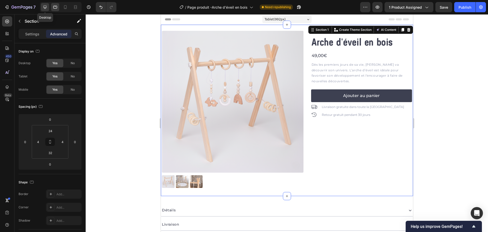
click at [46, 6] on icon at bounding box center [44, 7] width 5 height 5
type input "48"
type input "80"
type input "48"
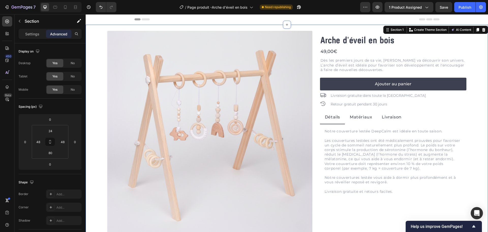
click at [70, 11] on div at bounding box center [61, 7] width 42 height 10
click at [67, 10] on div at bounding box center [65, 7] width 8 height 8
type input "4"
type input "Auto"
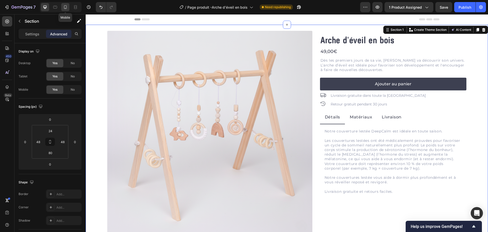
type input "Auto"
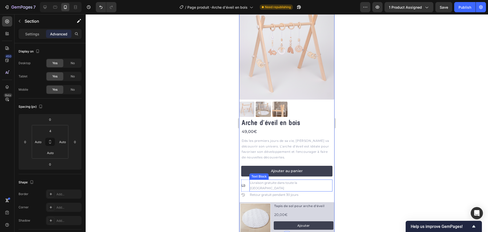
scroll to position [51, 0]
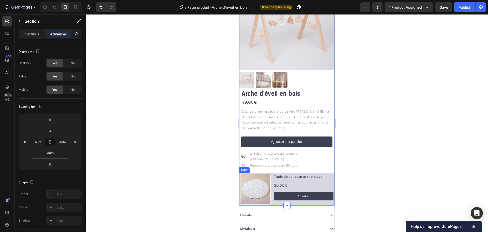
click at [271, 173] on div "Product Images Tapis de sol pour arche d'éveil Product Title 20,00€ Product Pri…" at bounding box center [286, 189] width 95 height 33
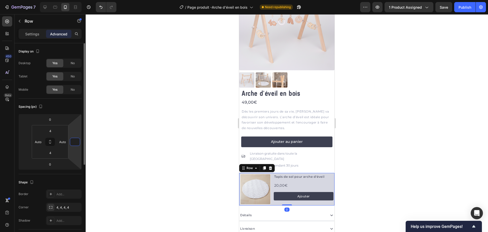
click at [73, 142] on input "number" at bounding box center [75, 142] width 8 height 8
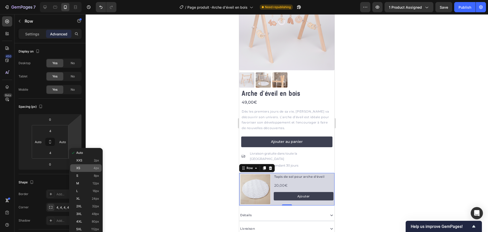
click at [93, 169] on p "XS 4px" at bounding box center [87, 168] width 23 height 4
type input "4"
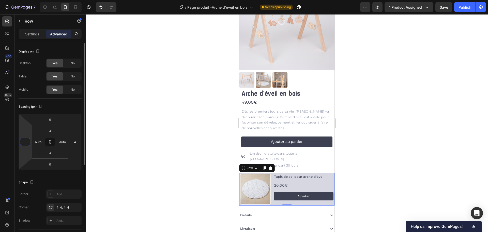
click at [27, 141] on input "number" at bounding box center [25, 142] width 8 height 8
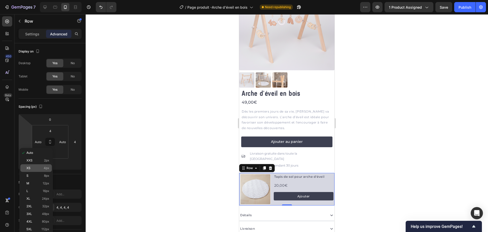
click at [46, 169] on span "4px" at bounding box center [47, 168] width 6 height 4
type input "4"
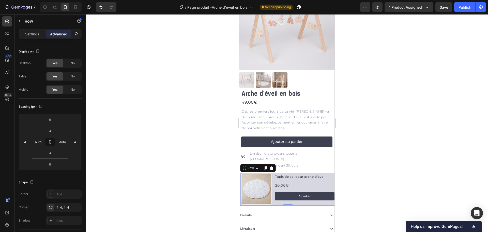
drag, startPoint x: 152, startPoint y: 164, endPoint x: 155, endPoint y: 164, distance: 3.1
click at [152, 164] on div at bounding box center [287, 122] width 403 height 217
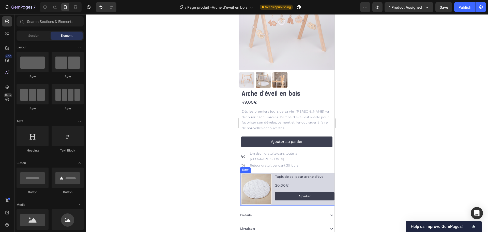
drag, startPoint x: 330, startPoint y: 164, endPoint x: 324, endPoint y: 164, distance: 5.6
click at [329, 173] on div "Product Images Tapis de sol pour arche d'éveil Product Title 20,00€ Product Pri…" at bounding box center [287, 189] width 95 height 33
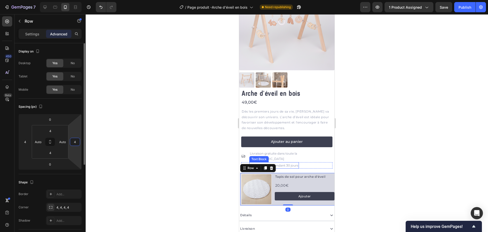
click at [77, 142] on input "4" at bounding box center [75, 142] width 8 height 8
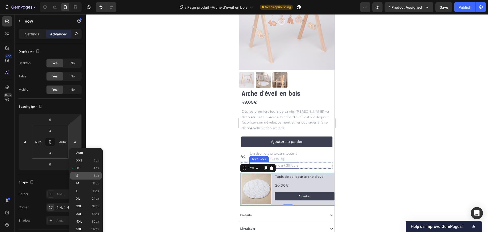
click at [88, 177] on p "S 8px" at bounding box center [87, 176] width 23 height 4
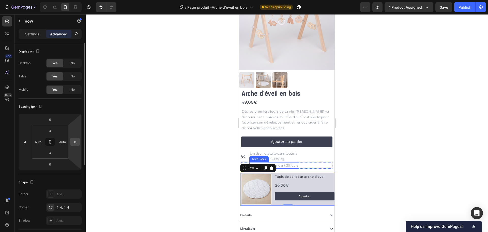
click at [76, 141] on input "8" at bounding box center [75, 142] width 8 height 8
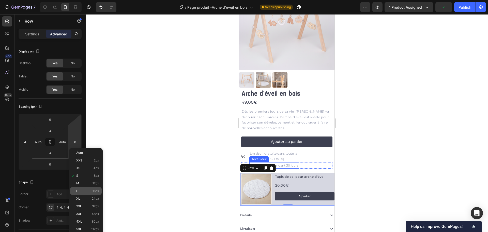
click at [87, 191] on p "L 16px" at bounding box center [87, 191] width 23 height 4
type input "16"
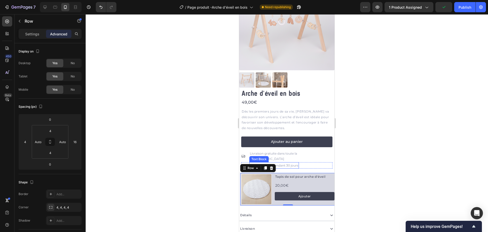
click at [172, 176] on div at bounding box center [287, 122] width 403 height 217
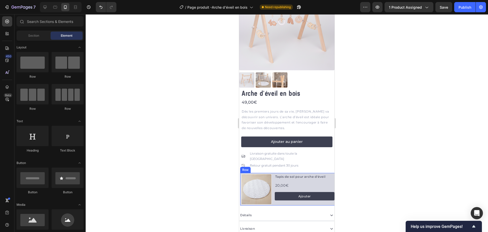
click at [315, 173] on div "Product Images Tapis de sol pour arche d'éveil Product Title 20,00€ Product Pri…" at bounding box center [287, 189] width 95 height 33
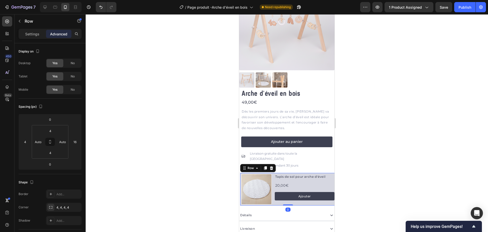
click at [204, 160] on div at bounding box center [287, 122] width 403 height 217
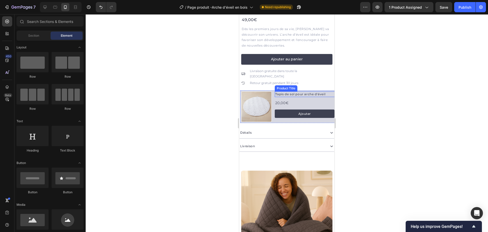
scroll to position [76, 0]
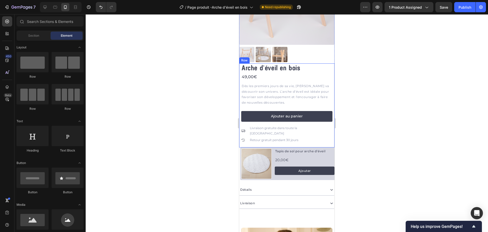
click at [284, 137] on div "Arche d'éveil en bois Product Title 49,00€ Product Price Product Price Dès les …" at bounding box center [286, 105] width 91 height 84
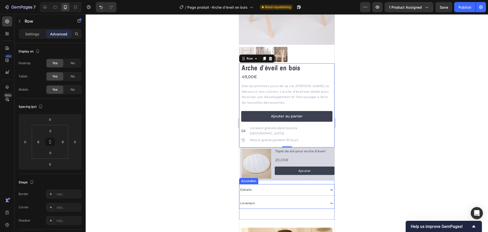
click at [278, 186] on div "Détails" at bounding box center [282, 189] width 85 height 7
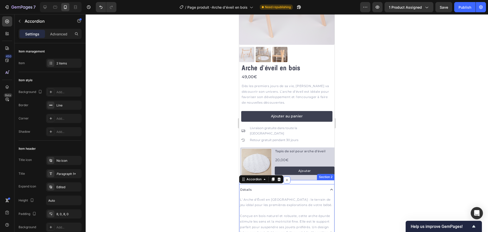
click at [292, 180] on div "Détails L' Arche d'Éveil en Bois : le terrain de jeu idéal pour les premières e…" at bounding box center [286, 224] width 95 height 88
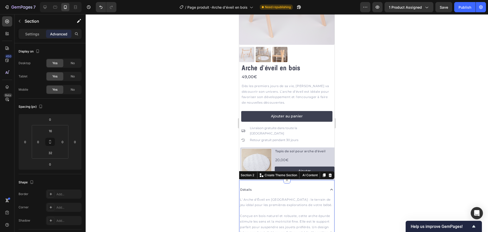
click at [286, 178] on icon at bounding box center [287, 180] width 4 height 4
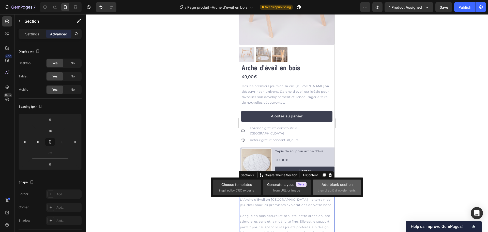
click at [323, 186] on div "Add blank section" at bounding box center [337, 184] width 31 height 5
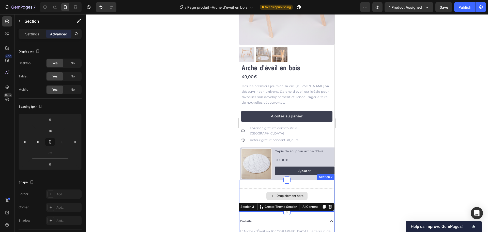
click at [256, 188] on div "Drop element here" at bounding box center [286, 195] width 95 height 15
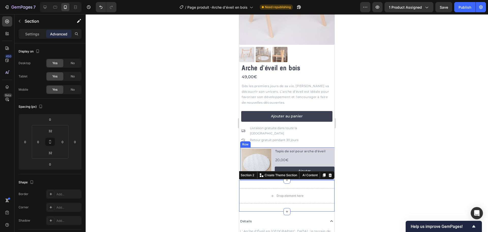
click at [241, 148] on div "Product Images" at bounding box center [255, 163] width 31 height 31
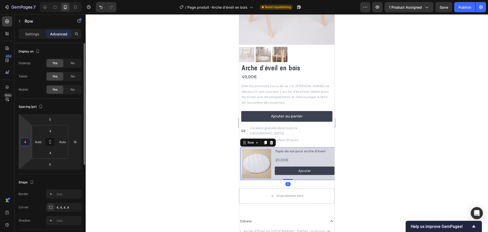
click at [26, 142] on input "4" at bounding box center [25, 142] width 8 height 8
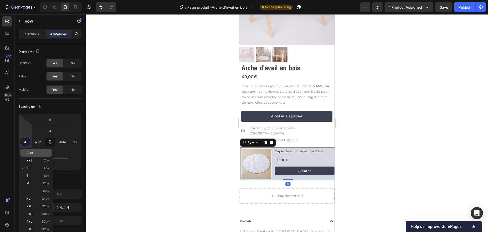
click at [35, 152] on p "Auto" at bounding box center [37, 153] width 23 height 4
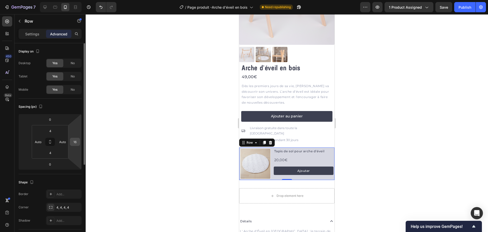
click at [74, 143] on input "16" at bounding box center [75, 142] width 8 height 8
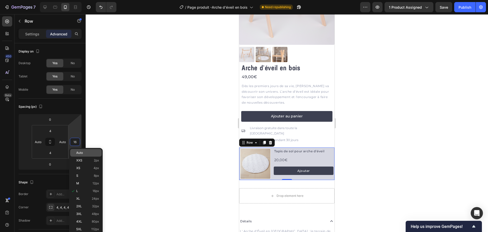
click at [76, 152] on div "Auto" at bounding box center [86, 153] width 32 height 8
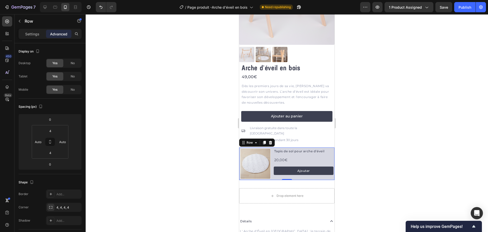
drag, startPoint x: 132, startPoint y: 148, endPoint x: 146, endPoint y: 149, distance: 14.0
click at [135, 148] on div at bounding box center [287, 122] width 403 height 217
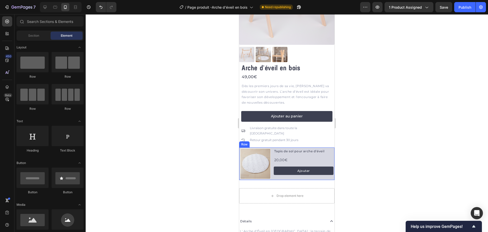
click at [272, 147] on div "Product Images Tapis de sol pour arche d'éveil Product Title 20,00€ Product Pri…" at bounding box center [286, 163] width 95 height 33
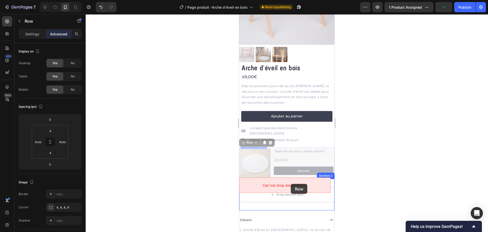
drag, startPoint x: 245, startPoint y: 136, endPoint x: 291, endPoint y: 184, distance: 65.8
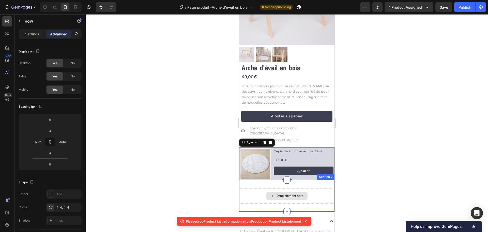
click at [270, 188] on div "Drop element here" at bounding box center [286, 195] width 95 height 15
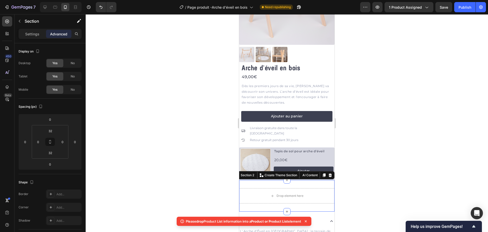
click at [328, 173] on icon at bounding box center [330, 175] width 4 height 4
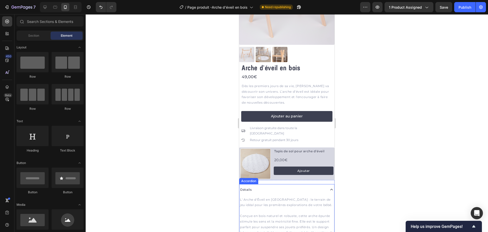
click at [302, 186] on div "Détails" at bounding box center [282, 189] width 85 height 7
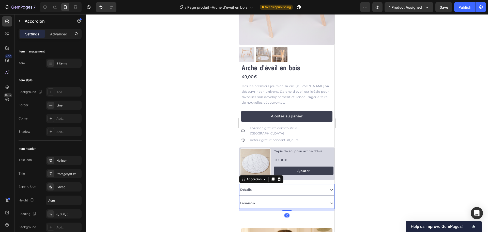
click at [202, 174] on div at bounding box center [287, 122] width 403 height 217
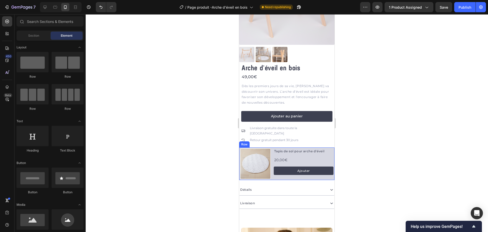
click at [240, 148] on div "Product Images" at bounding box center [254, 163] width 31 height 31
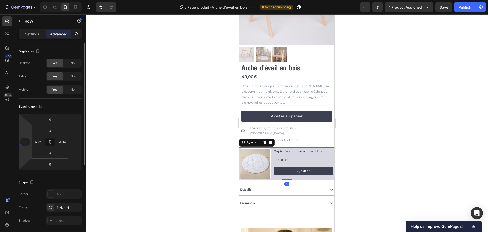
click at [27, 139] on input "number" at bounding box center [25, 142] width 8 height 8
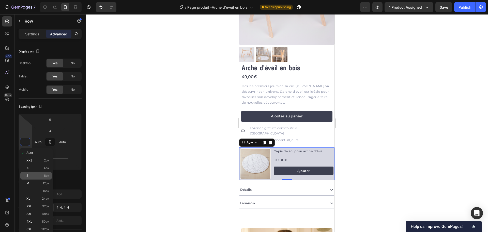
click at [40, 173] on div "S 8px" at bounding box center [36, 176] width 32 height 8
type input "8"
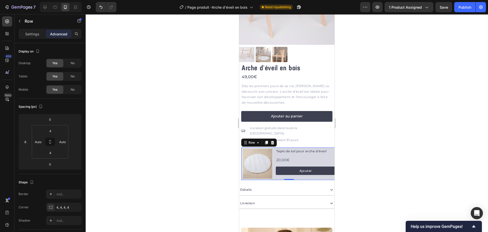
drag, startPoint x: 121, startPoint y: 162, endPoint x: 125, endPoint y: 162, distance: 4.6
click at [121, 162] on div at bounding box center [287, 122] width 403 height 217
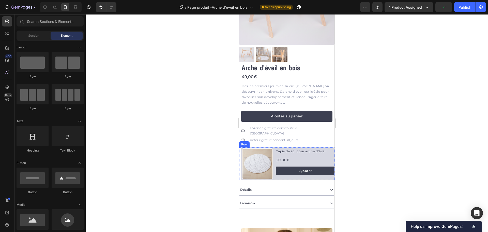
click at [241, 147] on div "Product Images Tapis de sol pour arche d'éveil Product Title 20,00€ Product Pri…" at bounding box center [286, 163] width 95 height 33
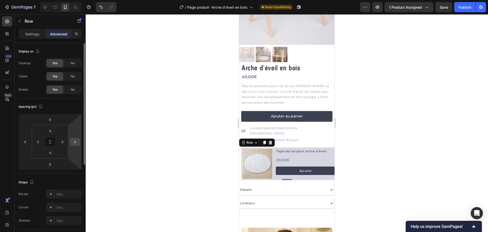
click at [75, 141] on input "0" at bounding box center [75, 142] width 8 height 8
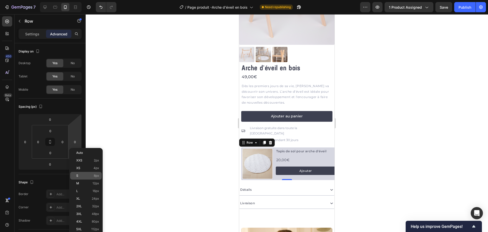
click at [90, 178] on div "S 8px" at bounding box center [86, 176] width 32 height 8
type input "8"
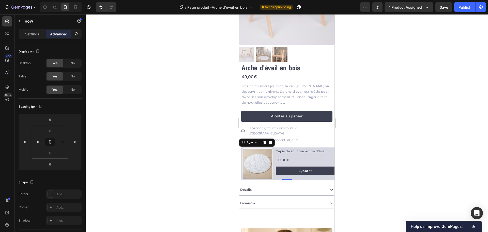
drag, startPoint x: 198, startPoint y: 163, endPoint x: 220, endPoint y: 164, distance: 22.4
click at [200, 163] on div at bounding box center [287, 122] width 403 height 217
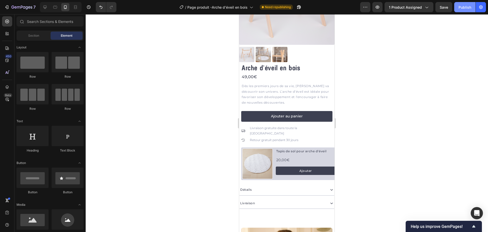
drag, startPoint x: 471, startPoint y: 6, endPoint x: 469, endPoint y: 4, distance: 3.1
click at [471, 6] on div "Publish" at bounding box center [465, 7] width 13 height 5
click at [275, 147] on div "Product Images Tapis de sol pour arche d'éveil Product Title 20,00€ Product Pri…" at bounding box center [288, 163] width 95 height 33
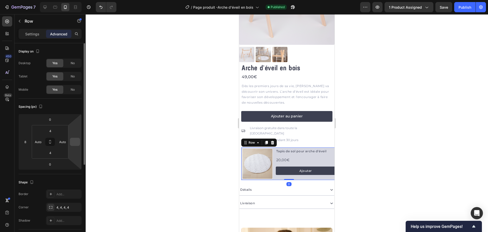
click at [75, 144] on input "number" at bounding box center [75, 142] width 8 height 8
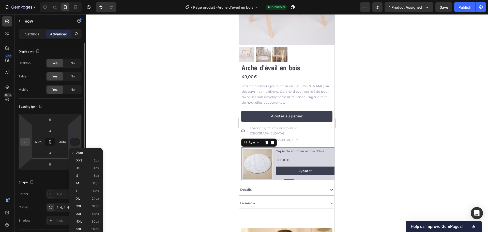
click at [26, 141] on input "8" at bounding box center [25, 142] width 8 height 8
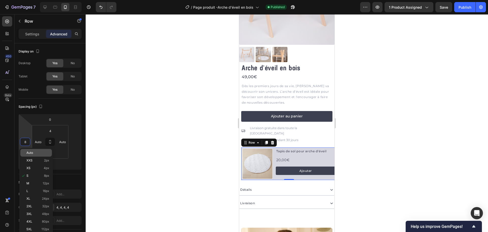
drag, startPoint x: 33, startPoint y: 150, endPoint x: 38, endPoint y: 152, distance: 5.2
click at [33, 151] on div "Auto" at bounding box center [36, 153] width 32 height 8
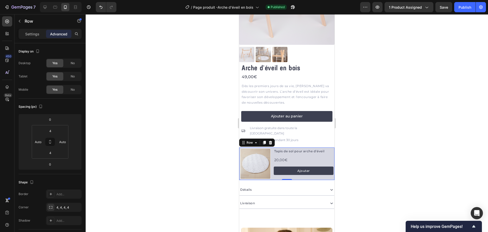
drag, startPoint x: 114, startPoint y: 145, endPoint x: 147, endPoint y: 147, distance: 33.9
click at [115, 145] on div at bounding box center [287, 122] width 403 height 217
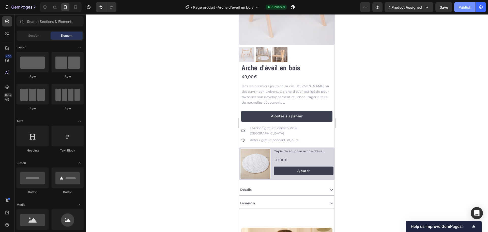
click at [463, 10] on div "Publish" at bounding box center [465, 7] width 13 height 5
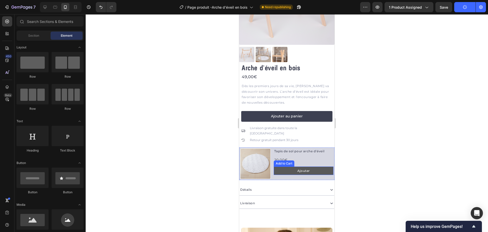
click at [283, 166] on button "Ajouter" at bounding box center [304, 170] width 60 height 9
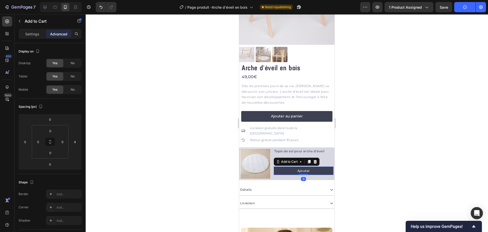
scroll to position [136, 0]
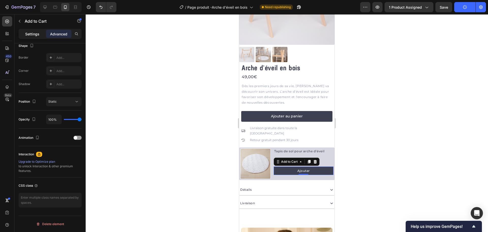
click at [28, 33] on p "Settings" at bounding box center [32, 33] width 14 height 5
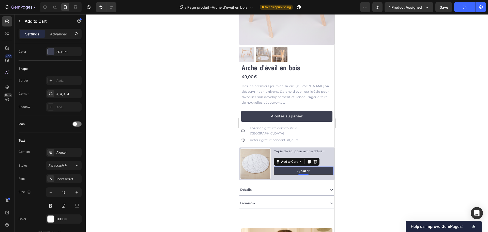
click at [175, 134] on div at bounding box center [287, 122] width 403 height 217
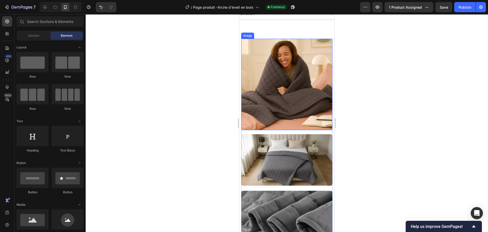
scroll to position [153, 0]
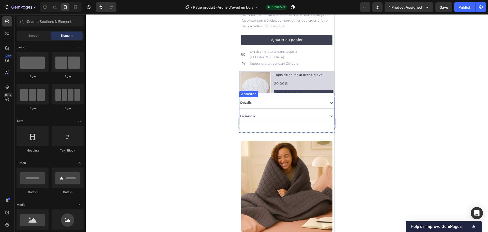
click at [272, 100] on div "Détails" at bounding box center [282, 102] width 85 height 7
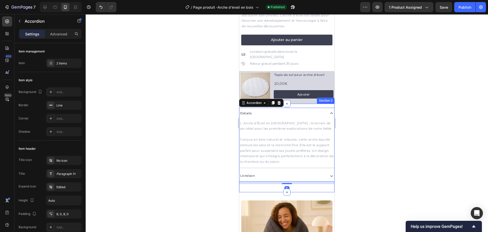
click at [294, 103] on div "Détails L' Arche d'Éveil en Bois : le terrain de jeu idéal pour les premières e…" at bounding box center [286, 147] width 95 height 88
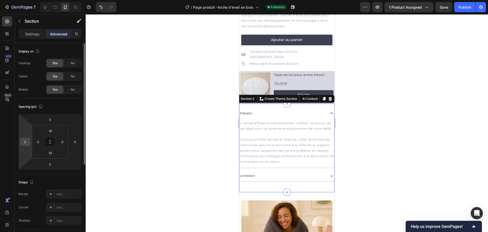
click at [28, 141] on input "0" at bounding box center [25, 142] width 8 height 8
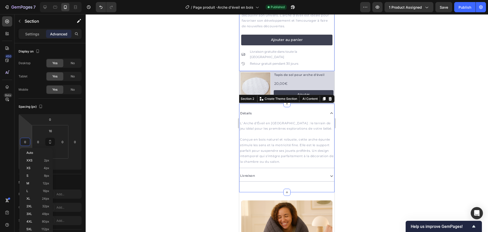
click at [240, 34] on div "Arche d'éveil en bois Product Title 49,00€ Product Price Product Price Dès les …" at bounding box center [286, 29] width 95 height 84
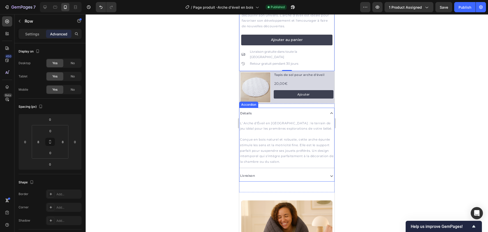
click at [261, 108] on div "Détails" at bounding box center [287, 113] width 95 height 11
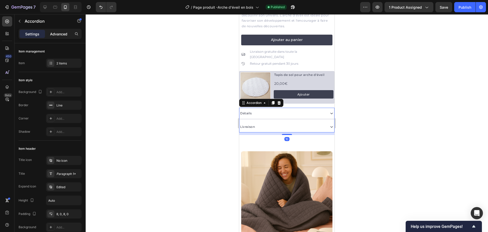
click at [64, 37] on div "Advanced" at bounding box center [58, 34] width 25 height 8
type input "100%"
type input "100"
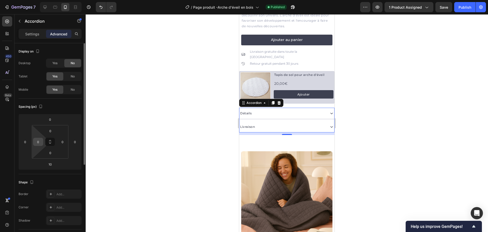
drag, startPoint x: 36, startPoint y: 140, endPoint x: 42, endPoint y: 142, distance: 6.5
click at [37, 140] on input "0" at bounding box center [38, 142] width 8 height 8
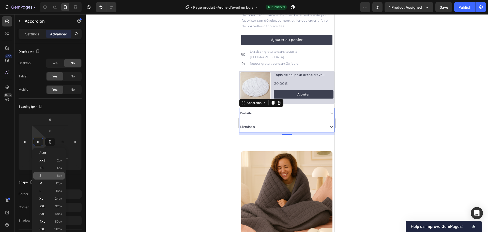
click at [53, 174] on p "S 8px" at bounding box center [50, 176] width 23 height 4
type input "8"
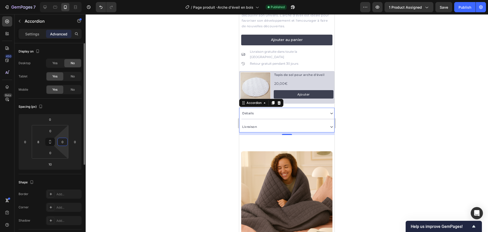
click at [62, 144] on input "0" at bounding box center [63, 142] width 8 height 8
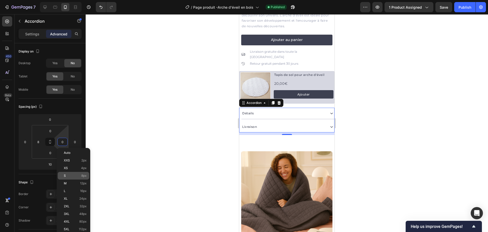
click at [72, 174] on p "S 8px" at bounding box center [75, 176] width 23 height 4
type input "8"
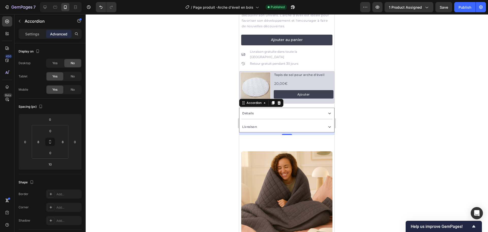
click at [187, 165] on div at bounding box center [287, 122] width 403 height 217
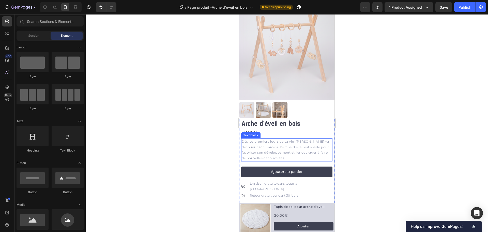
scroll to position [0, 0]
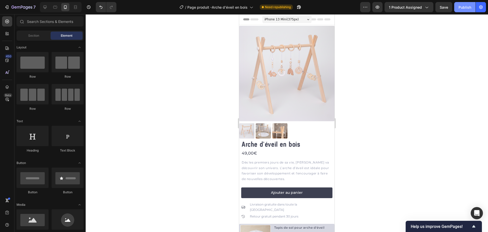
click at [472, 5] on button "Publish" at bounding box center [464, 7] width 21 height 10
click at [268, 141] on h1 "Arche d'éveil en bois" at bounding box center [286, 145] width 91 height 10
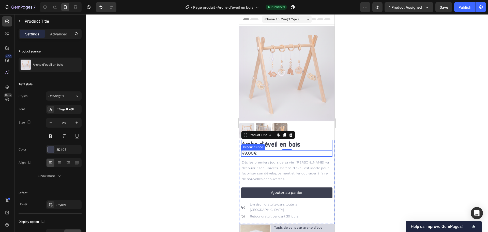
click at [273, 150] on div "49,00€" at bounding box center [286, 153] width 91 height 6
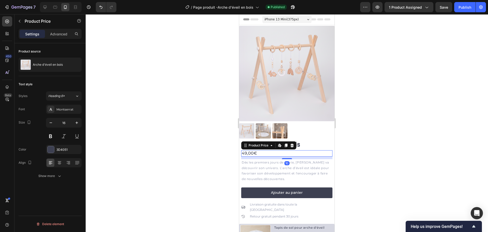
click at [284, 156] on div "10" at bounding box center [286, 157] width 91 height 3
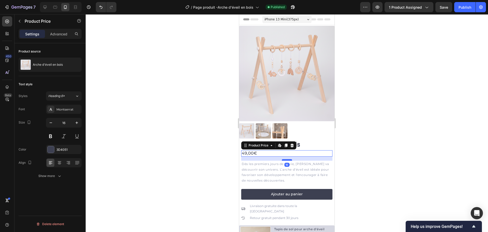
click at [284, 159] on div at bounding box center [287, 160] width 10 height 2
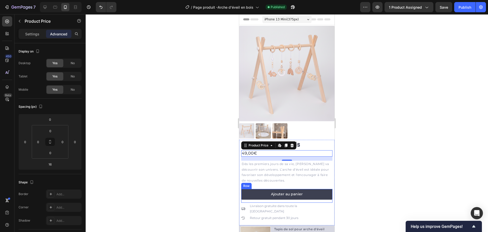
click at [304, 196] on div "Ajouter au panier Add to Cart" at bounding box center [286, 196] width 91 height 14
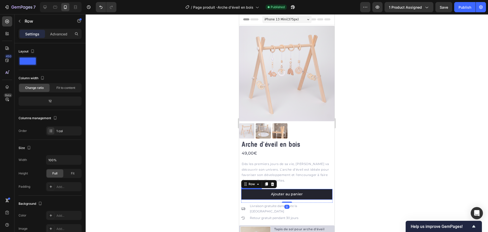
click at [296, 193] on button "Ajouter au panier" at bounding box center [286, 194] width 91 height 11
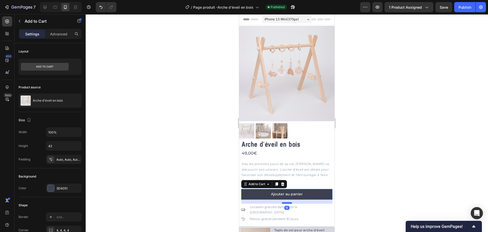
click at [287, 202] on div at bounding box center [287, 203] width 10 height 2
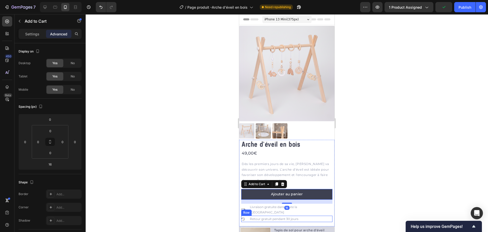
click at [313, 215] on div "Icon Retour gratuit pendant 30 jours Text Block Row" at bounding box center [286, 218] width 91 height 7
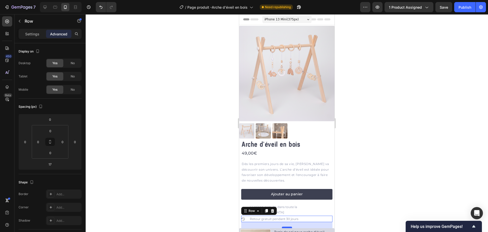
click at [289, 226] on div at bounding box center [287, 227] width 10 height 2
type input "24"
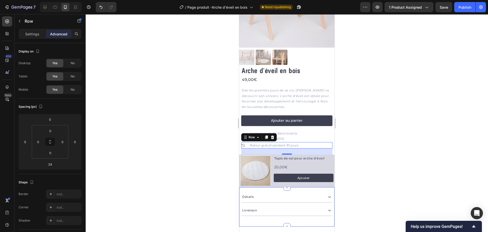
scroll to position [76, 0]
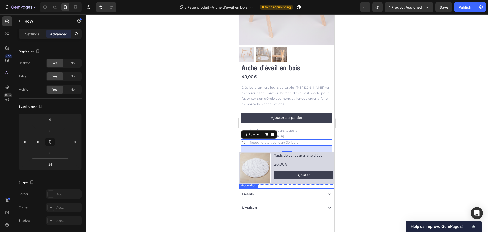
click at [217, 175] on div at bounding box center [287, 122] width 403 height 217
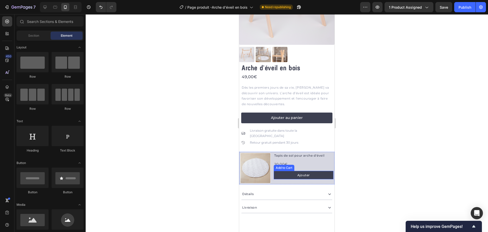
click at [280, 171] on button "Ajouter" at bounding box center [304, 175] width 60 height 9
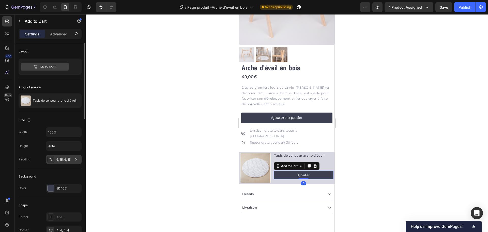
click at [58, 159] on div "6, 15, 6, 15" at bounding box center [63, 159] width 15 height 5
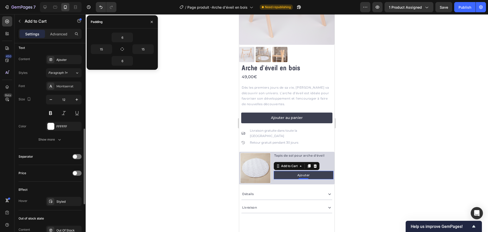
scroll to position [331, 0]
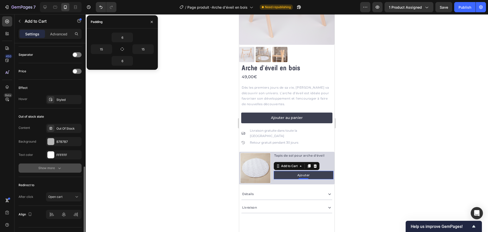
click at [57, 169] on icon "button" at bounding box center [59, 167] width 5 height 5
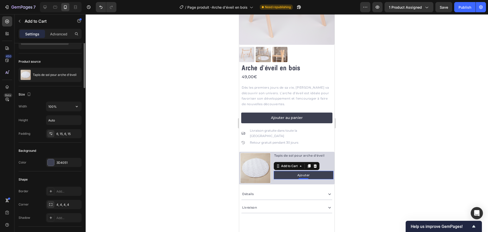
scroll to position [0, 0]
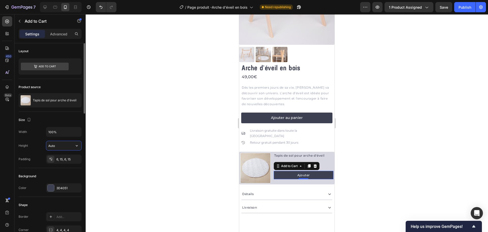
click at [61, 148] on input "Auto" at bounding box center [63, 145] width 35 height 9
click at [65, 159] on div "6, 15, 6, 15" at bounding box center [63, 159] width 15 height 5
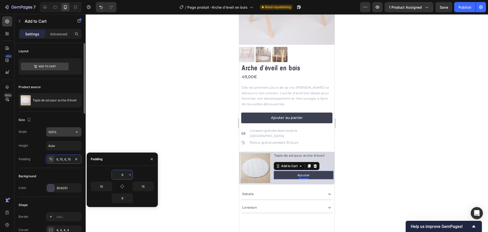
click at [64, 135] on input "100%" at bounding box center [63, 131] width 35 height 9
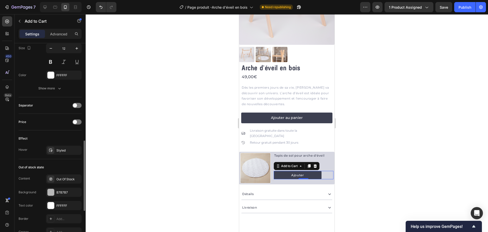
scroll to position [382, 0]
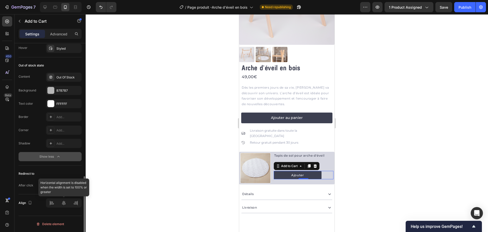
type input "80%"
click at [67, 202] on div at bounding box center [63, 203] width 11 height 8
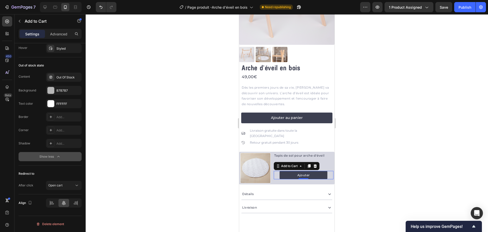
drag, startPoint x: 129, startPoint y: 185, endPoint x: 136, endPoint y: 187, distance: 7.0
click at [129, 186] on div at bounding box center [287, 122] width 403 height 217
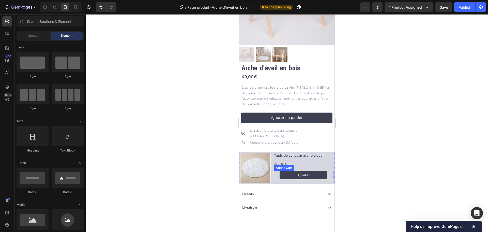
drag, startPoint x: 279, startPoint y: 164, endPoint x: 244, endPoint y: 153, distance: 36.1
click at [280, 171] on button "Ajouter" at bounding box center [304, 175] width 48 height 9
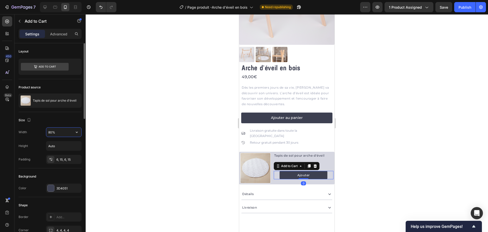
click at [60, 132] on input "80%" at bounding box center [63, 131] width 35 height 9
type input "70%"
click at [159, 129] on div at bounding box center [287, 122] width 403 height 217
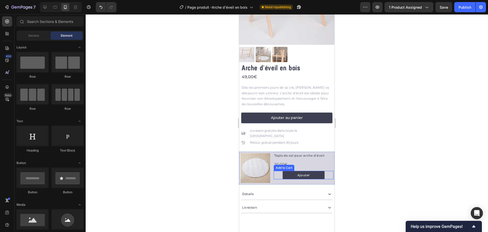
click at [324, 171] on div "Ajouter Add to Cart" at bounding box center [304, 175] width 60 height 9
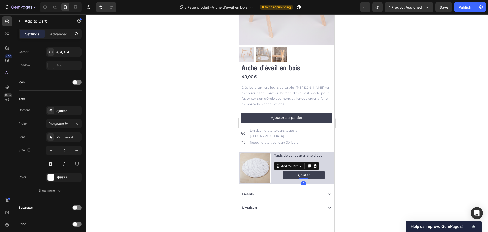
scroll to position [342, 0]
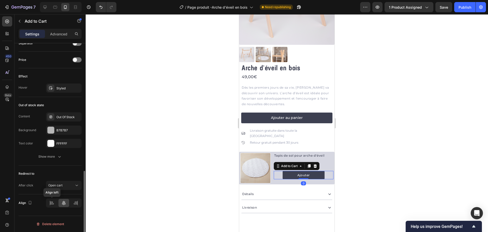
drag, startPoint x: 52, startPoint y: 201, endPoint x: 117, endPoint y: 188, distance: 66.7
click at [52, 201] on icon at bounding box center [51, 201] width 3 height 1
click at [176, 182] on div at bounding box center [287, 122] width 403 height 217
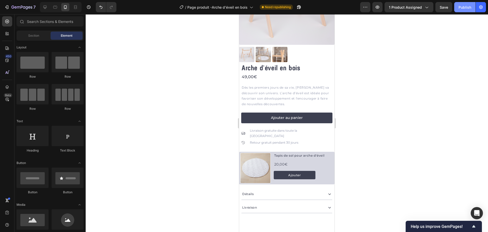
click at [463, 8] on div "Publish" at bounding box center [465, 7] width 13 height 5
drag, startPoint x: 287, startPoint y: 182, endPoint x: 283, endPoint y: 181, distance: 4.1
click at [287, 190] on div "Détails" at bounding box center [282, 193] width 81 height 7
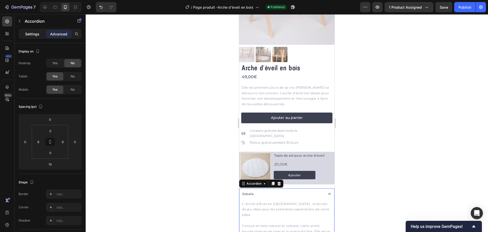
click at [30, 31] on div "Settings" at bounding box center [32, 34] width 25 height 8
type input "8"
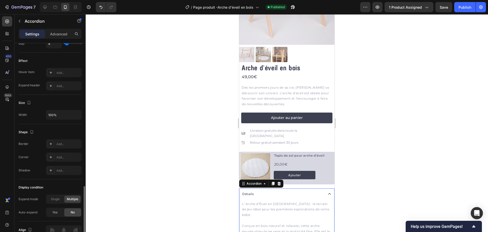
scroll to position [280, 0]
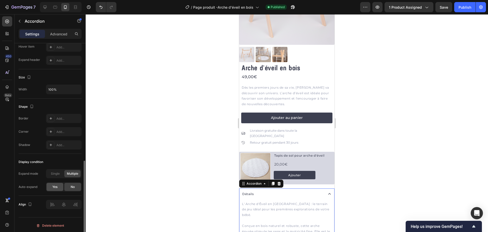
click at [57, 184] on span "Yes" at bounding box center [54, 186] width 5 height 5
click at [466, 9] on div "Publish" at bounding box center [465, 7] width 13 height 5
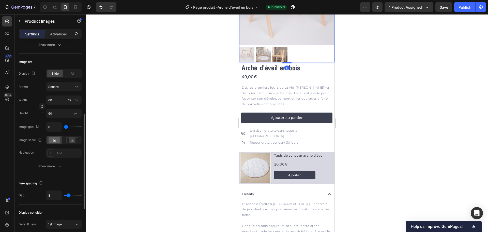
scroll to position [233, 0]
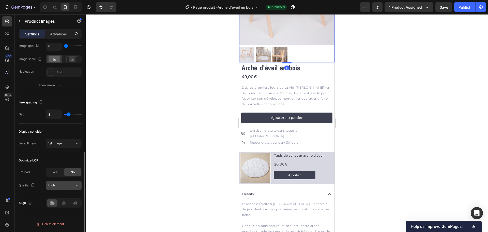
click at [64, 187] on div "High" at bounding box center [61, 185] width 26 height 5
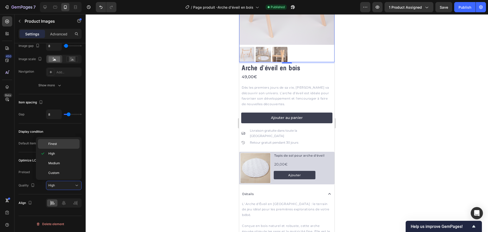
click at [64, 146] on div "Finest" at bounding box center [59, 144] width 42 height 10
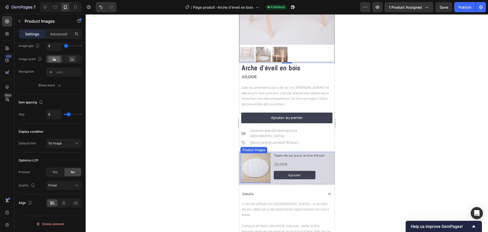
scroll to position [0, 0]
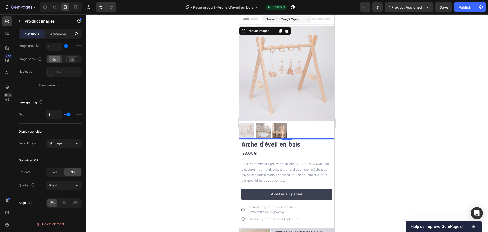
click at [465, 14] on div "7 Version history / Page produit -Arche d'éveil en bois Published Preview 1 pro…" at bounding box center [244, 7] width 488 height 14
click at [462, 9] on div "Publish" at bounding box center [465, 7] width 13 height 5
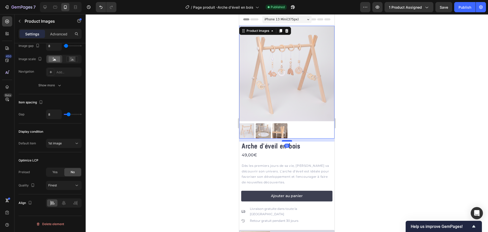
drag, startPoint x: 286, startPoint y: 135, endPoint x: 656, endPoint y: 60, distance: 377.5
click at [286, 140] on div at bounding box center [287, 141] width 10 height 2
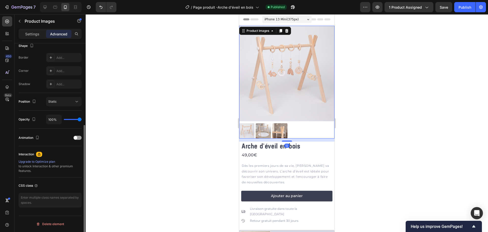
scroll to position [136, 0]
click at [464, 12] on div "7 Version history / Page produit -Arche d'éveil en bois Published Preview 1 pro…" at bounding box center [244, 7] width 488 height 14
click at [464, 11] on button "Publish" at bounding box center [464, 7] width 21 height 10
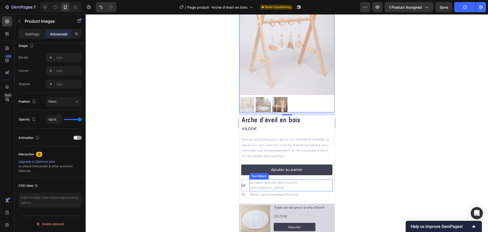
scroll to position [51, 0]
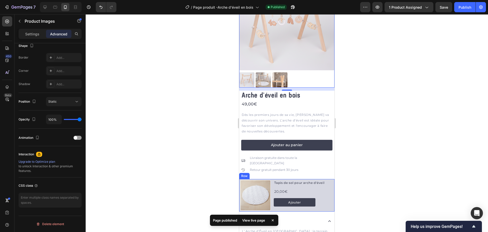
click at [271, 179] on div "Product Images Tapis de sol pour arche d'éveil Product Title 20,00€ Product Pri…" at bounding box center [286, 195] width 95 height 33
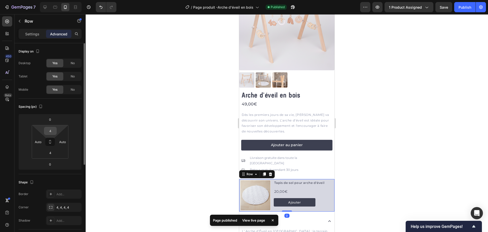
click at [52, 131] on input "4" at bounding box center [50, 131] width 10 height 8
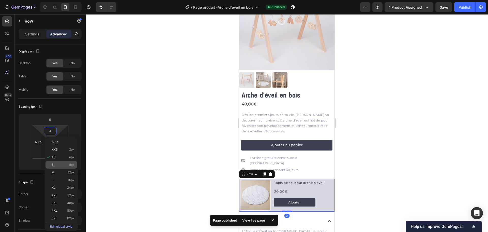
click at [69, 165] on span "8px" at bounding box center [71, 165] width 5 height 4
type input "8"
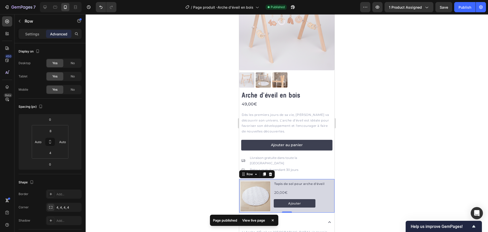
click at [162, 162] on div at bounding box center [287, 122] width 403 height 217
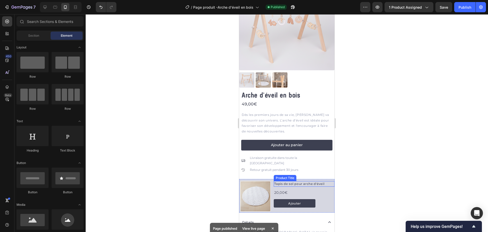
click at [284, 181] on h2 "Tapis de sol pour arche d'éveil" at bounding box center [304, 184] width 61 height 6
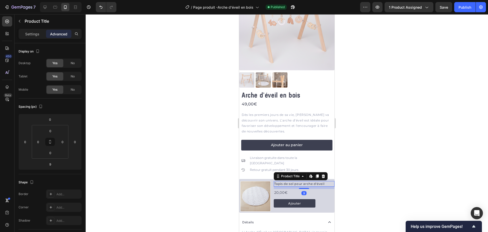
click at [375, 169] on div at bounding box center [287, 122] width 403 height 217
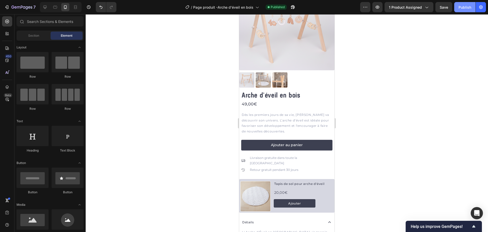
click at [461, 6] on div "Publish" at bounding box center [465, 7] width 13 height 5
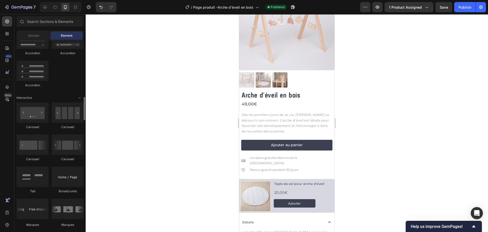
scroll to position [509, 0]
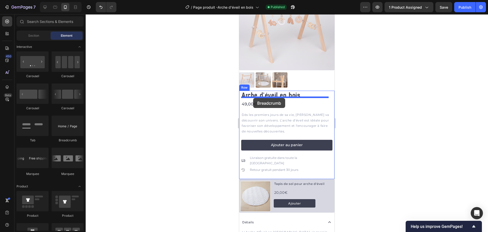
drag, startPoint x: 305, startPoint y: 138, endPoint x: 253, endPoint y: 98, distance: 65.8
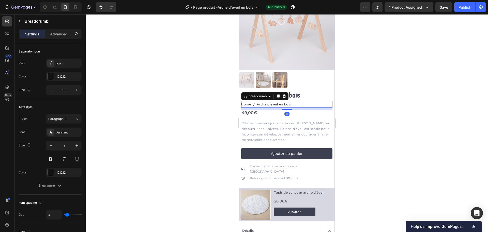
click at [274, 101] on span "Arche d'éveil en bois" at bounding box center [274, 104] width 34 height 6
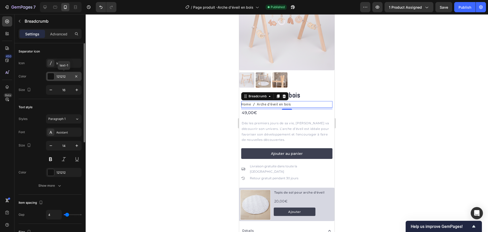
click at [58, 78] on div "121212" at bounding box center [63, 76] width 15 height 5
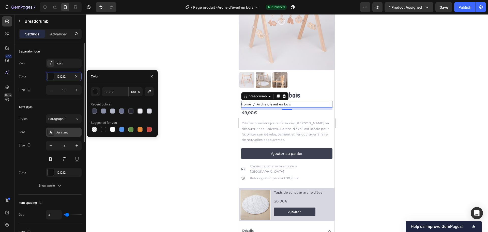
click at [61, 129] on div "Assistant" at bounding box center [64, 131] width 36 height 9
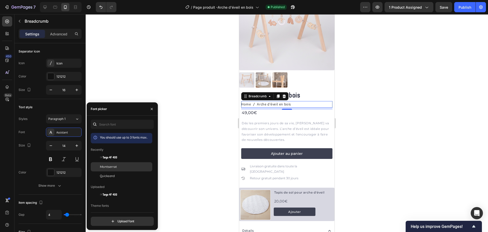
click at [107, 169] on div "Montserrat" at bounding box center [122, 166] width 62 height 9
click at [58, 173] on div "121212" at bounding box center [63, 172] width 15 height 5
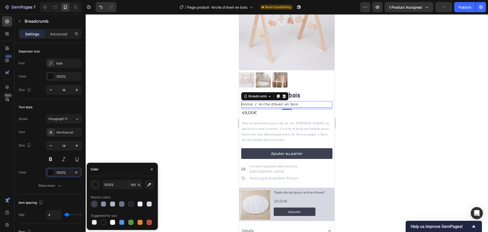
click at [96, 203] on div at bounding box center [94, 203] width 5 height 5
type input "3D4051"
click at [53, 76] on div at bounding box center [51, 76] width 7 height 7
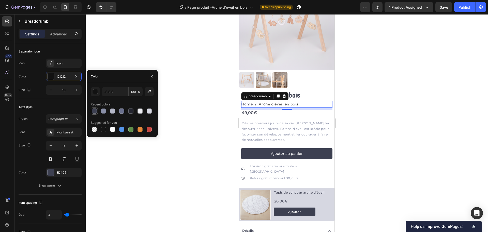
click at [93, 112] on div at bounding box center [94, 110] width 5 height 5
type input "3D4051"
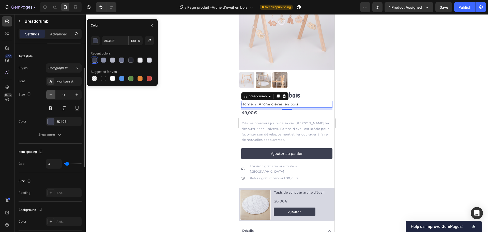
click at [52, 92] on icon "button" at bounding box center [50, 94] width 5 height 5
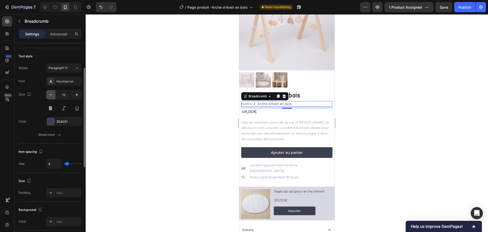
click at [52, 92] on icon "button" at bounding box center [50, 94] width 5 height 5
type input "11"
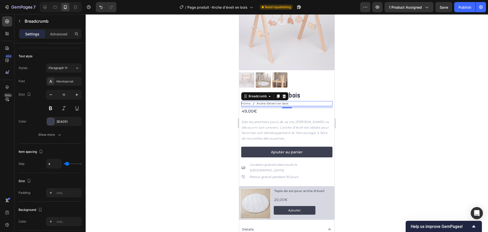
click at [120, 103] on div at bounding box center [287, 122] width 403 height 217
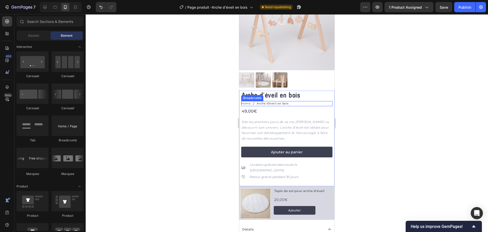
click at [282, 101] on span "Arche d'éveil en bois" at bounding box center [273, 103] width 32 height 5
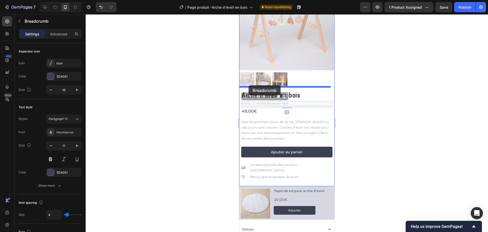
drag, startPoint x: 247, startPoint y: 95, endPoint x: 249, endPoint y: 85, distance: 9.5
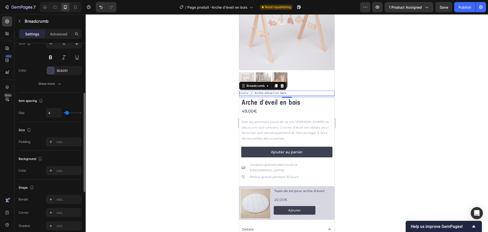
scroll to position [0, 0]
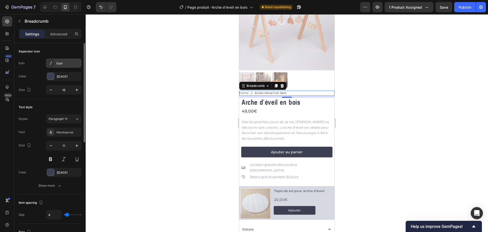
click at [62, 61] on div "Icon" at bounding box center [68, 63] width 24 height 5
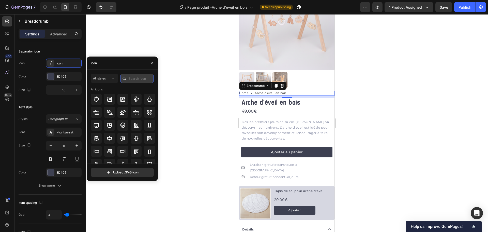
click at [138, 76] on input "text" at bounding box center [137, 78] width 34 height 9
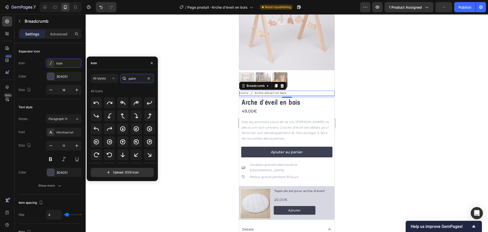
drag, startPoint x: 138, startPoint y: 79, endPoint x: 100, endPoint y: 71, distance: 38.5
click at [100, 71] on div "All styles point All icons Upload .SVG icon" at bounding box center [122, 125] width 71 height 111
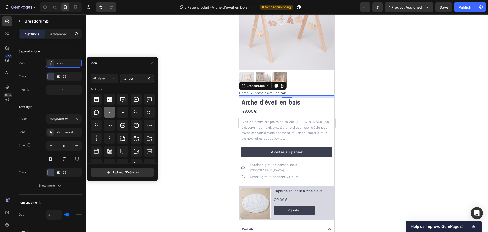
type input "dot"
click at [108, 109] on icon at bounding box center [110, 112] width 6 height 6
click at [194, 106] on div at bounding box center [287, 122] width 403 height 217
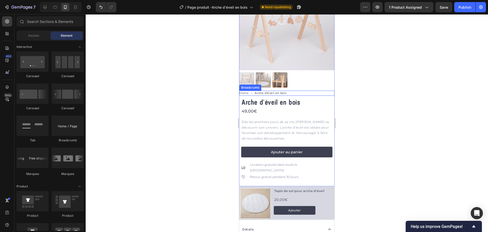
click at [290, 91] on nav "Home Arche d'éveil en bois" at bounding box center [286, 93] width 95 height 5
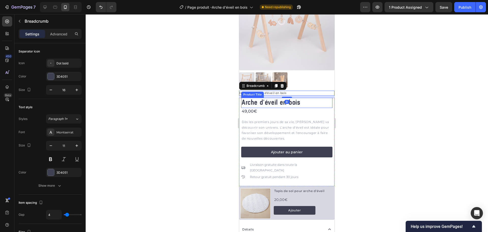
click at [134, 149] on div at bounding box center [287, 122] width 403 height 217
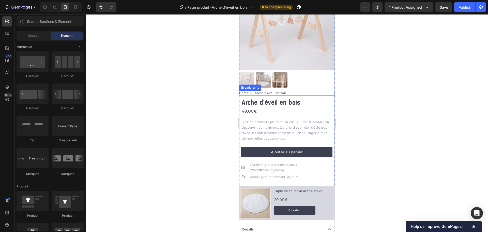
click at [298, 91] on nav "Home Arche d'éveil en bois" at bounding box center [286, 93] width 95 height 5
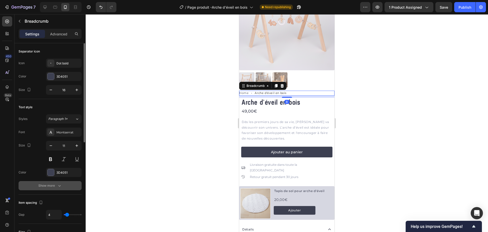
click at [57, 185] on icon "button" at bounding box center [59, 185] width 5 height 5
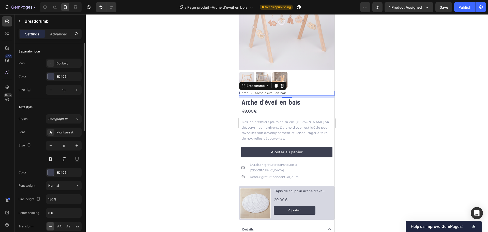
click at [63, 33] on p "Advanced" at bounding box center [58, 33] width 17 height 5
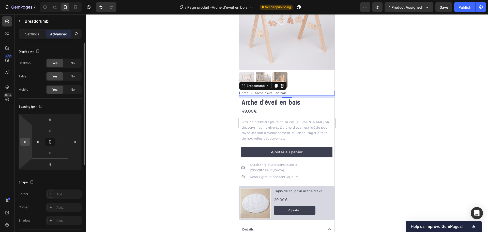
click at [27, 142] on input "0" at bounding box center [25, 142] width 8 height 8
click at [38, 143] on input "0" at bounding box center [38, 142] width 8 height 8
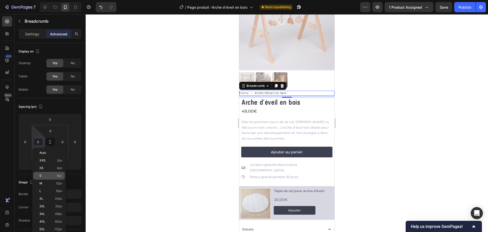
click at [47, 175] on p "S 8px" at bounding box center [50, 176] width 23 height 4
type input "8"
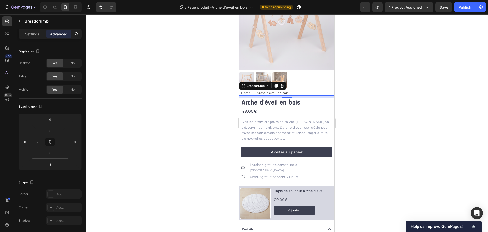
drag, startPoint x: 121, startPoint y: 161, endPoint x: 125, endPoint y: 160, distance: 4.1
click at [122, 161] on div at bounding box center [287, 122] width 403 height 217
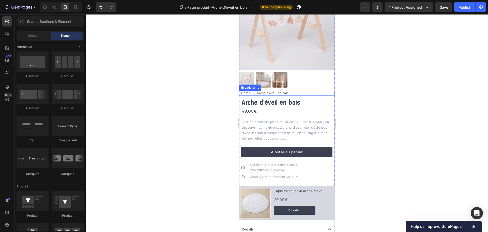
click at [291, 91] on nav "Home Arche d'éveil en bois" at bounding box center [287, 93] width 93 height 5
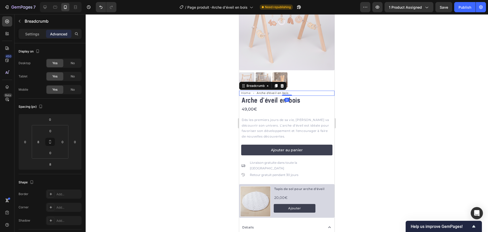
drag, startPoint x: 288, startPoint y: 93, endPoint x: 289, endPoint y: 87, distance: 6.4
click at [289, 91] on div "Home Arche d'éveil en bois Breadcrumb 0" at bounding box center [286, 93] width 95 height 5
type input "0"
click at [216, 97] on div at bounding box center [287, 122] width 403 height 217
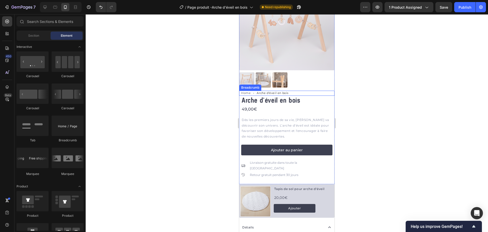
click at [288, 91] on span "Arche d'éveil en bois" at bounding box center [273, 93] width 32 height 5
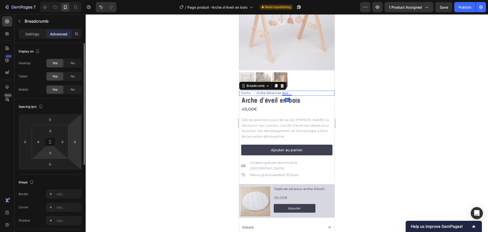
scroll to position [76, 0]
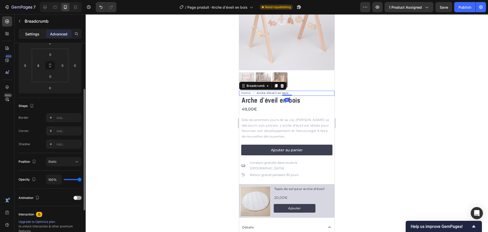
click at [34, 31] on p "Settings" at bounding box center [32, 33] width 14 height 5
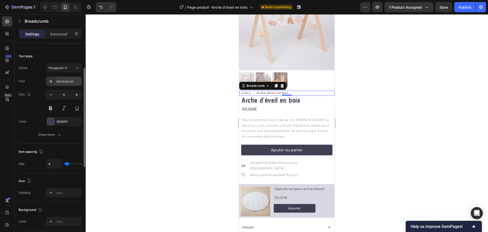
scroll to position [25, 0]
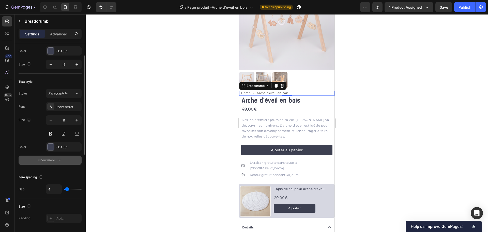
click at [55, 161] on div "Show more" at bounding box center [50, 159] width 24 height 5
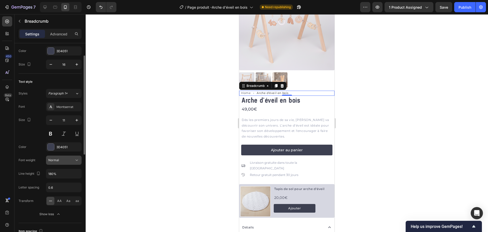
click at [61, 159] on div "Normal" at bounding box center [61, 160] width 26 height 5
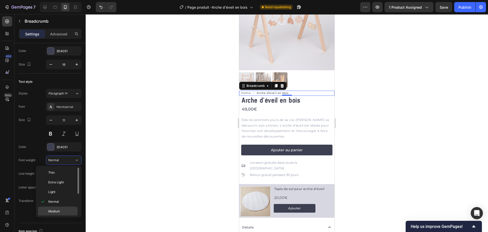
click at [57, 208] on div "Medium" at bounding box center [58, 211] width 40 height 10
click at [137, 185] on div at bounding box center [287, 122] width 403 height 217
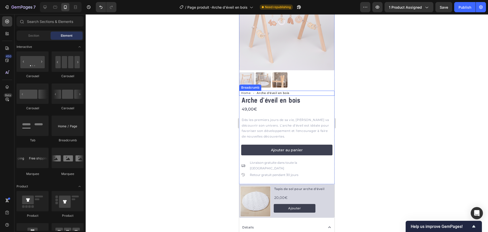
click at [273, 91] on span "Arche d'éveil en bois" at bounding box center [273, 93] width 33 height 5
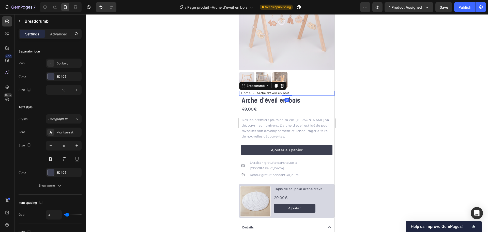
click at [272, 91] on span "Arche d'éveil en bois" at bounding box center [273, 93] width 33 height 5
click at [243, 91] on span "Home" at bounding box center [245, 93] width 9 height 5
click at [284, 84] on icon at bounding box center [282, 86] width 4 height 4
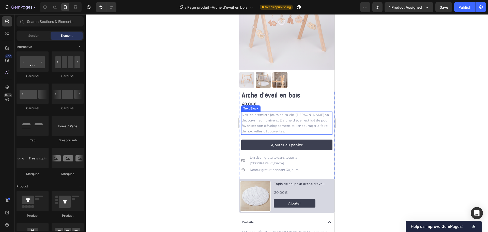
click at [270, 113] on p "Dès les premiers jours de sa vie, [PERSON_NAME] va découvrir son univers. L’arc…" at bounding box center [287, 123] width 90 height 22
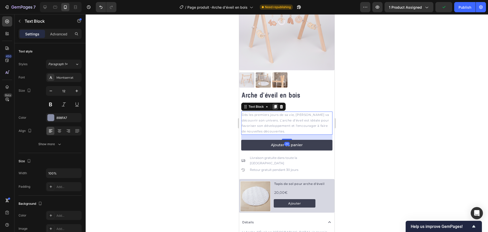
click at [274, 105] on icon at bounding box center [275, 107] width 3 height 4
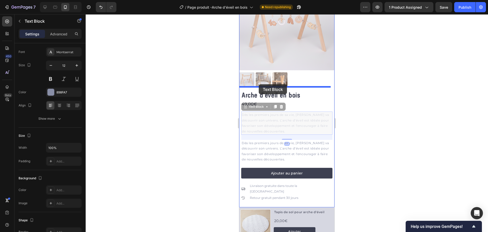
drag, startPoint x: 246, startPoint y: 106, endPoint x: 259, endPoint y: 84, distance: 25.1
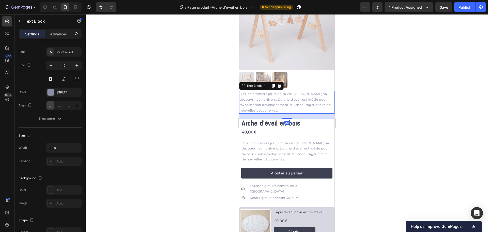
click at [259, 94] on p "Dès les premiers jours de sa vie, [PERSON_NAME] va découvrir son univers. L’arc…" at bounding box center [287, 102] width 94 height 22
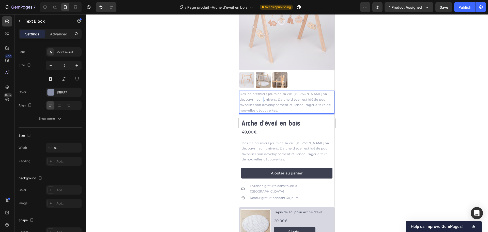
click at [259, 94] on p "Dès les premiers jours de sa vie, [PERSON_NAME] va découvrir son univers. L’arc…" at bounding box center [287, 102] width 94 height 22
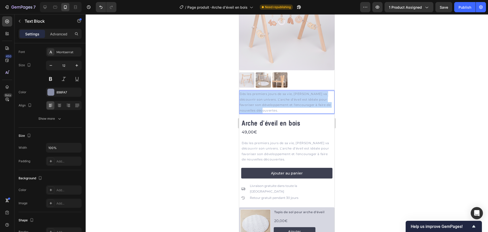
click at [259, 94] on p "Dès les premiers jours de sa vie, [PERSON_NAME] va découvrir son univers. L’arc…" at bounding box center [287, 102] width 94 height 22
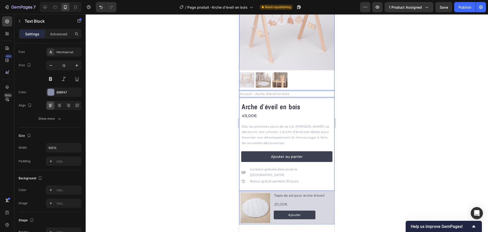
click at [204, 97] on div at bounding box center [287, 122] width 403 height 217
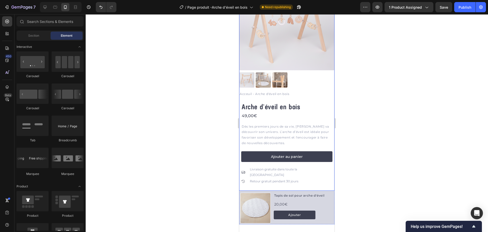
click at [288, 93] on p "Acceuil - Arche d'éveil en bois" at bounding box center [287, 94] width 94 height 6
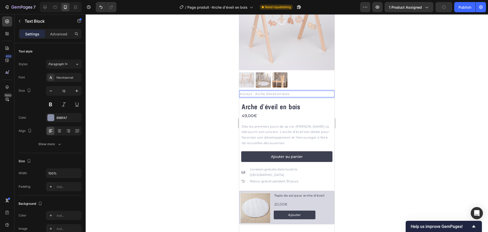
click at [294, 91] on p "Acceuil - Arche d'éveil en bois" at bounding box center [287, 94] width 94 height 6
click at [219, 83] on div at bounding box center [287, 122] width 403 height 217
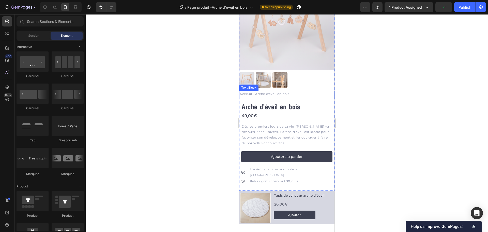
drag, startPoint x: 294, startPoint y: 89, endPoint x: 292, endPoint y: 93, distance: 4.0
click at [295, 91] on p "Acceuil - Arche d'éveil en bois" at bounding box center [287, 94] width 94 height 6
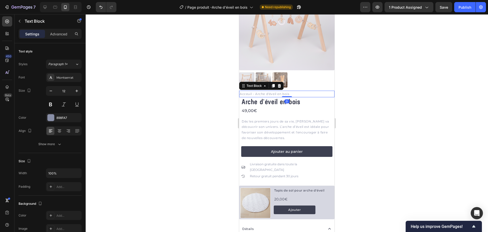
drag, startPoint x: 288, startPoint y: 98, endPoint x: 291, endPoint y: 80, distance: 18.0
click at [291, 80] on div "Product Images Acceuil - Arche d'éveil en bois Text Block 0" at bounding box center [286, 36] width 95 height 122
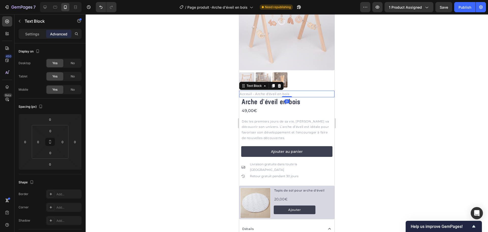
click at [208, 90] on div at bounding box center [287, 122] width 403 height 217
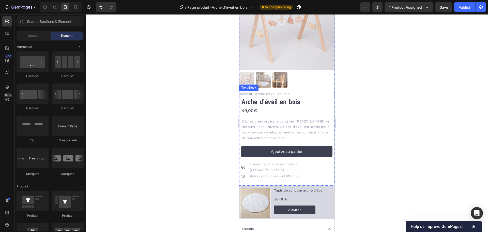
click at [299, 91] on p "Acceuil - Arche d'éveil en bois" at bounding box center [287, 94] width 94 height 6
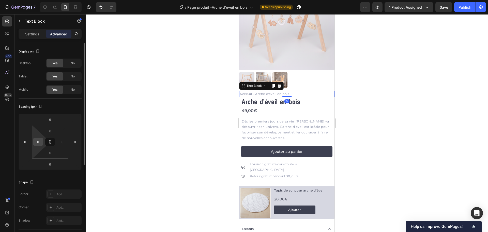
click at [38, 145] on input "0" at bounding box center [38, 142] width 8 height 8
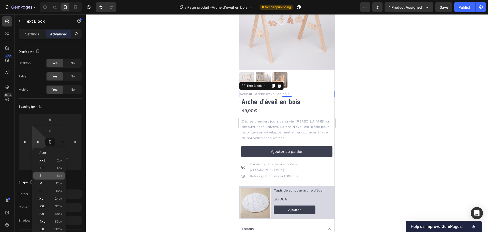
click at [52, 173] on div "S 8px" at bounding box center [49, 176] width 32 height 8
type input "8"
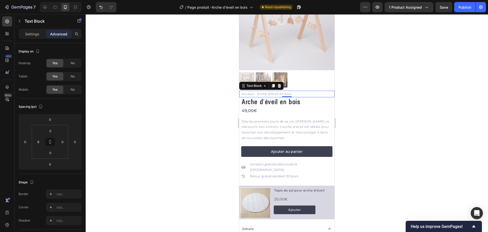
drag, startPoint x: 149, startPoint y: 153, endPoint x: 153, endPoint y: 152, distance: 3.9
click at [150, 153] on div at bounding box center [287, 122] width 403 height 217
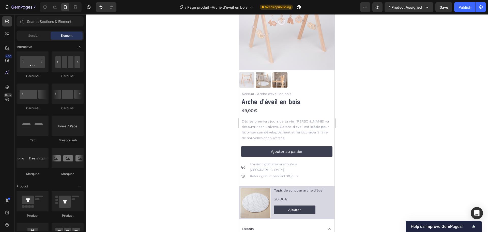
click at [204, 110] on div at bounding box center [287, 122] width 403 height 217
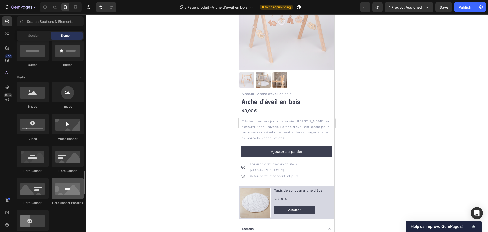
scroll to position [229, 0]
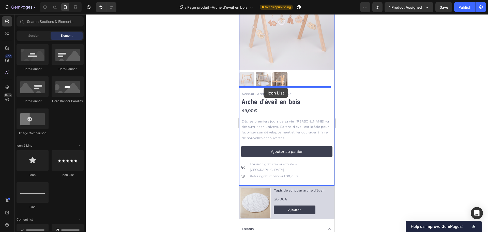
drag, startPoint x: 319, startPoint y: 166, endPoint x: 264, endPoint y: 88, distance: 96.1
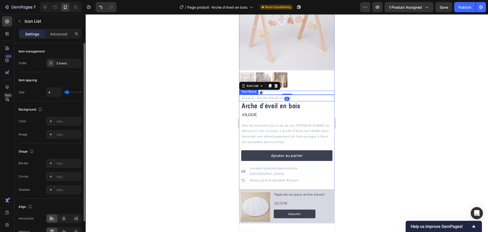
click at [61, 34] on p "Advanced" at bounding box center [58, 33] width 17 height 5
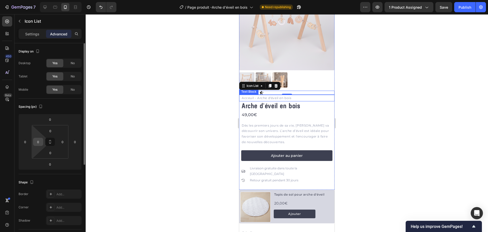
click at [37, 143] on input "0" at bounding box center [38, 142] width 8 height 8
type input "8"
click at [174, 122] on div at bounding box center [287, 122] width 403 height 217
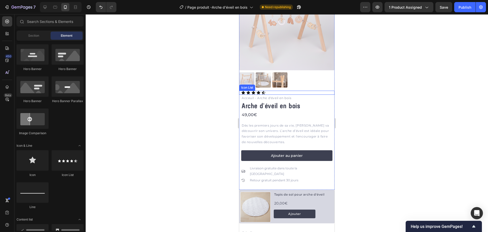
click at [281, 91] on div "Icon Icon Icon Icon Icon" at bounding box center [287, 93] width 93 height 4
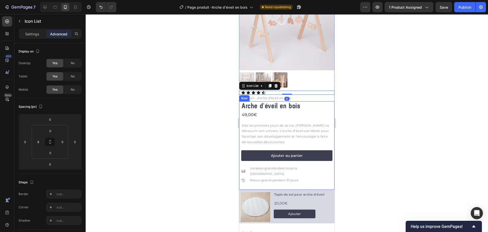
click at [211, 102] on div at bounding box center [287, 122] width 403 height 217
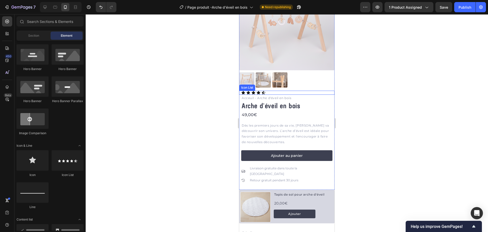
click at [279, 91] on div "Icon Icon Icon Icon Icon" at bounding box center [287, 93] width 93 height 4
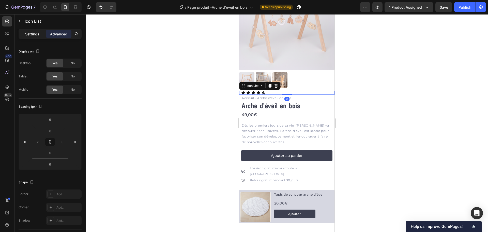
drag, startPoint x: 29, startPoint y: 32, endPoint x: 29, endPoint y: 35, distance: 3.1
click at [29, 33] on p "Settings" at bounding box center [32, 33] width 14 height 5
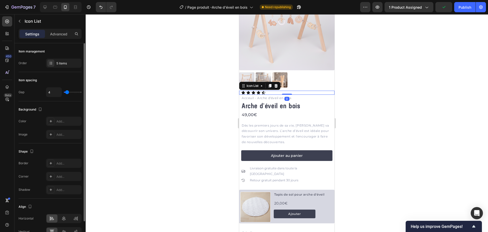
click at [64, 69] on div "Item management Order 5 items" at bounding box center [50, 57] width 63 height 29
click at [64, 62] on div "5 items" at bounding box center [68, 63] width 24 height 5
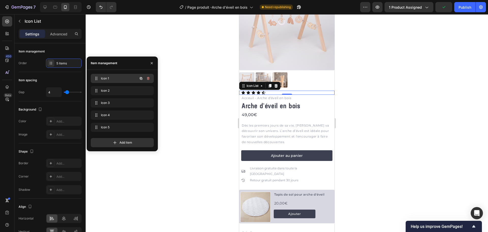
click at [108, 77] on span "Icon 1" at bounding box center [115, 78] width 29 height 5
click at [116, 79] on span "Icon 1" at bounding box center [119, 78] width 38 height 5
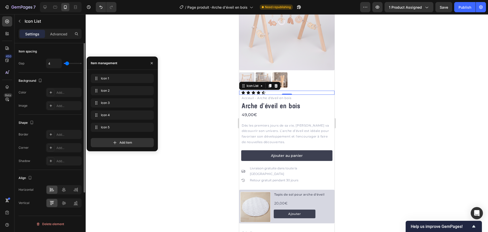
scroll to position [0, 0]
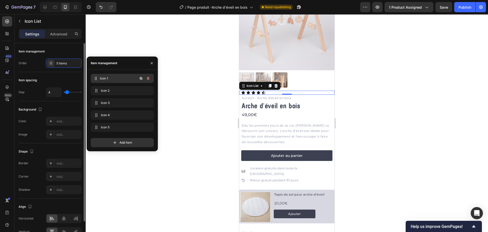
click at [124, 80] on span "Icon 1" at bounding box center [119, 78] width 38 height 5
click at [244, 91] on icon at bounding box center [243, 93] width 4 height 4
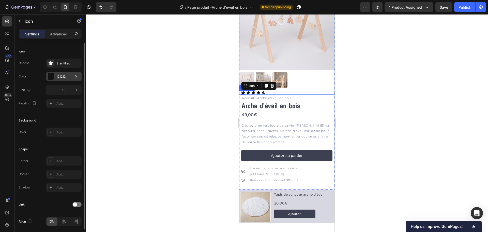
click at [58, 73] on div "121212" at bounding box center [64, 76] width 36 height 9
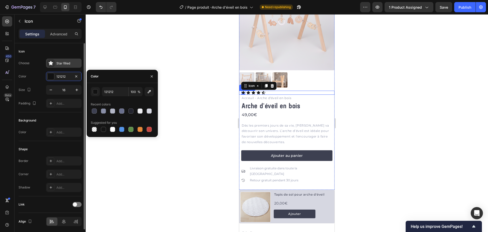
click at [62, 67] on div "Star filled" at bounding box center [64, 62] width 36 height 9
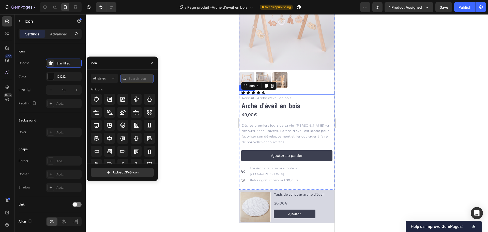
click at [136, 79] on input "text" at bounding box center [137, 78] width 34 height 9
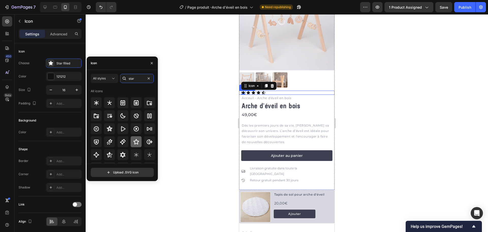
type input "star"
click at [133, 141] on icon at bounding box center [136, 142] width 6 height 6
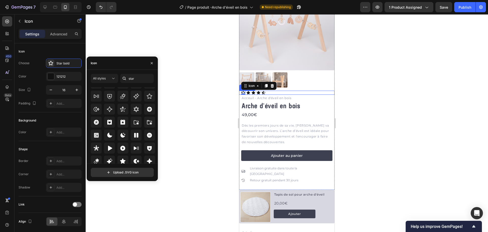
scroll to position [154, 0]
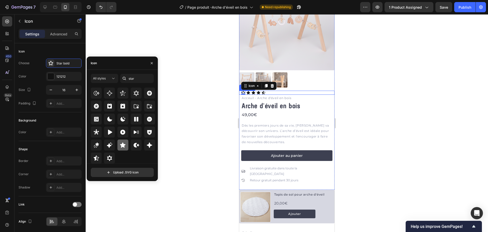
click at [121, 148] on div at bounding box center [122, 144] width 11 height 11
click at [52, 91] on icon "button" at bounding box center [50, 89] width 5 height 5
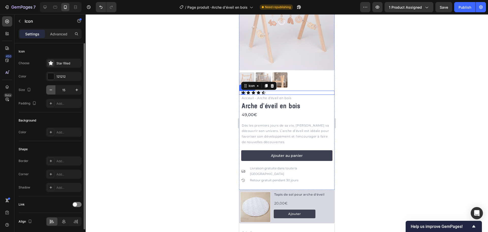
click at [52, 90] on icon "button" at bounding box center [50, 89] width 5 height 5
type input "12"
click at [247, 91] on div "Icon" at bounding box center [247, 93] width 4 height 4
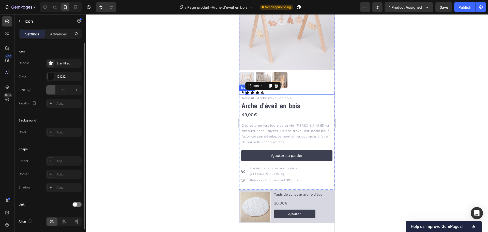
click at [46, 89] on button "button" at bounding box center [50, 89] width 9 height 9
click at [47, 89] on button "button" at bounding box center [50, 89] width 9 height 9
type input "12"
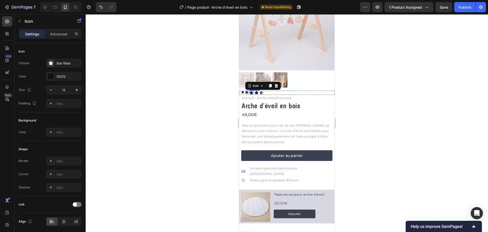
click at [253, 91] on div "Icon" at bounding box center [251, 93] width 4 height 4
click at [50, 89] on icon "button" at bounding box center [50, 89] width 5 height 5
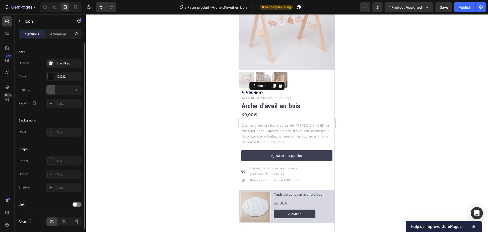
type input "12"
click at [257, 91] on div "Icon" at bounding box center [256, 93] width 4 height 4
click at [51, 90] on icon "button" at bounding box center [50, 89] width 5 height 5
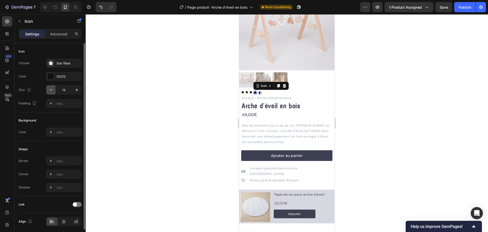
click at [51, 90] on icon "button" at bounding box center [50, 89] width 5 height 5
type input "12"
click at [261, 91] on div "Icon" at bounding box center [260, 93] width 4 height 4
click at [288, 84] on icon at bounding box center [288, 86] width 3 height 4
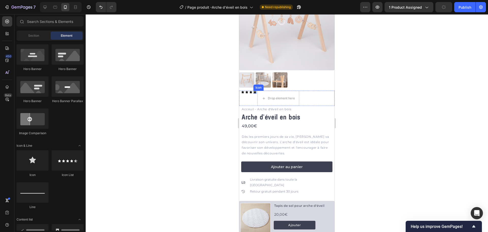
click at [256, 91] on icon at bounding box center [255, 92] width 3 height 3
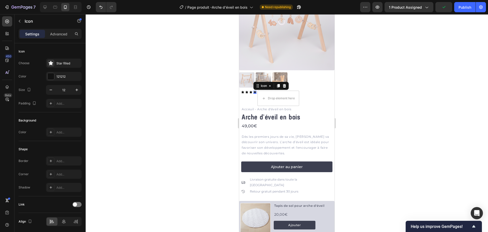
drag, startPoint x: 277, startPoint y: 82, endPoint x: 267, endPoint y: 86, distance: 10.7
click at [277, 84] on icon at bounding box center [278, 86] width 4 height 4
drag, startPoint x: 258, startPoint y: 86, endPoint x: 264, endPoint y: 87, distance: 6.4
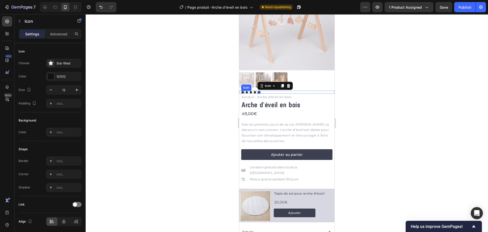
click at [243, 91] on icon at bounding box center [242, 92] width 3 height 3
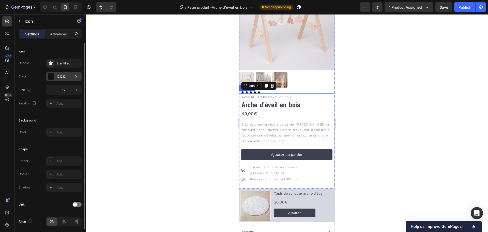
click at [61, 75] on div "121212" at bounding box center [63, 76] width 15 height 5
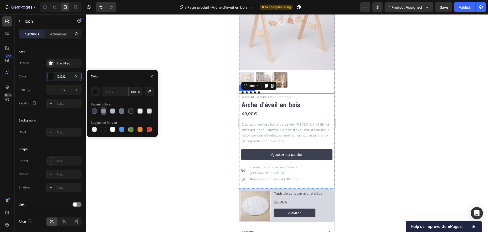
drag, startPoint x: 94, startPoint y: 108, endPoint x: 101, endPoint y: 108, distance: 7.1
click at [94, 108] on div at bounding box center [94, 111] width 6 height 6
type input "3D4051"
click at [247, 89] on div "Text Block" at bounding box center [248, 90] width 19 height 6
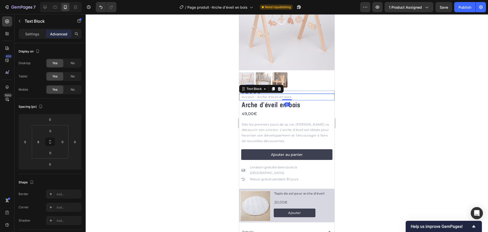
click at [247, 91] on div "Icon" at bounding box center [246, 92] width 3 height 3
click at [33, 33] on p "Settings" at bounding box center [32, 33] width 14 height 5
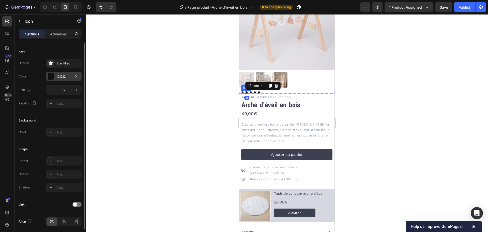
click at [62, 77] on div "121212" at bounding box center [63, 76] width 15 height 5
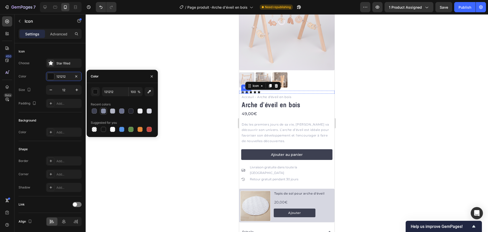
drag, startPoint x: 95, startPoint y: 110, endPoint x: 104, endPoint y: 108, distance: 9.3
click at [95, 110] on div at bounding box center [94, 110] width 5 height 5
type input "3D4051"
click at [251, 91] on div "Icon" at bounding box center [250, 92] width 3 height 3
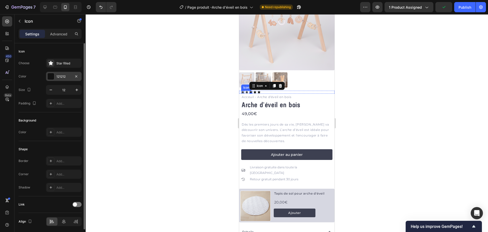
click at [57, 74] on div "121212" at bounding box center [63, 76] width 15 height 5
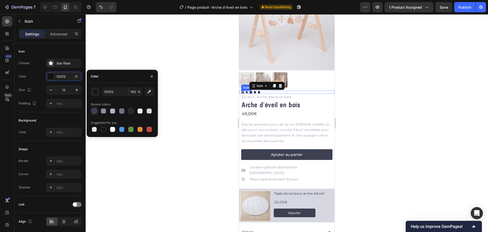
click at [96, 110] on div at bounding box center [94, 110] width 5 height 5
type input "3D4051"
click at [255, 91] on div "Icon" at bounding box center [255, 92] width 3 height 3
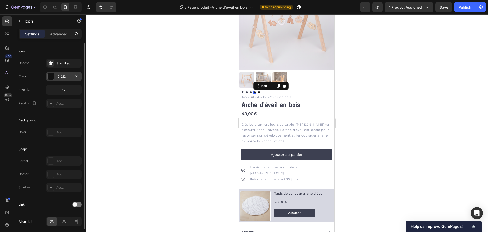
click at [57, 78] on div "121212" at bounding box center [63, 76] width 15 height 5
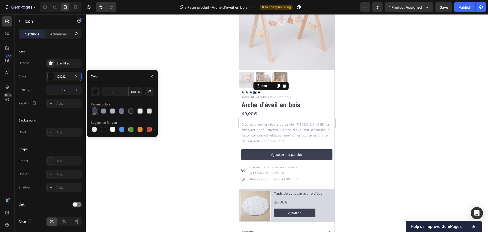
click at [93, 109] on div at bounding box center [94, 110] width 5 height 5
type input "3D4051"
click at [260, 91] on div "Icon 0" at bounding box center [259, 92] width 3 height 3
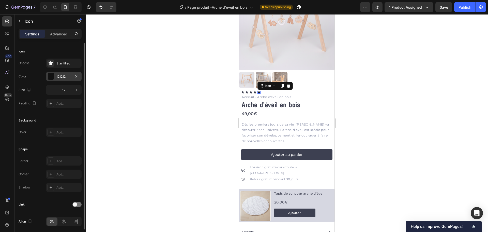
click at [50, 76] on div at bounding box center [51, 76] width 7 height 7
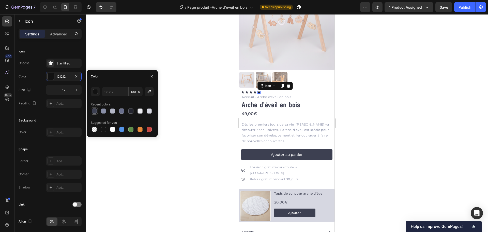
click at [94, 111] on div at bounding box center [94, 110] width 5 height 5
type input "3D4051"
click at [218, 107] on div at bounding box center [287, 122] width 403 height 217
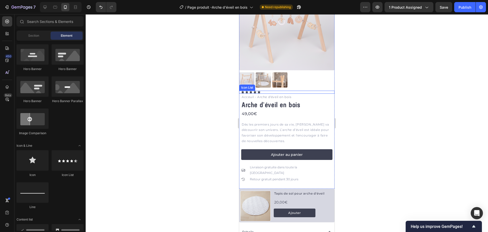
click at [270, 91] on div "Icon Icon Icon Icon Icon" at bounding box center [287, 92] width 93 height 3
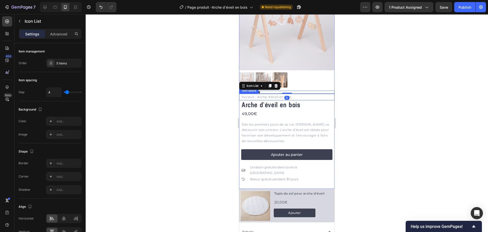
click at [220, 96] on div at bounding box center [287, 122] width 403 height 217
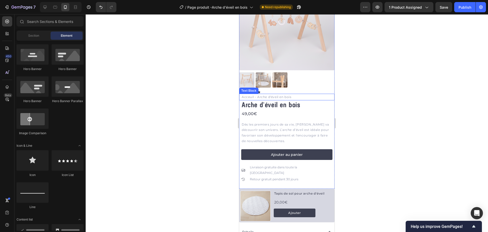
click at [196, 95] on div at bounding box center [287, 122] width 403 height 217
click at [198, 107] on div at bounding box center [287, 122] width 403 height 217
click at [200, 112] on div at bounding box center [287, 122] width 403 height 217
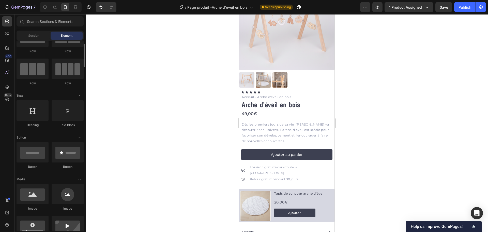
scroll to position [0, 0]
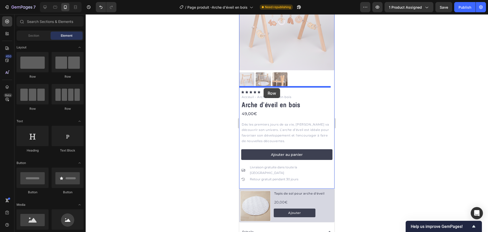
drag, startPoint x: 307, startPoint y: 79, endPoint x: 264, endPoint y: 88, distance: 44.1
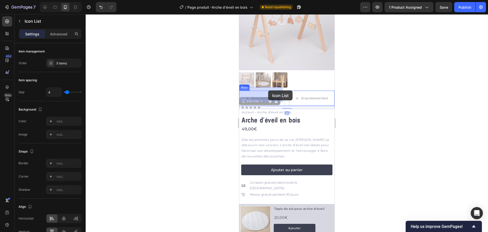
drag, startPoint x: 267, startPoint y: 103, endPoint x: 267, endPoint y: 97, distance: 6.1
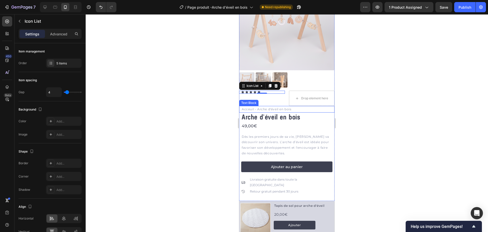
click at [281, 106] on p "Acceuil - Arche d'éveil en bois" at bounding box center [288, 109] width 92 height 6
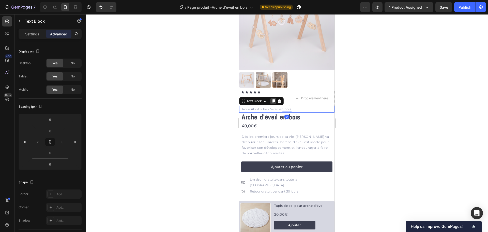
click at [274, 99] on icon at bounding box center [273, 101] width 3 height 4
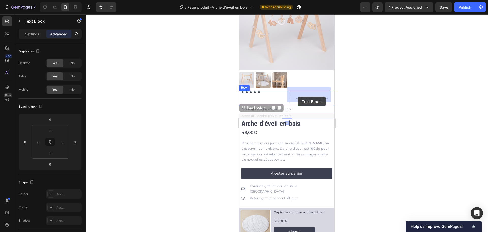
drag, startPoint x: 246, startPoint y: 103, endPoint x: 298, endPoint y: 96, distance: 52.6
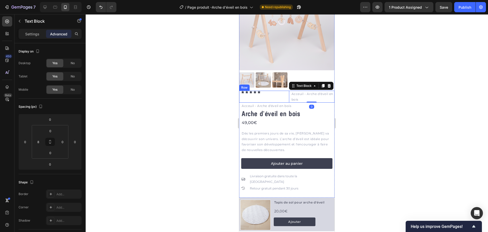
click at [282, 95] on div "Icon Icon Icon Icon Icon Icon List" at bounding box center [262, 97] width 46 height 12
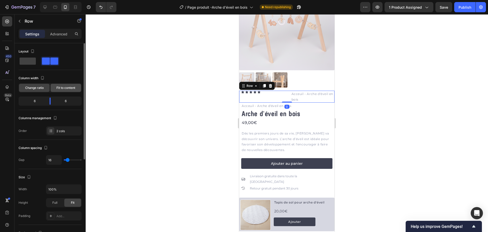
click at [67, 87] on span "Fit to content" at bounding box center [65, 87] width 19 height 5
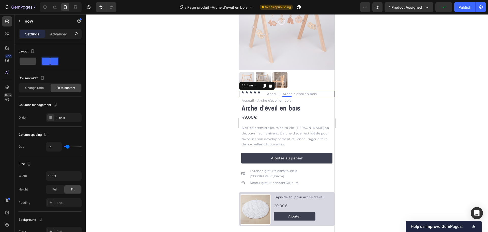
click at [262, 91] on div "Icon Icon Icon Icon Icon Icon List Acceuil - Arche d'éveil en bois Text Block R…" at bounding box center [286, 94] width 95 height 7
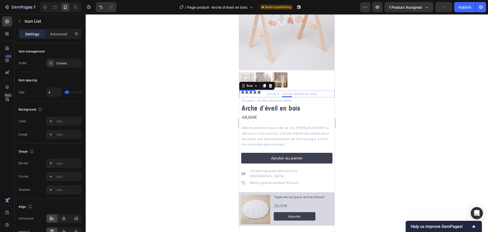
click at [253, 91] on div "Icon Icon Icon Icon Icon Icon List" at bounding box center [249, 92] width 21 height 3
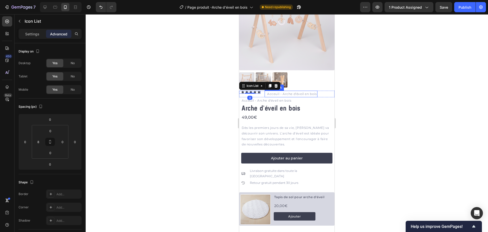
click at [270, 91] on p "Acceuil - Arche d'éveil en bois" at bounding box center [292, 94] width 50 height 6
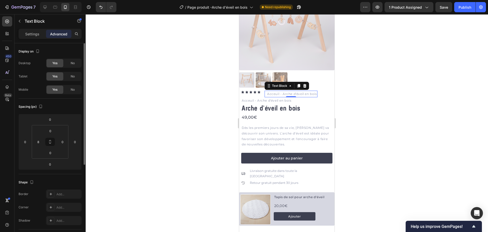
click at [35, 34] on p "Settings" at bounding box center [32, 33] width 14 height 5
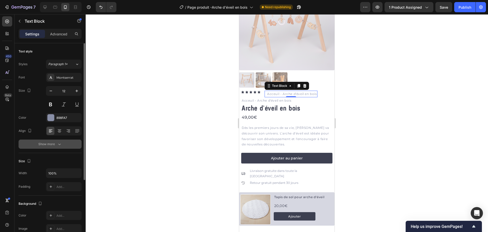
click at [55, 142] on div "Show more" at bounding box center [50, 143] width 24 height 5
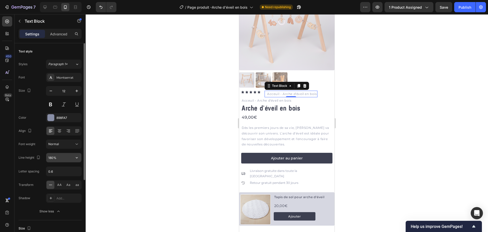
click at [61, 155] on input "180%" at bounding box center [63, 157] width 35 height 9
click at [79, 157] on icon "button" at bounding box center [76, 157] width 5 height 5
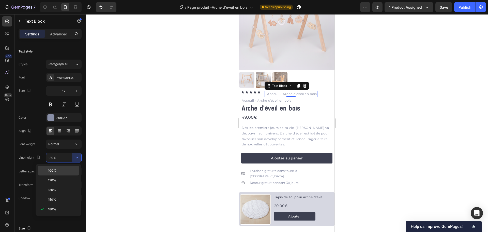
click at [70, 168] on p "100%" at bounding box center [62, 170] width 29 height 5
type input "100%"
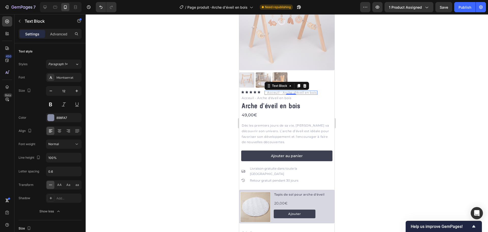
drag, startPoint x: 107, startPoint y: 158, endPoint x: 117, endPoint y: 154, distance: 10.9
click at [108, 158] on div at bounding box center [287, 122] width 403 height 217
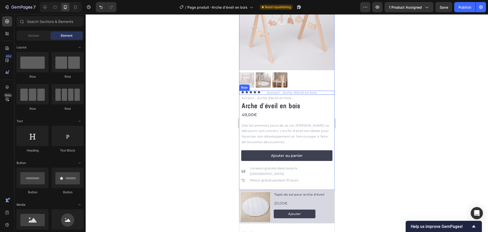
click at [263, 91] on div "Icon Icon Icon Icon Icon Icon List Acceuil - Arche d'éveil en bois Text Block R…" at bounding box center [286, 93] width 95 height 4
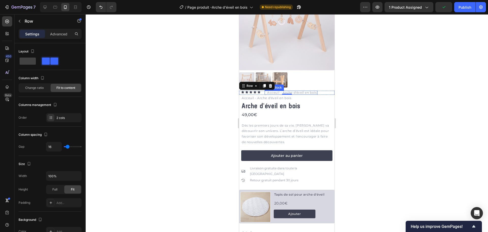
click at [281, 91] on p "Acceuil - Arche d'éveil en bois" at bounding box center [292, 92] width 50 height 3
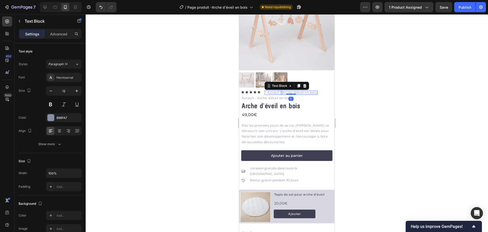
click at [281, 91] on p "Acceuil - Arche d'éveil en bois" at bounding box center [292, 92] width 50 height 3
click at [214, 97] on div at bounding box center [287, 122] width 403 height 217
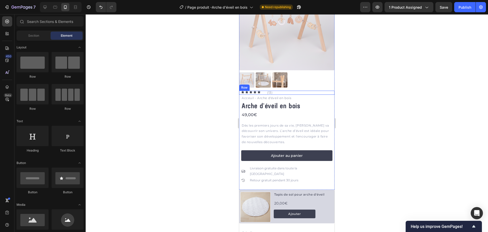
click at [264, 91] on div "Icon Icon Icon Icon Icon Icon List (13) Text Block Row" at bounding box center [286, 93] width 95 height 4
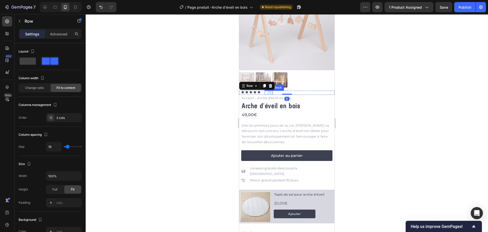
click at [266, 91] on div "(13) Text Block" at bounding box center [269, 93] width 8 height 4
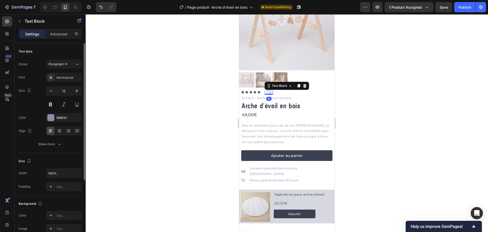
scroll to position [98, 0]
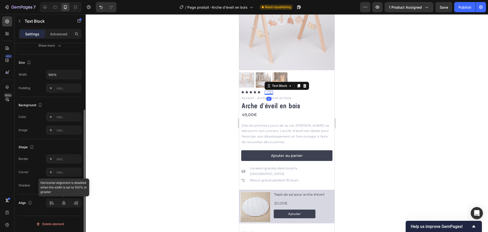
click at [54, 204] on div at bounding box center [64, 202] width 36 height 9
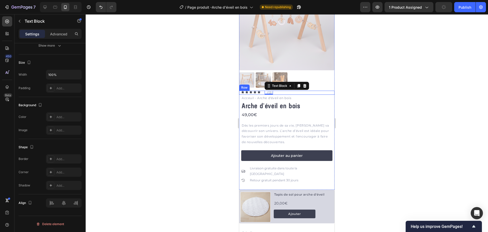
click at [263, 91] on div "Icon Icon Icon Icon Icon Icon List (13) Text Block 0 Row" at bounding box center [286, 93] width 95 height 4
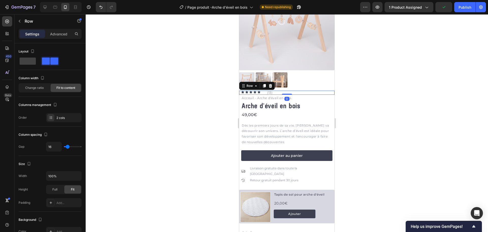
scroll to position [152, 0]
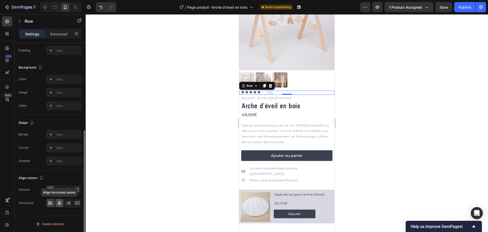
click at [59, 201] on icon at bounding box center [60, 202] width 4 height 5
click at [51, 202] on icon at bounding box center [50, 202] width 5 height 5
click at [59, 190] on icon at bounding box center [59, 189] width 5 height 5
click at [124, 172] on div at bounding box center [287, 122] width 403 height 217
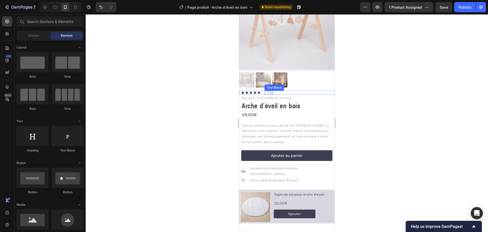
click at [266, 91] on div "(13) Text Block" at bounding box center [269, 93] width 8 height 4
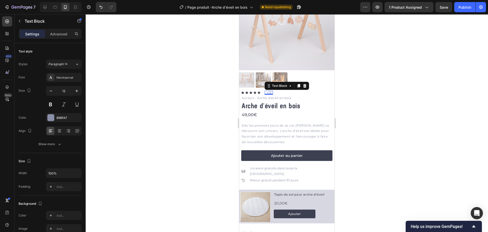
click at [170, 82] on div at bounding box center [287, 122] width 403 height 217
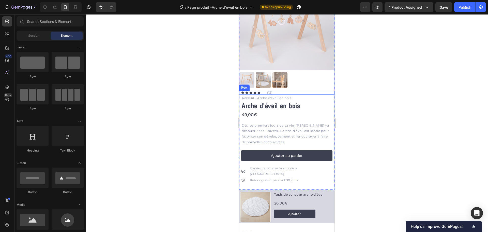
click at [263, 91] on div "Icon Icon Icon Icon Icon Icon List (13) Text Block Row" at bounding box center [286, 93] width 95 height 4
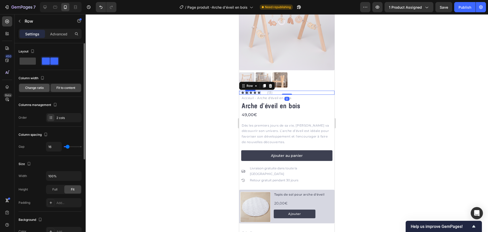
click at [41, 87] on span "Change ratio" at bounding box center [34, 87] width 19 height 5
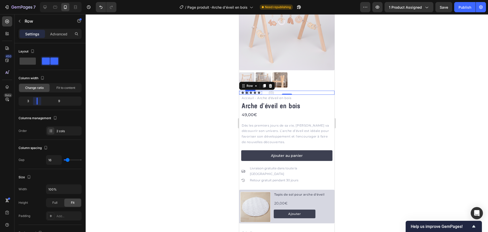
drag, startPoint x: 48, startPoint y: 103, endPoint x: 34, endPoint y: 101, distance: 14.3
click at [34, 0] on body "7 Version history / Page produit -Arche d'éveil en bois Need republishing Previ…" at bounding box center [244, 0] width 488 height 0
type input "0"
drag, startPoint x: 66, startPoint y: 159, endPoint x: 61, endPoint y: 159, distance: 4.6
type input "0"
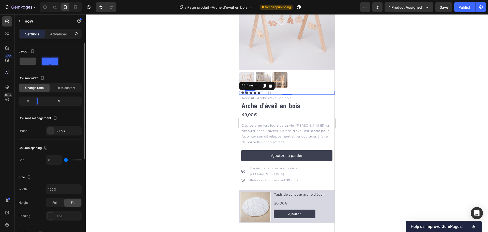
click at [64, 159] on input "range" at bounding box center [73, 159] width 18 height 1
click at [130, 147] on div at bounding box center [287, 122] width 403 height 217
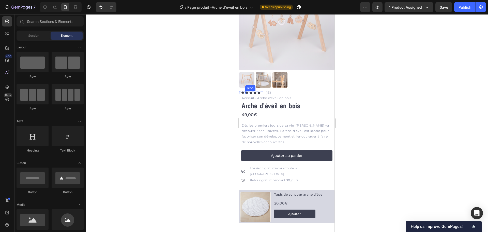
click at [209, 117] on div at bounding box center [287, 122] width 403 height 217
click at [296, 91] on p "(13)" at bounding box center [300, 92] width 68 height 3
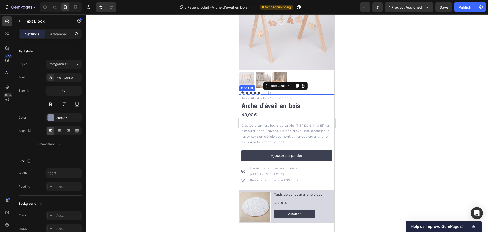
click at [263, 91] on div "(13) Text Block 0" at bounding box center [298, 93] width 71 height 4
click at [261, 91] on div "Icon Icon Icon Icon Icon" at bounding box center [252, 92] width 22 height 3
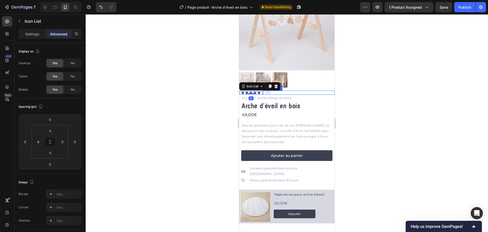
click at [263, 91] on div "(13) Text Block" at bounding box center [298, 93] width 71 height 4
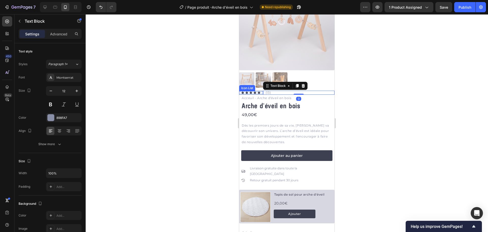
click at [261, 91] on div "Icon Icon Icon Icon Icon" at bounding box center [252, 92] width 22 height 3
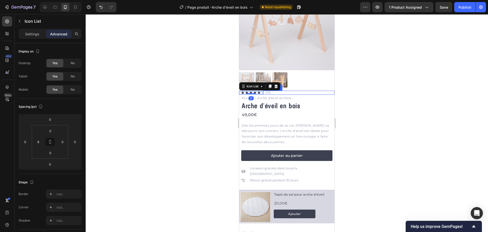
click at [263, 91] on div "(13) Text Block" at bounding box center [298, 93] width 71 height 4
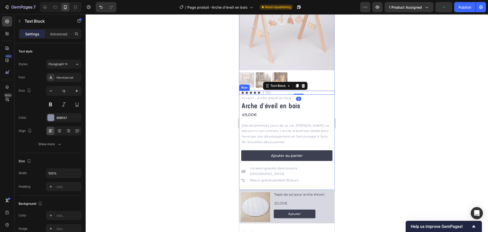
click at [262, 91] on div "Icon Icon Icon Icon Icon Icon List" at bounding box center [251, 93] width 24 height 4
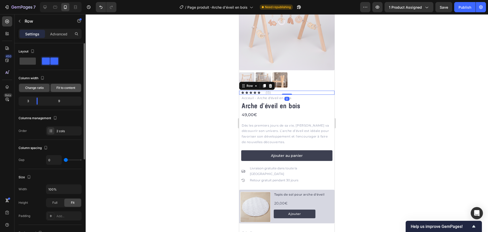
click at [63, 88] on span "Fit to content" at bounding box center [65, 87] width 19 height 5
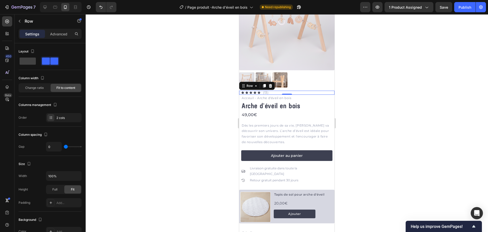
click at [177, 99] on div at bounding box center [287, 122] width 403 height 217
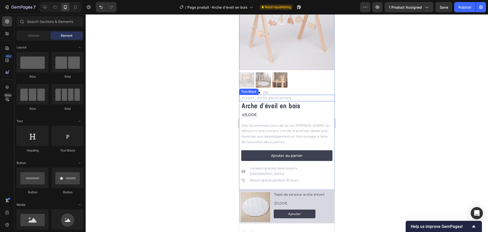
click at [286, 95] on p "Acceuil - Arche d'éveil en bois" at bounding box center [288, 98] width 92 height 6
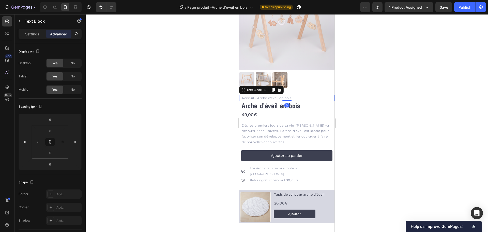
click at [200, 111] on div at bounding box center [287, 122] width 403 height 217
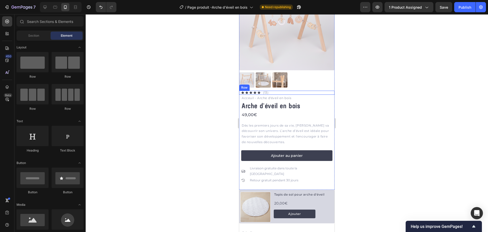
click at [285, 91] on div "Icon Icon Icon Icon Icon Icon List (13) Text Block Row" at bounding box center [286, 93] width 95 height 4
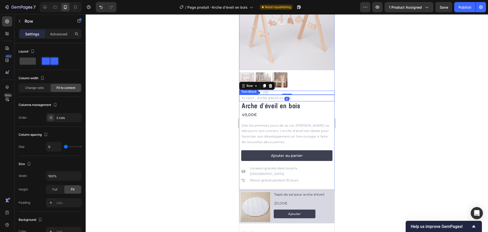
click at [295, 95] on p "Acceuil - Arche d'éveil en bois" at bounding box center [288, 98] width 92 height 6
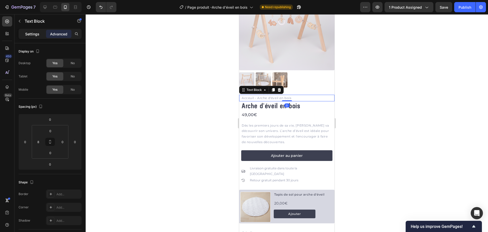
click at [35, 34] on p "Settings" at bounding box center [32, 33] width 14 height 5
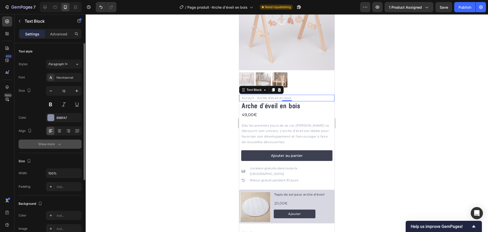
click at [57, 146] on icon "button" at bounding box center [59, 143] width 5 height 5
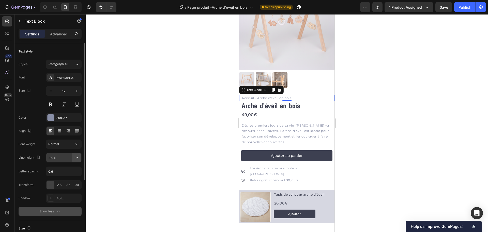
click at [80, 156] on button "button" at bounding box center [76, 157] width 9 height 9
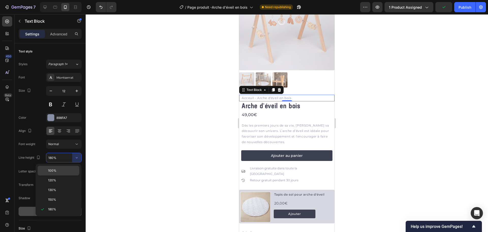
click at [65, 168] on p "100%" at bounding box center [62, 170] width 29 height 5
type input "100%"
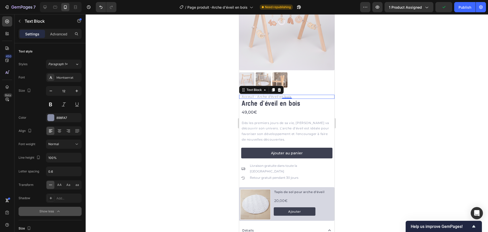
click at [167, 152] on div at bounding box center [287, 122] width 403 height 217
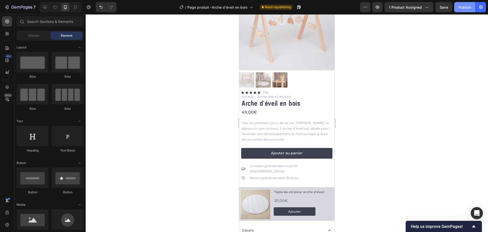
drag, startPoint x: 460, startPoint y: 7, endPoint x: 455, endPoint y: 10, distance: 5.4
click at [460, 7] on div "Publish" at bounding box center [465, 7] width 13 height 5
click at [299, 189] on h2 "Tapis de sol pour arche d'éveil" at bounding box center [304, 192] width 61 height 6
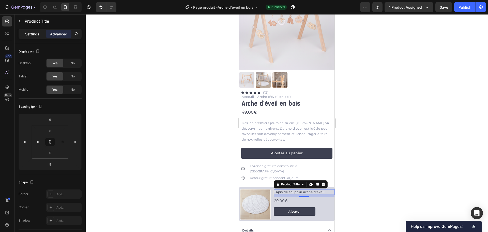
click at [30, 36] on p "Settings" at bounding box center [32, 33] width 14 height 5
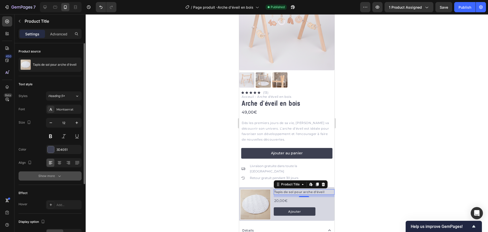
click at [53, 175] on div "Show more" at bounding box center [50, 175] width 24 height 5
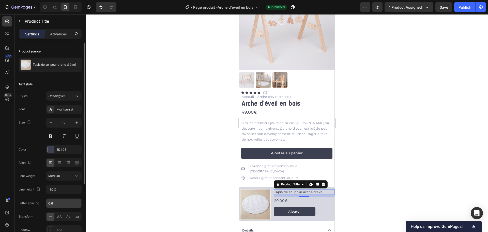
drag, startPoint x: 57, startPoint y: 216, endPoint x: 73, endPoint y: 204, distance: 20.1
click at [58, 216] on span "AA" at bounding box center [59, 216] width 5 height 5
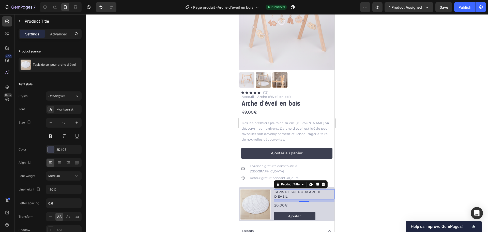
click at [153, 181] on div at bounding box center [287, 122] width 403 height 217
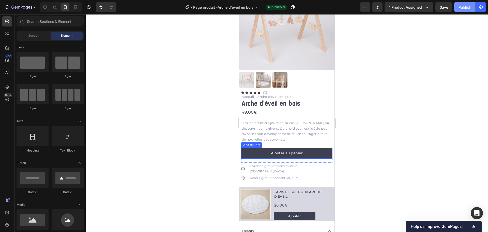
click at [456, 7] on button "Publish" at bounding box center [464, 7] width 21 height 10
click at [272, 91] on div "Icon Icon Icon Icon Icon Icon List (13) Text Block Row" at bounding box center [286, 93] width 95 height 4
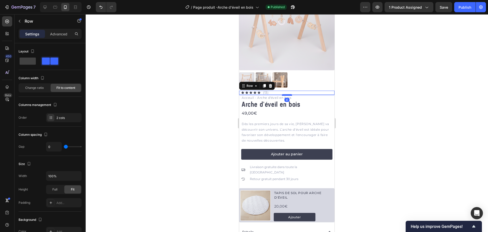
click at [288, 94] on div at bounding box center [287, 95] width 10 height 2
click at [355, 93] on div at bounding box center [287, 122] width 403 height 217
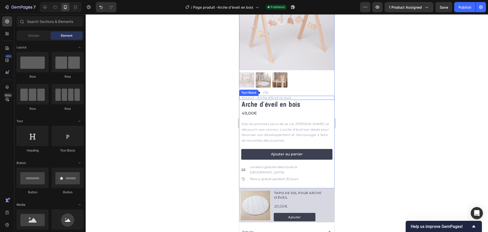
click at [307, 96] on p "Acceuil - Arche d'éveil en bois" at bounding box center [288, 97] width 92 height 3
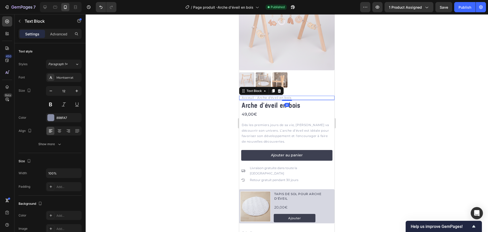
click at [287, 100] on div at bounding box center [287, 100] width 10 height 1
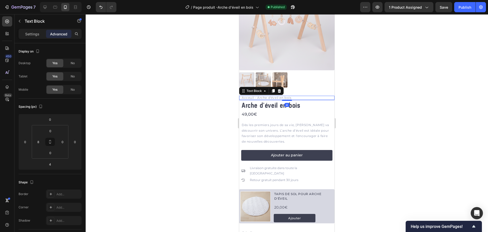
click at [349, 97] on div at bounding box center [287, 122] width 403 height 217
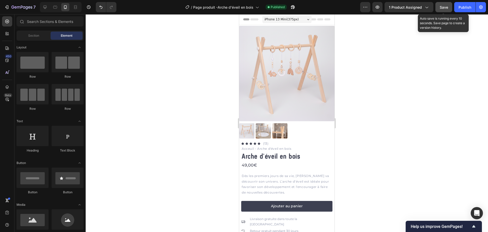
scroll to position [51, 0]
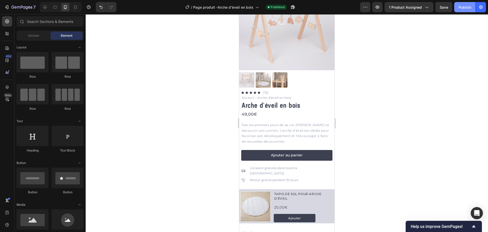
click at [457, 7] on button "Publish" at bounding box center [464, 7] width 21 height 10
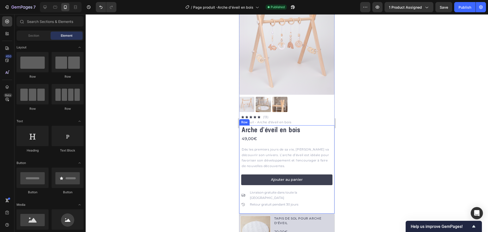
scroll to position [0, 0]
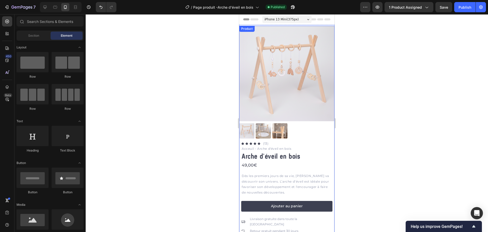
click at [314, 147] on div "Product Images Icon Icon Icon Icon Icon Icon List (13) Text Block Row Acceuil -…" at bounding box center [286, 89] width 95 height 126
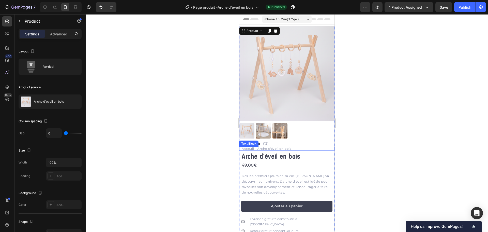
click at [302, 147] on p "Acceuil - Arche d'éveil en bois" at bounding box center [288, 148] width 92 height 3
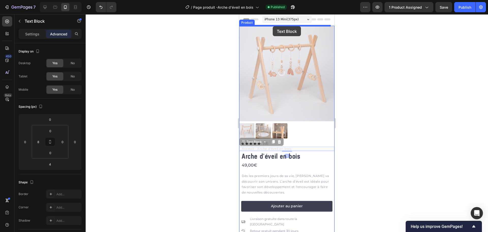
drag, startPoint x: 243, startPoint y: 140, endPoint x: 273, endPoint y: 26, distance: 117.6
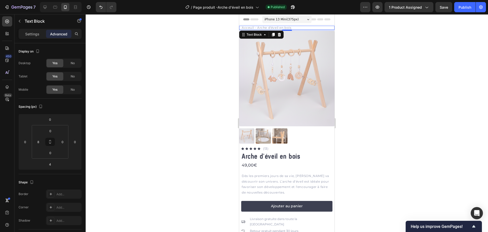
click at [227, 71] on div at bounding box center [287, 122] width 403 height 217
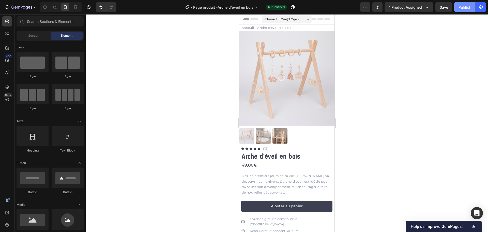
click at [467, 9] on div "Publish" at bounding box center [465, 7] width 13 height 5
click at [255, 29] on p "Acceuil - Arche d'éveil en bois" at bounding box center [288, 27] width 92 height 3
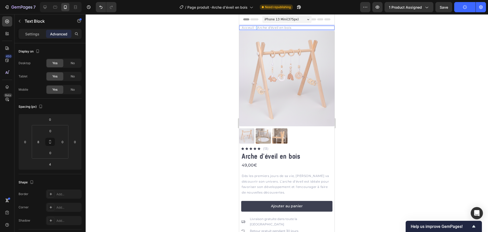
click at [256, 28] on p "Acceuil - Arche d'éveil en bois" at bounding box center [288, 27] width 92 height 3
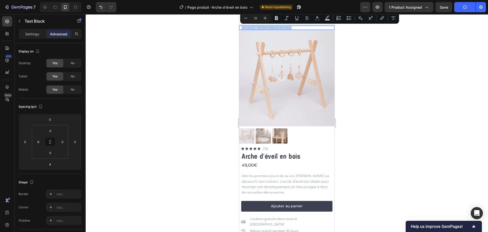
click at [256, 28] on p "Acceuil - Arche d'éveil en bois" at bounding box center [288, 27] width 92 height 3
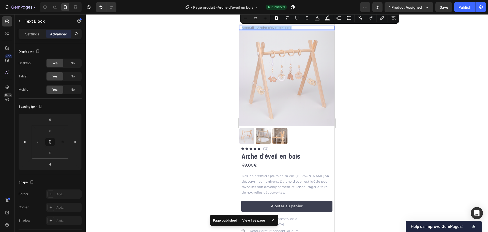
click at [256, 28] on p "Acceuil - Arche d'éveil en bois" at bounding box center [288, 27] width 92 height 3
click at [257, 28] on p "Acceuil - Arche d'éveil en bois" at bounding box center [288, 27] width 92 height 3
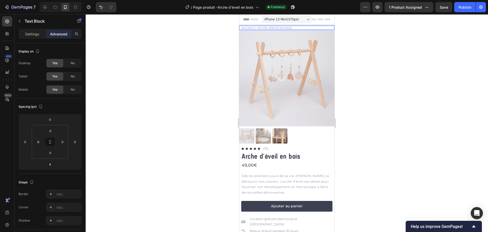
click at [365, 56] on div at bounding box center [287, 122] width 403 height 217
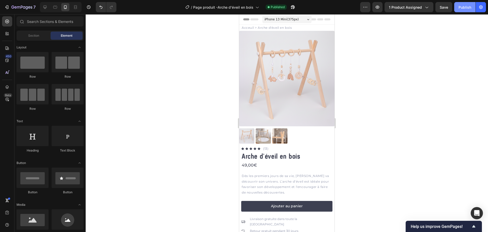
click at [464, 7] on div "Publish" at bounding box center [465, 7] width 13 height 5
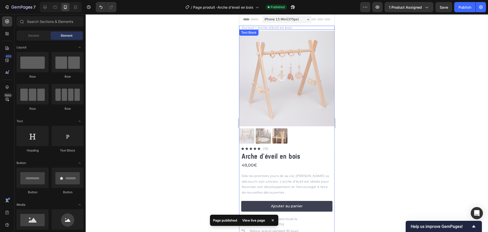
click at [322, 27] on p "Acceuil > Arche d'éveil en bois" at bounding box center [288, 27] width 92 height 3
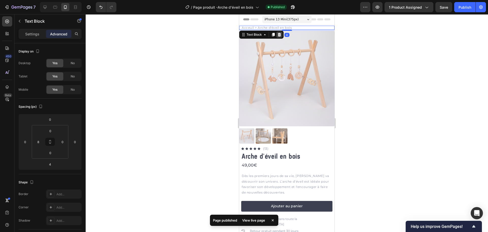
click at [280, 34] on icon at bounding box center [279, 35] width 4 height 4
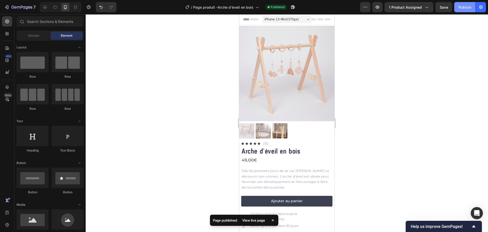
click at [471, 8] on div "Publish" at bounding box center [465, 7] width 13 height 5
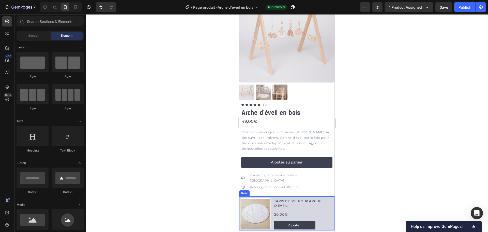
scroll to position [76, 0]
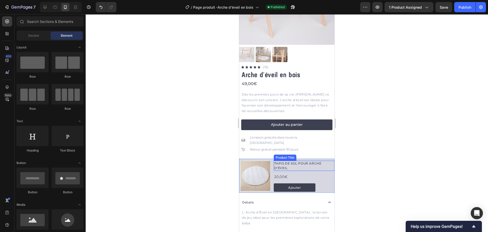
click at [292, 160] on h2 "Tapis de sol pour arche d'éveil" at bounding box center [304, 165] width 61 height 10
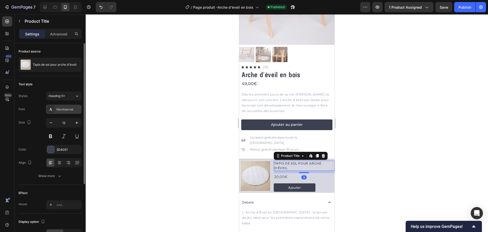
click at [68, 110] on div "Montserrat" at bounding box center [68, 109] width 24 height 5
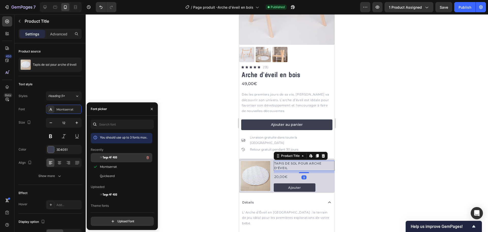
click at [109, 157] on span "☞Targo 4F 400" at bounding box center [108, 157] width 17 height 5
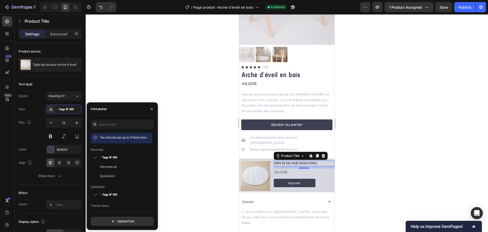
click at [189, 141] on div at bounding box center [287, 122] width 403 height 217
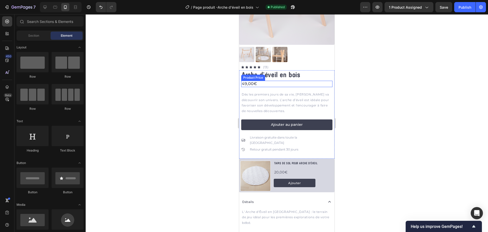
click at [261, 75] on div "Product Price" at bounding box center [253, 77] width 22 height 5
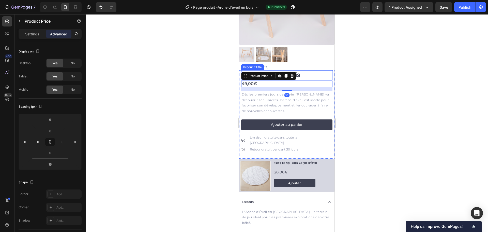
click at [308, 71] on h1 "Arche d'éveil en bois" at bounding box center [286, 75] width 91 height 10
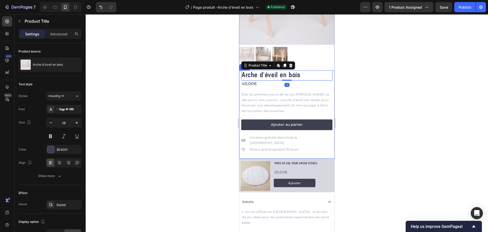
click at [373, 146] on div at bounding box center [287, 122] width 403 height 217
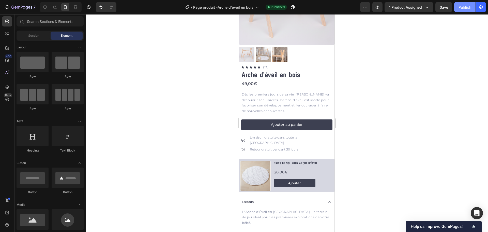
click at [461, 7] on div "Publish" at bounding box center [465, 7] width 13 height 5
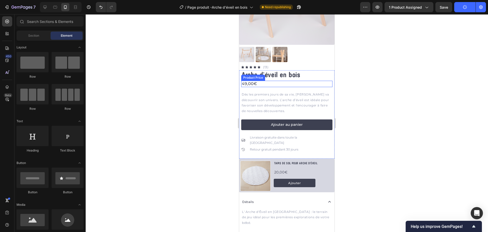
click at [254, 81] on div "49,00€" at bounding box center [286, 84] width 91 height 6
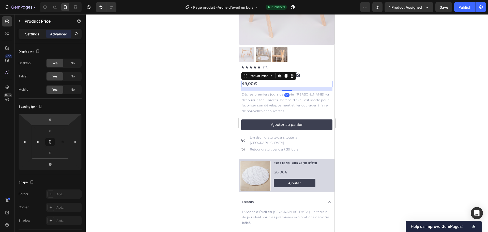
click at [30, 32] on p "Settings" at bounding box center [32, 33] width 14 height 5
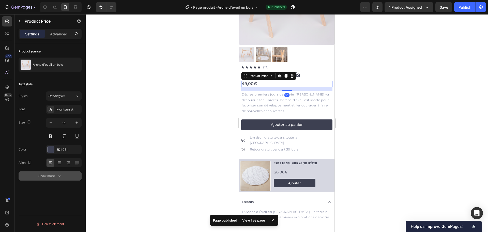
click at [57, 172] on button "Show more" at bounding box center [50, 175] width 63 height 9
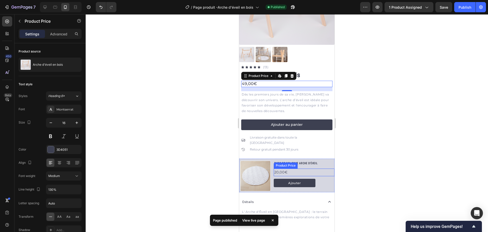
click at [282, 168] on div "20,00€" at bounding box center [304, 171] width 61 height 7
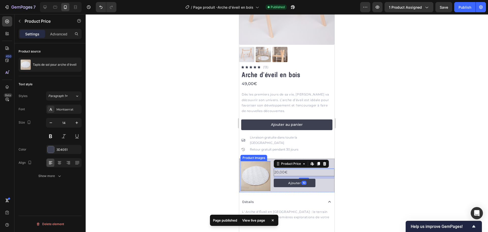
scroll to position [0, 0]
click at [54, 175] on div "Show more" at bounding box center [50, 175] width 24 height 5
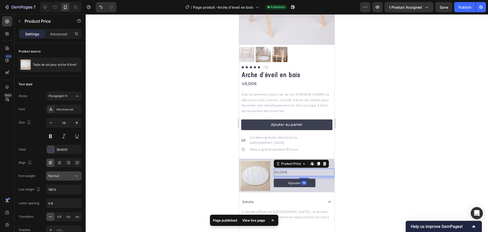
click at [74, 177] on div "Normal" at bounding box center [61, 175] width 26 height 5
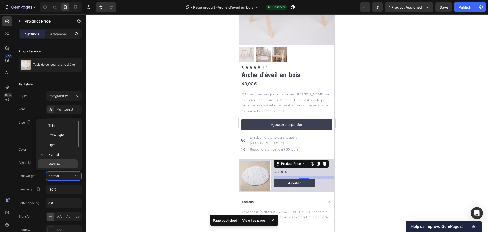
click at [61, 161] on div "Medium" at bounding box center [58, 164] width 40 height 10
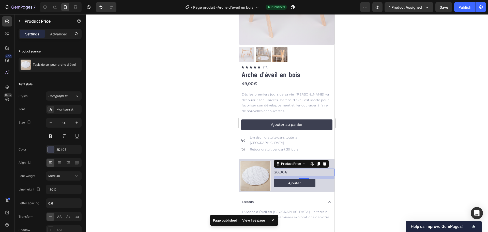
drag, startPoint x: 169, startPoint y: 154, endPoint x: 183, endPoint y: 149, distance: 15.0
click at [169, 154] on div at bounding box center [287, 122] width 403 height 217
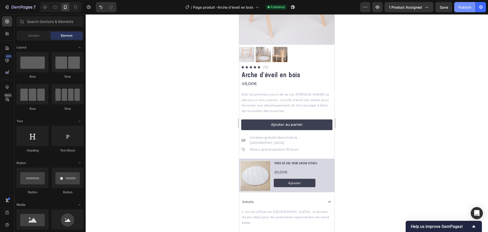
click at [464, 8] on div "Publish" at bounding box center [465, 7] width 13 height 5
click at [288, 160] on h2 "Tapis de sol pour arche d'éveil" at bounding box center [304, 163] width 61 height 6
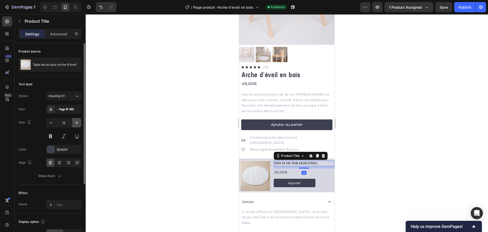
click at [75, 123] on icon "button" at bounding box center [76, 122] width 5 height 5
type input "14"
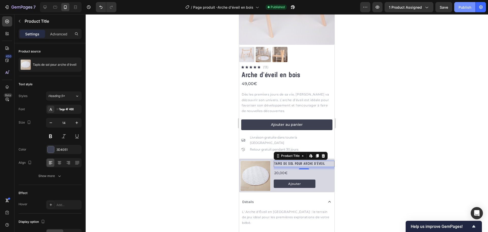
click at [468, 6] on div "Publish" at bounding box center [465, 7] width 13 height 5
click at [245, 199] on p "Détails" at bounding box center [247, 202] width 11 height 6
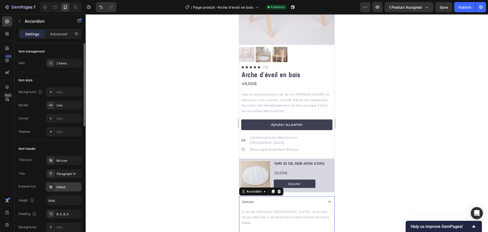
scroll to position [76, 0]
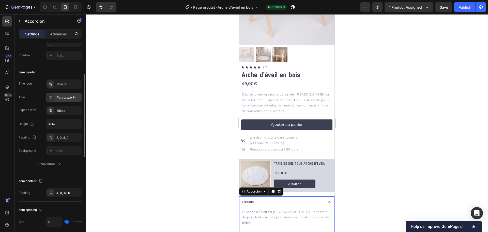
click at [63, 96] on div "Paragraph 1*" at bounding box center [68, 97] width 24 height 5
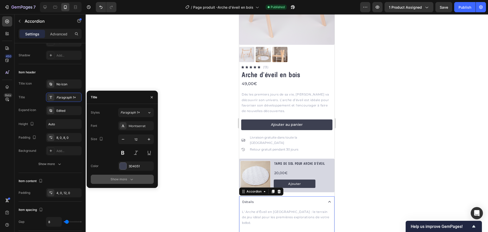
click at [115, 179] on div "Show more" at bounding box center [123, 178] width 24 height 5
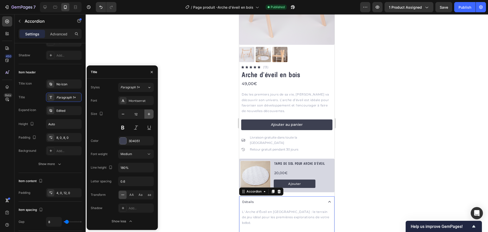
click at [149, 114] on icon "button" at bounding box center [148, 113] width 5 height 5
type input "14"
click at [184, 119] on div at bounding box center [287, 122] width 403 height 217
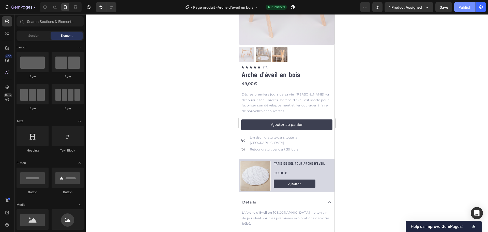
click at [466, 12] on button "Publish" at bounding box center [464, 7] width 21 height 10
click at [315, 134] on div "Icon Livraison gratuite dans toute la [GEOGRAPHIC_DATA] Text [GEOGRAPHIC_DATA]" at bounding box center [286, 140] width 91 height 12
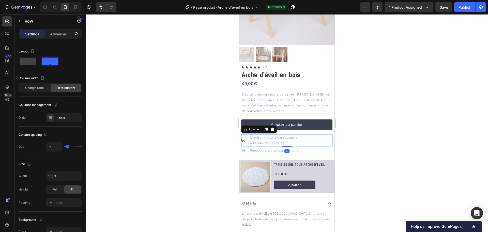
click at [290, 146] on div "4" at bounding box center [286, 146] width 91 height 0
click at [386, 140] on div at bounding box center [287, 122] width 403 height 217
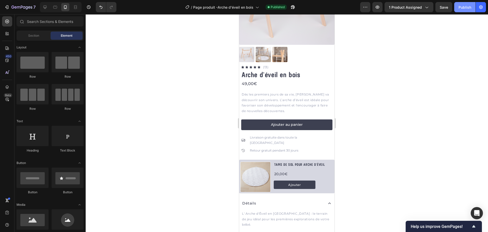
click at [457, 11] on button "Publish" at bounding box center [464, 7] width 21 height 10
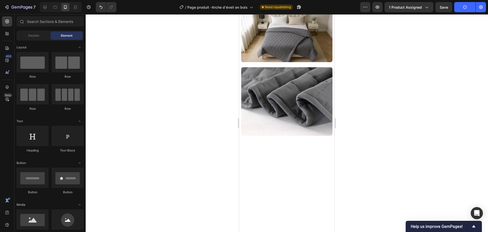
scroll to position [0, 0]
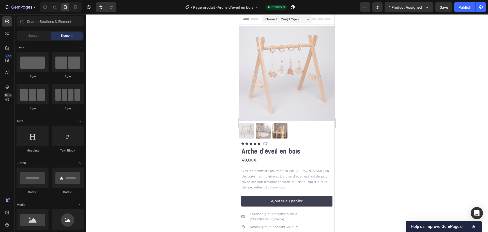
click at [45, 11] on div at bounding box center [45, 7] width 8 height 8
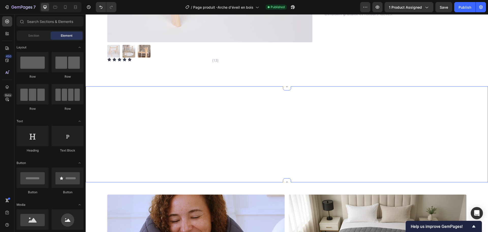
scroll to position [153, 0]
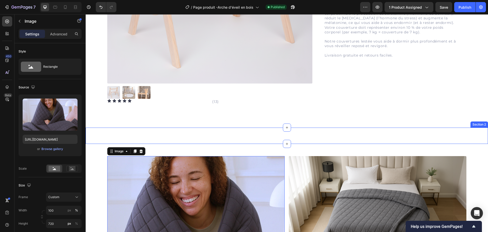
click at [262, 128] on div "Détails L' Arche d'Éveil en [GEOGRAPHIC_DATA] : le terrain de jeu idéal pour le…" at bounding box center [287, 135] width 403 height 16
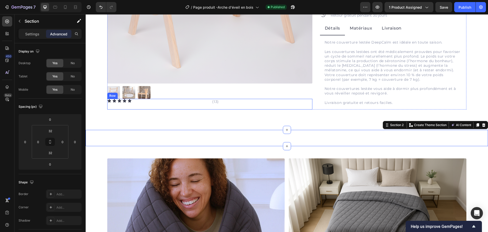
click at [274, 105] on div "(13) Text Block" at bounding box center [262, 104] width 100 height 11
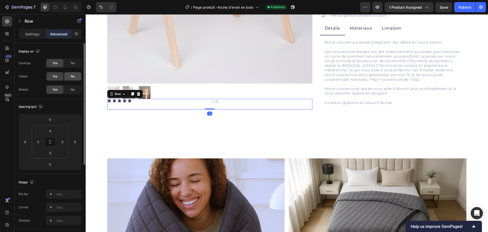
click at [70, 78] on div "No" at bounding box center [72, 76] width 17 height 8
click at [73, 67] on div "No" at bounding box center [72, 63] width 17 height 8
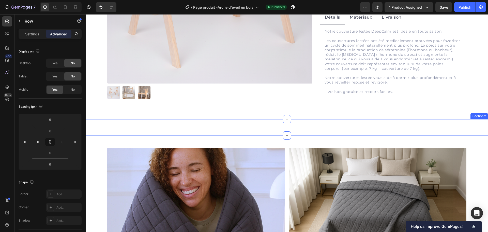
click at [178, 122] on div "Détails L' Arche d'Éveil en [GEOGRAPHIC_DATA] : le terrain de jeu idéal pour le…" at bounding box center [287, 127] width 403 height 16
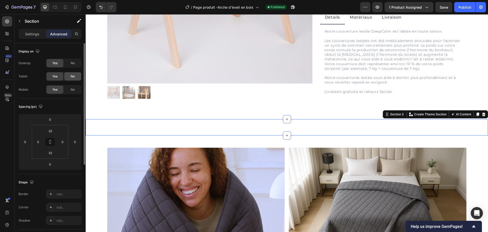
click at [75, 78] on span "No" at bounding box center [73, 76] width 4 height 5
click at [76, 66] on div "No" at bounding box center [72, 63] width 17 height 8
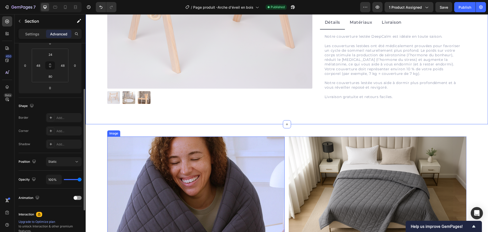
scroll to position [0, 0]
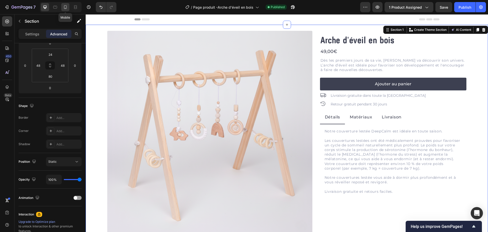
click at [65, 9] on icon at bounding box center [65, 7] width 5 height 5
type input "4"
type input "Auto"
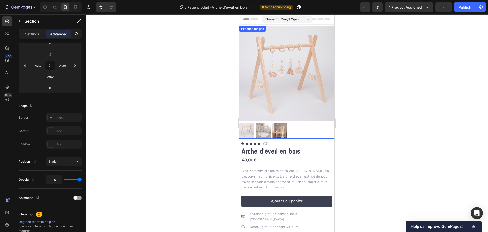
click at [50, 9] on div at bounding box center [61, 7] width 42 height 10
click at [55, 9] on icon at bounding box center [55, 7] width 5 height 5
type input "24"
type input "4"
type input "32"
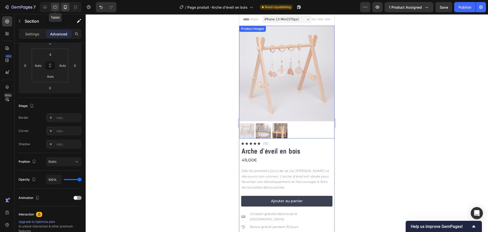
type input "4"
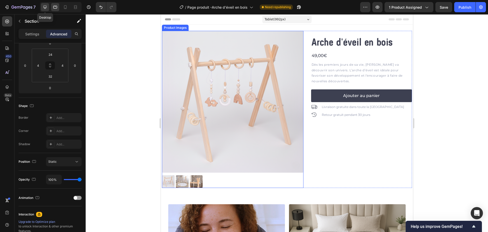
click at [43, 8] on icon at bounding box center [44, 7] width 5 height 5
type input "48"
type input "80"
type input "48"
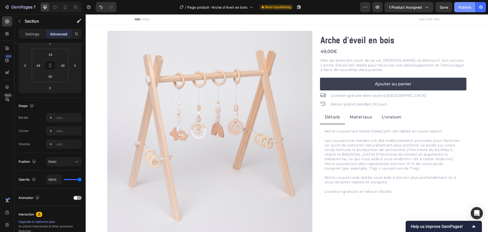
click at [463, 8] on div "Publish" at bounding box center [465, 7] width 13 height 5
